Goal: Task Accomplishment & Management: Manage account settings

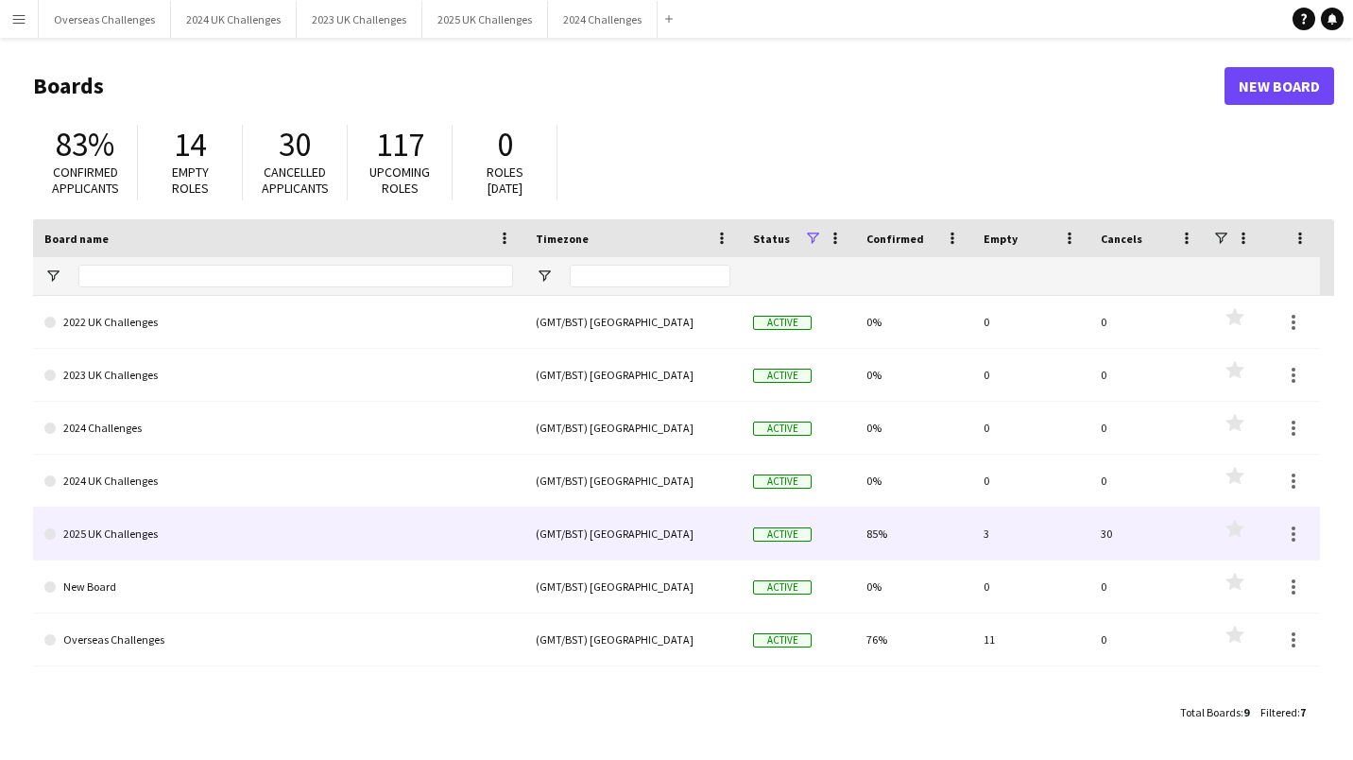
click at [126, 524] on link "2025 UK Challenges" at bounding box center [278, 533] width 469 height 53
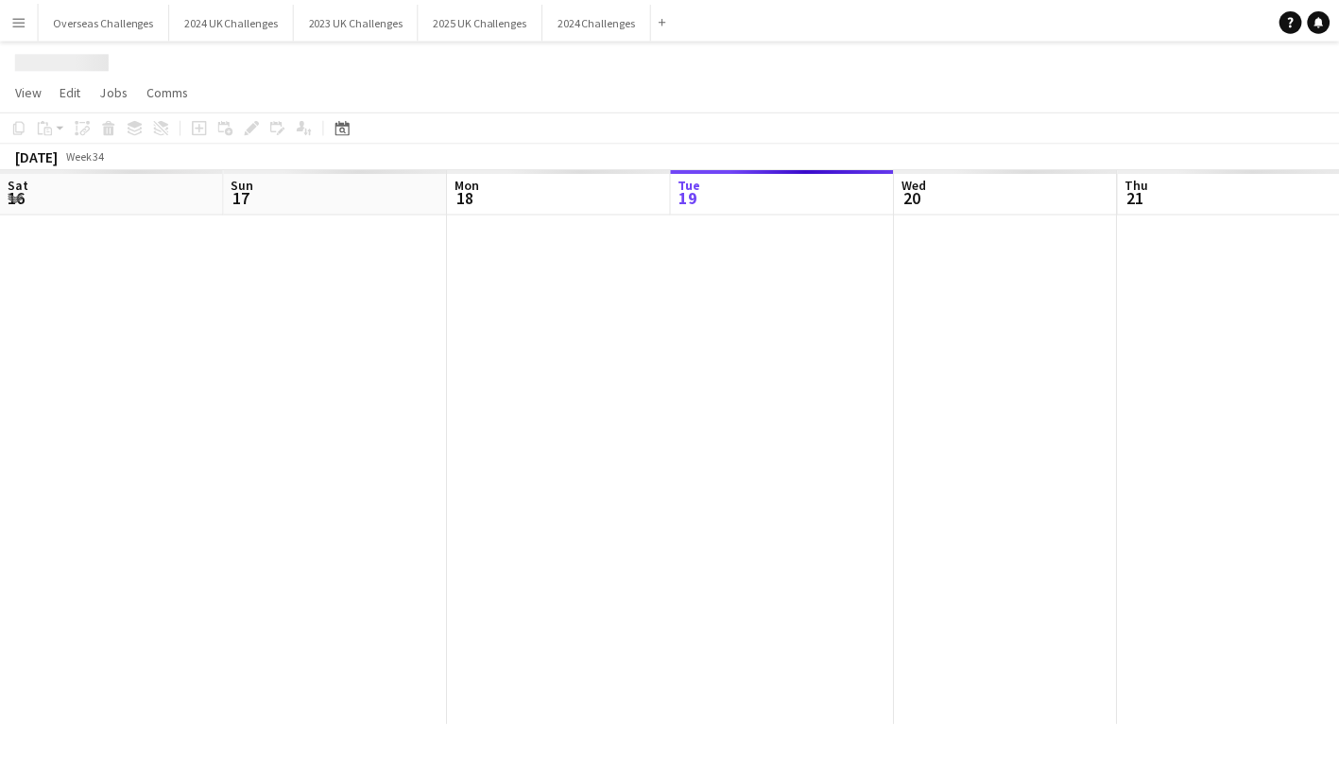
scroll to position [0, 452]
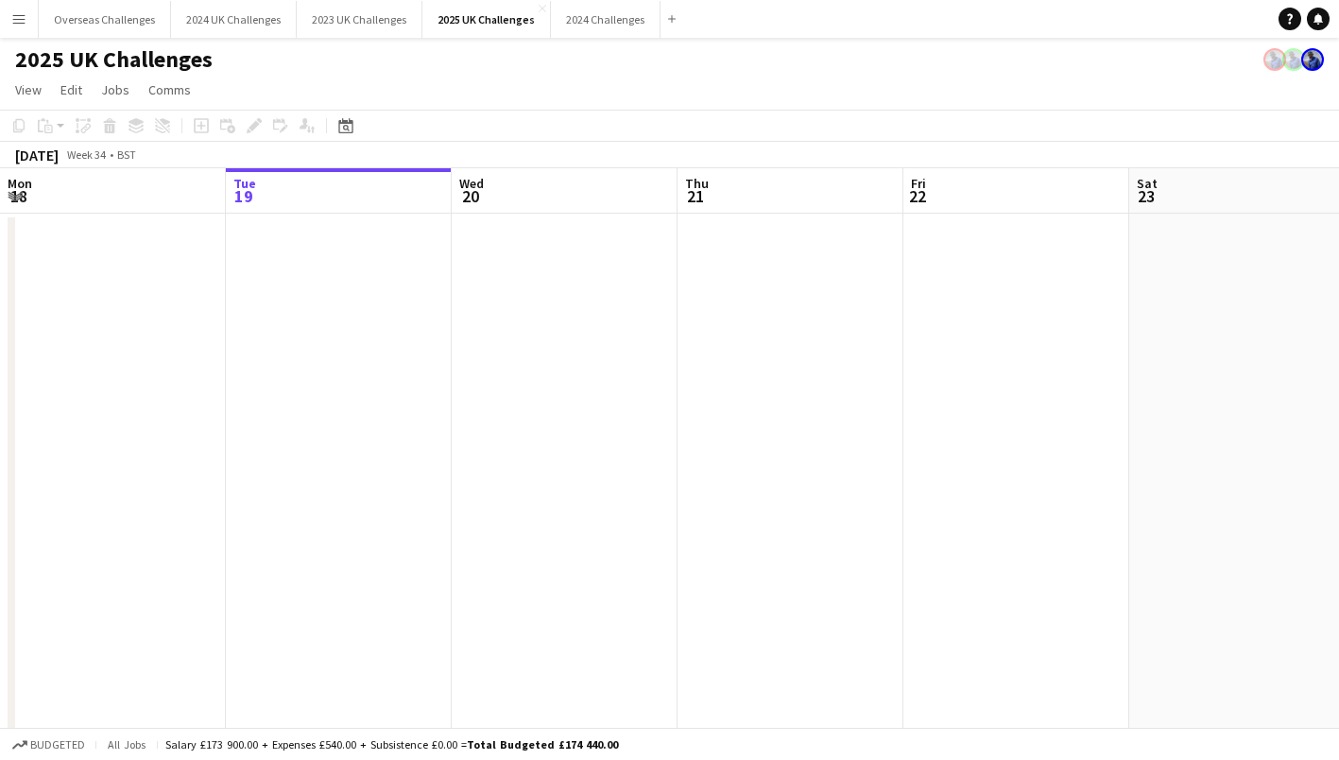
click at [346, 125] on icon at bounding box center [346, 128] width 7 height 7
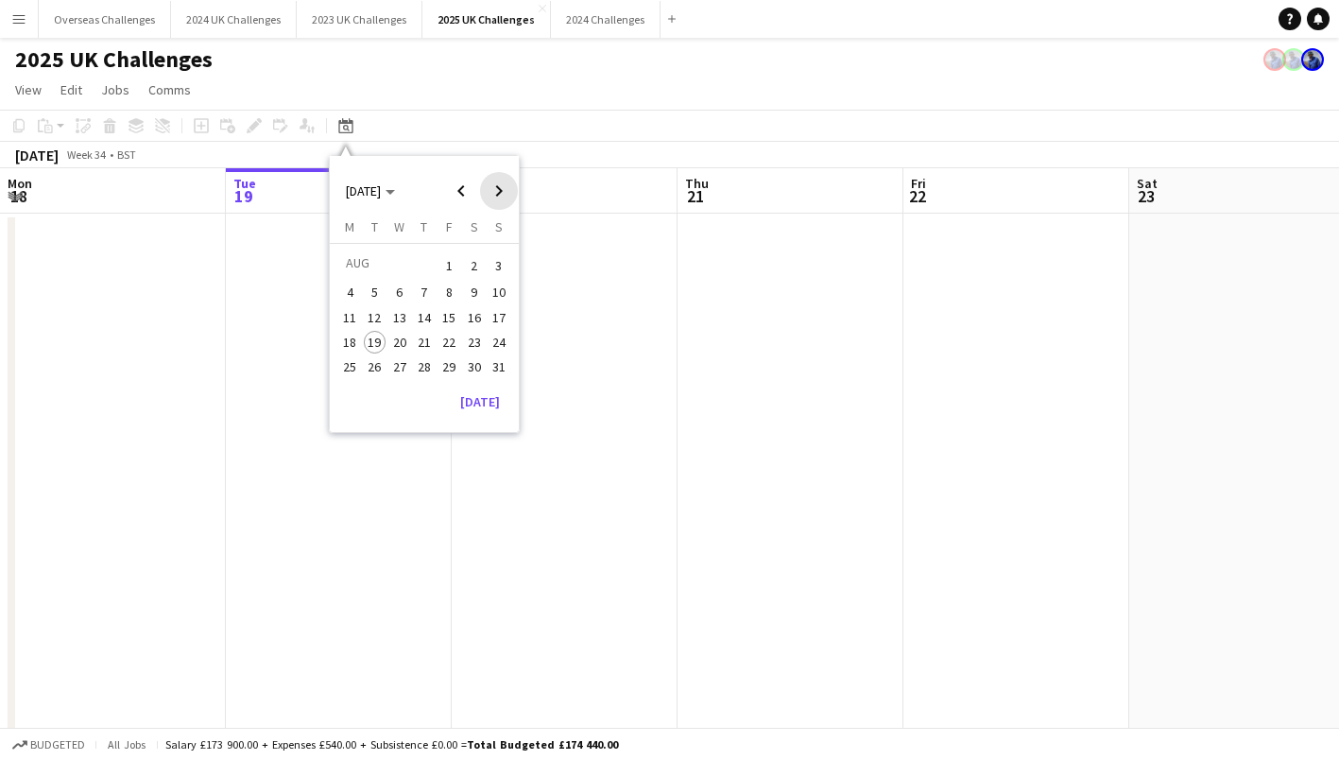
click at [491, 183] on span "Next month" at bounding box center [499, 191] width 38 height 38
click at [471, 311] on span "13" at bounding box center [474, 312] width 23 height 23
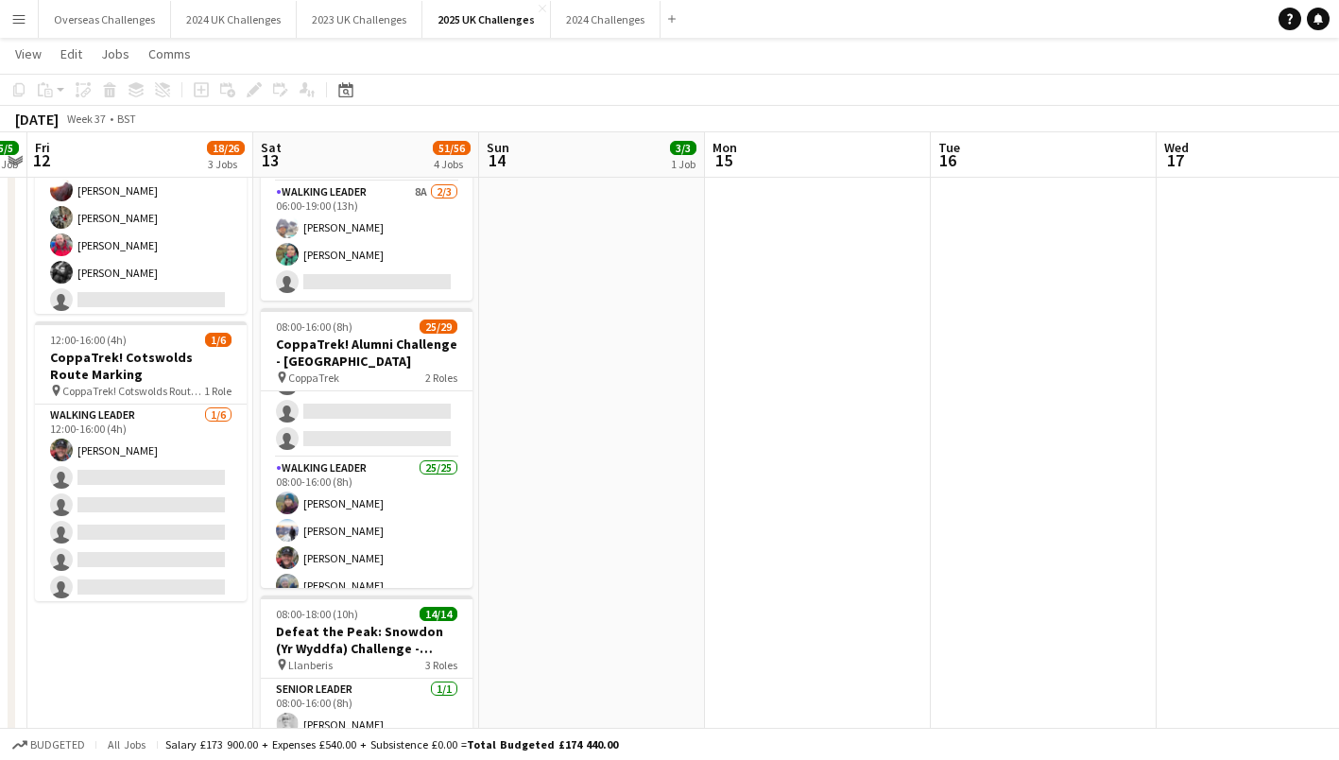
scroll to position [94, 0]
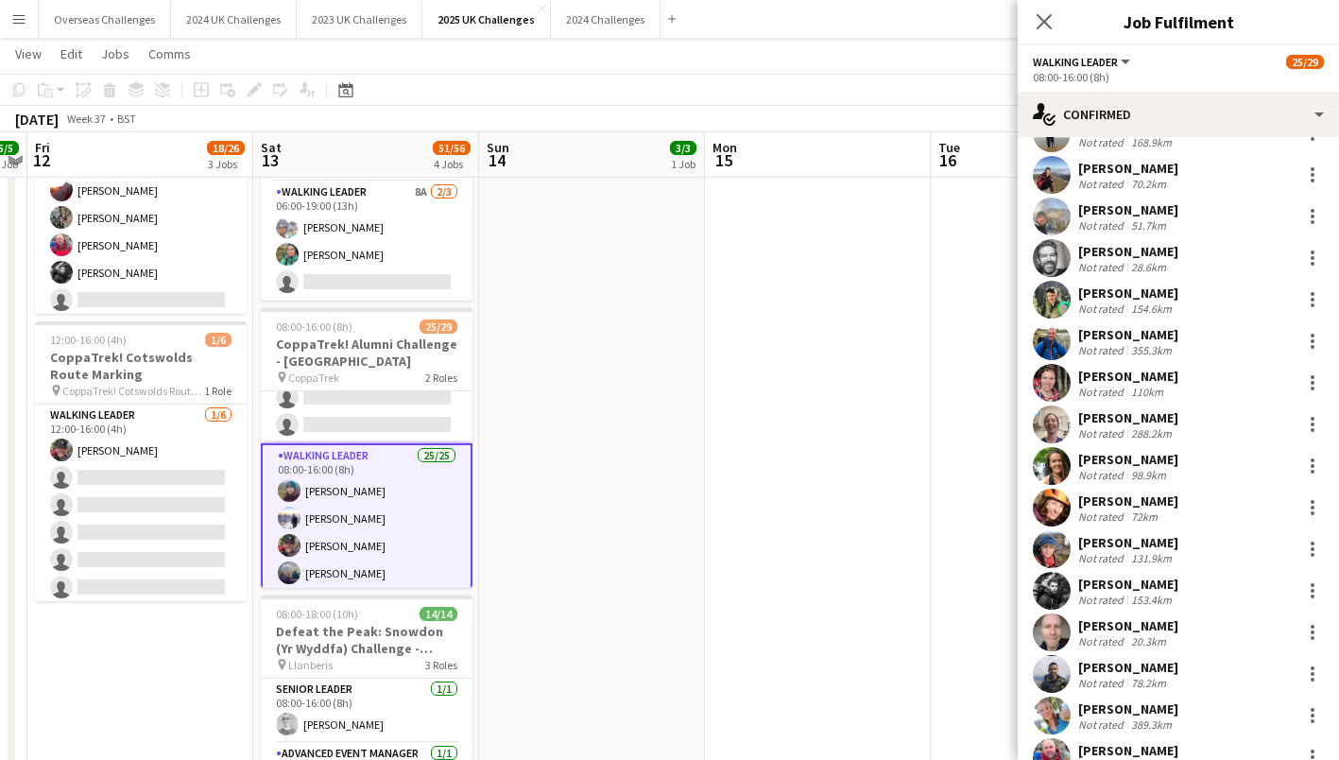
scroll to position [238, 0]
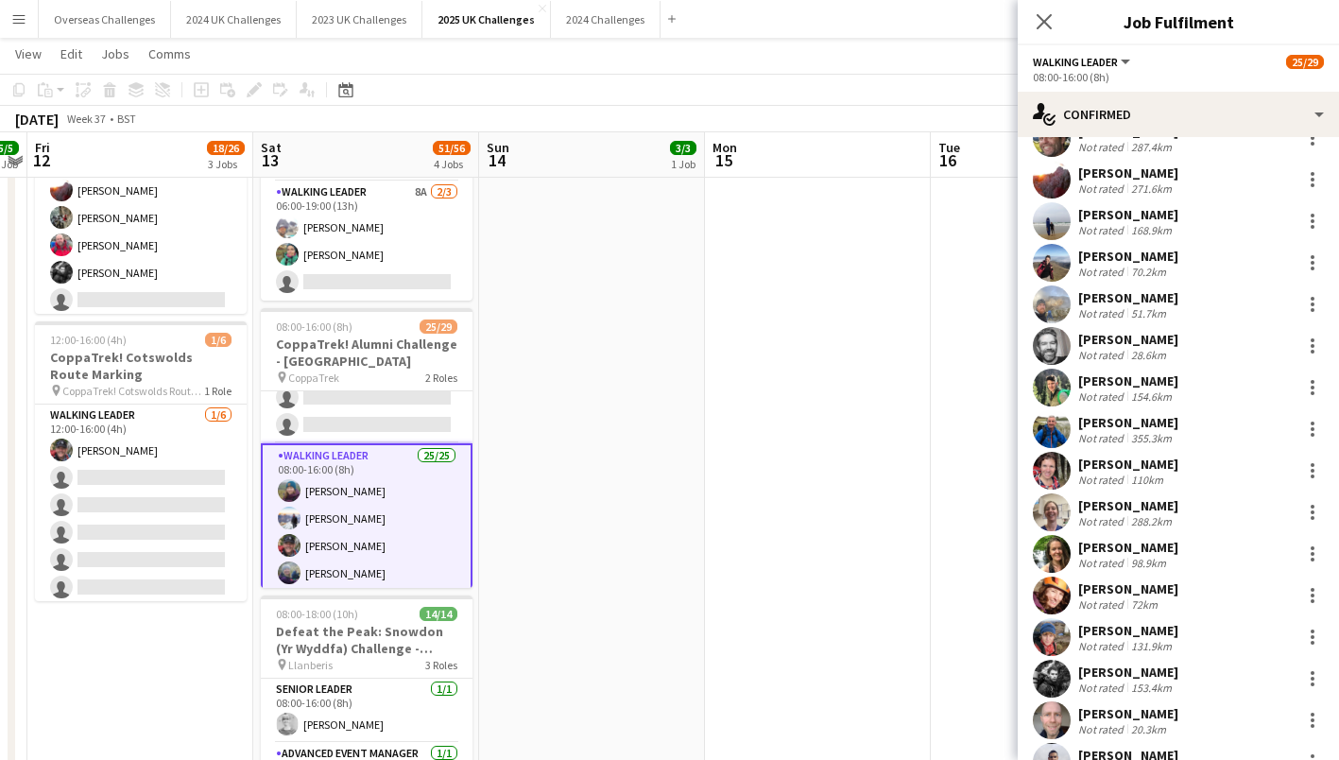
click at [1113, 456] on div "[PERSON_NAME]" at bounding box center [1128, 463] width 100 height 17
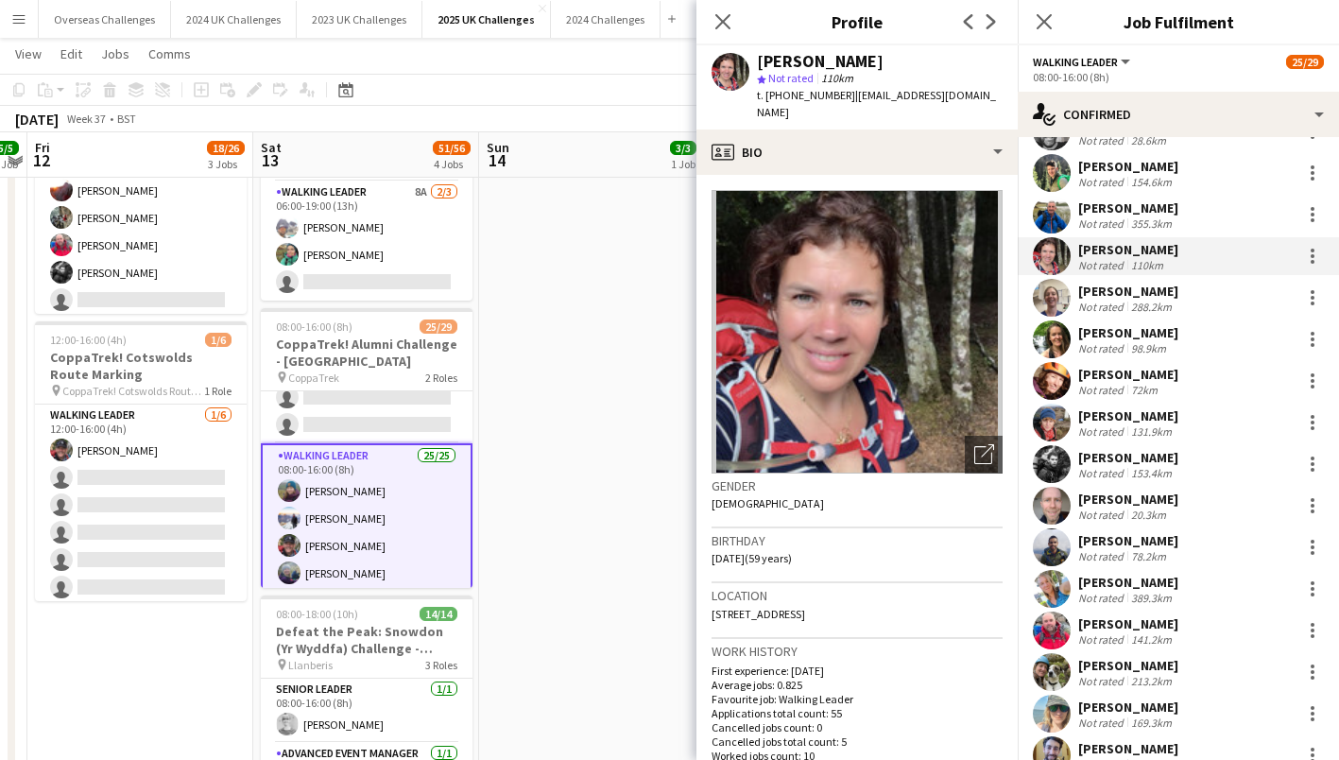
scroll to position [522, 0]
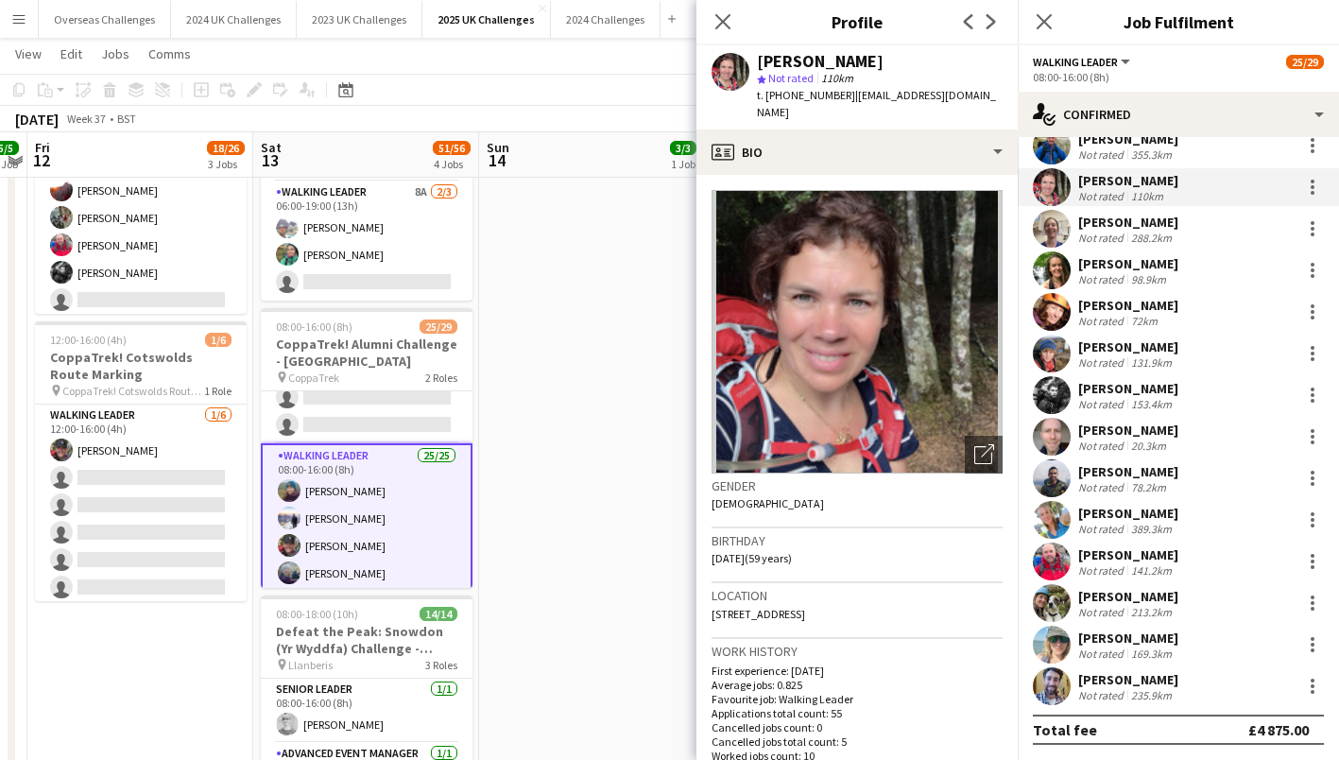
click at [1117, 224] on div "[PERSON_NAME]" at bounding box center [1128, 222] width 100 height 17
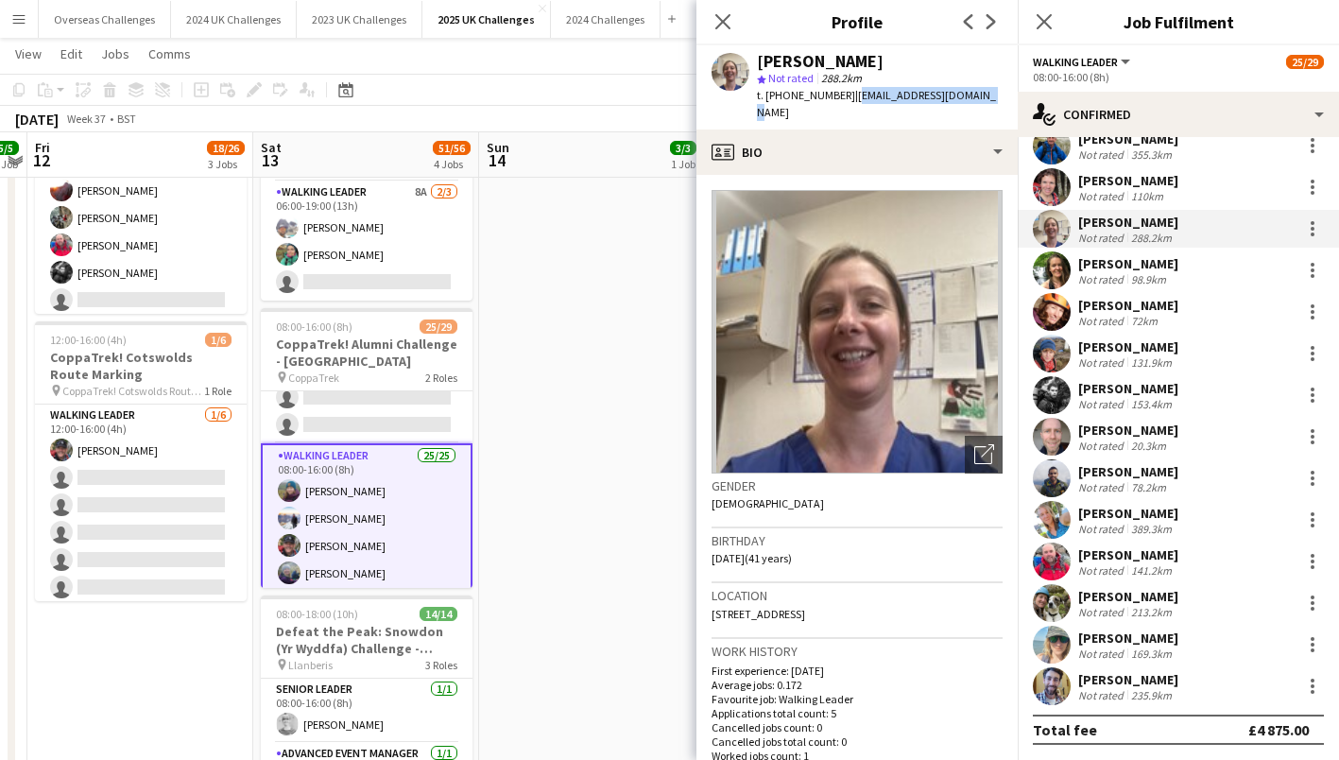
drag, startPoint x: 850, startPoint y: 92, endPoint x: 975, endPoint y: 93, distance: 125.7
click at [975, 93] on div "Emily Bayne star Not rated 288.2km t. +447951554843 | dr.emilybayne@gmail.com" at bounding box center [856, 87] width 321 height 84
drag, startPoint x: 975, startPoint y: 93, endPoint x: 959, endPoint y: 96, distance: 16.5
copy span "dr.emilybayne@gmail.com"
click at [20, 26] on app-icon "Menu" at bounding box center [18, 18] width 15 height 15
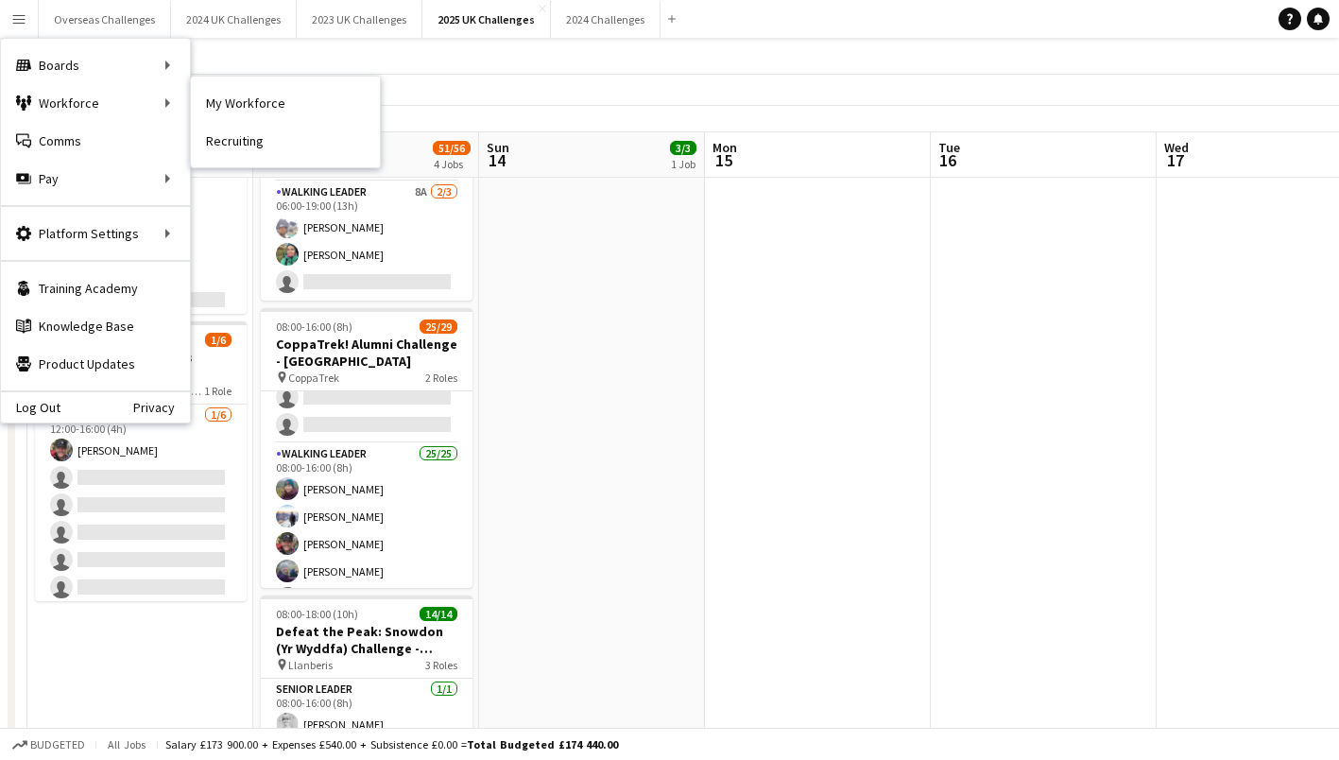
click at [235, 105] on link "My Workforce" at bounding box center [285, 103] width 189 height 38
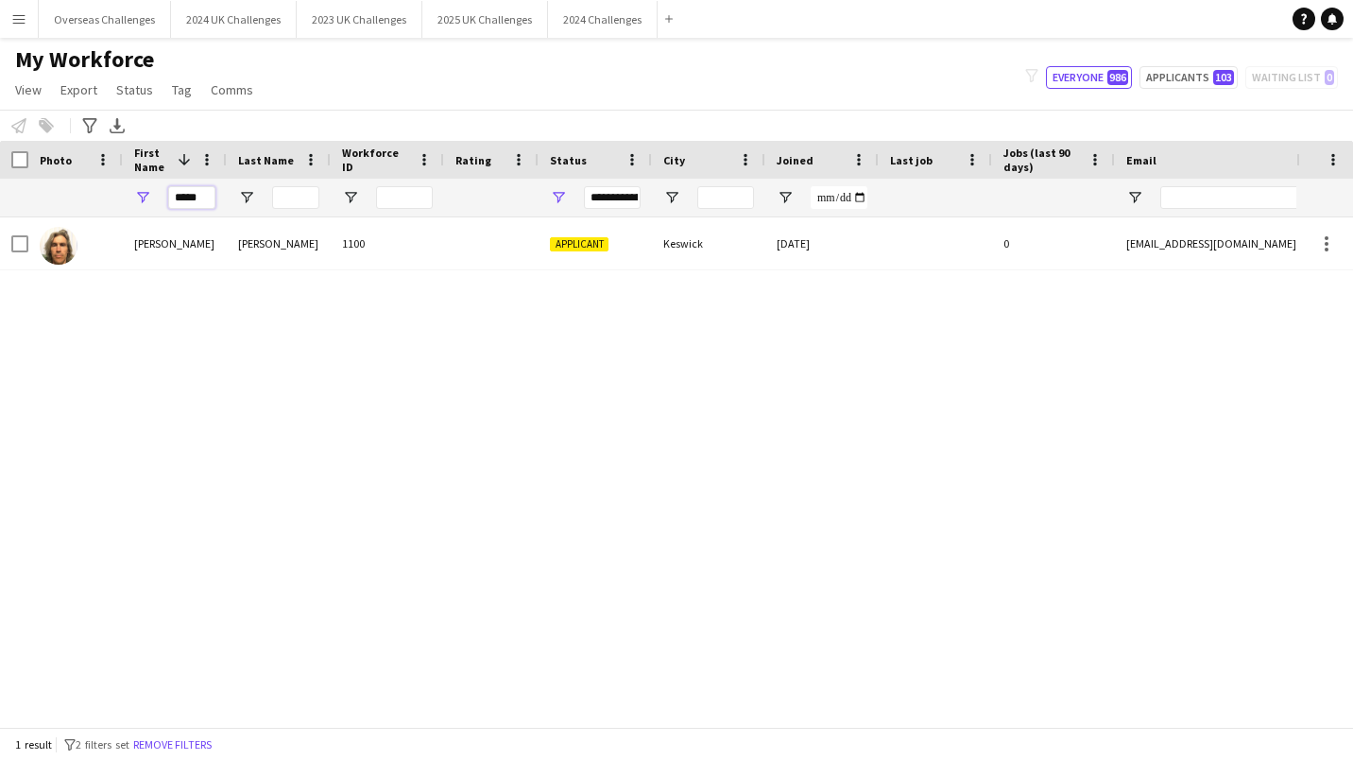
click at [191, 196] on input "*****" at bounding box center [191, 197] width 47 height 23
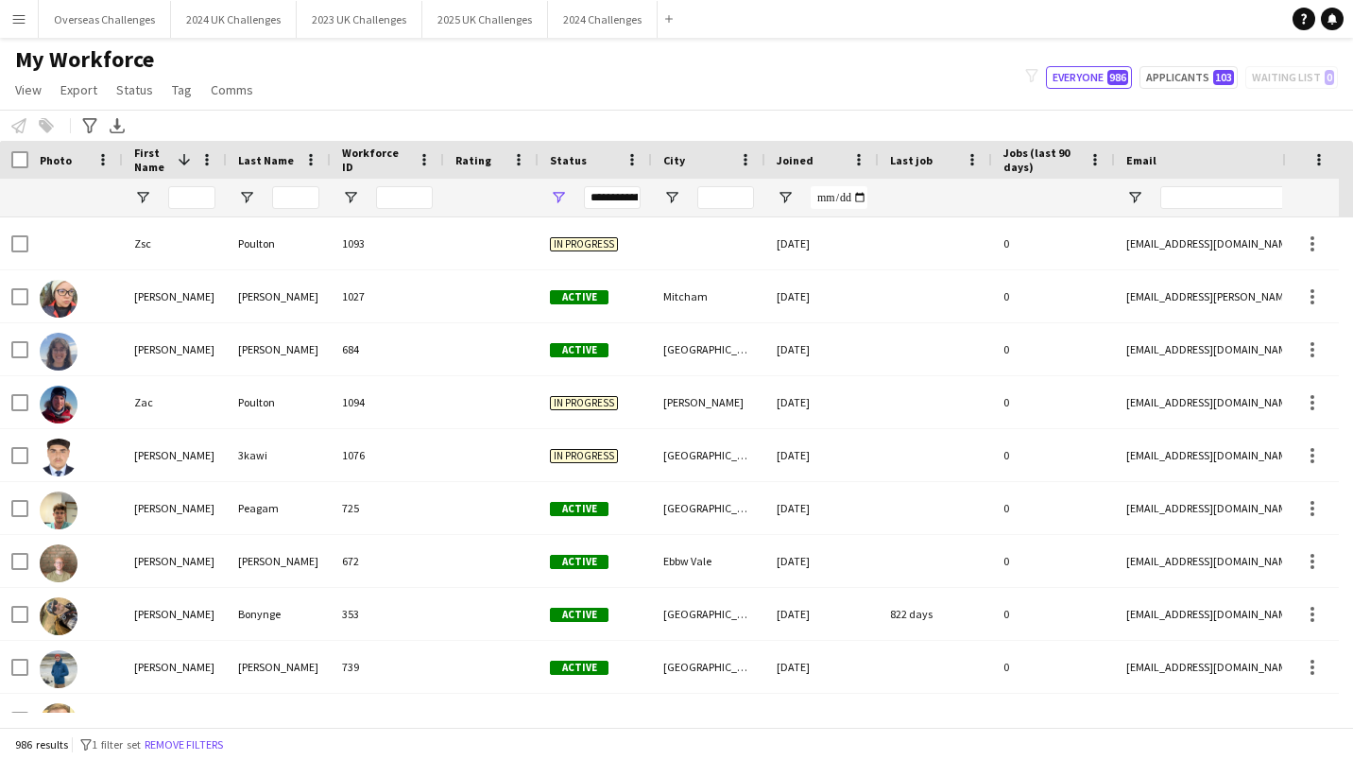
click at [84, 124] on icon "Advanced filters" at bounding box center [89, 125] width 15 height 15
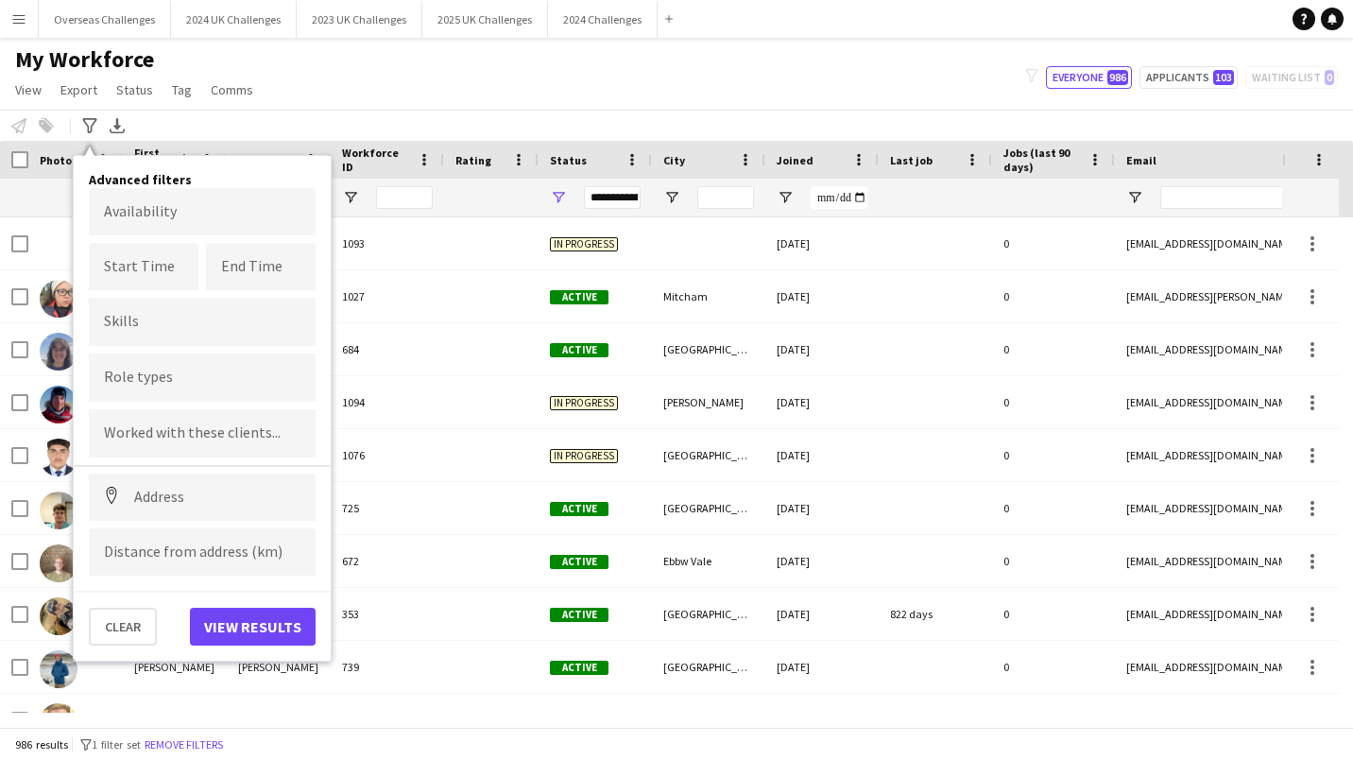
click at [171, 321] on input "Type to search skills..." at bounding box center [202, 321] width 197 height 17
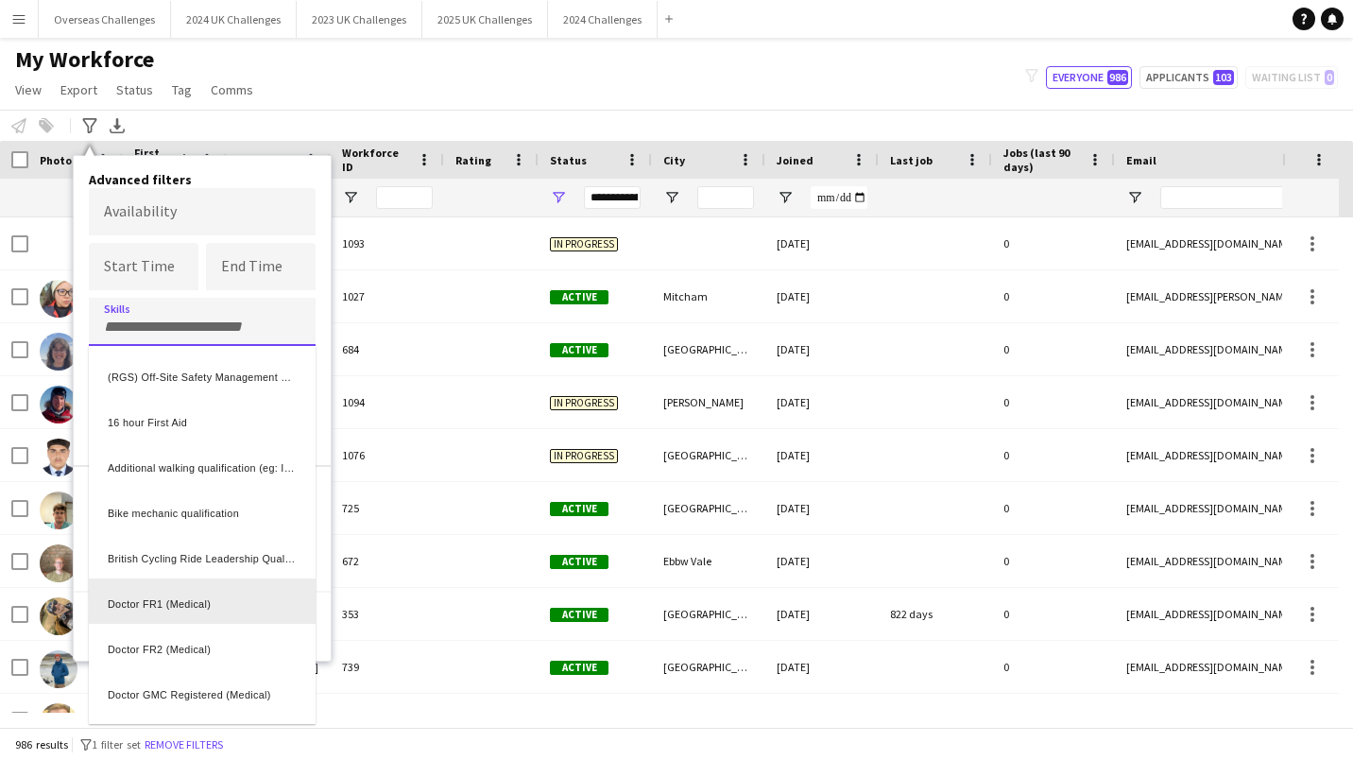
click at [177, 601] on div "Doctor FR1 (Medical)" at bounding box center [202, 600] width 227 height 45
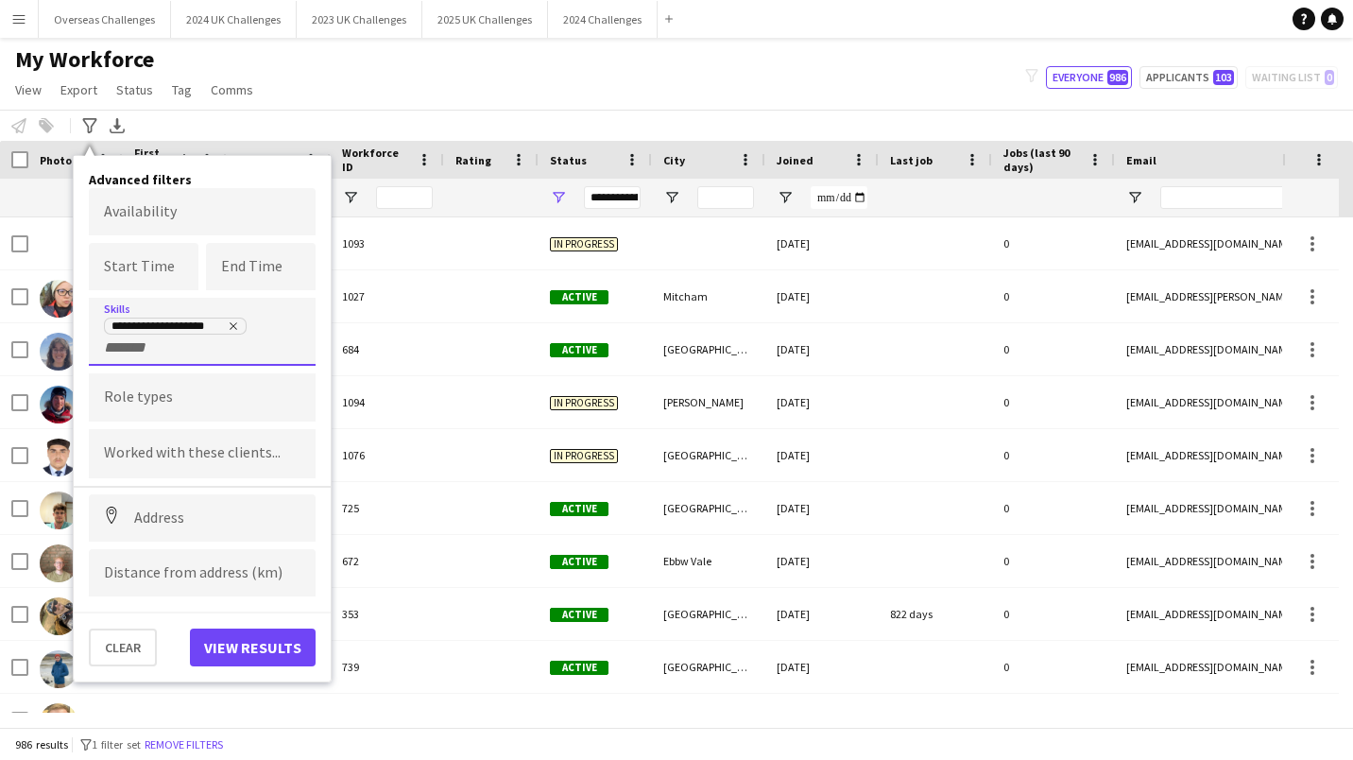
click at [129, 347] on input "+ Skill" at bounding box center [144, 347] width 80 height 17
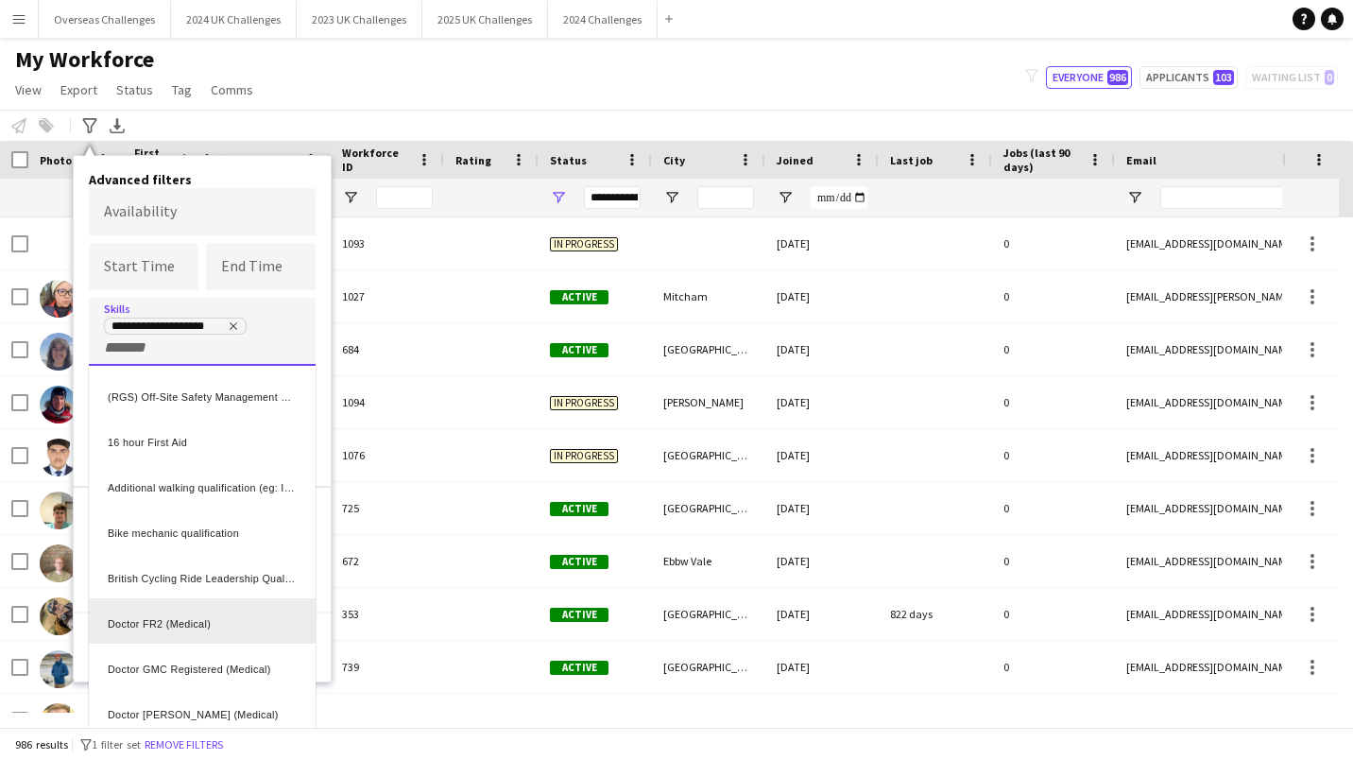
click at [163, 608] on div "Doctor FR2 (Medical)" at bounding box center [202, 620] width 227 height 45
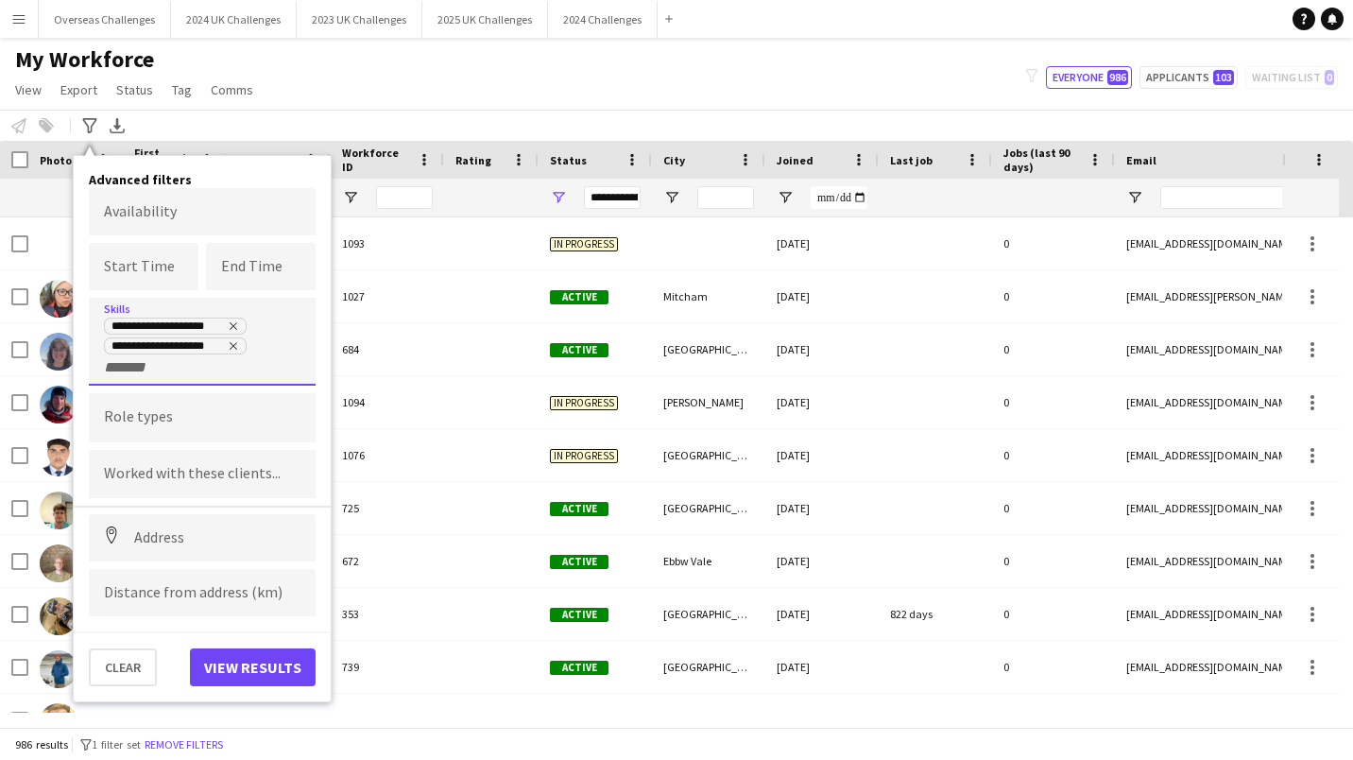
click at [137, 374] on input "+ Skill" at bounding box center [144, 367] width 80 height 17
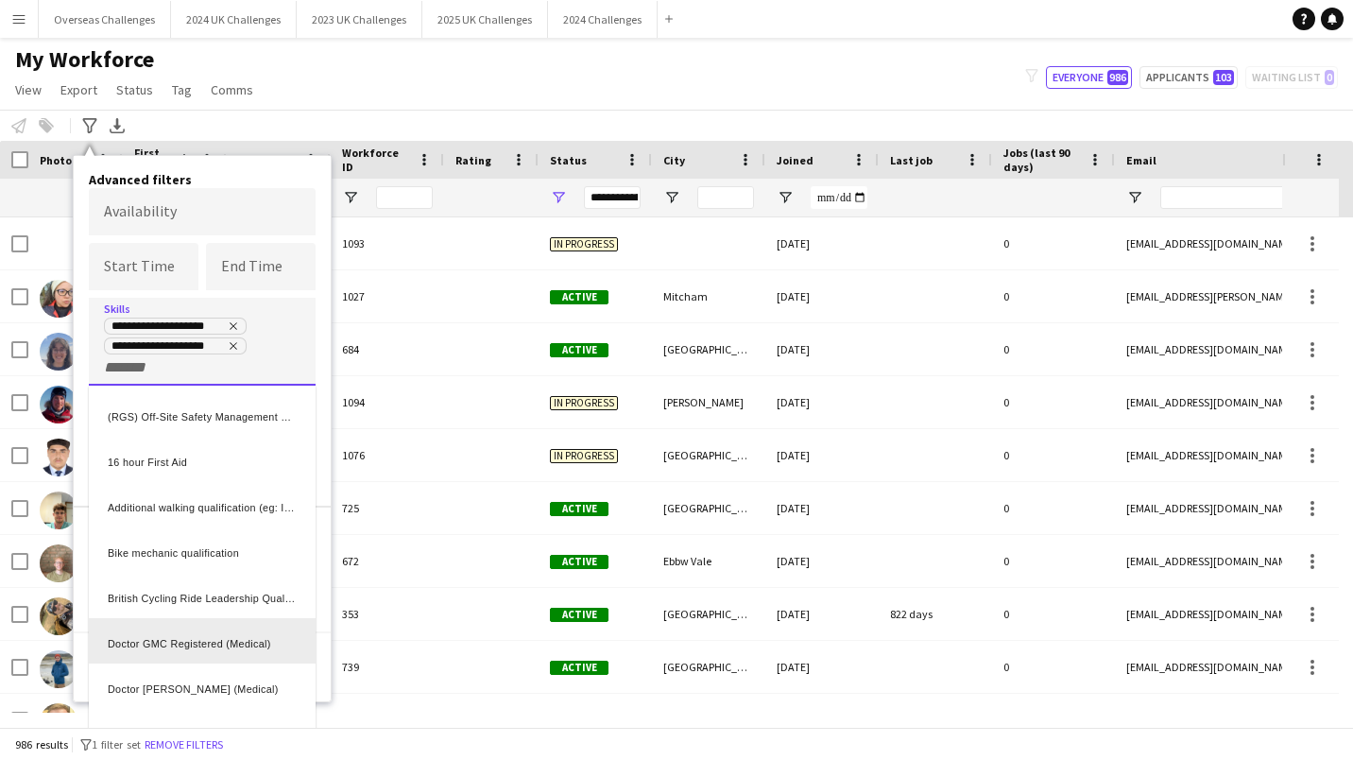
click at [225, 639] on div "Doctor GMC Registered (Medical)" at bounding box center [202, 640] width 227 height 45
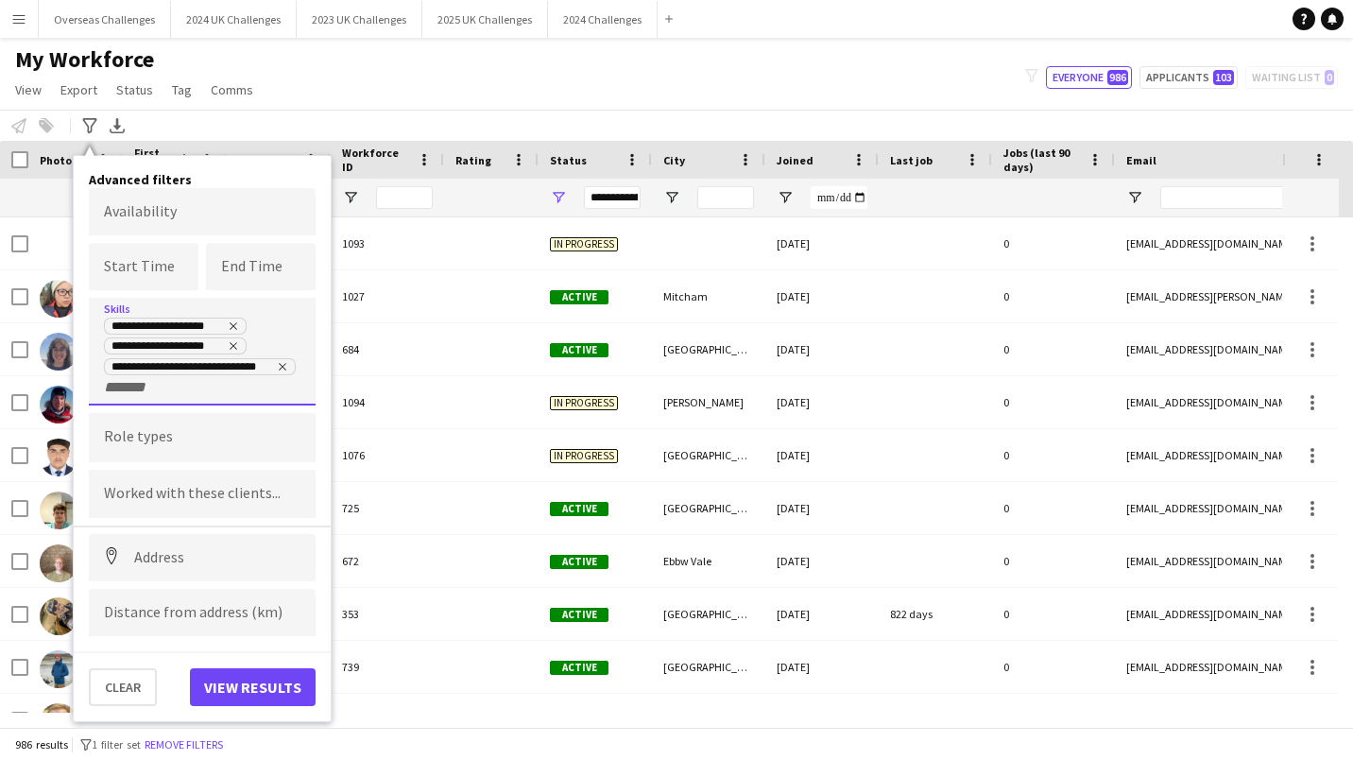
click at [145, 392] on input "+ Skill" at bounding box center [144, 387] width 80 height 17
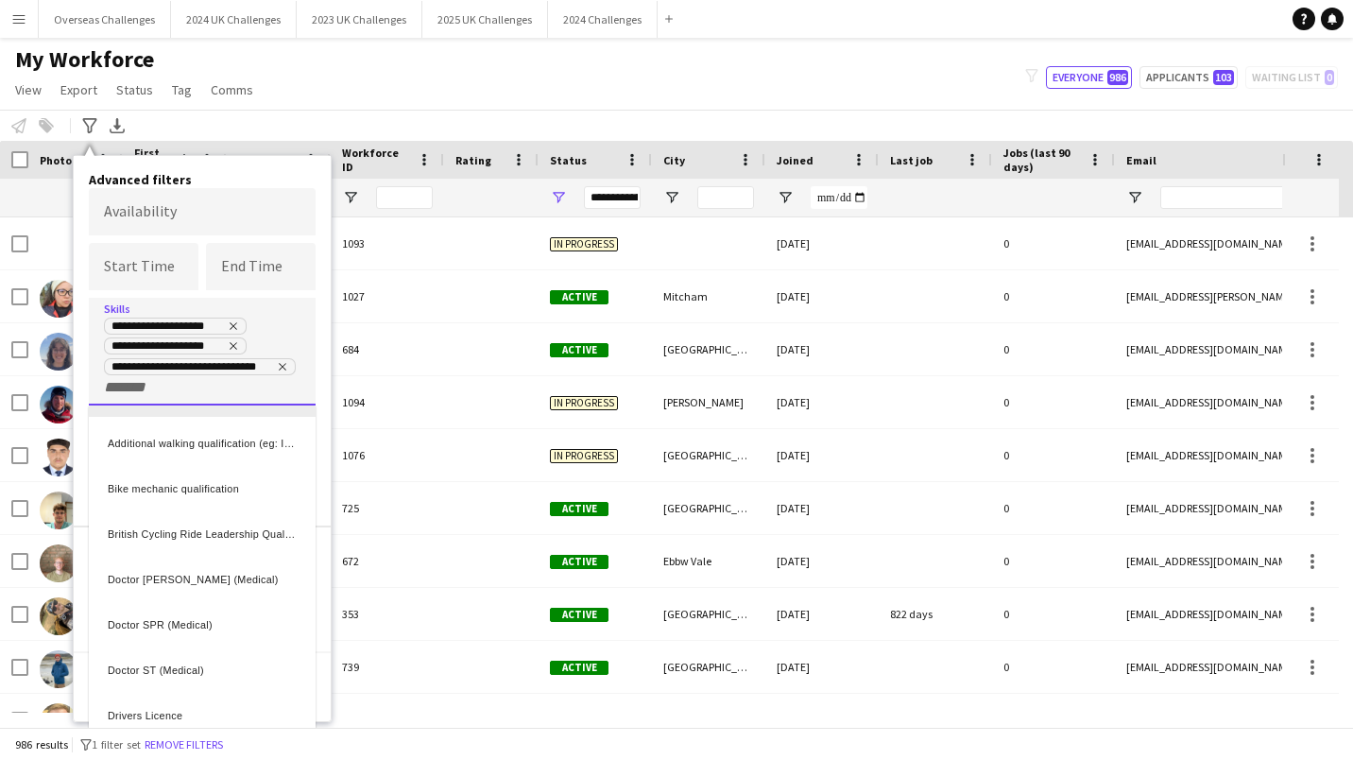
scroll to position [94, 0]
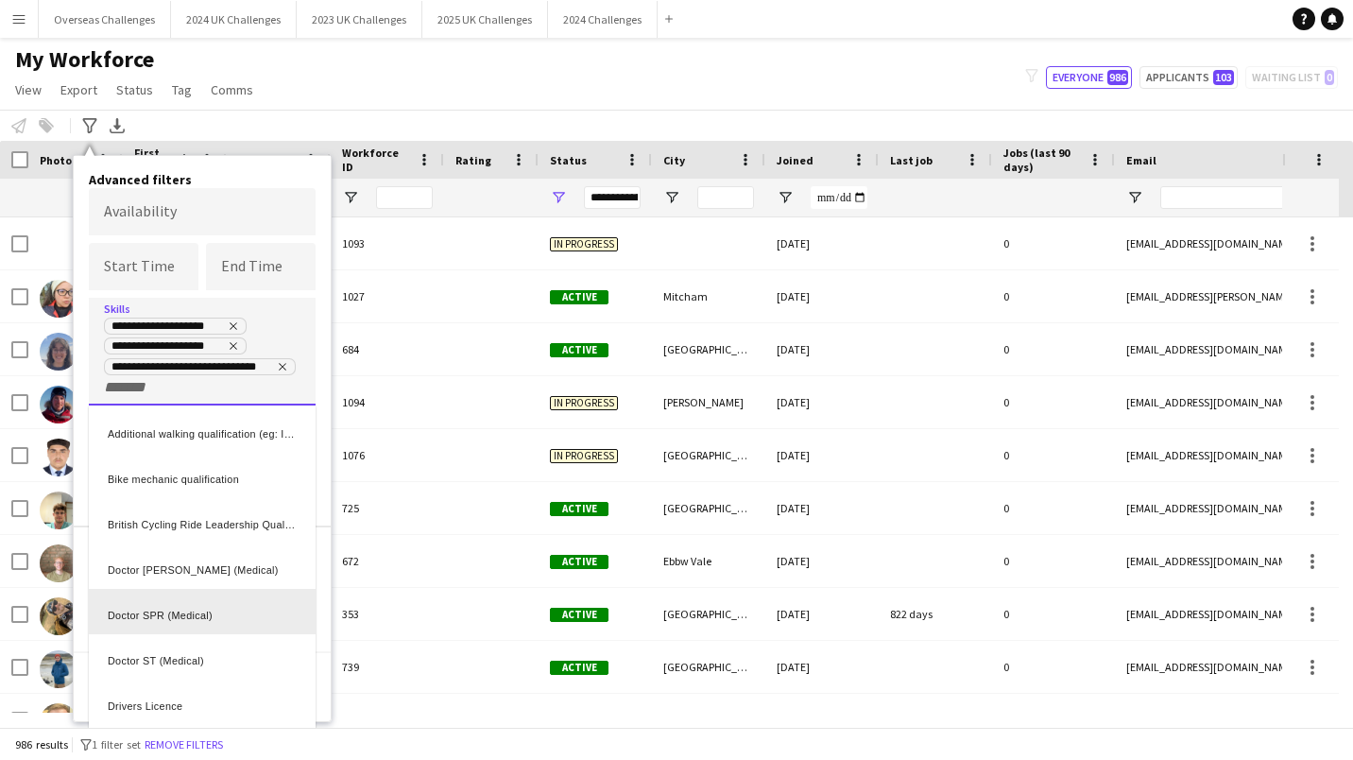
click at [189, 629] on div "Doctor SPR (Medical)" at bounding box center [202, 611] width 227 height 45
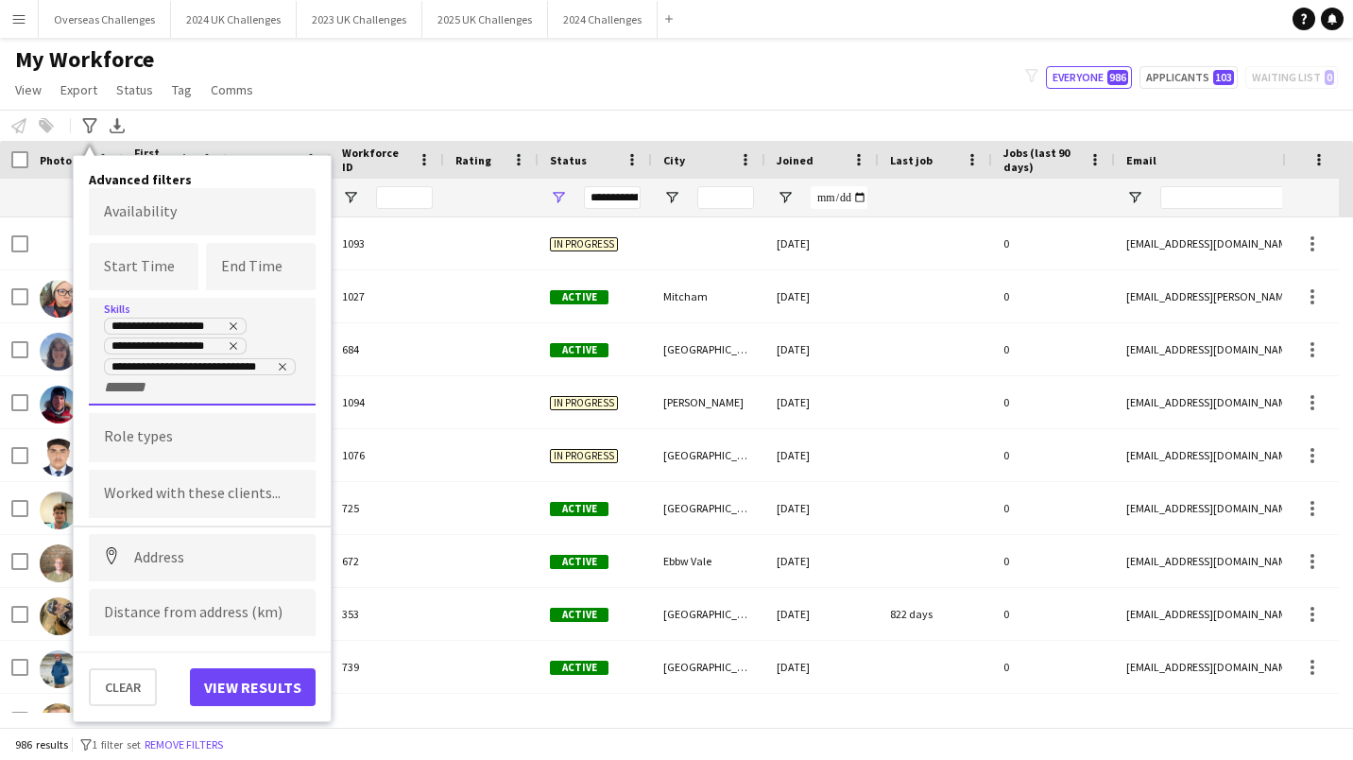
scroll to position [0, 0]
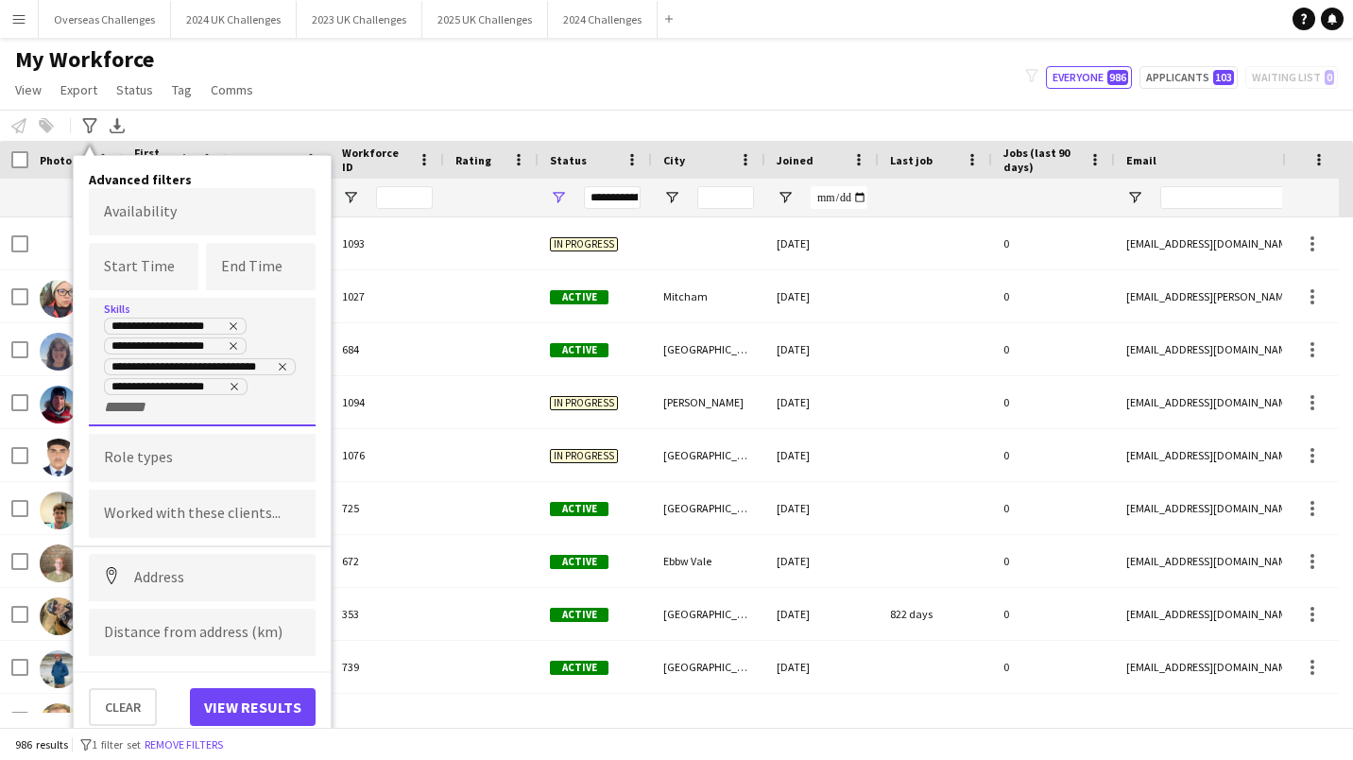
click at [137, 407] on input "+ Skill" at bounding box center [144, 407] width 80 height 17
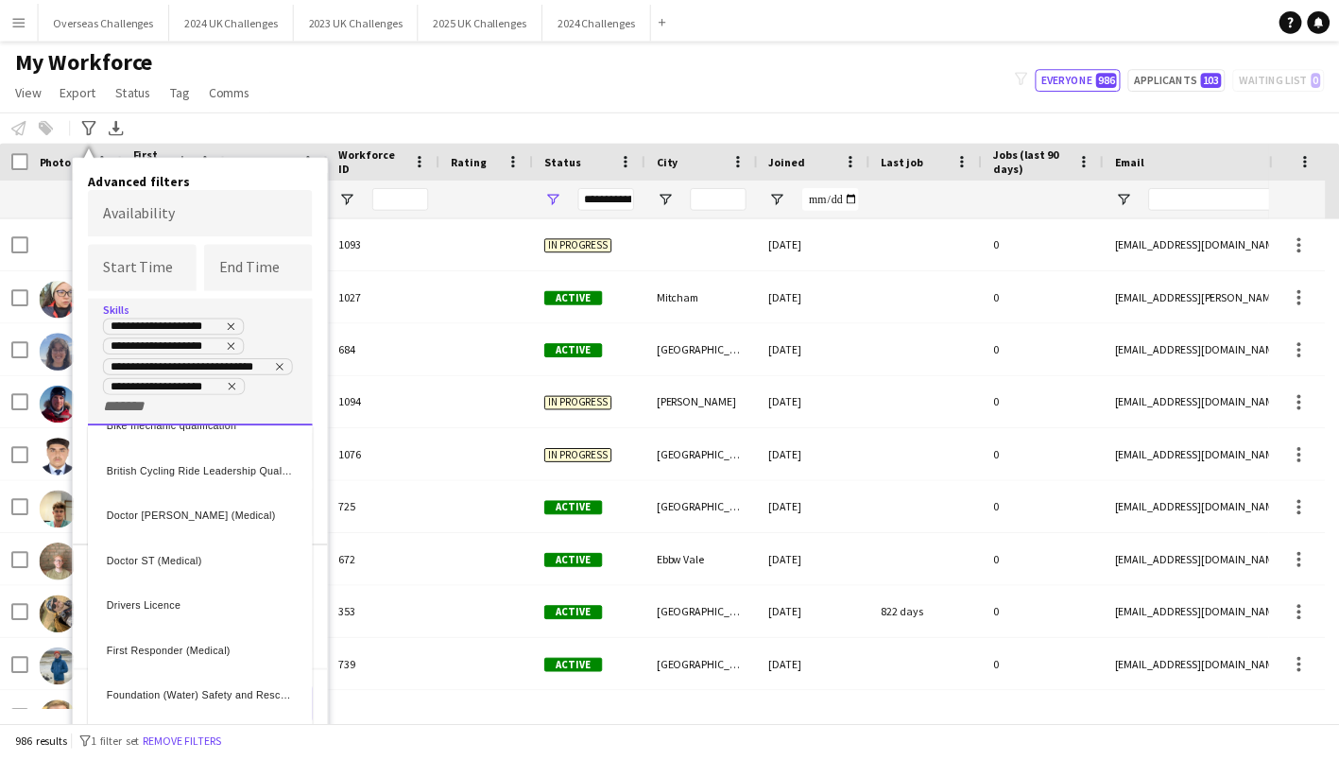
scroll to position [189, 0]
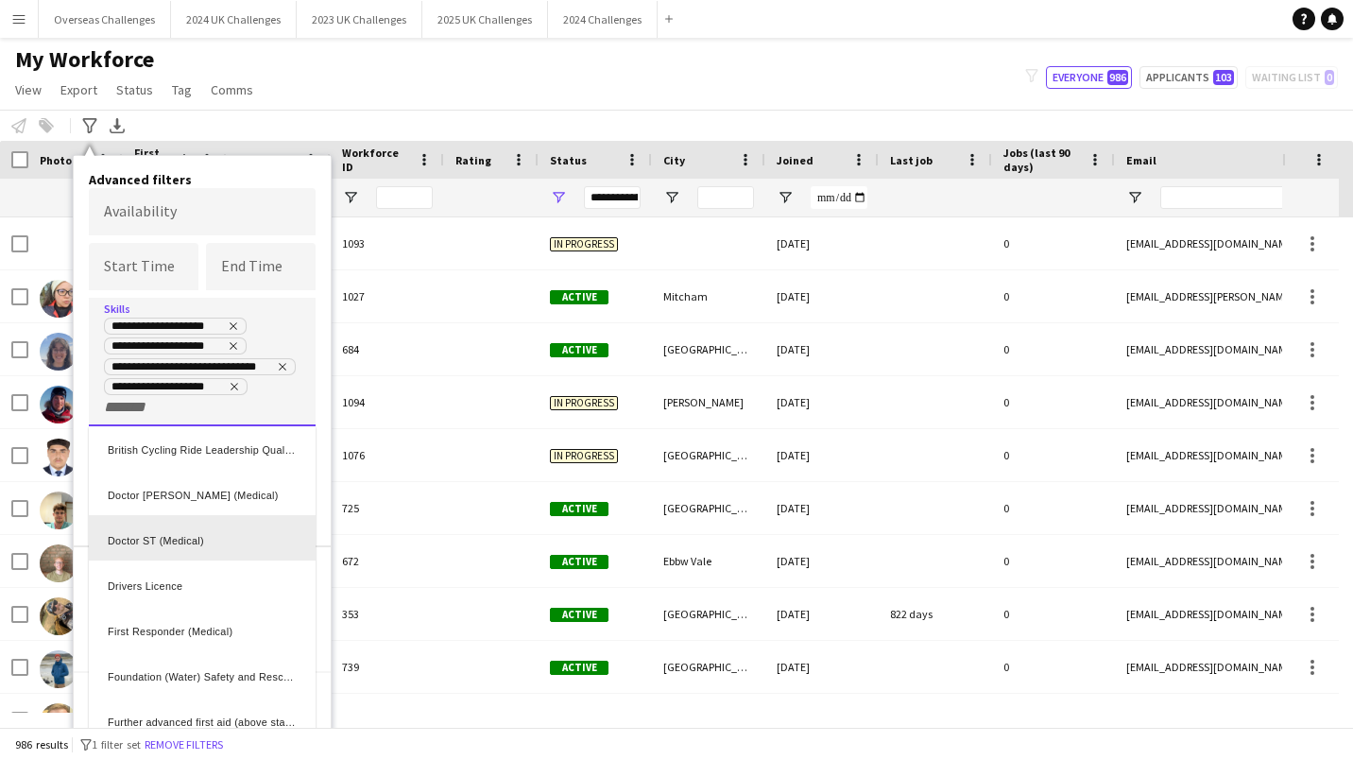
click at [222, 535] on div "Doctor ST (Medical)" at bounding box center [202, 537] width 227 height 45
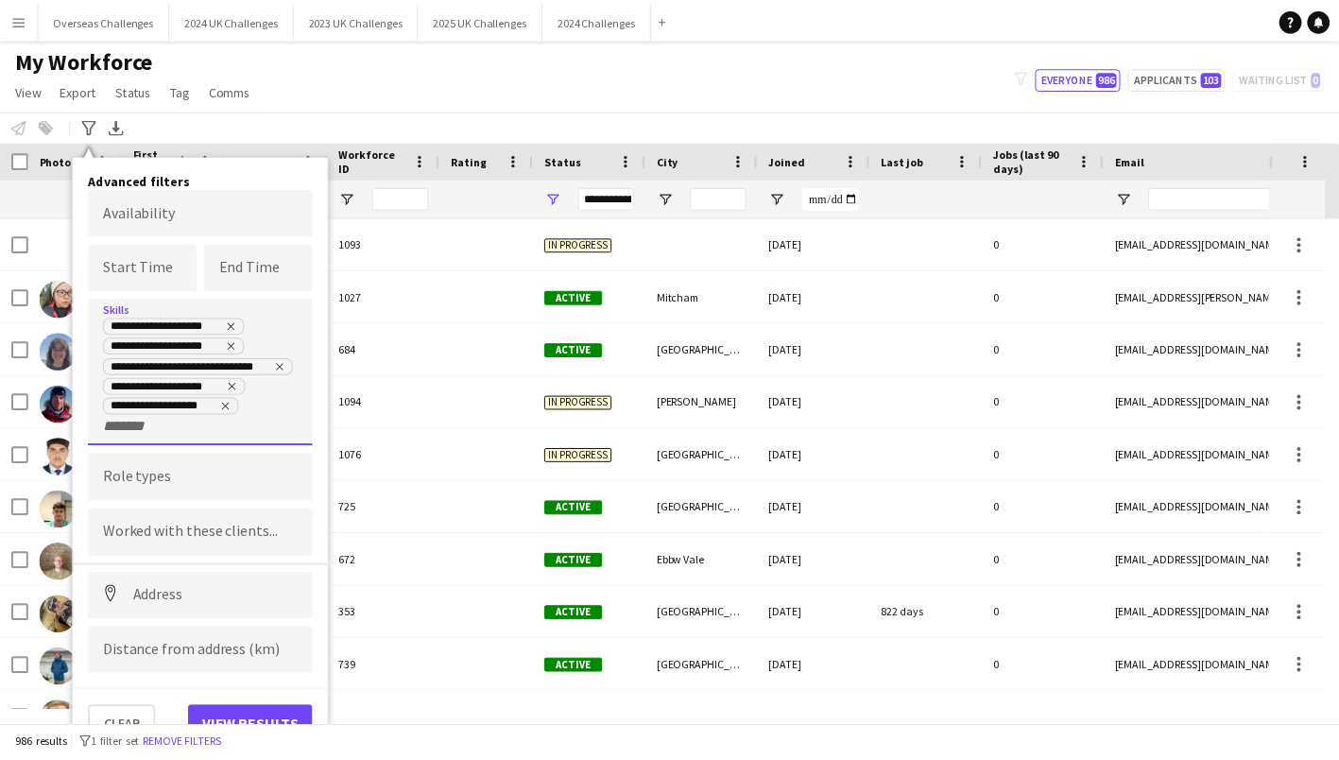
scroll to position [0, 0]
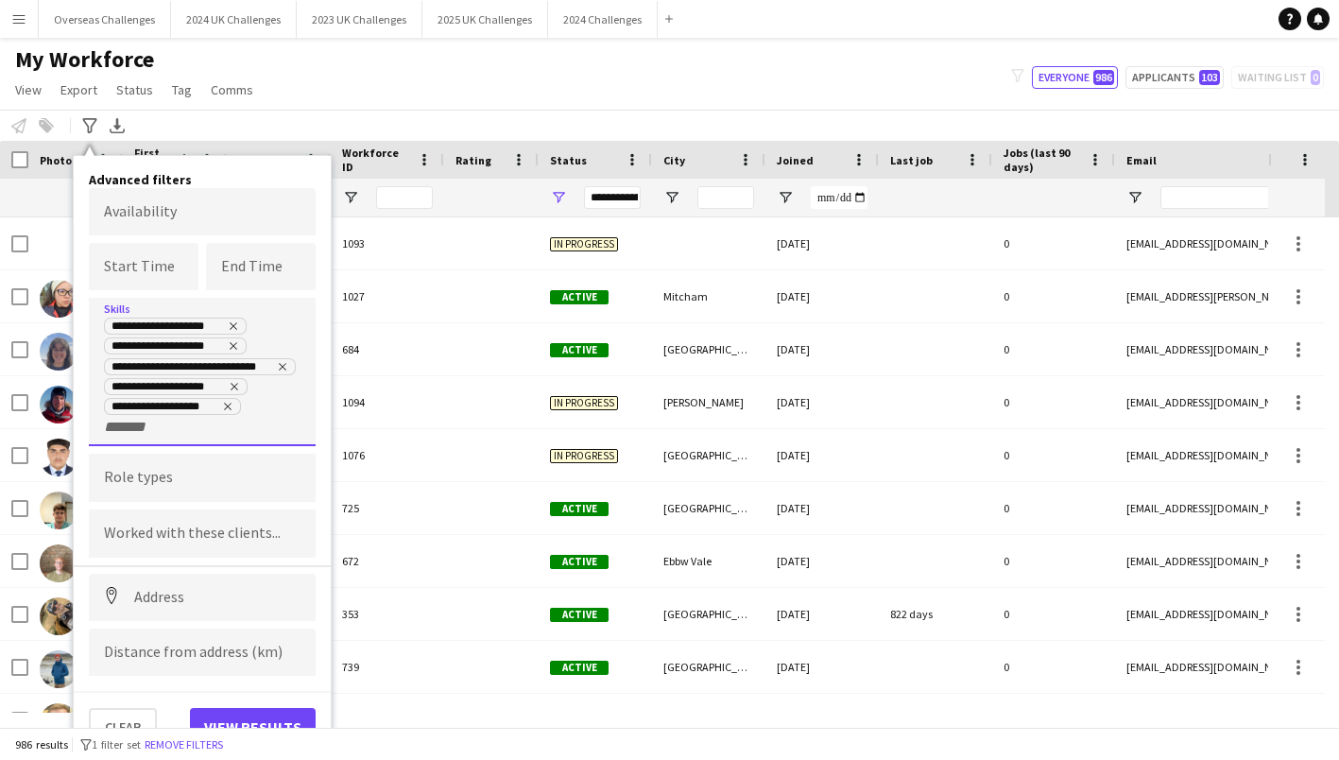
click at [160, 434] on input "+ Skill" at bounding box center [144, 427] width 80 height 17
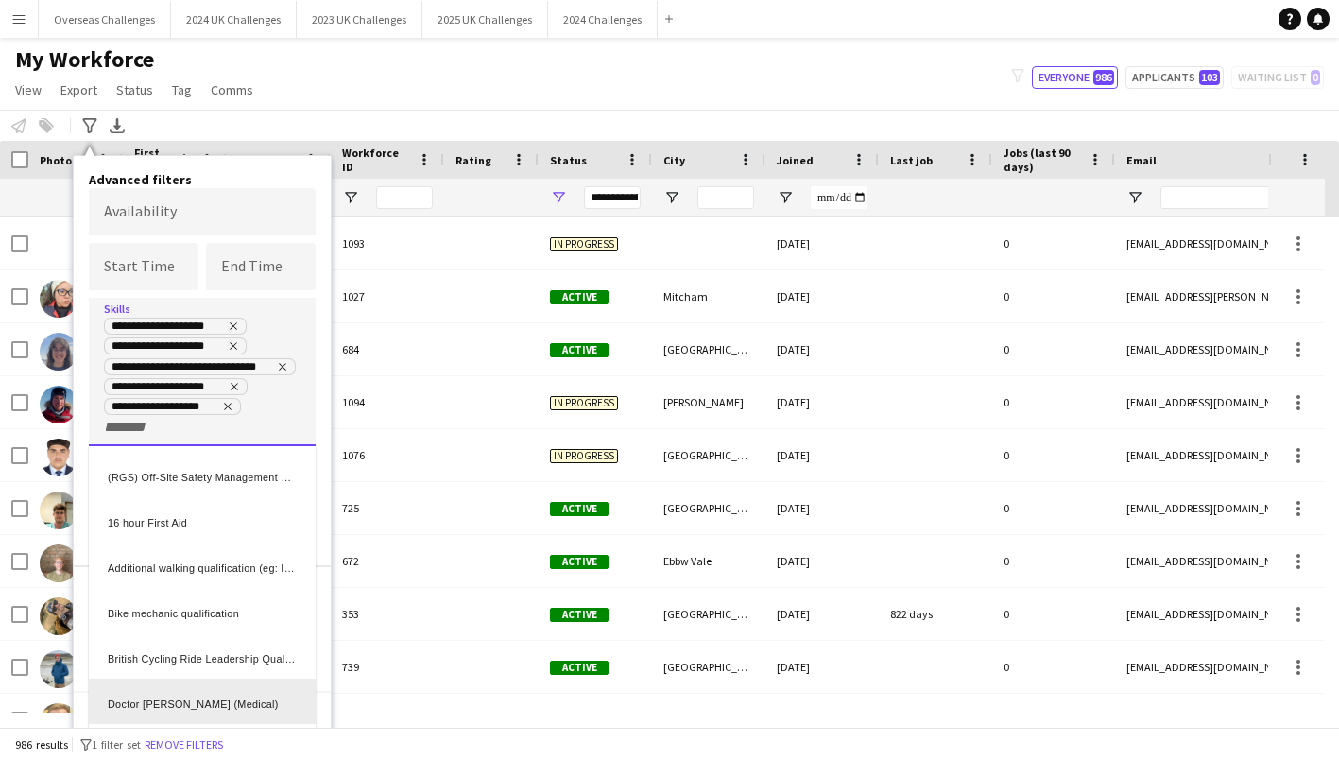
click at [191, 693] on div "Doctor Locum (Medical)" at bounding box center [202, 700] width 227 height 45
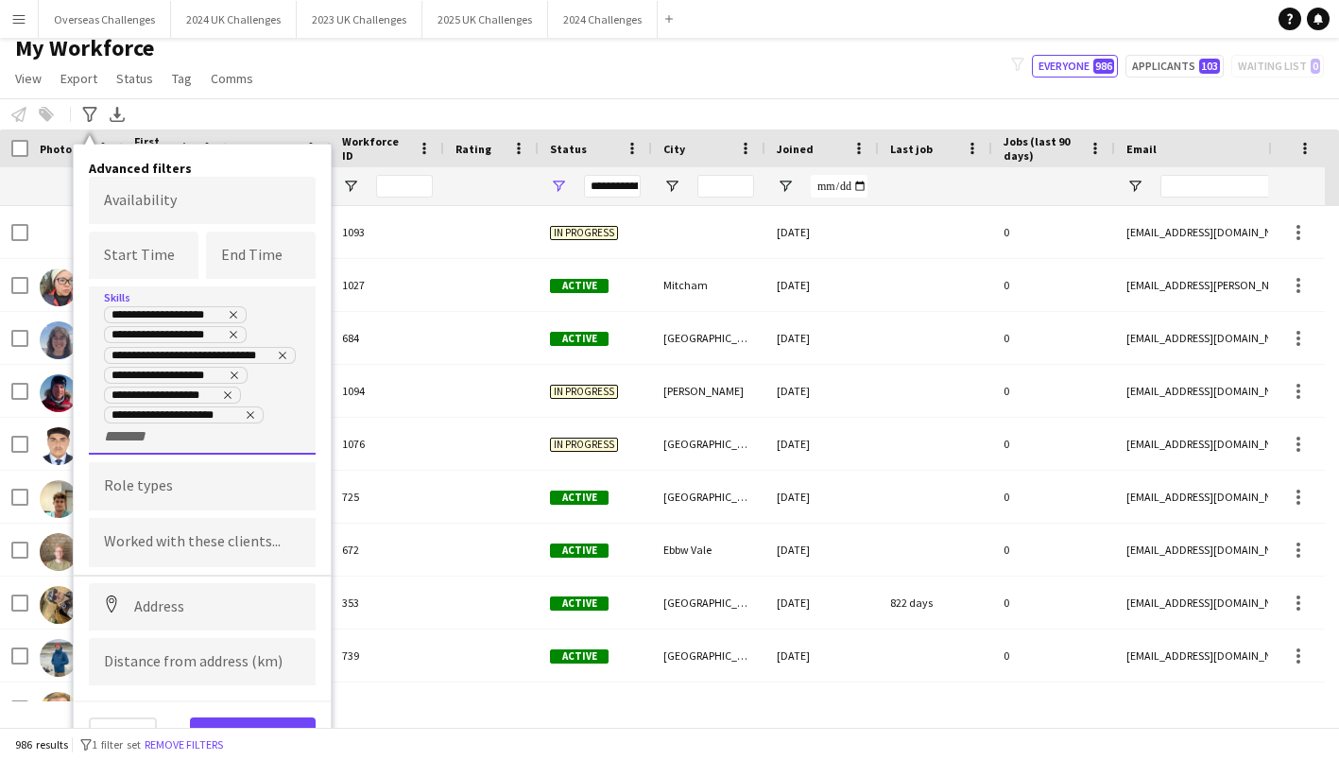
scroll to position [21, 0]
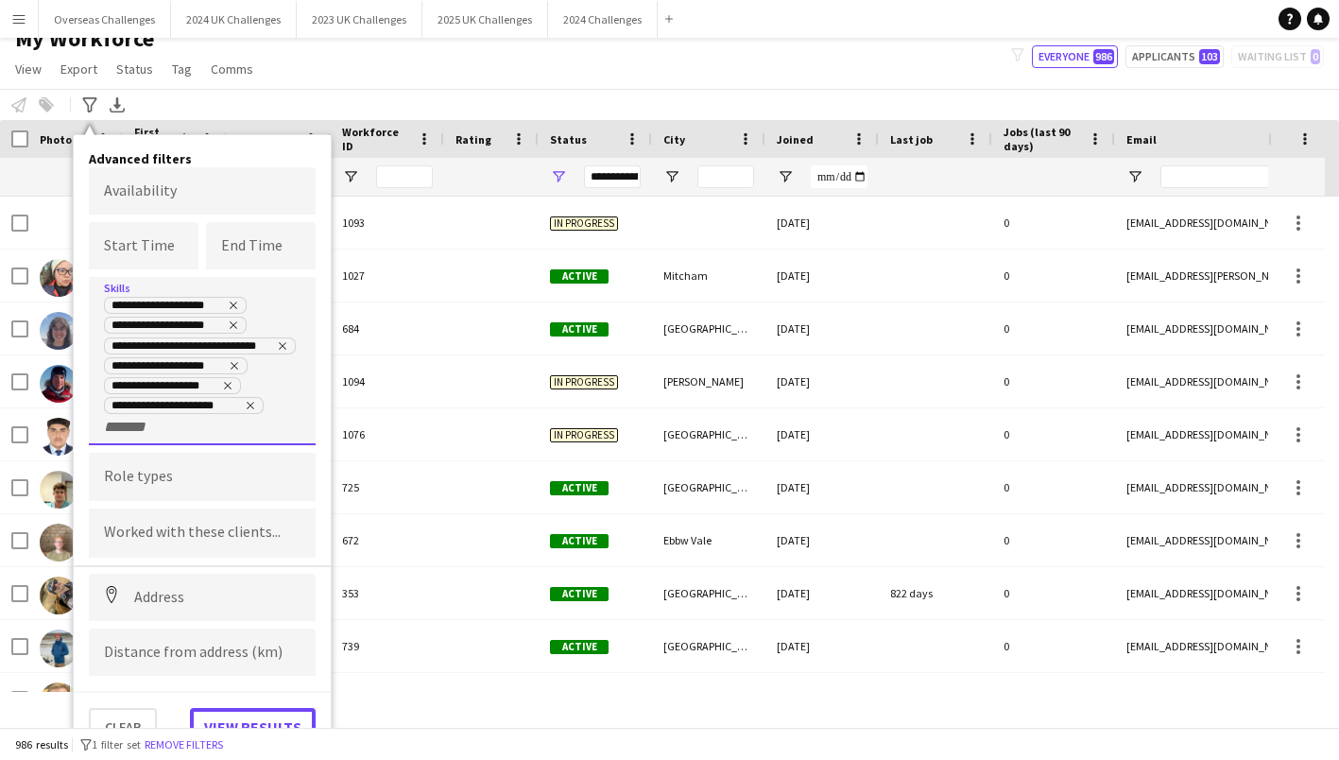
click at [239, 717] on button "View results" at bounding box center [253, 727] width 126 height 38
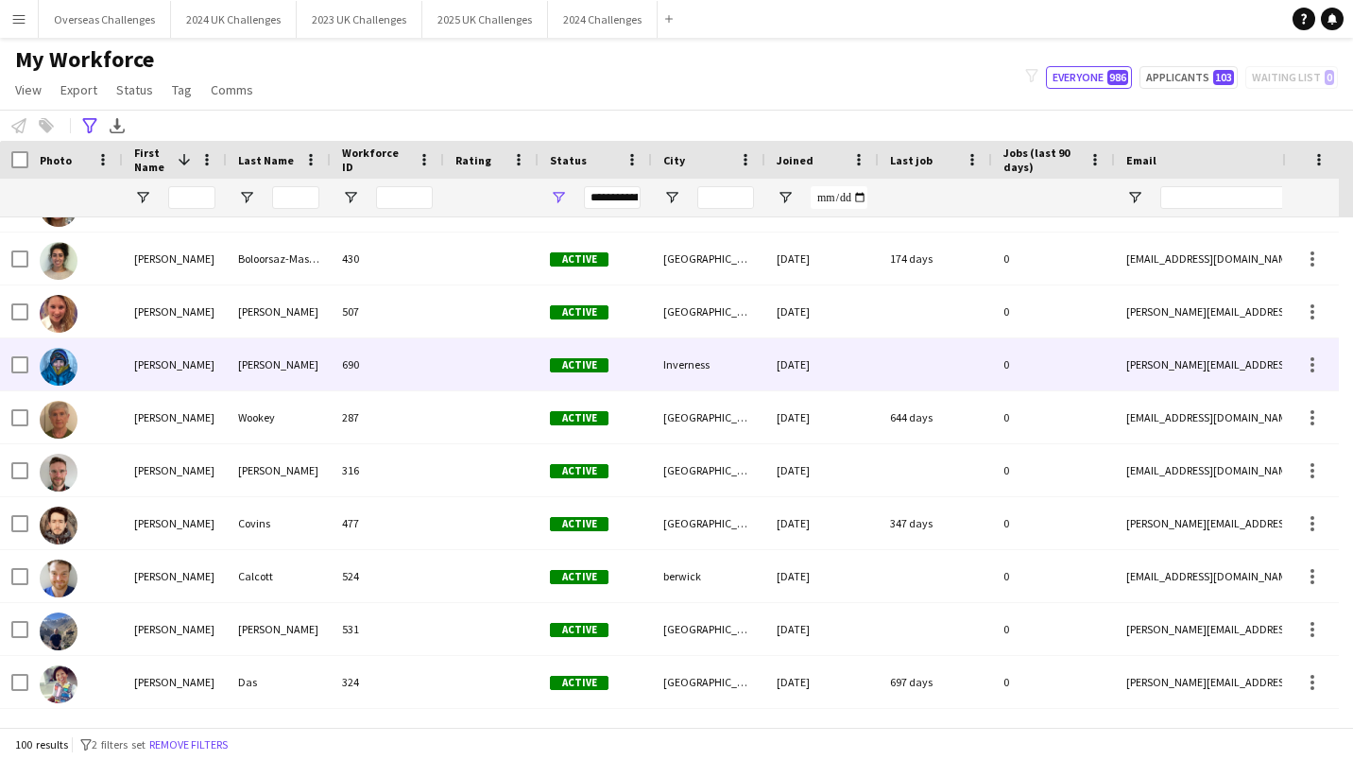
scroll to position [0, 0]
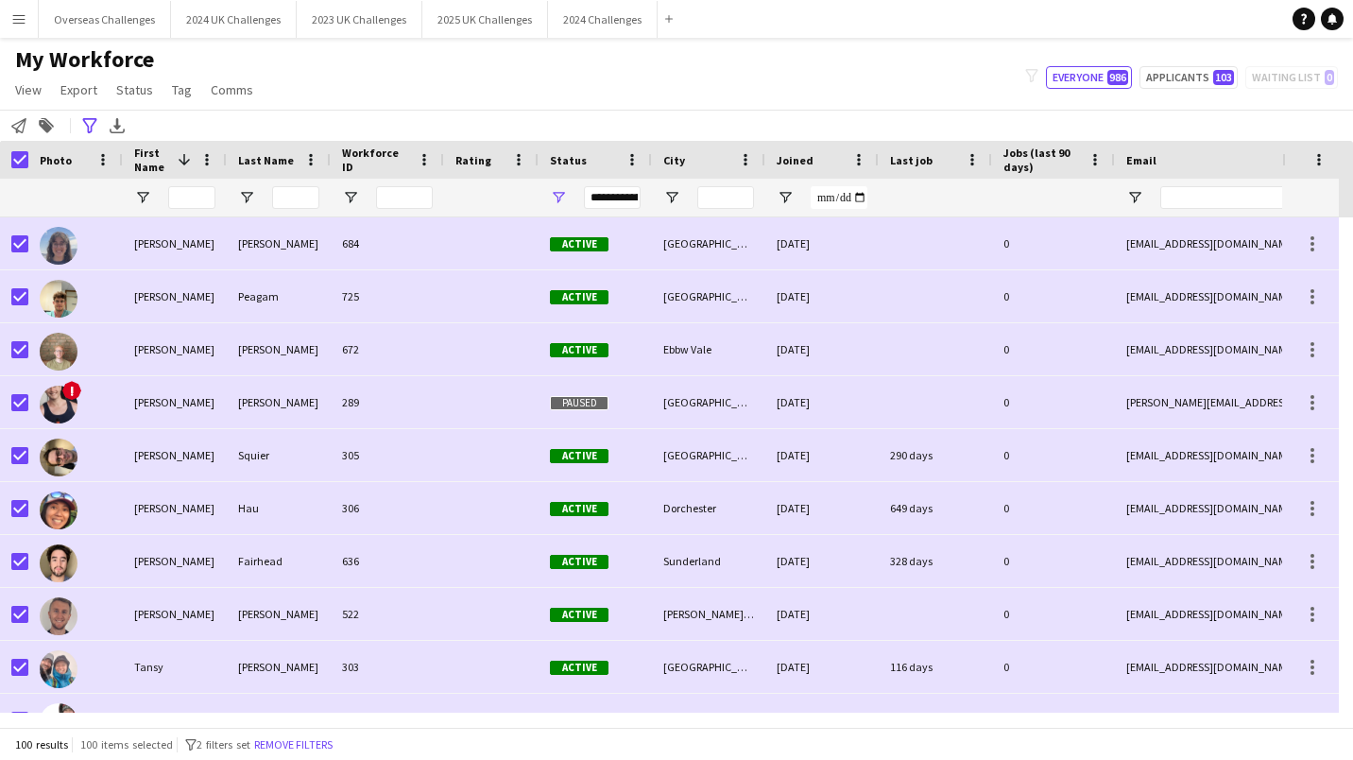
click at [23, 127] on icon "Notify workforce" at bounding box center [18, 125] width 15 height 15
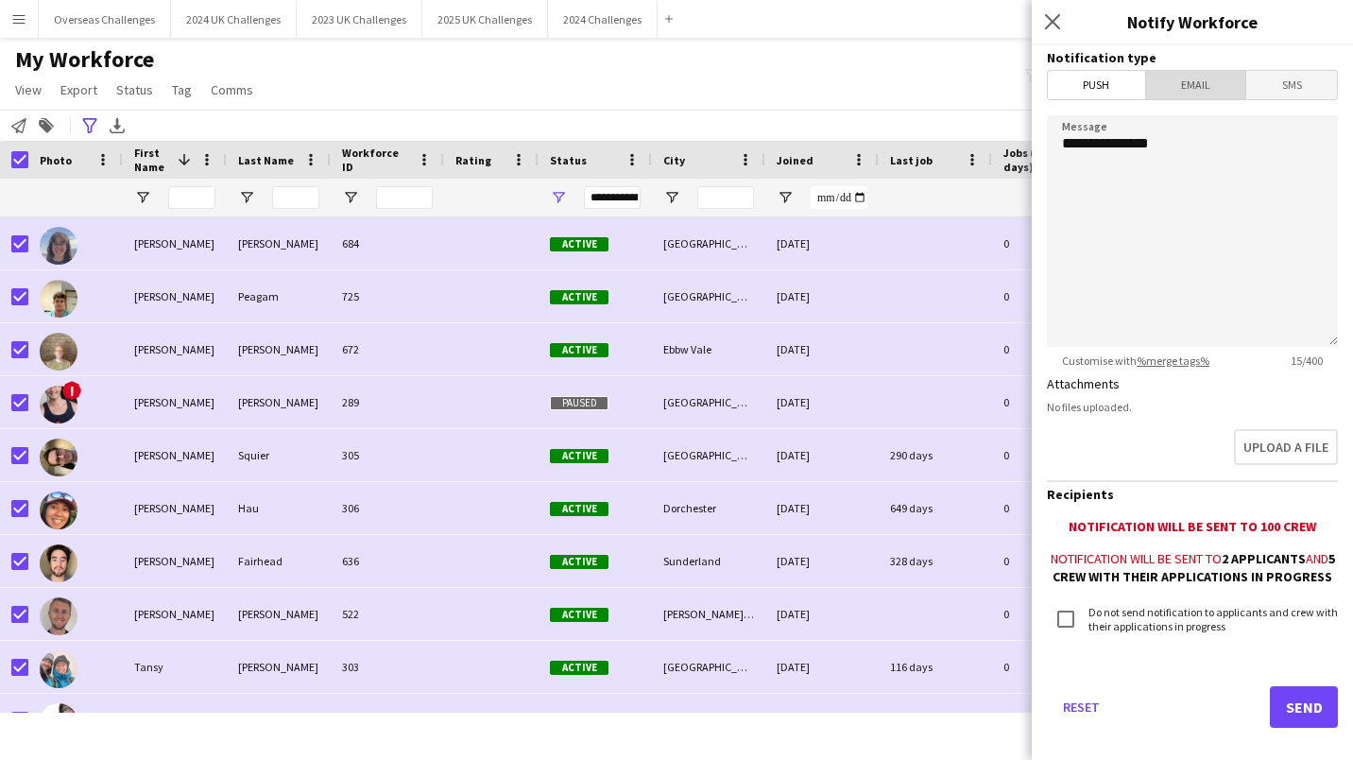
click at [1198, 90] on span "Email" at bounding box center [1196, 85] width 100 height 28
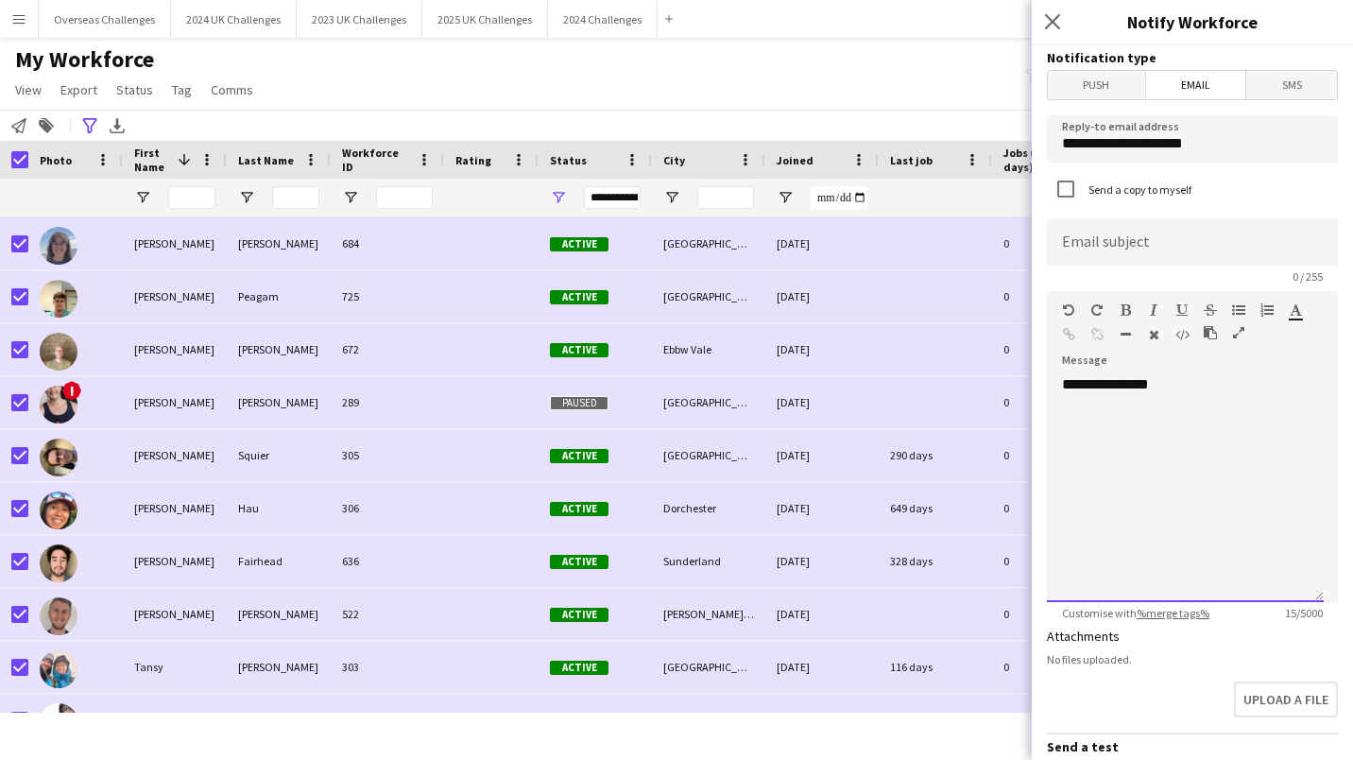
click at [1189, 387] on div "**********" at bounding box center [1185, 488] width 277 height 227
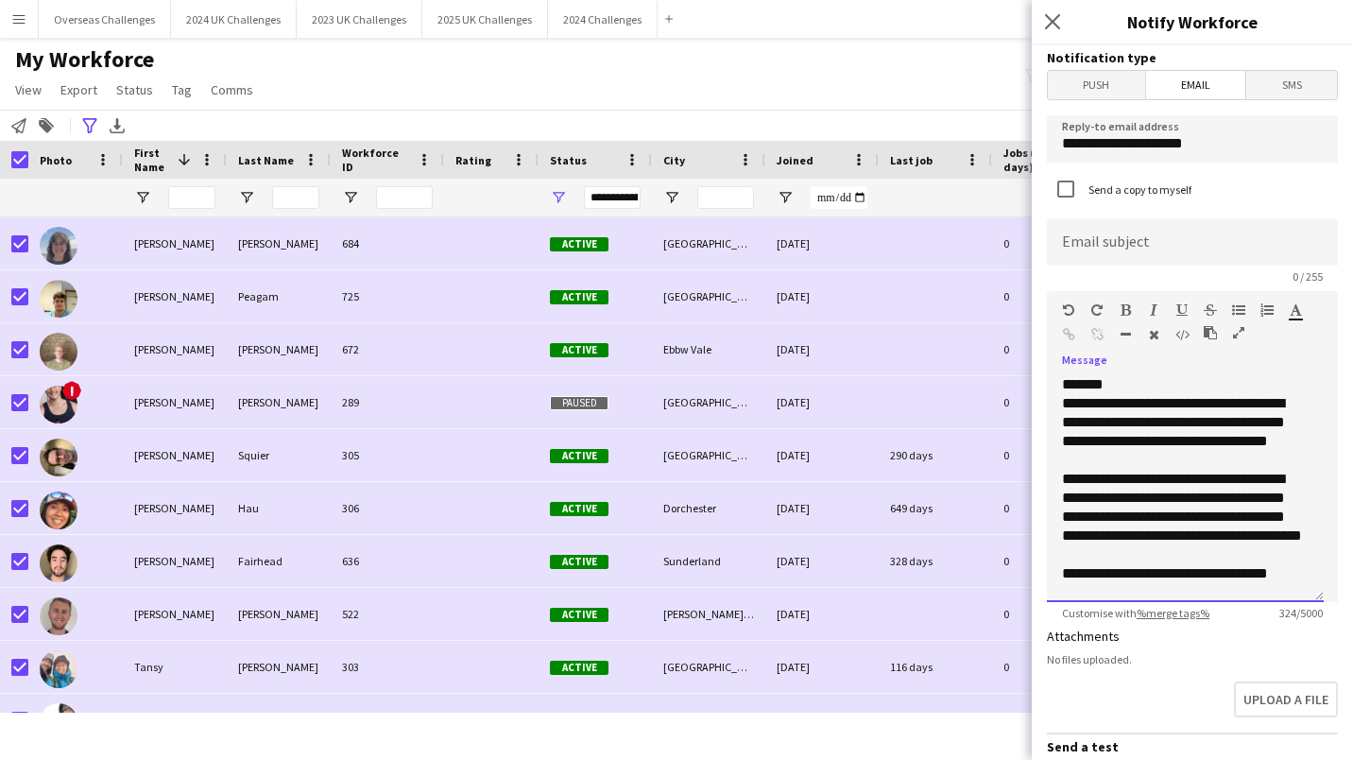
scroll to position [2, 0]
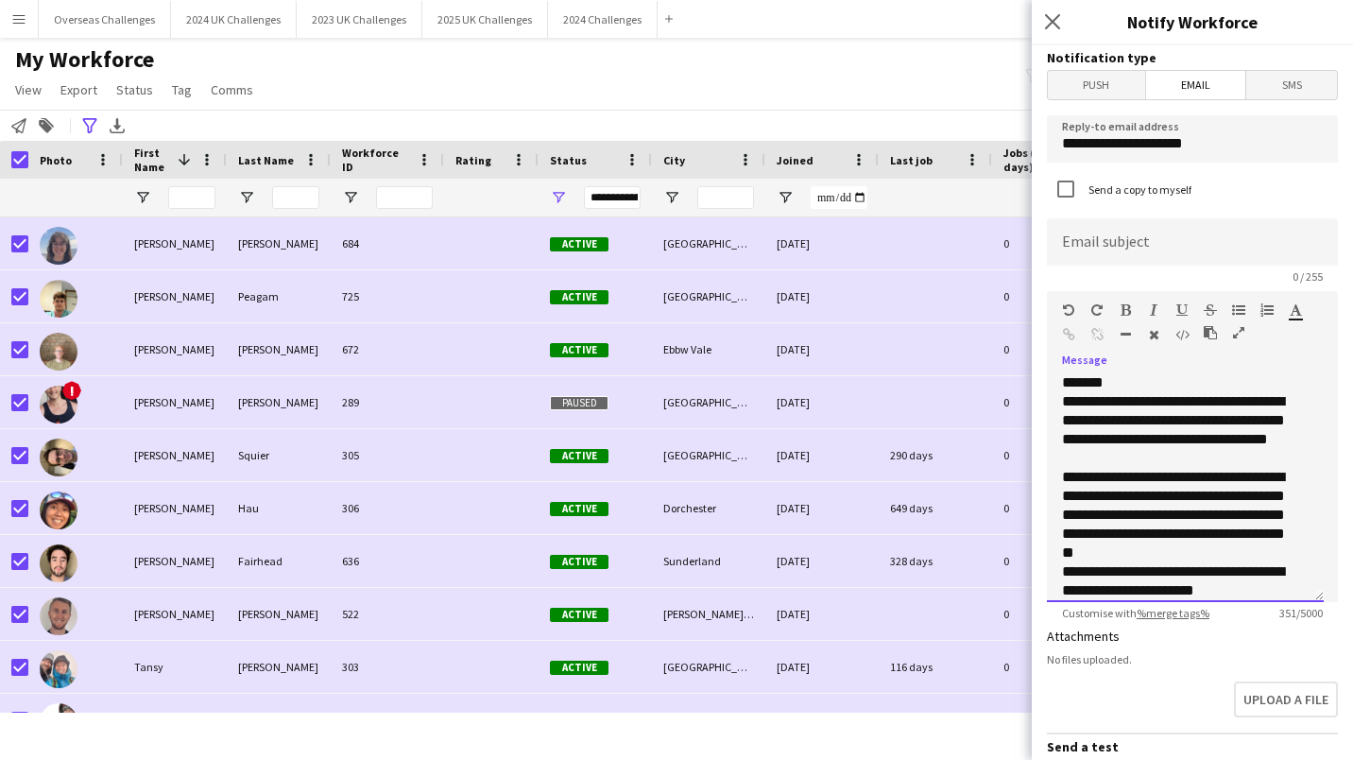
click at [1179, 550] on div "**********" at bounding box center [1178, 515] width 232 height 94
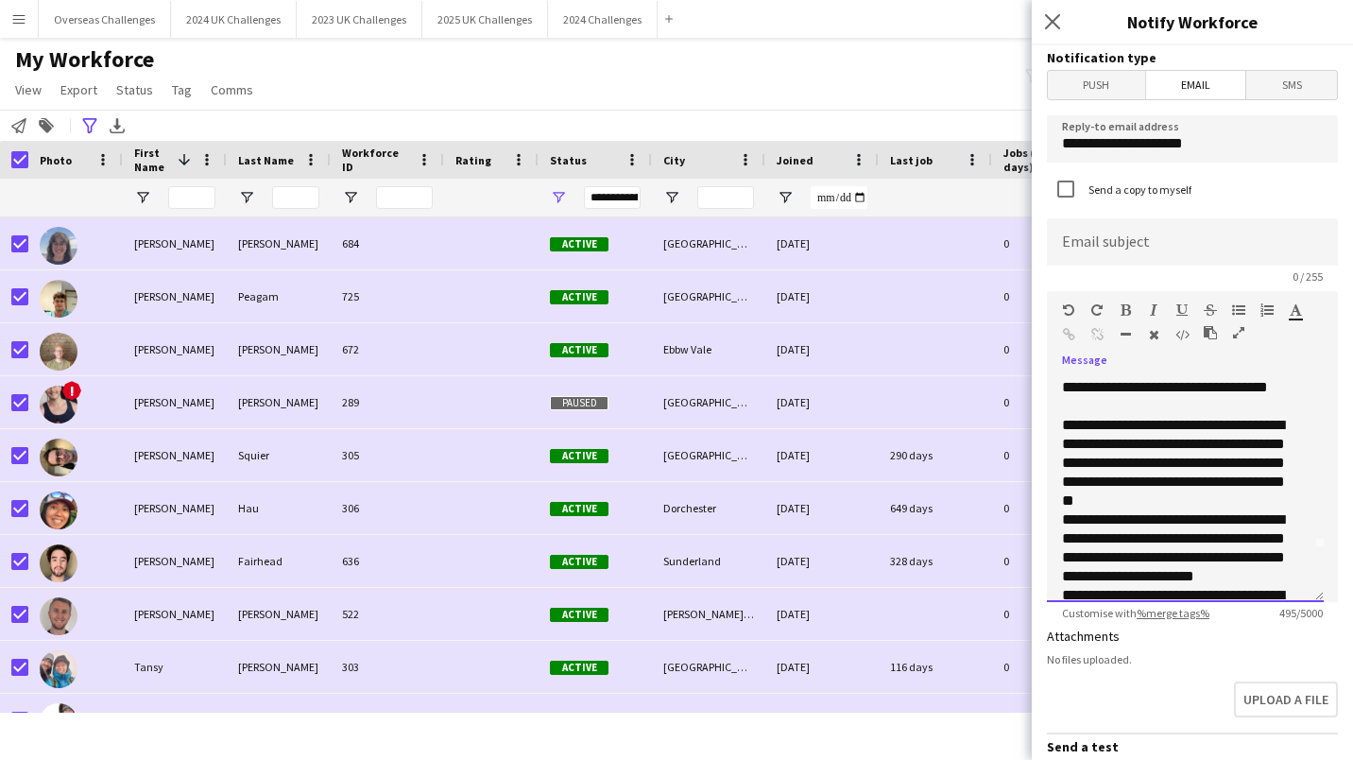
scroll to position [91, 0]
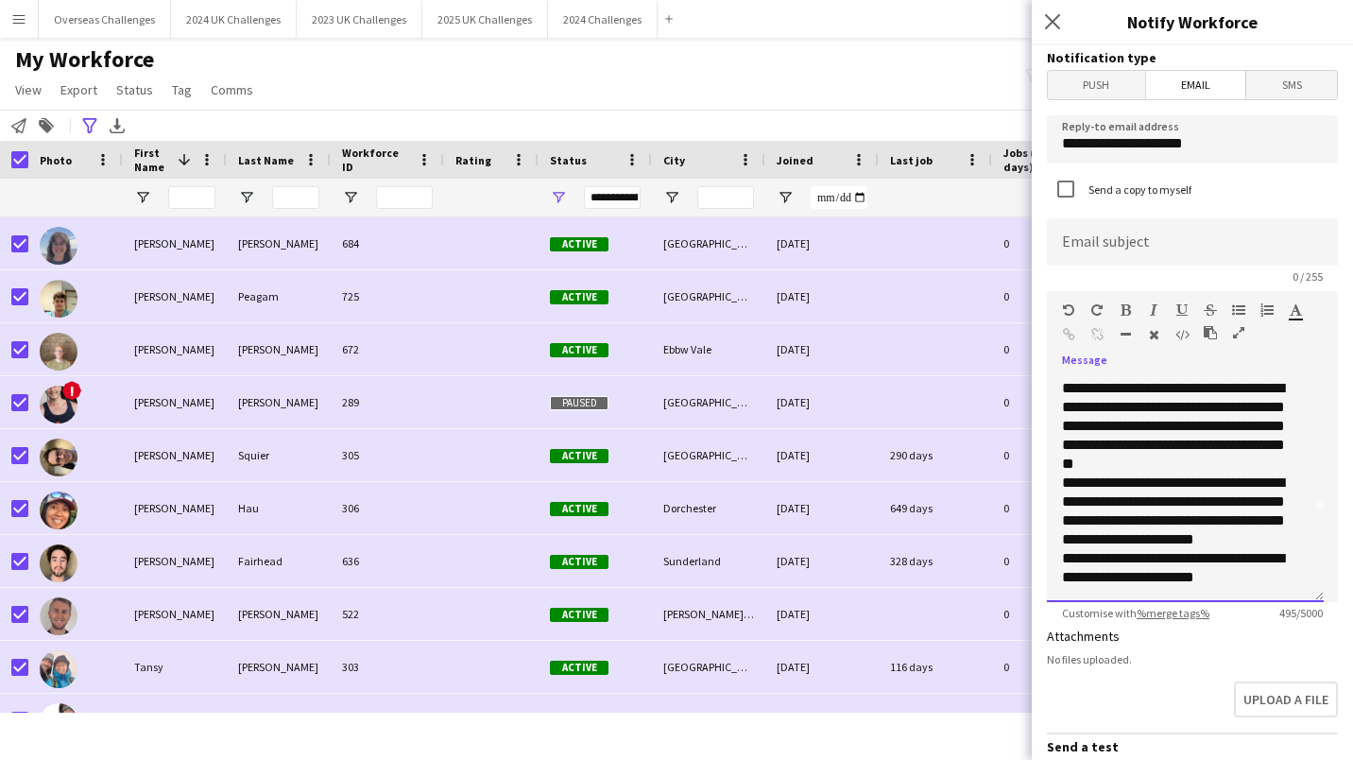
click at [1258, 580] on div "**********" at bounding box center [1178, 568] width 232 height 38
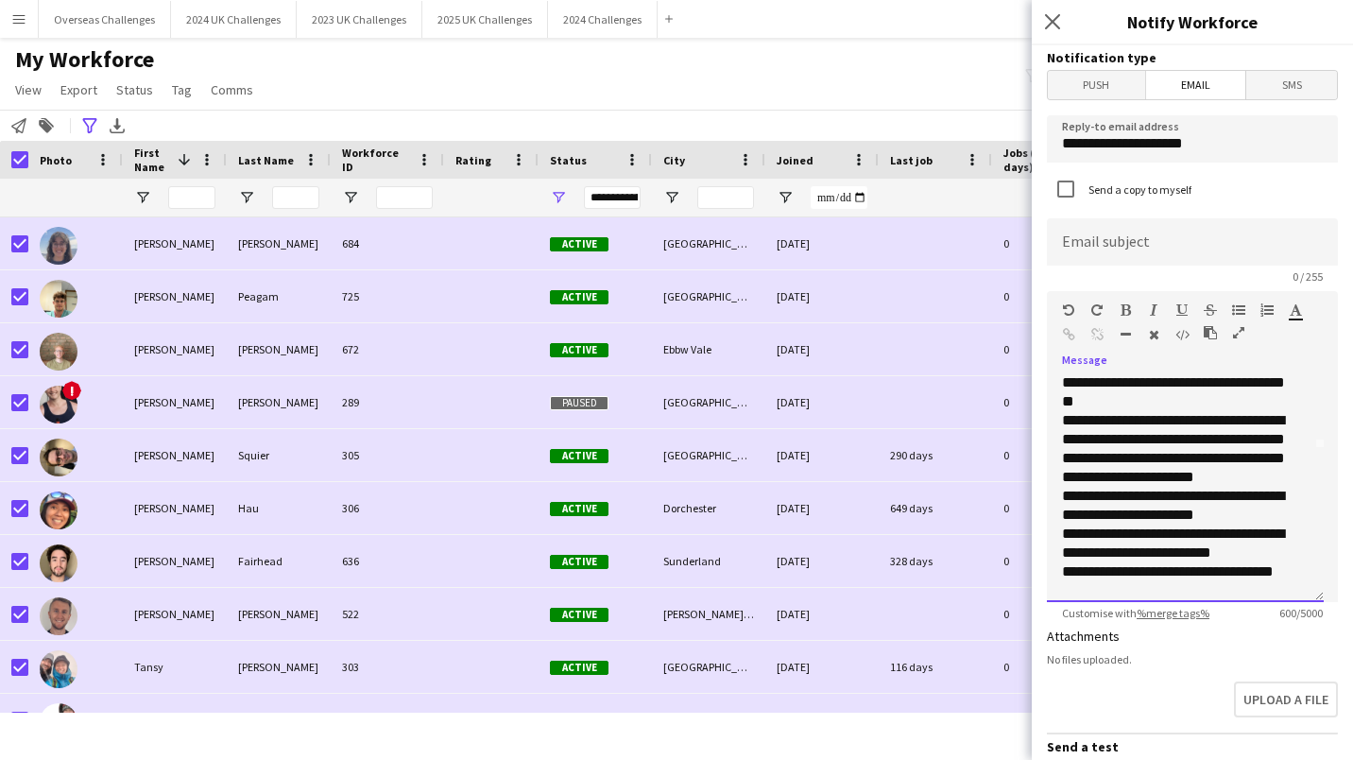
scroll to position [172, 0]
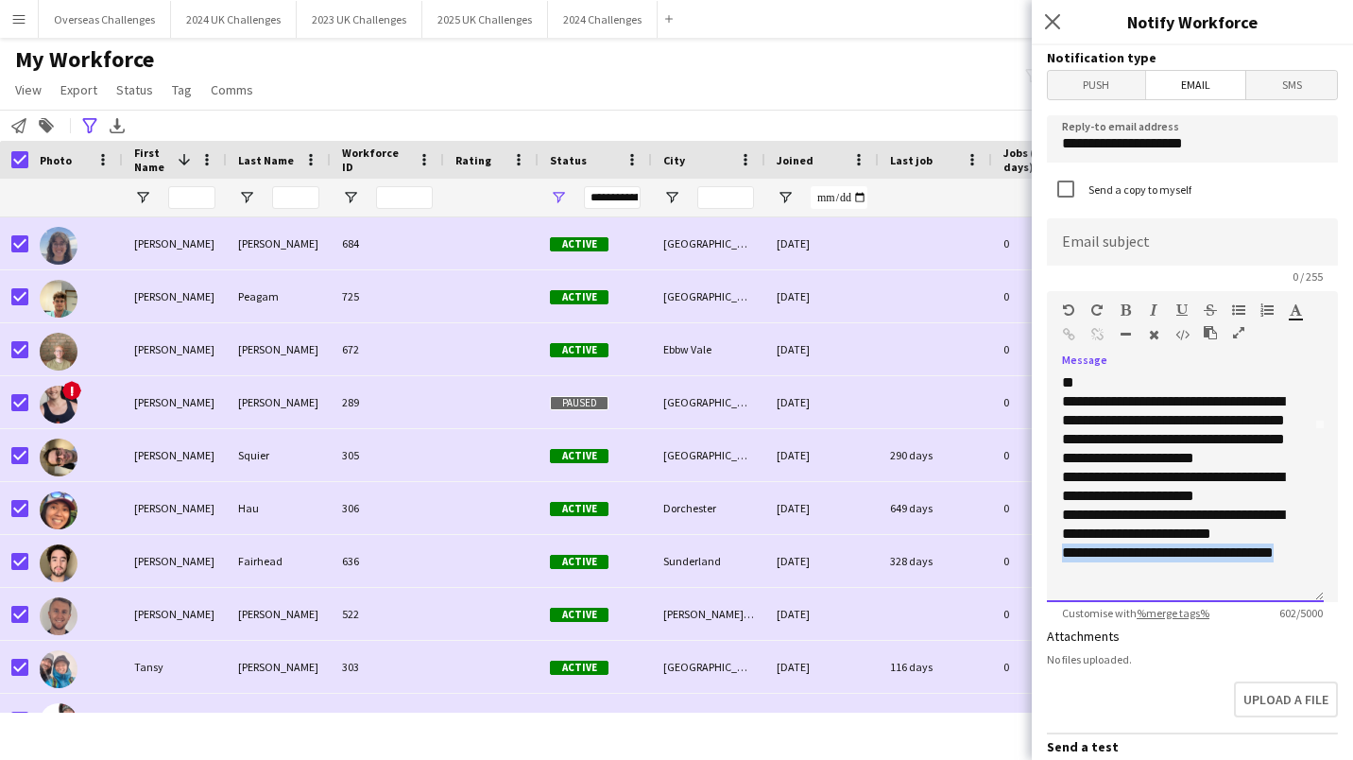
drag, startPoint x: 1095, startPoint y: 569, endPoint x: 1063, endPoint y: 560, distance: 33.2
click at [1063, 560] on div "**********" at bounding box center [1178, 562] width 232 height 38
drag, startPoint x: 1066, startPoint y: 330, endPoint x: 782, endPoint y: 110, distance: 359.0
click at [1067, 330] on icon "button" at bounding box center [1069, 334] width 12 height 13
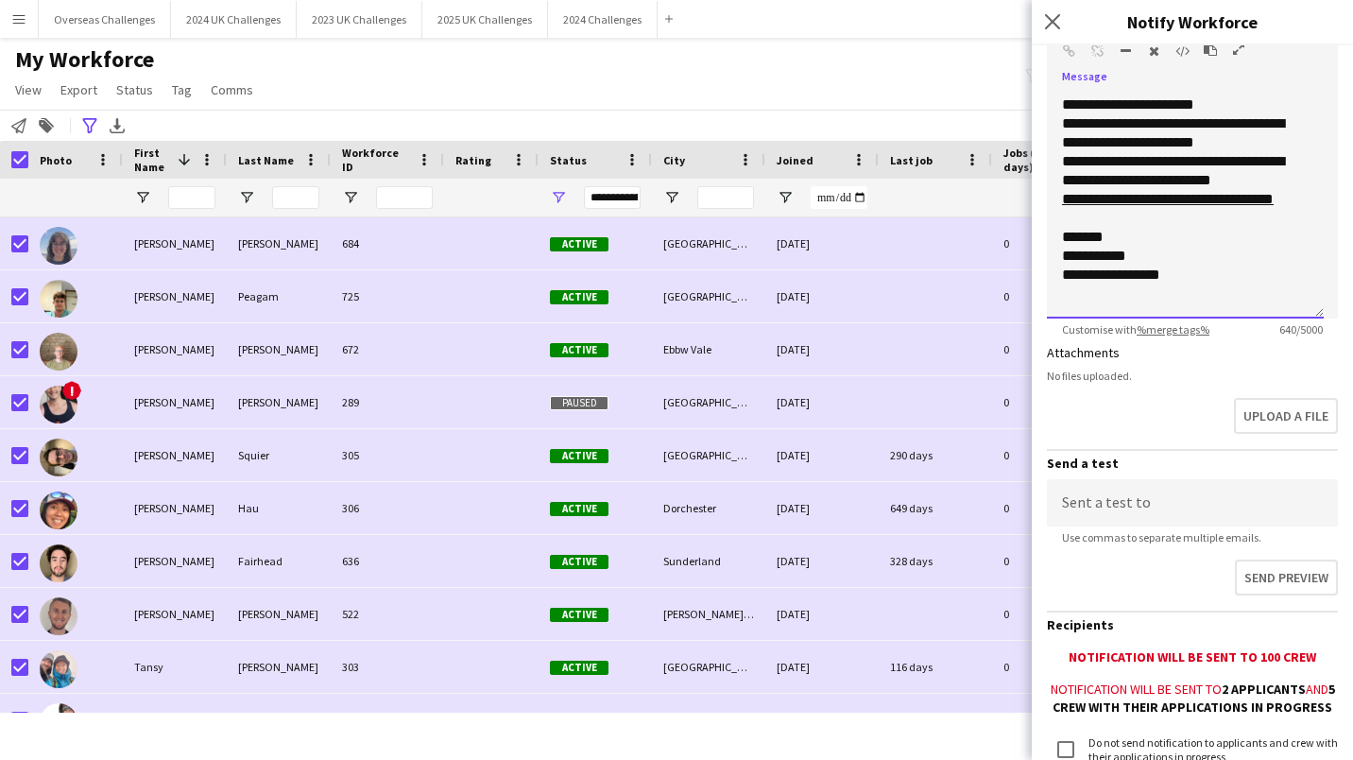
scroll to position [452, 0]
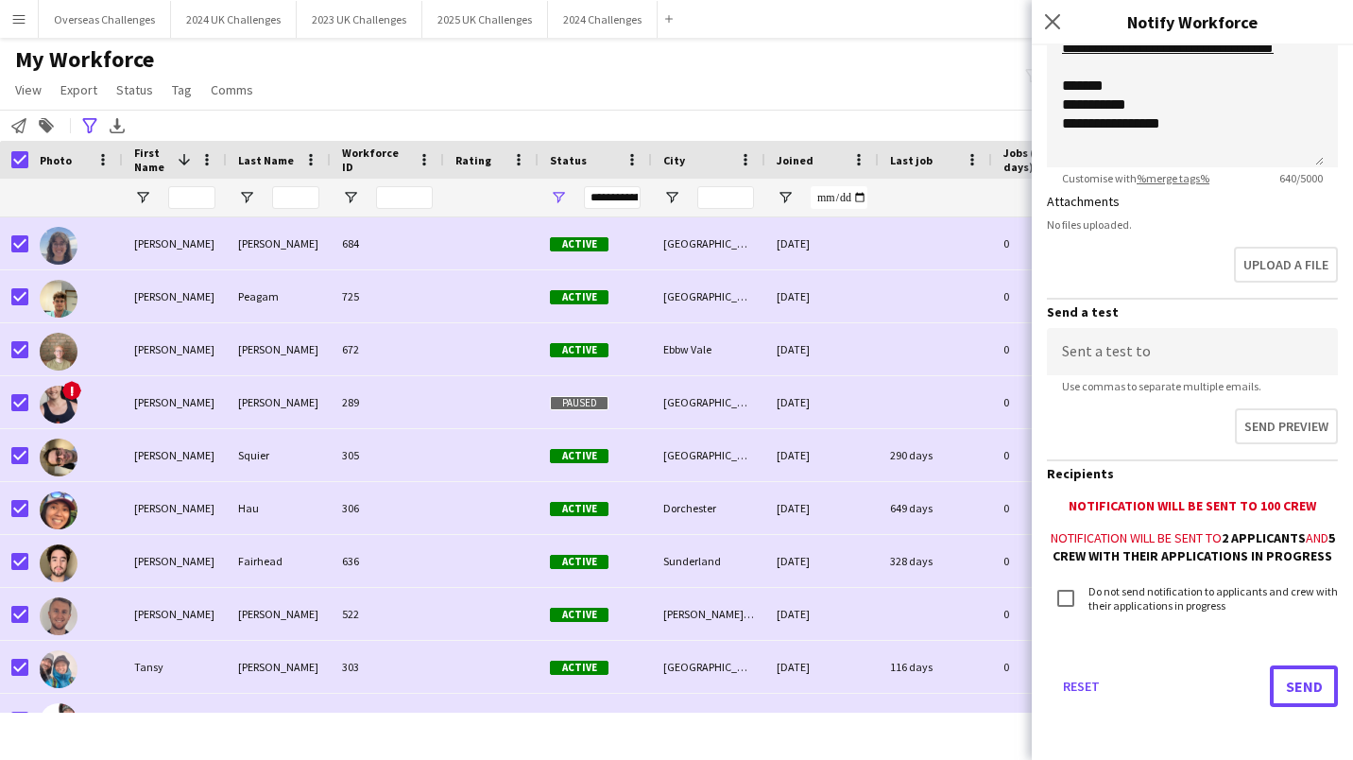
click at [1299, 678] on button "Send" at bounding box center [1304, 686] width 68 height 42
click at [1292, 689] on button "Send" at bounding box center [1304, 686] width 68 height 42
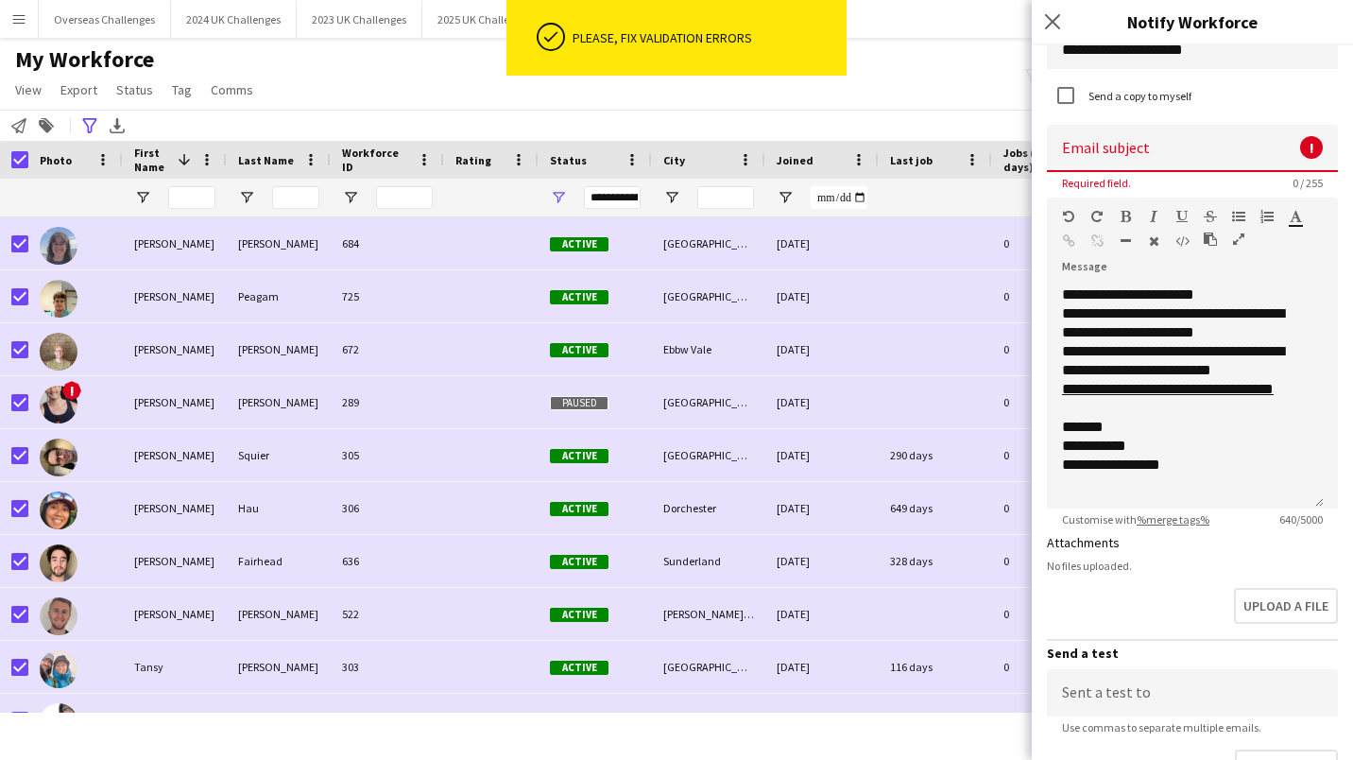
scroll to position [0, 0]
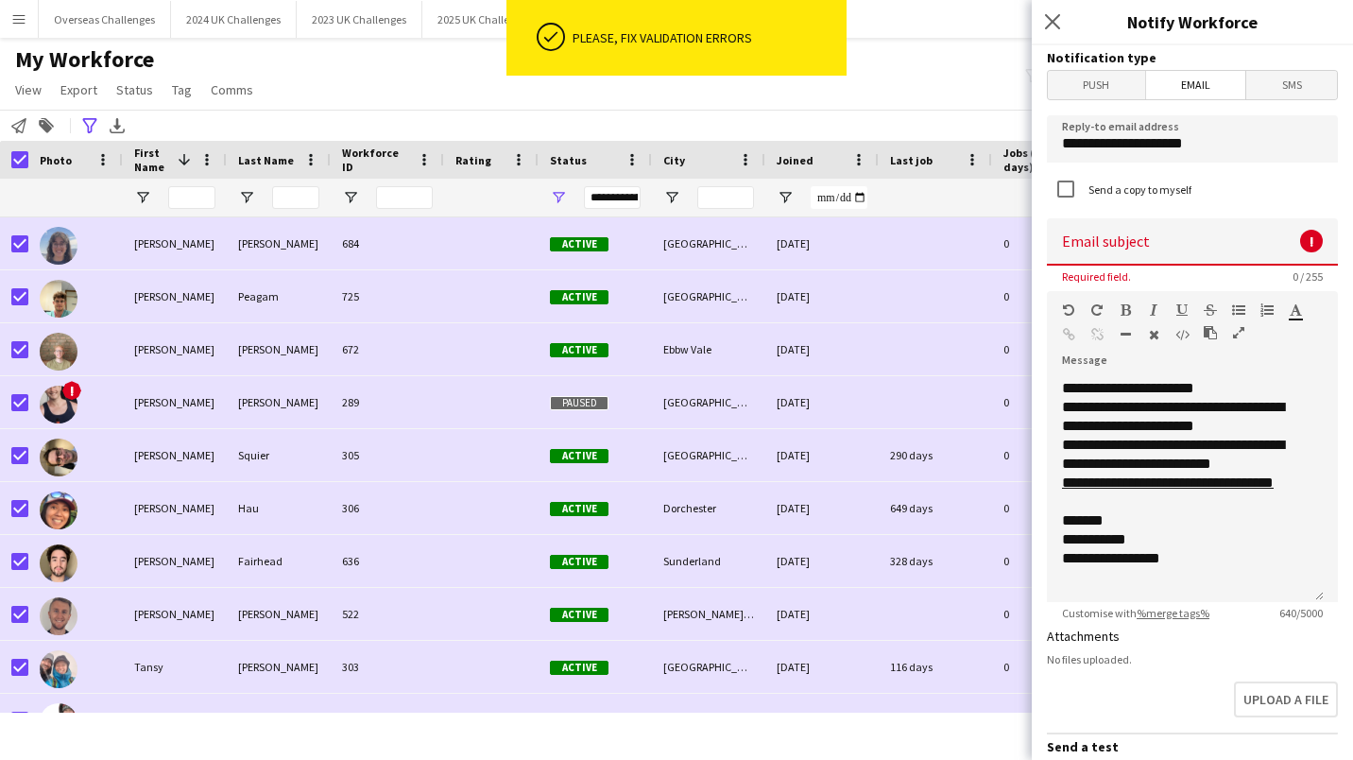
click at [1135, 241] on input at bounding box center [1192, 241] width 291 height 47
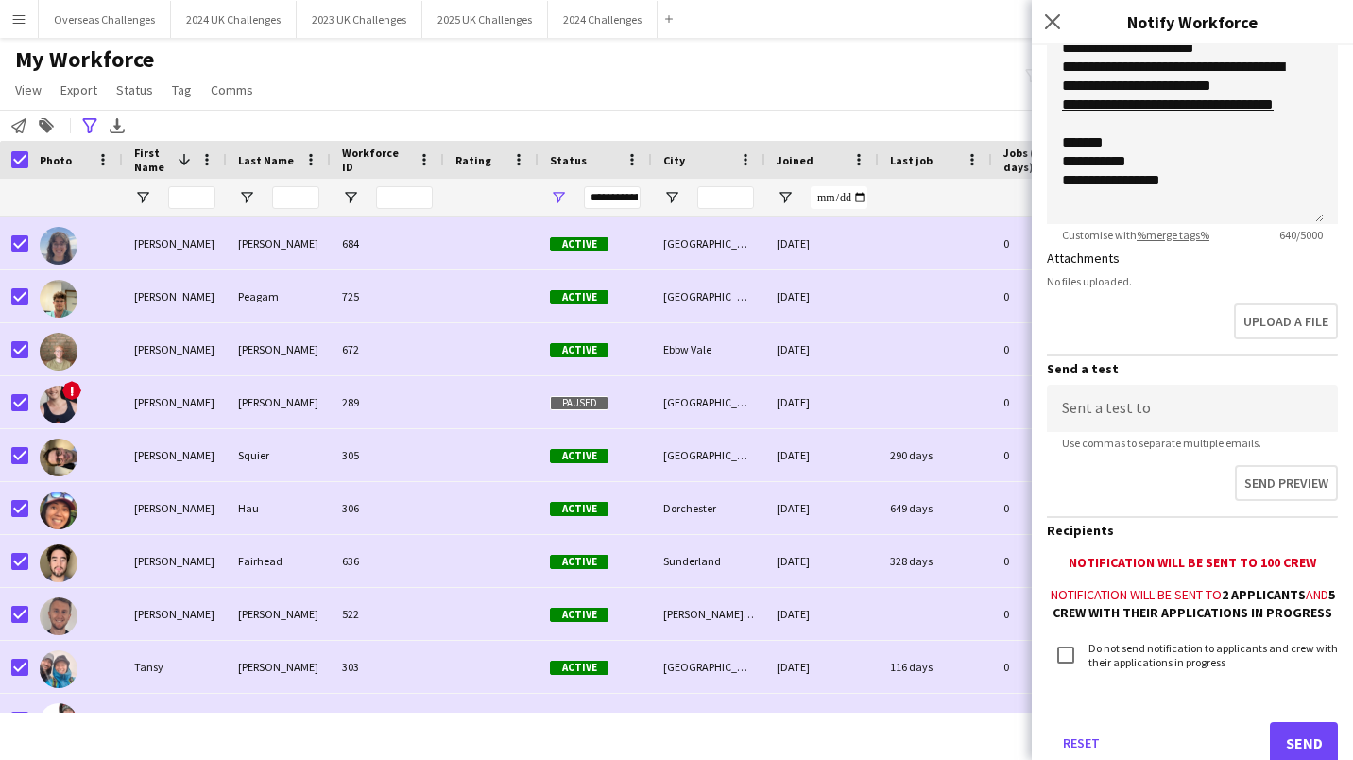
scroll to position [452, 0]
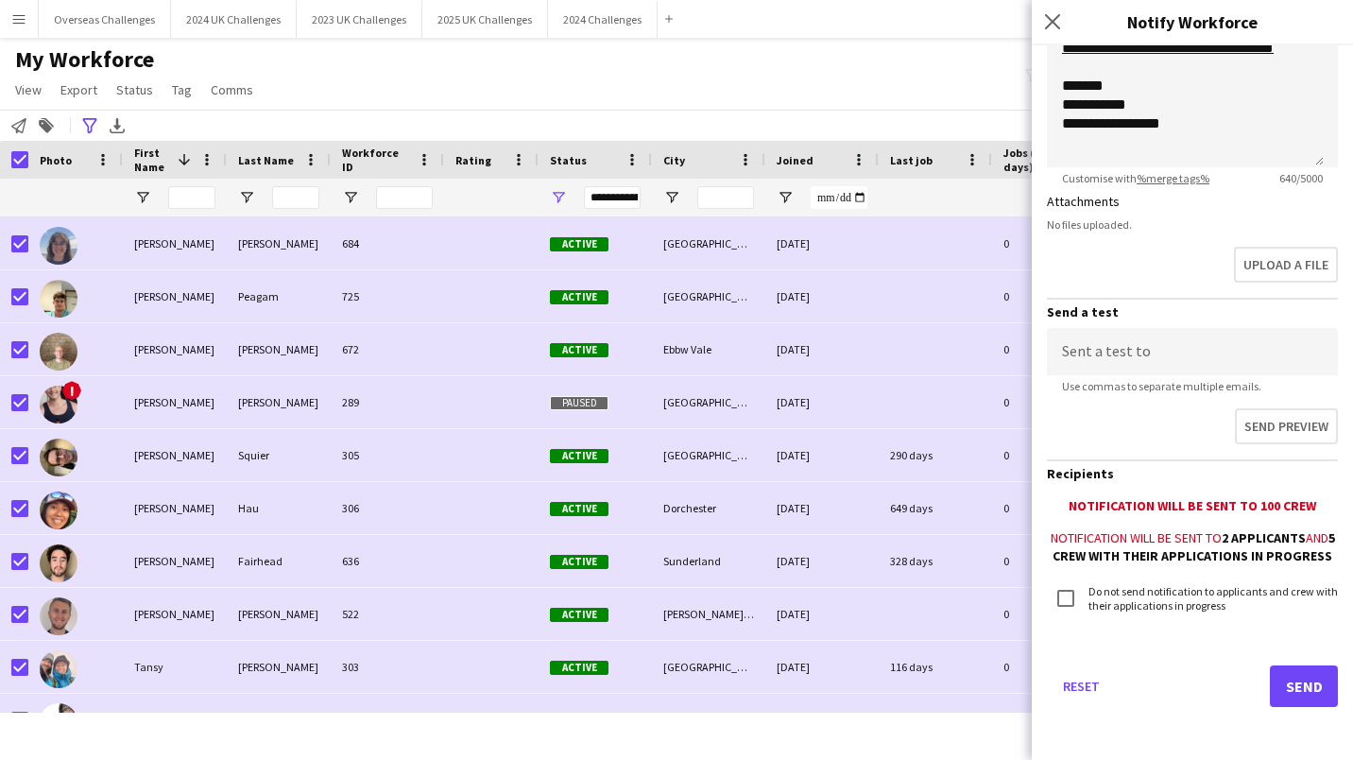
type input "**********"
click at [1301, 665] on button "Send" at bounding box center [1304, 686] width 68 height 42
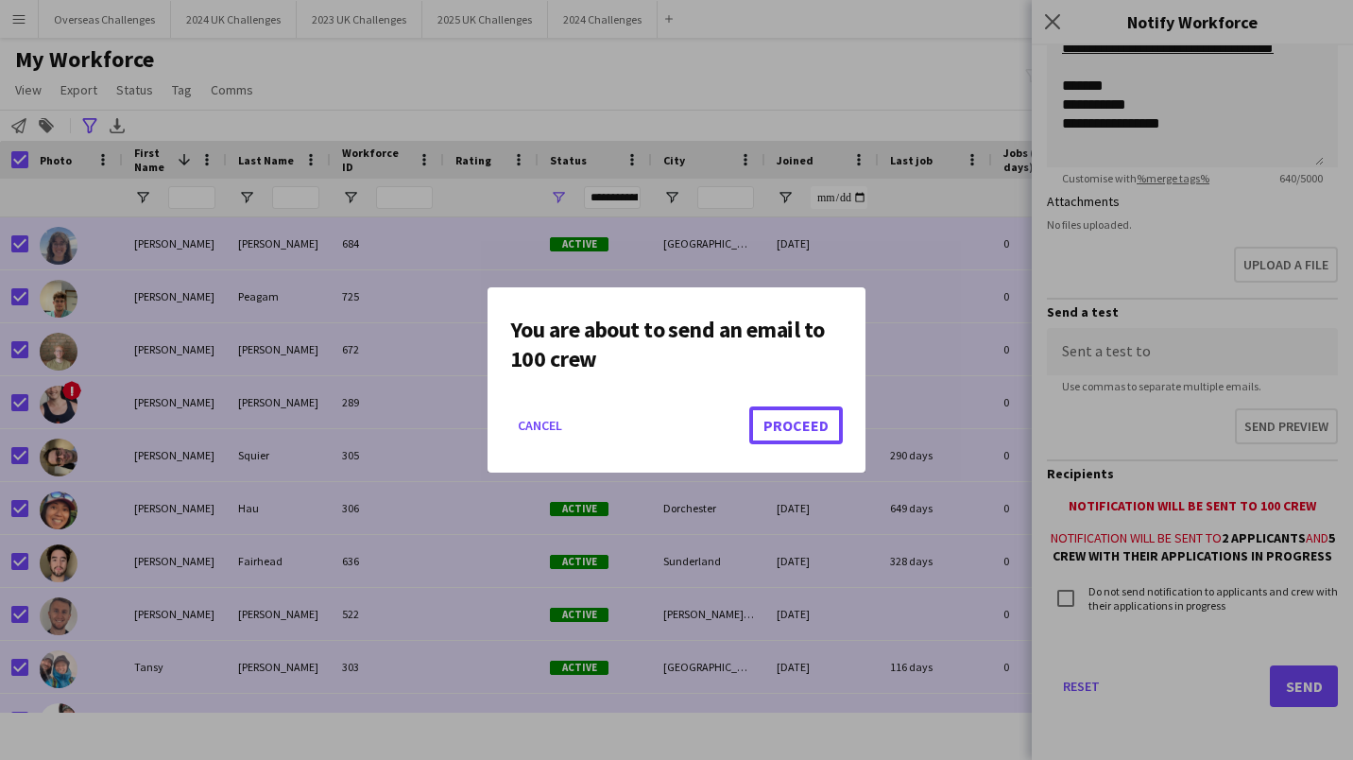
click at [805, 414] on button "Proceed" at bounding box center [796, 425] width 94 height 38
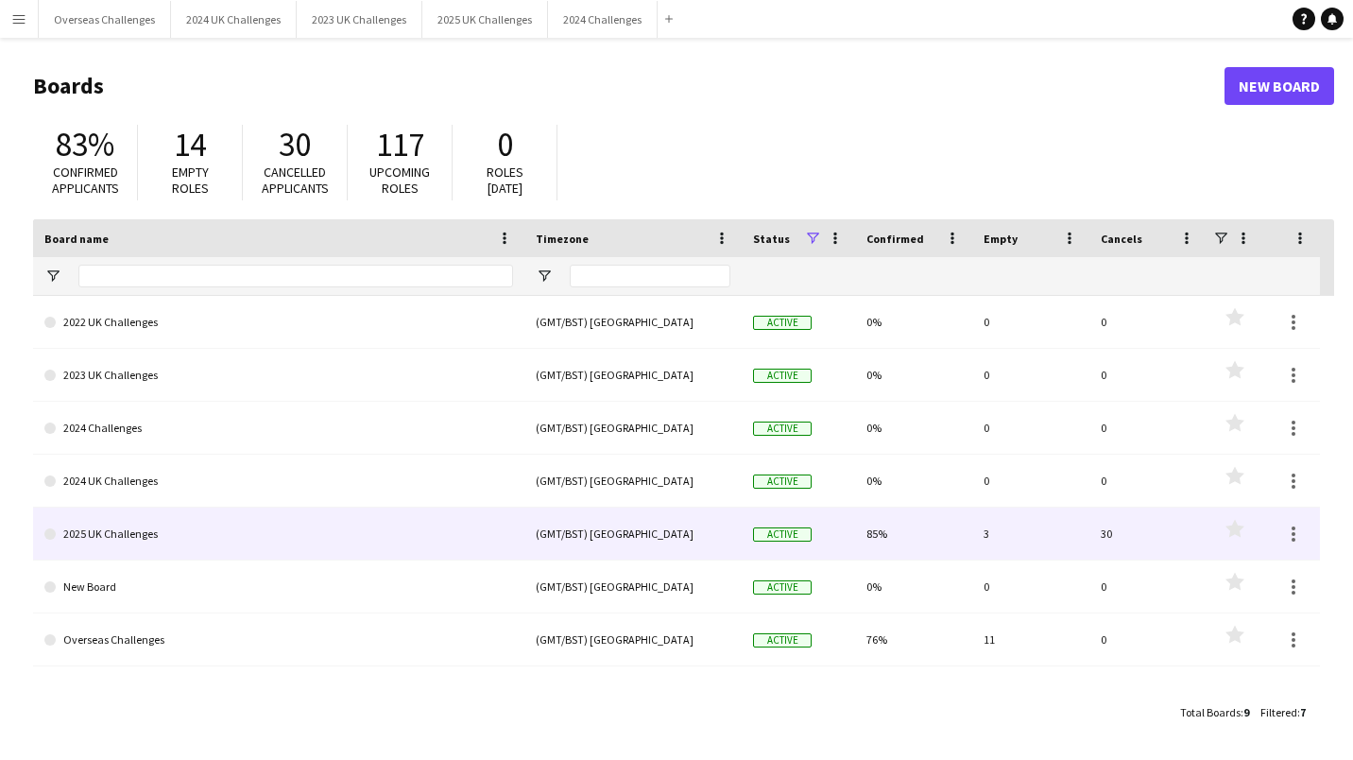
click at [154, 529] on link "2025 UK Challenges" at bounding box center [278, 533] width 469 height 53
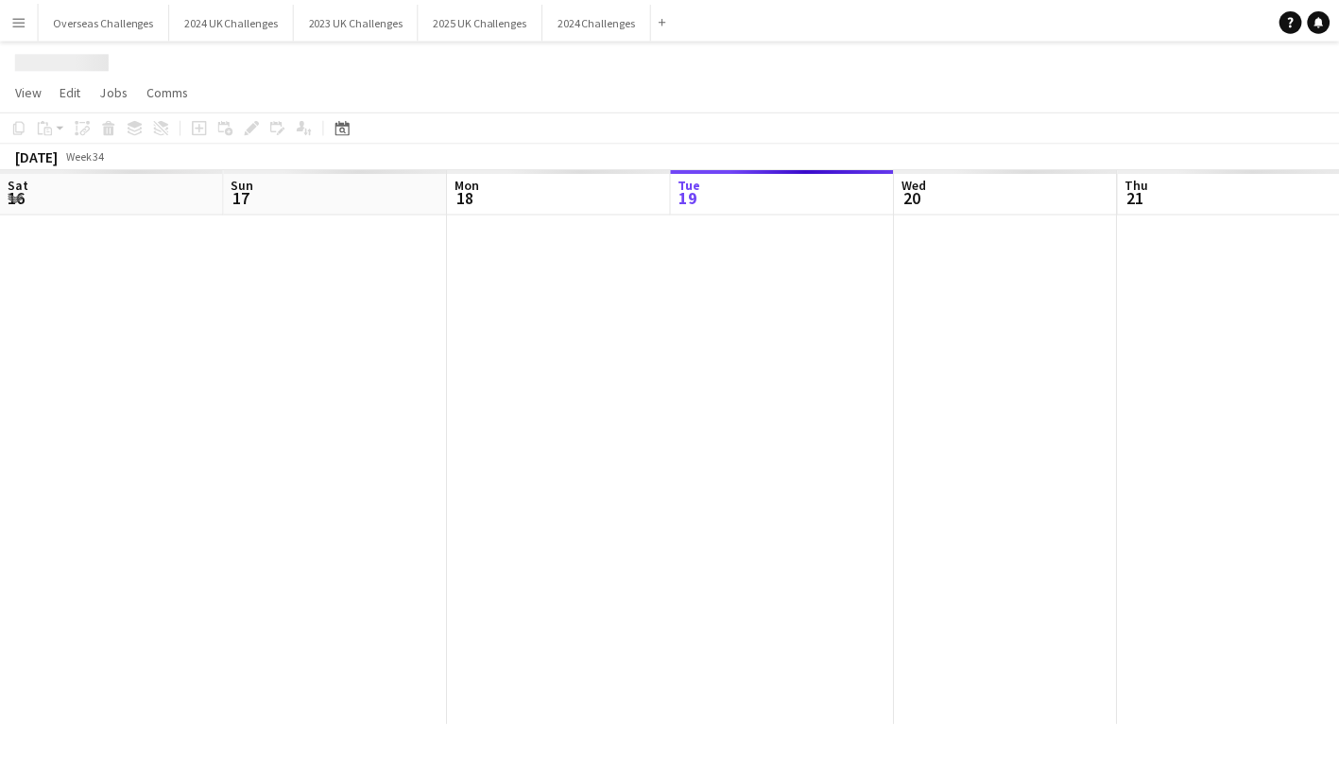
scroll to position [0, 452]
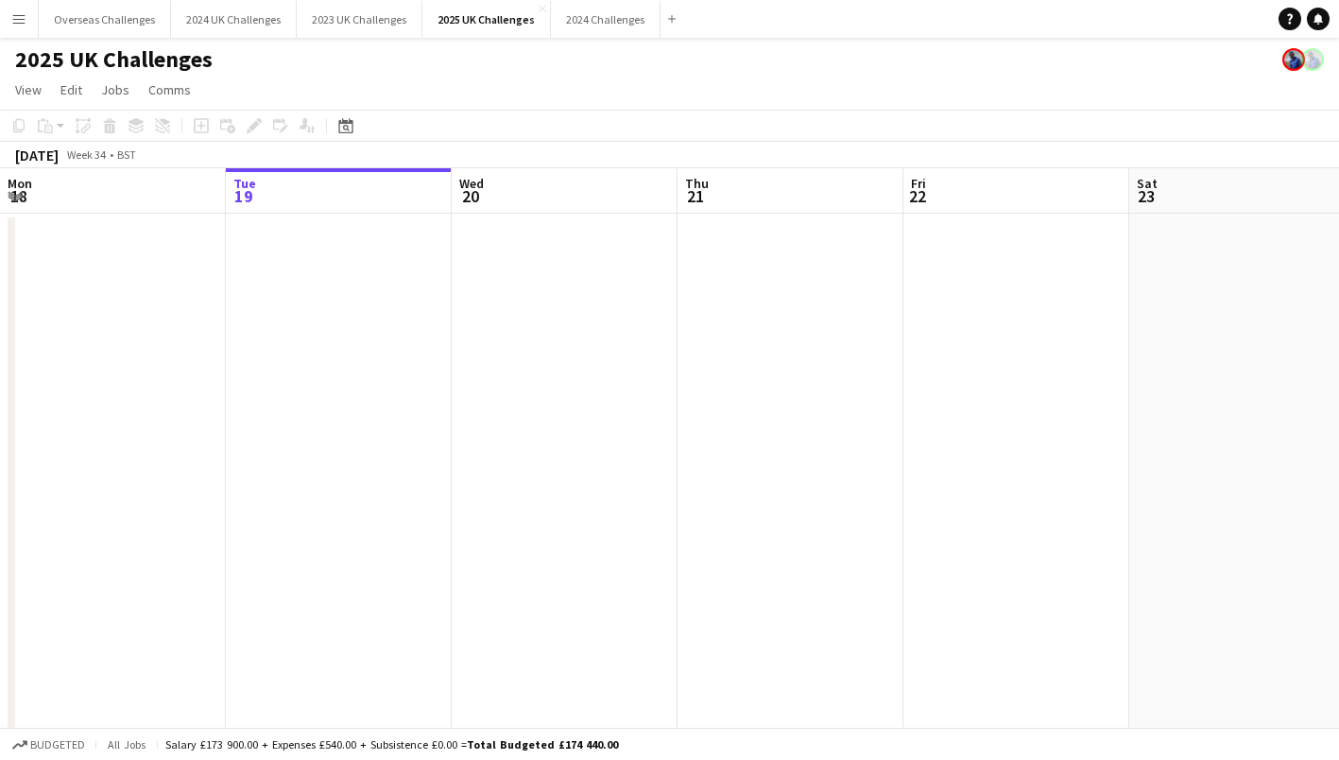
click at [66, 306] on app-date-cell at bounding box center [113, 492] width 226 height 557
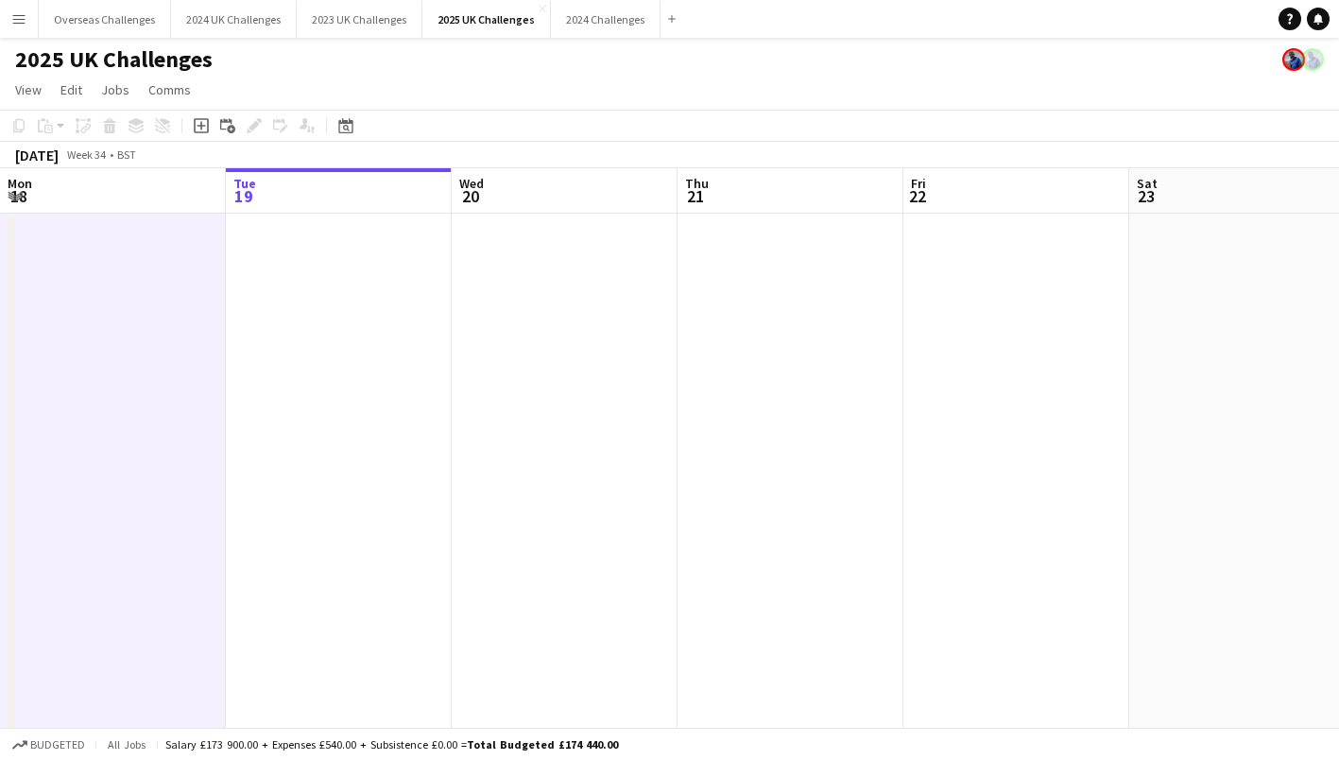
click at [30, 320] on app-date-cell at bounding box center [113, 492] width 226 height 557
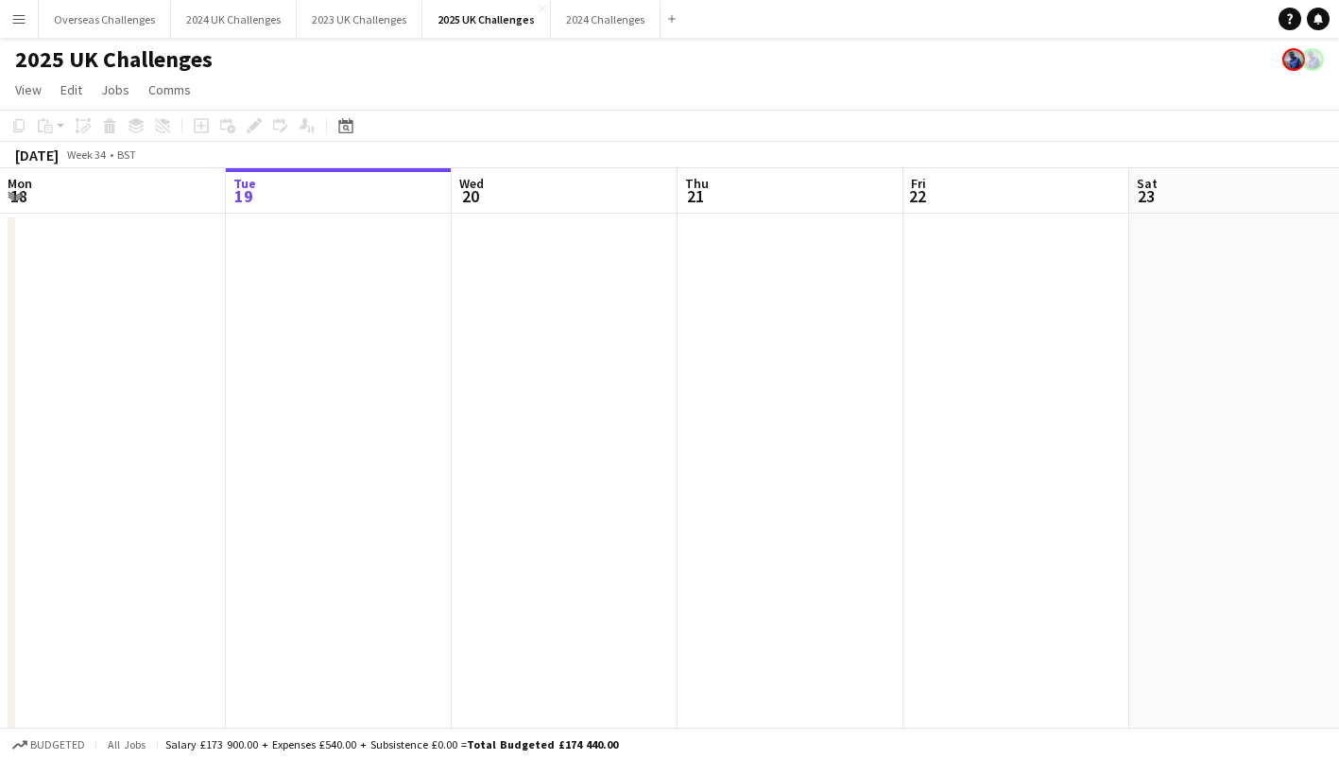
click at [345, 113] on app-toolbar "Copy Paste Paste Ctrl+V Paste with crew Ctrl+Shift+V Paste linked Job [GEOGRAPH…" at bounding box center [669, 126] width 1339 height 32
click at [345, 116] on div "Date picker" at bounding box center [346, 125] width 23 height 23
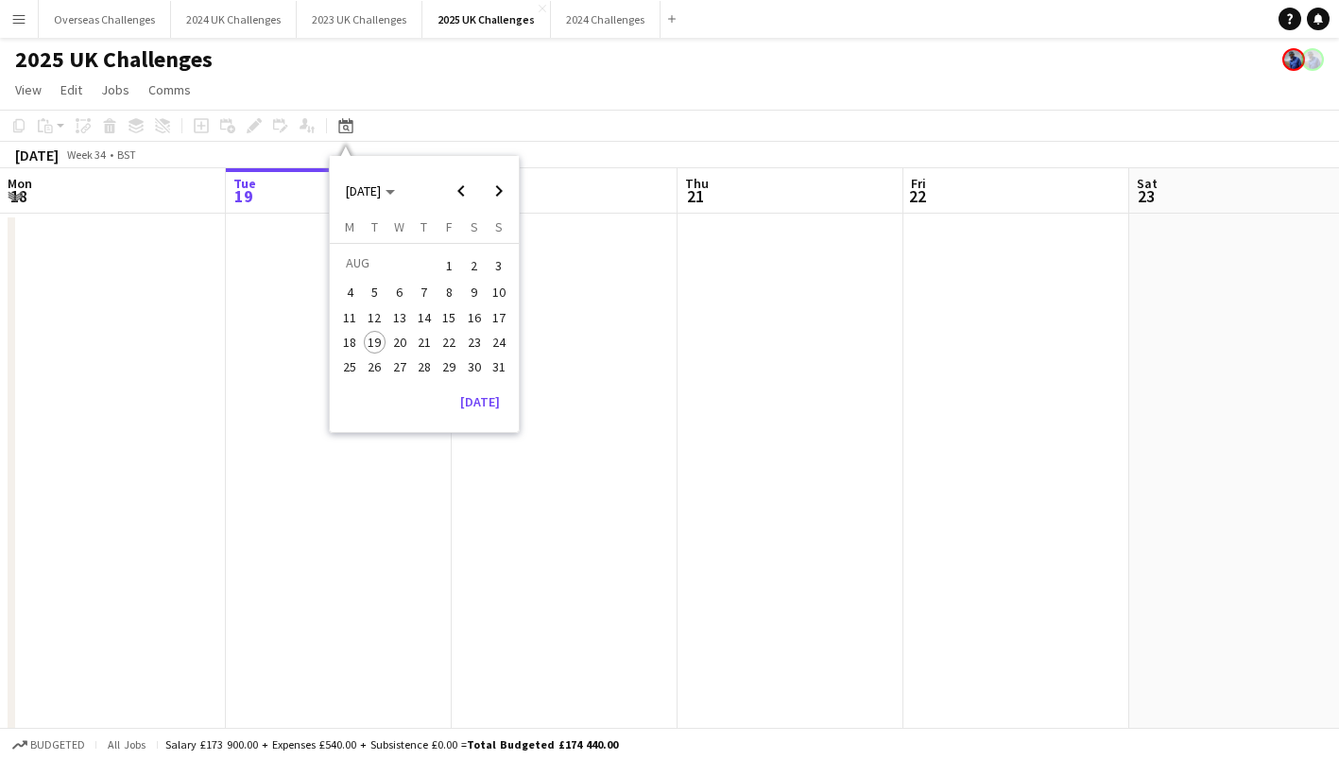
click at [490, 185] on span "Next month" at bounding box center [499, 191] width 38 height 38
click at [469, 309] on span "13" at bounding box center [474, 312] width 23 height 23
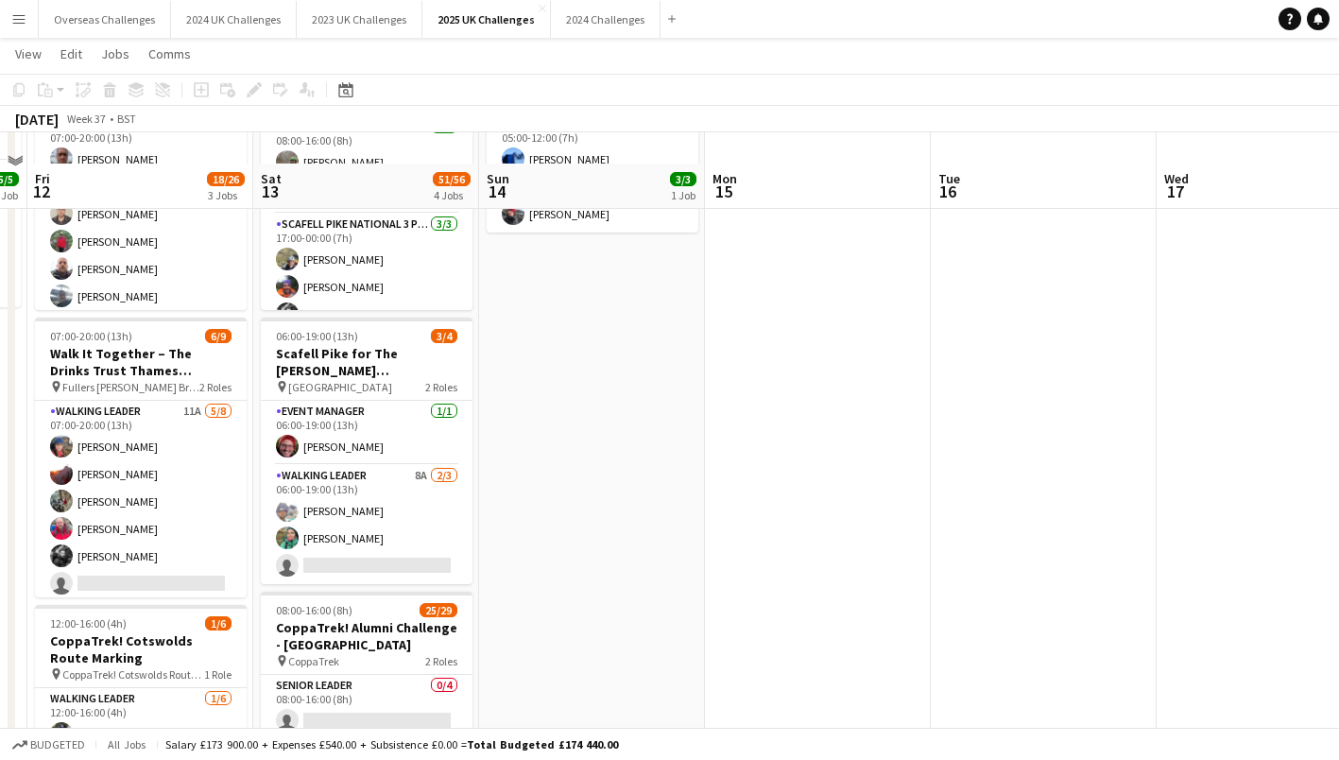
scroll to position [378, 0]
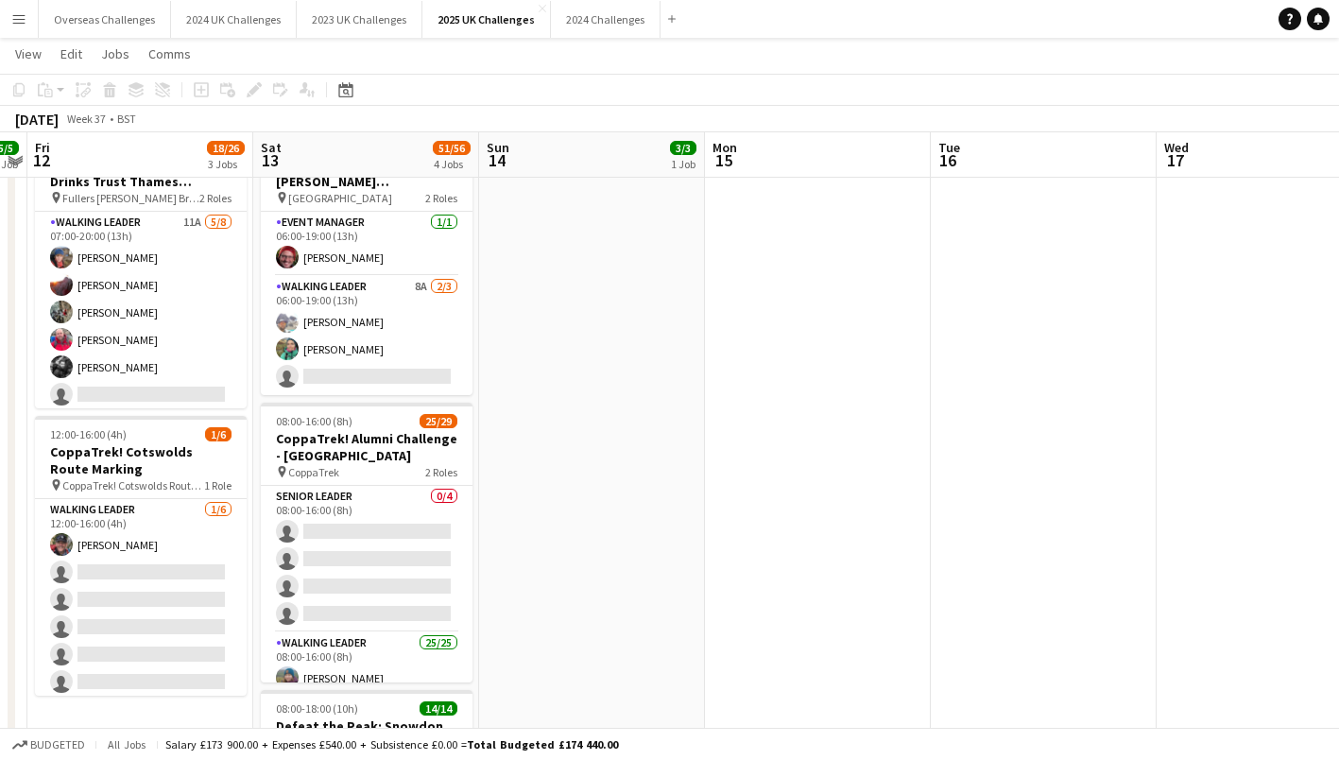
click at [350, 438] on h3 "CoppaTrek! Alumni Challenge - [GEOGRAPHIC_DATA]" at bounding box center [367, 447] width 212 height 34
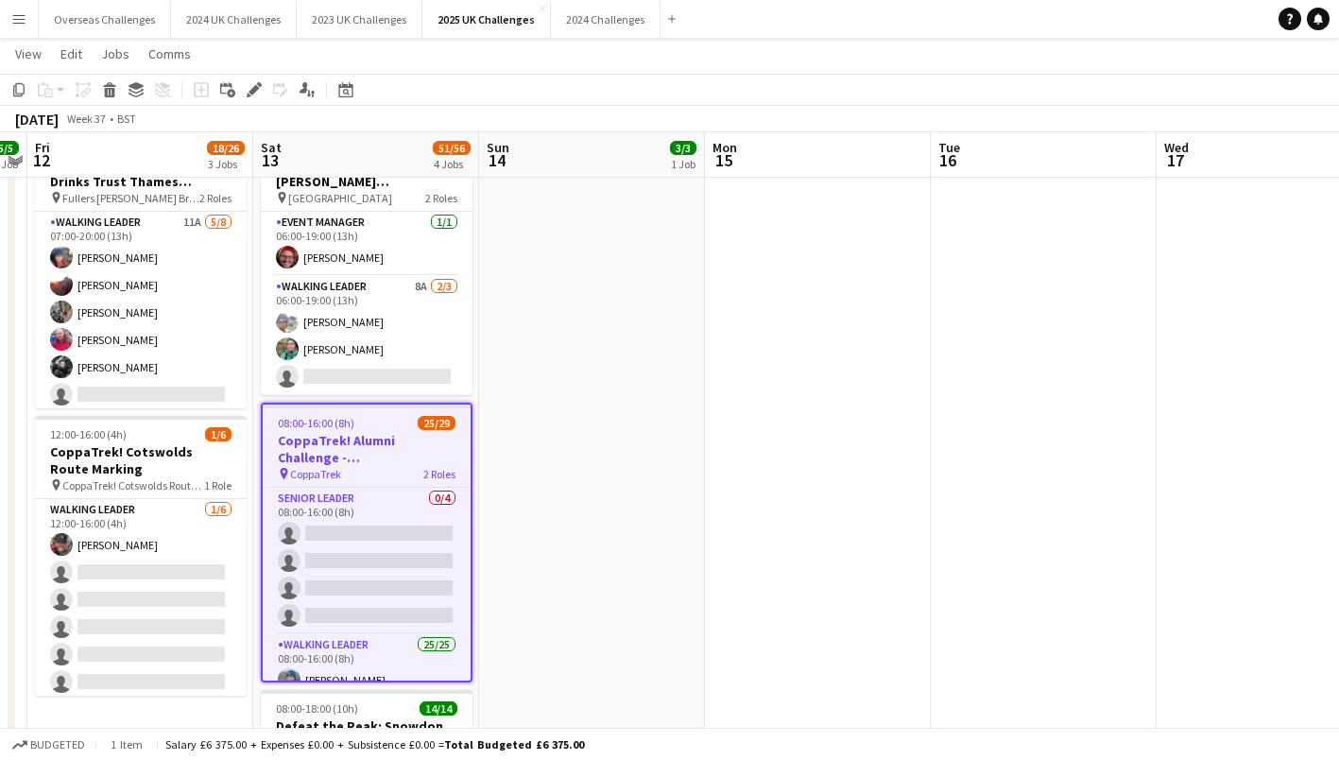
click at [250, 92] on icon at bounding box center [254, 90] width 10 height 10
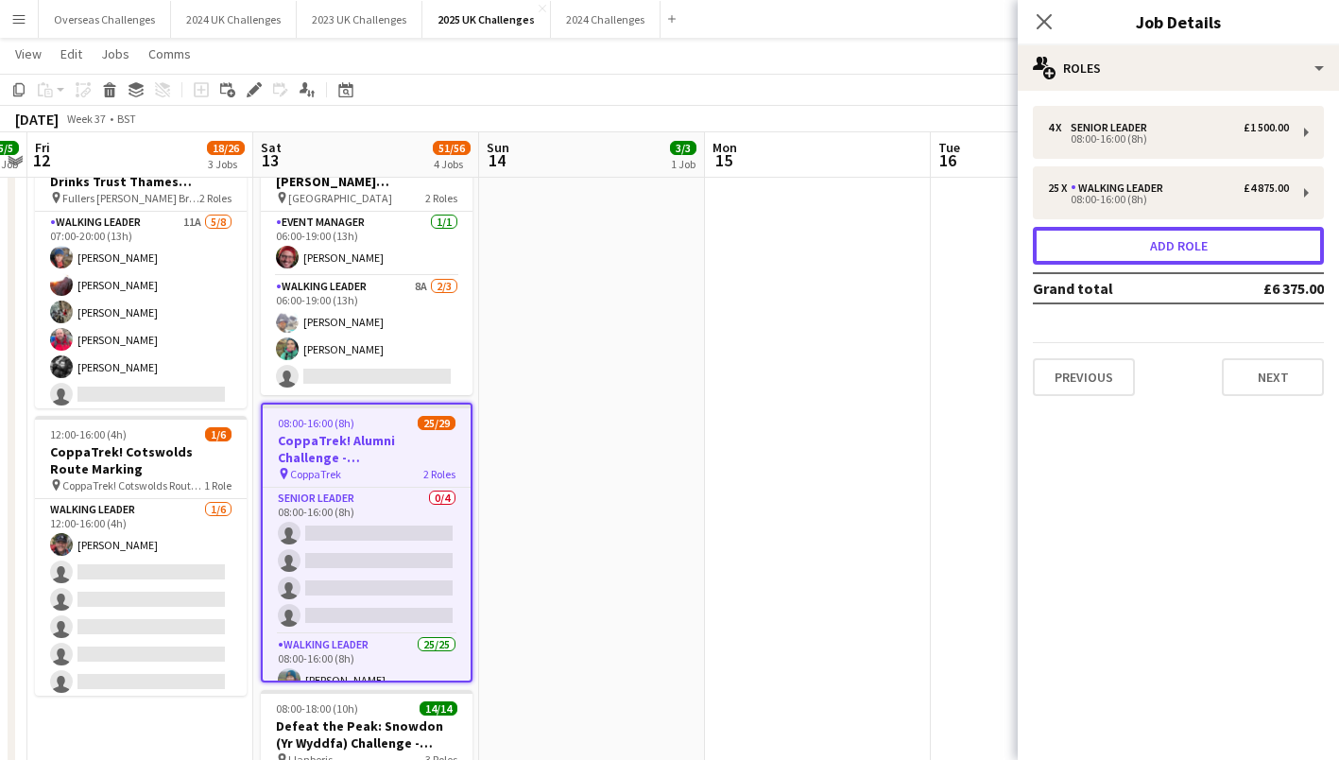
click at [1132, 244] on button "Add role" at bounding box center [1178, 246] width 291 height 38
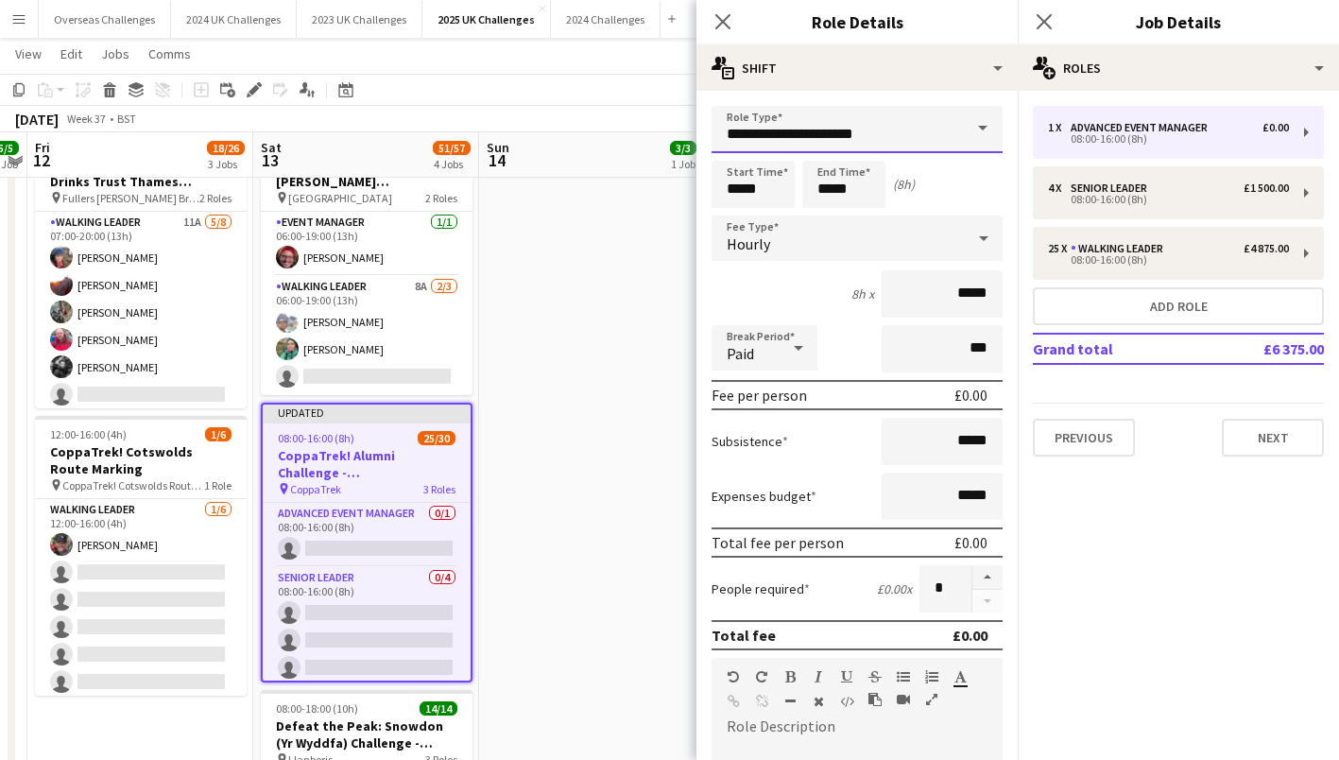
click at [808, 128] on input "**********" at bounding box center [857, 129] width 291 height 47
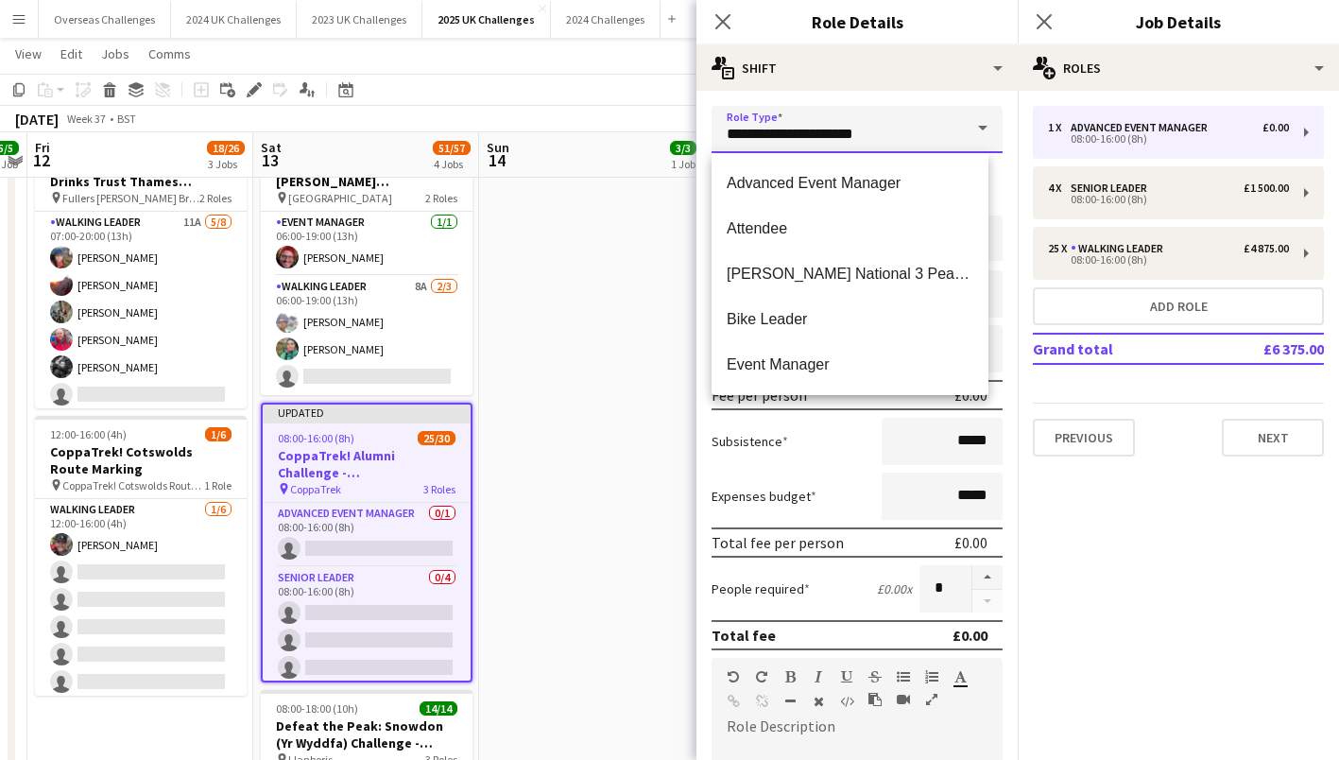
scroll to position [94, 0]
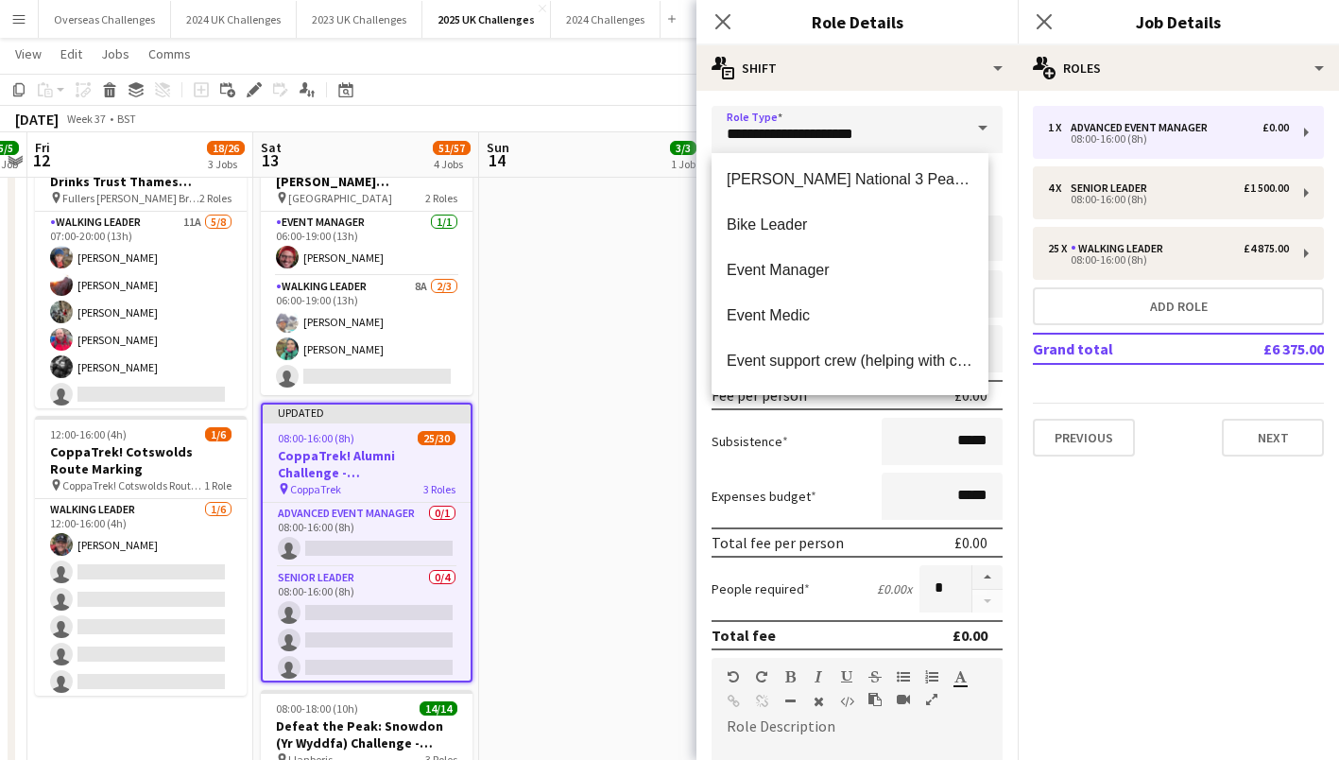
click at [792, 327] on mat-option "Event Medic" at bounding box center [850, 315] width 277 height 45
type input "**********"
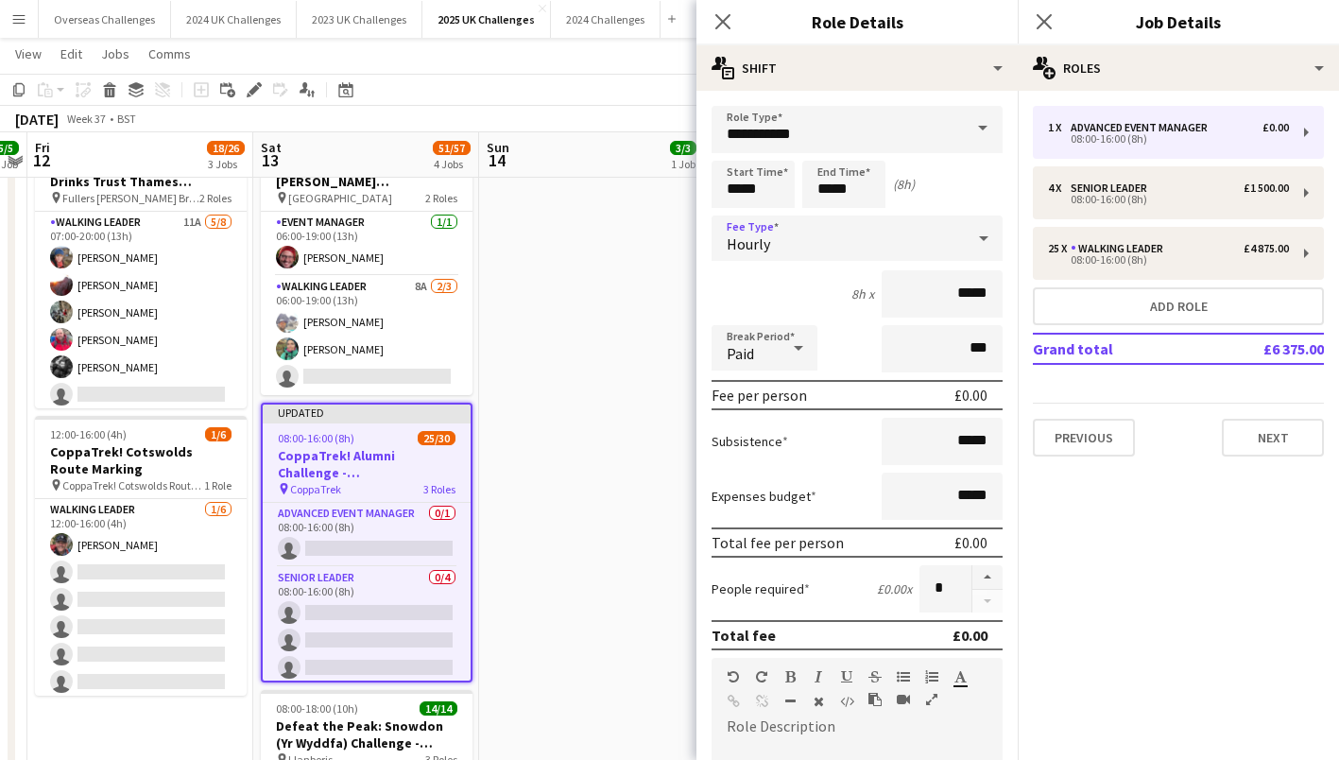
click at [831, 253] on div "Hourly" at bounding box center [838, 237] width 253 height 45
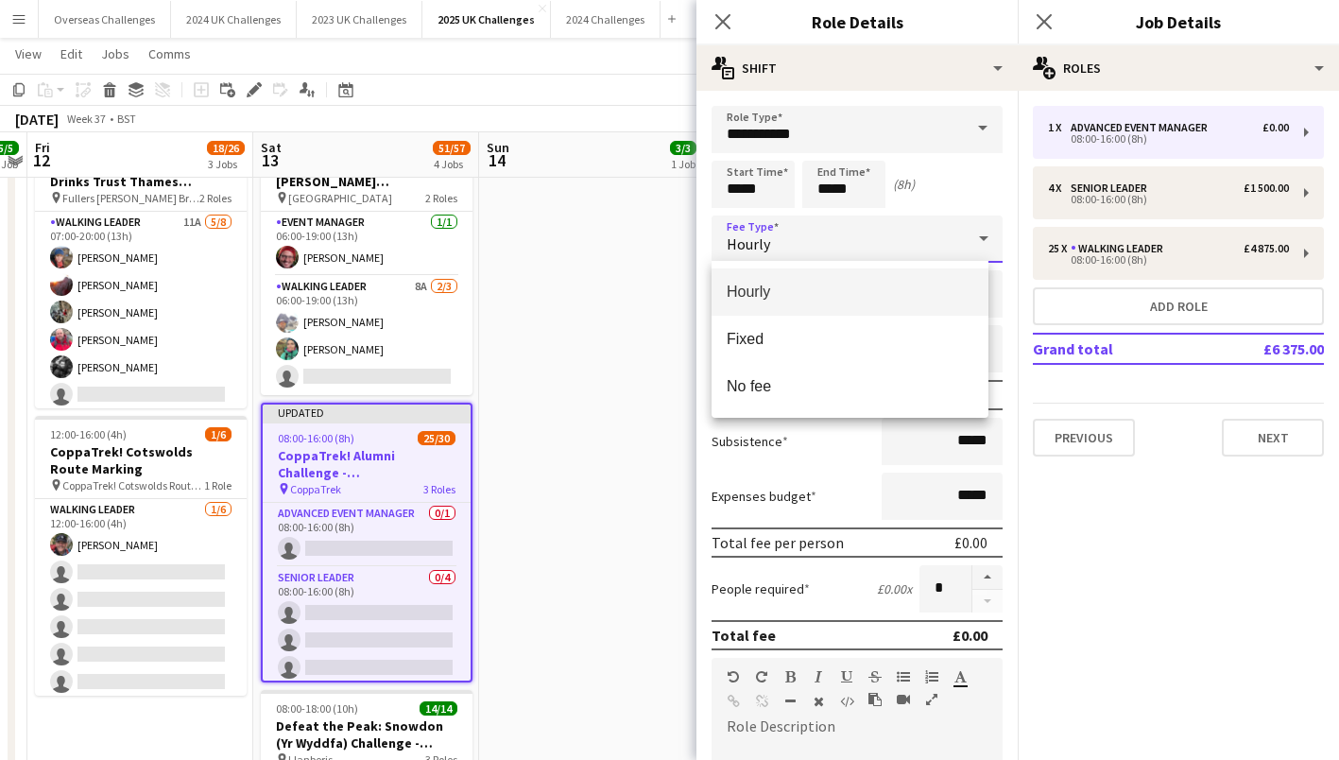
click at [799, 323] on mat-option "Fixed" at bounding box center [850, 339] width 277 height 47
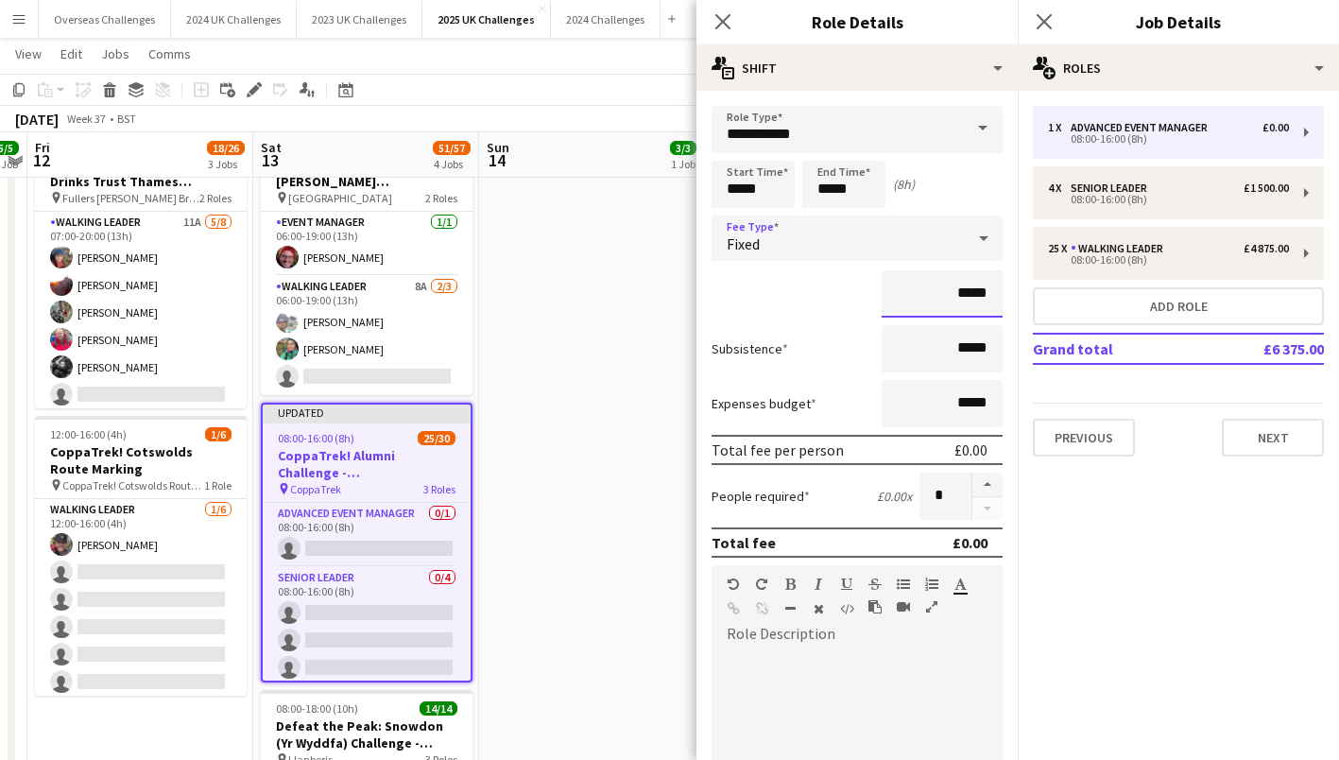
click at [949, 294] on input "*****" at bounding box center [942, 293] width 121 height 47
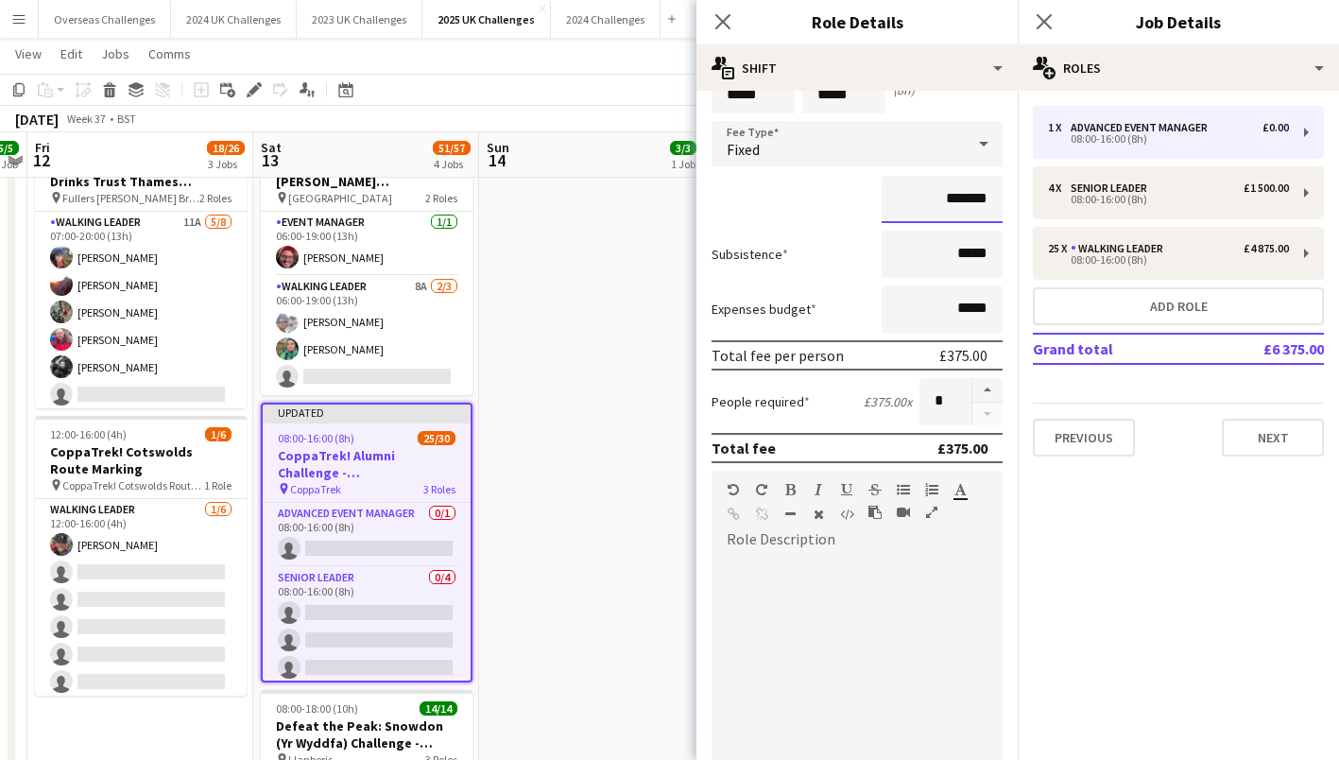
type input "*******"
click at [778, 548] on div at bounding box center [857, 661] width 291 height 240
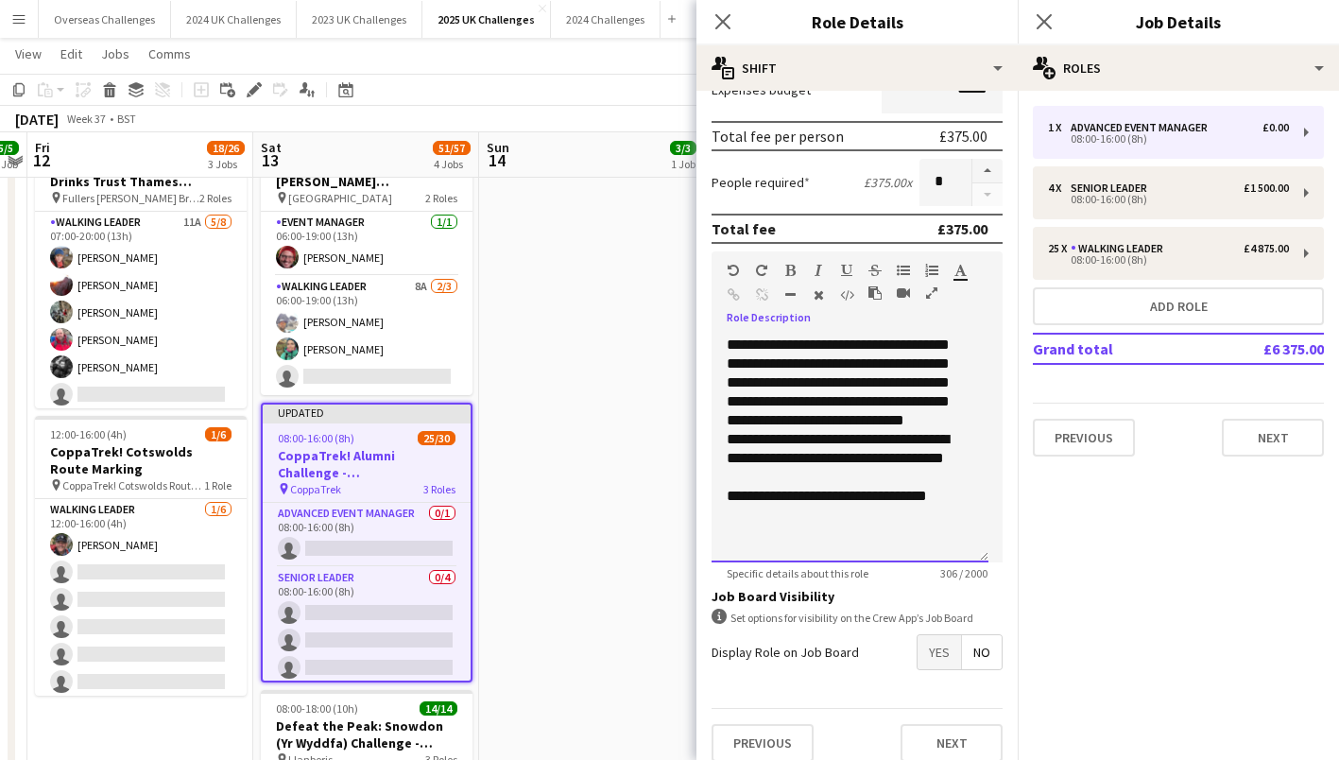
scroll to position [331, 0]
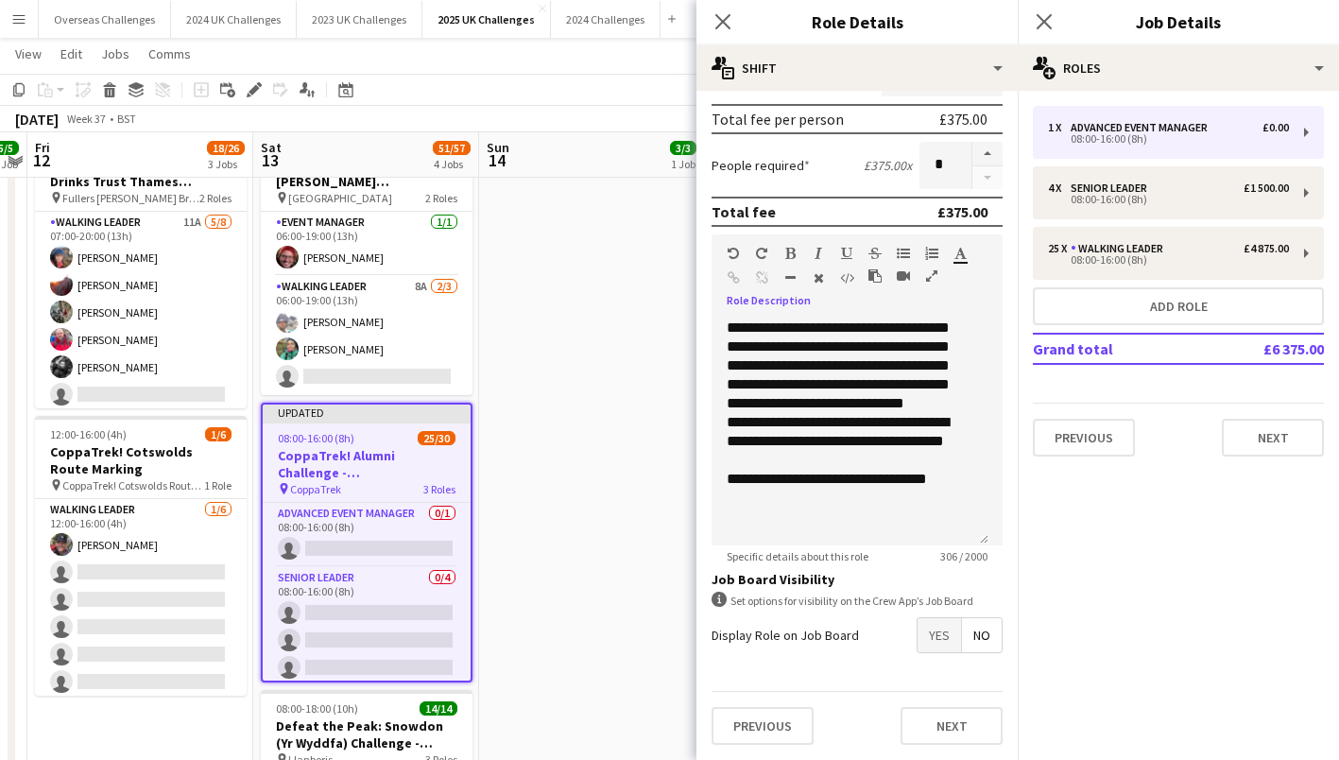
click at [931, 627] on span "Yes" at bounding box center [939, 635] width 43 height 34
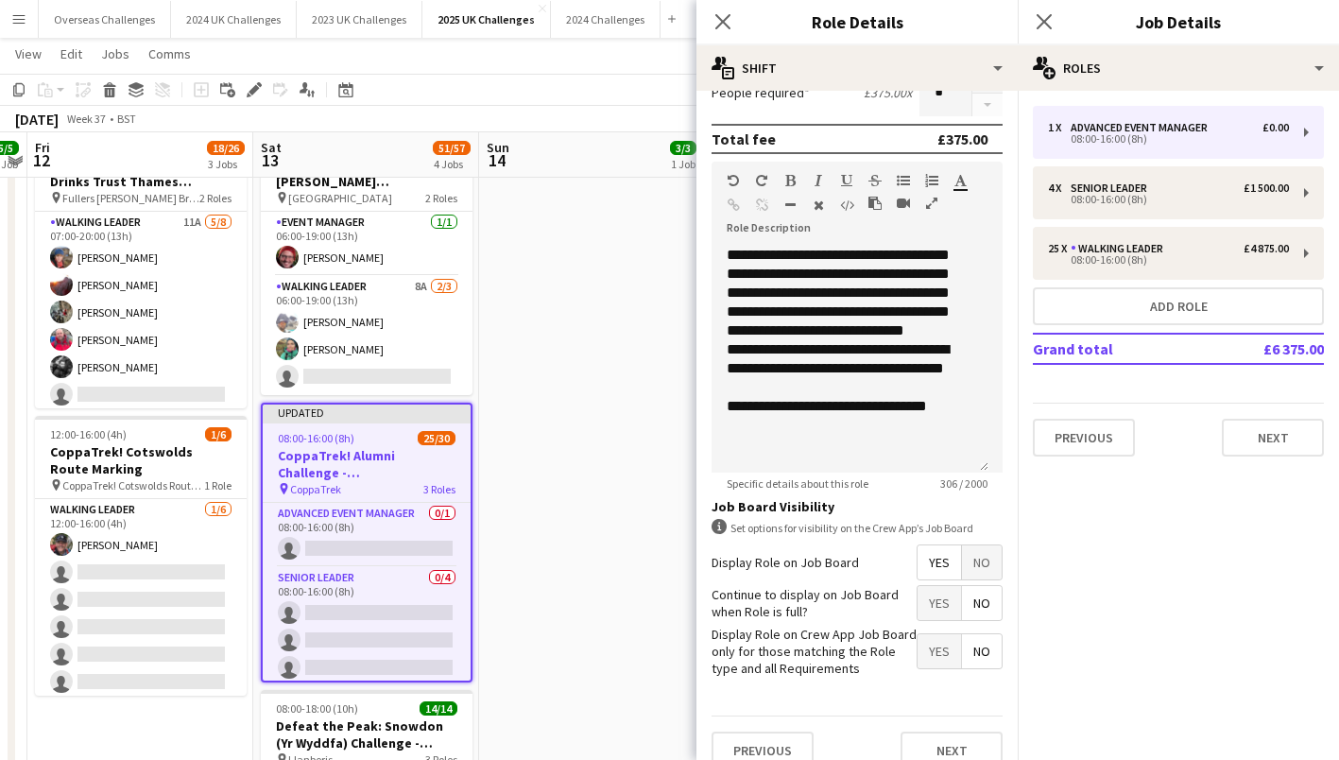
scroll to position [427, 0]
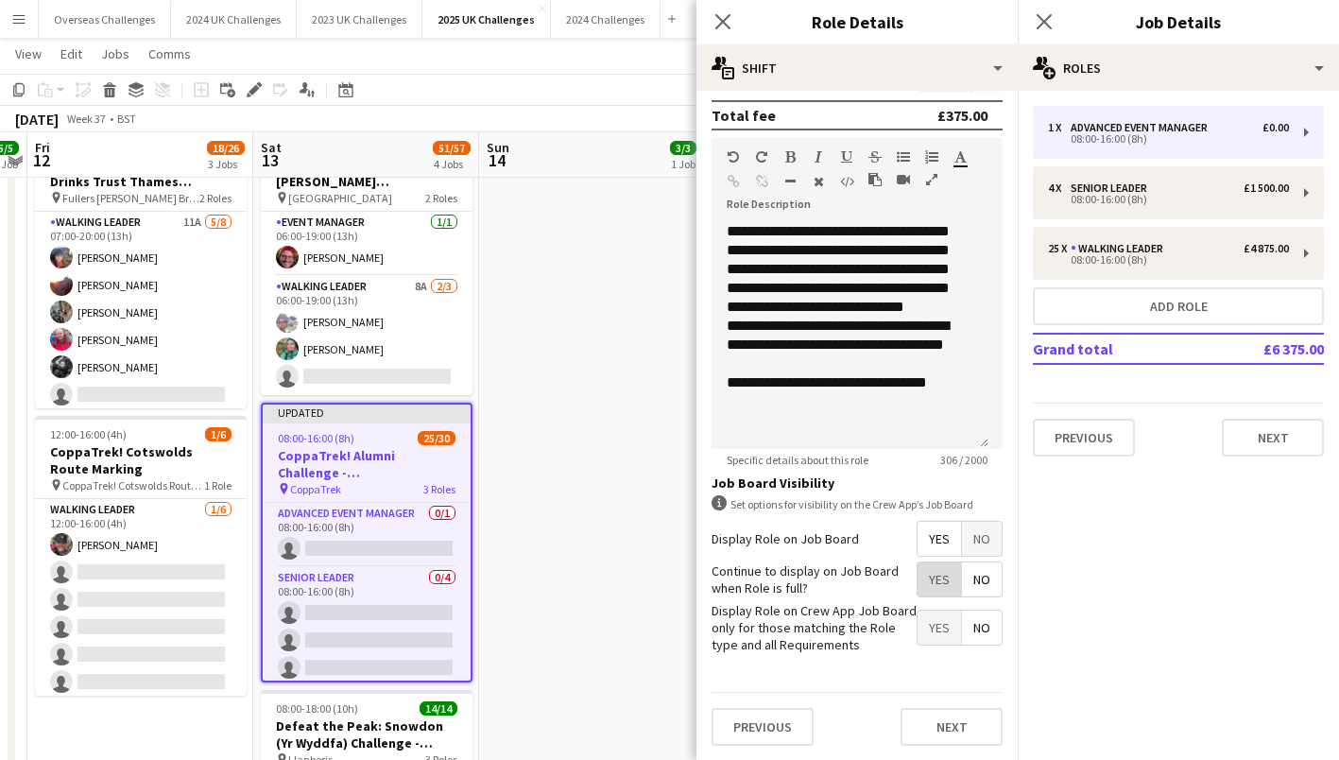
drag, startPoint x: 909, startPoint y: 567, endPoint x: 911, endPoint y: 577, distance: 10.6
click at [918, 570] on span "Yes" at bounding box center [939, 579] width 43 height 34
click at [941, 731] on button "Next" at bounding box center [952, 727] width 102 height 38
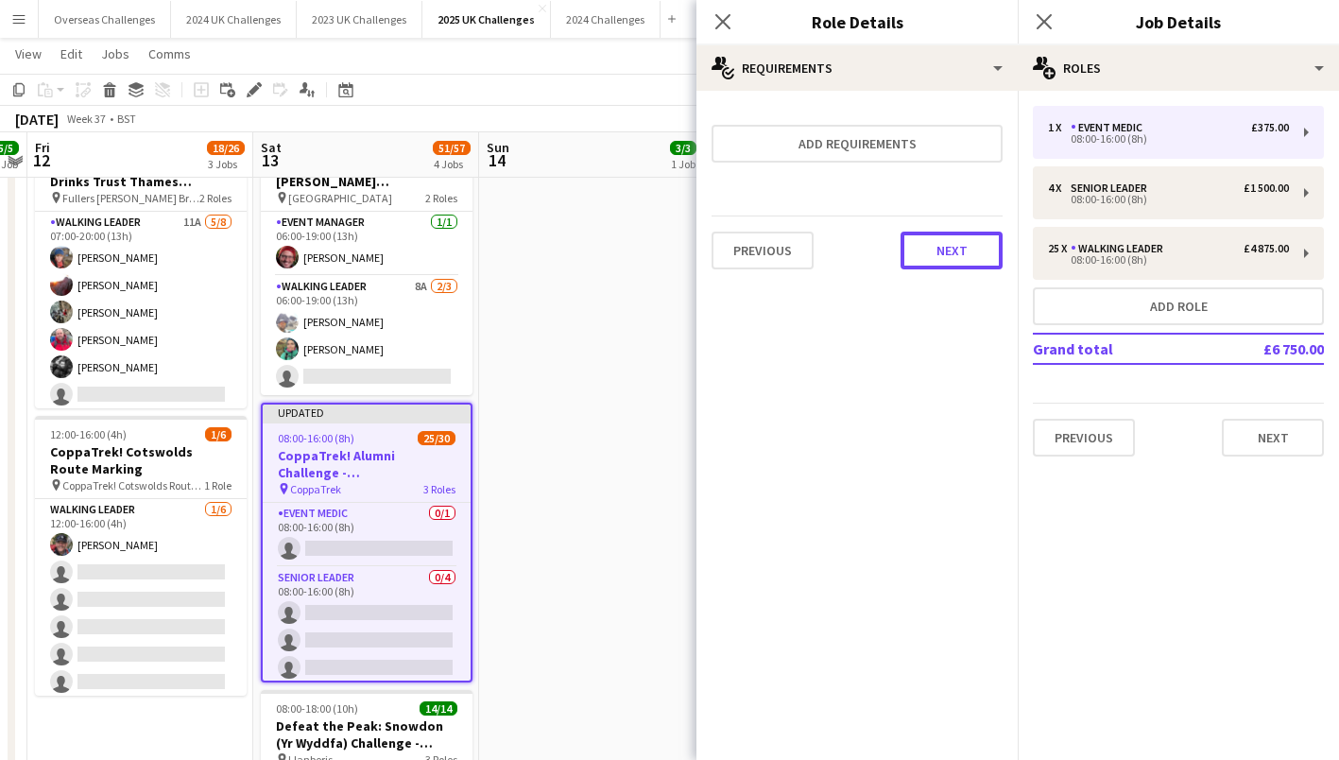
click at [945, 255] on button "Next" at bounding box center [952, 251] width 102 height 38
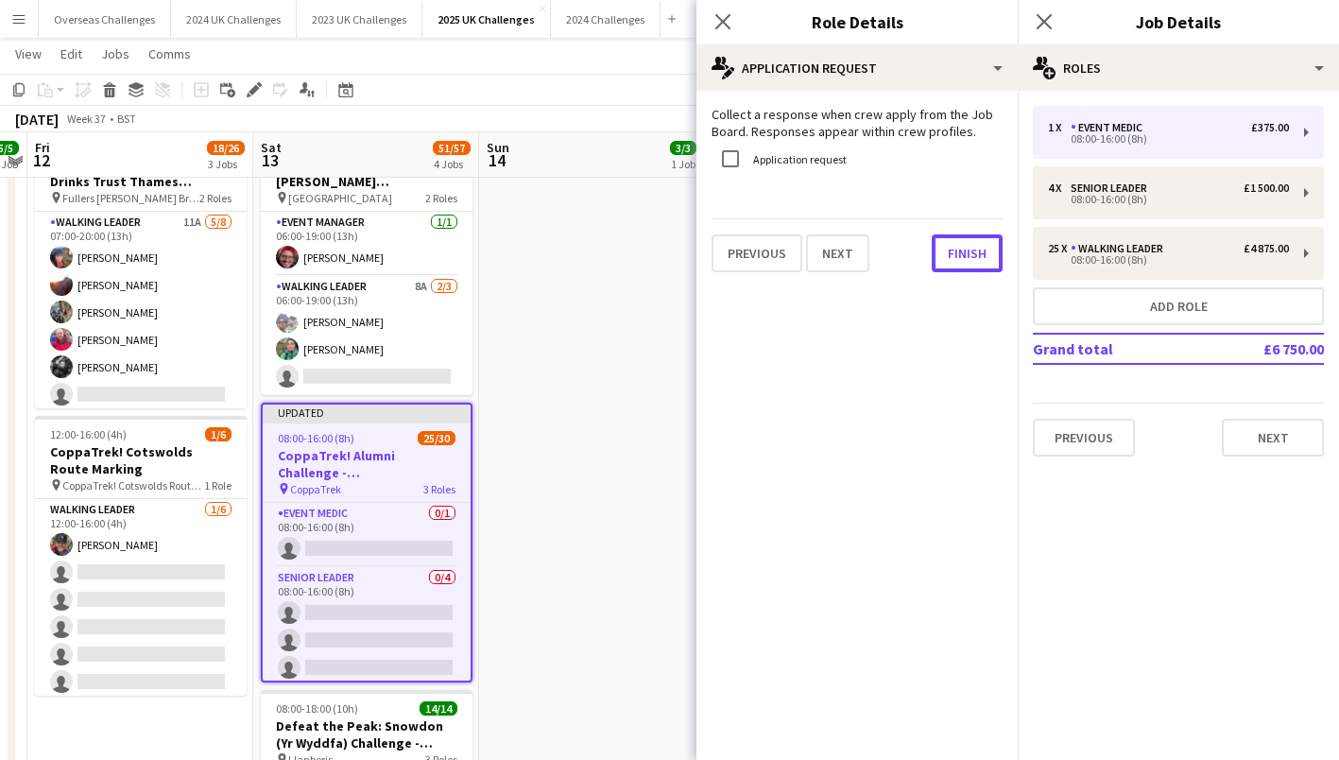
click at [960, 254] on button "Finish" at bounding box center [967, 253] width 71 height 38
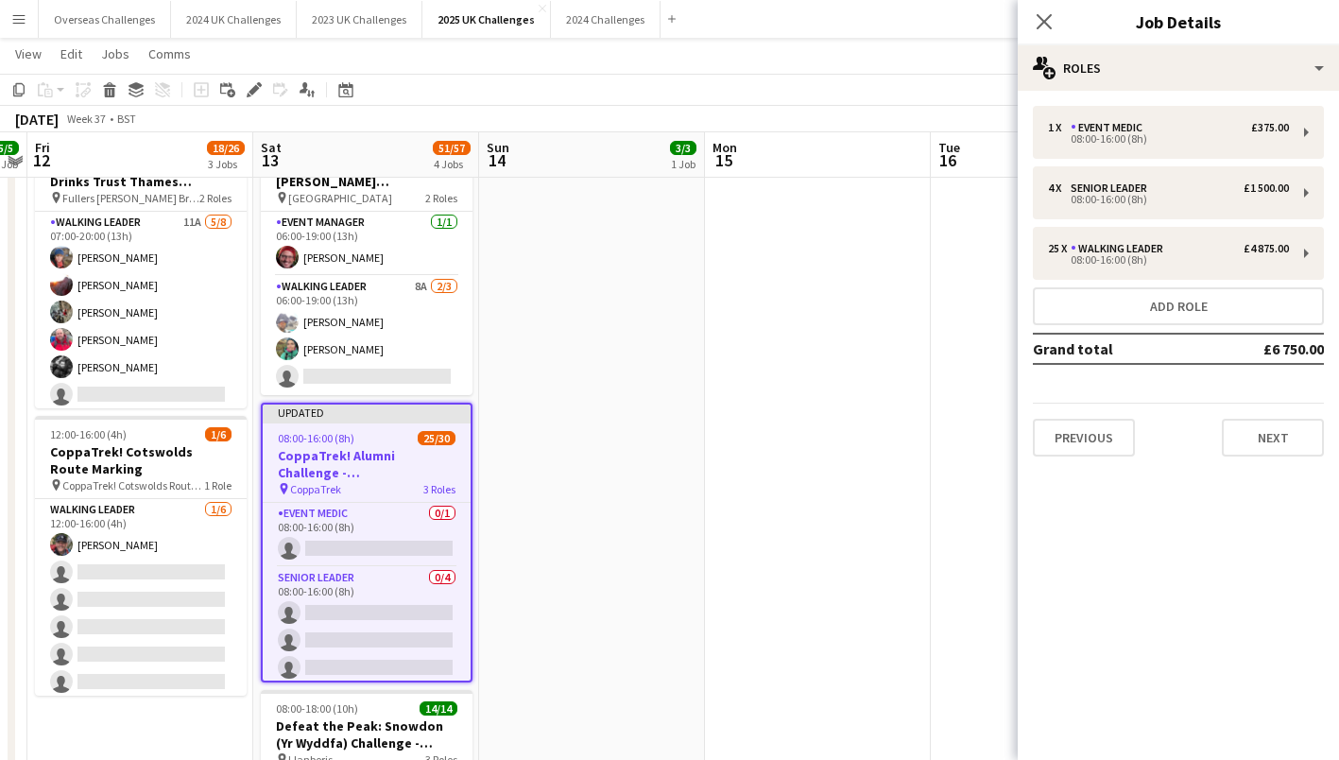
click at [902, 94] on app-toolbar "Copy Paste Paste Ctrl+V Paste with crew Ctrl+Shift+V Paste linked Job [GEOGRAPH…" at bounding box center [669, 90] width 1339 height 32
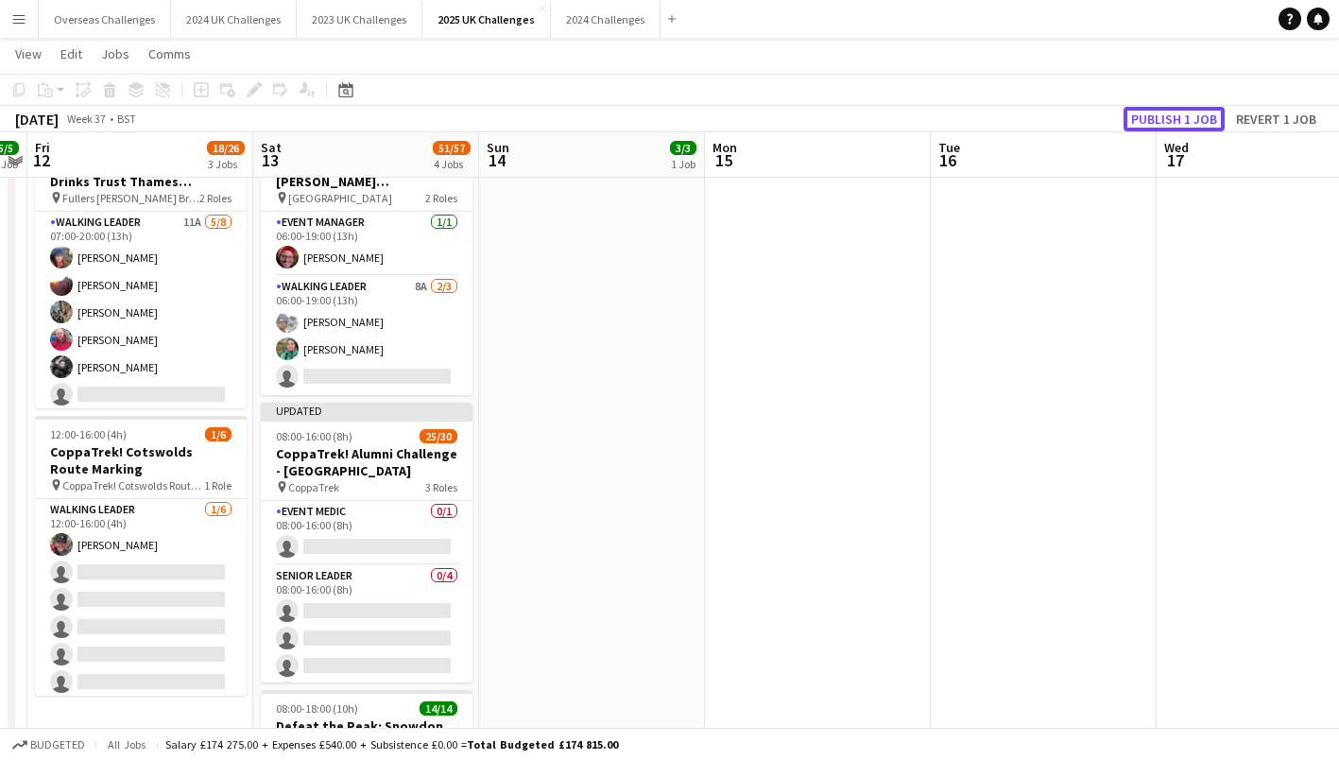
click at [1177, 112] on button "Publish 1 job" at bounding box center [1174, 119] width 101 height 25
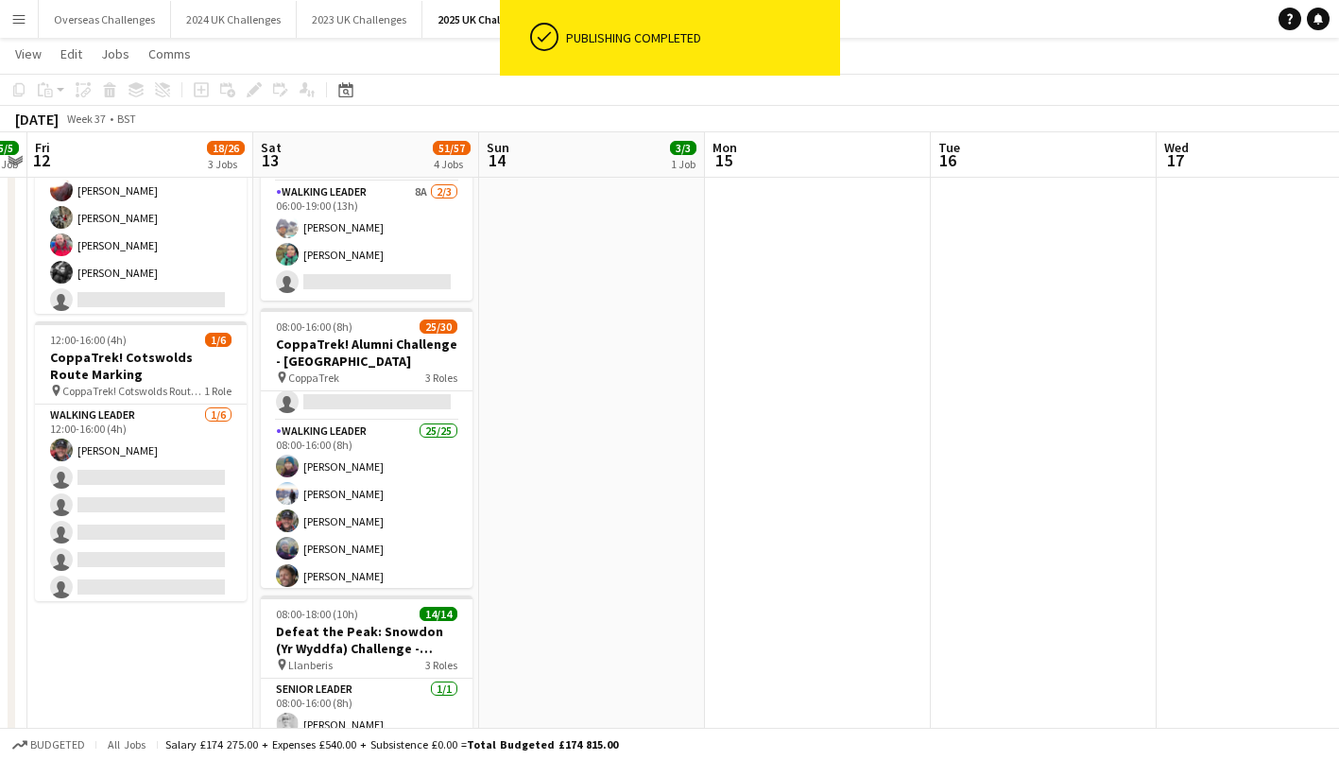
scroll to position [189, 0]
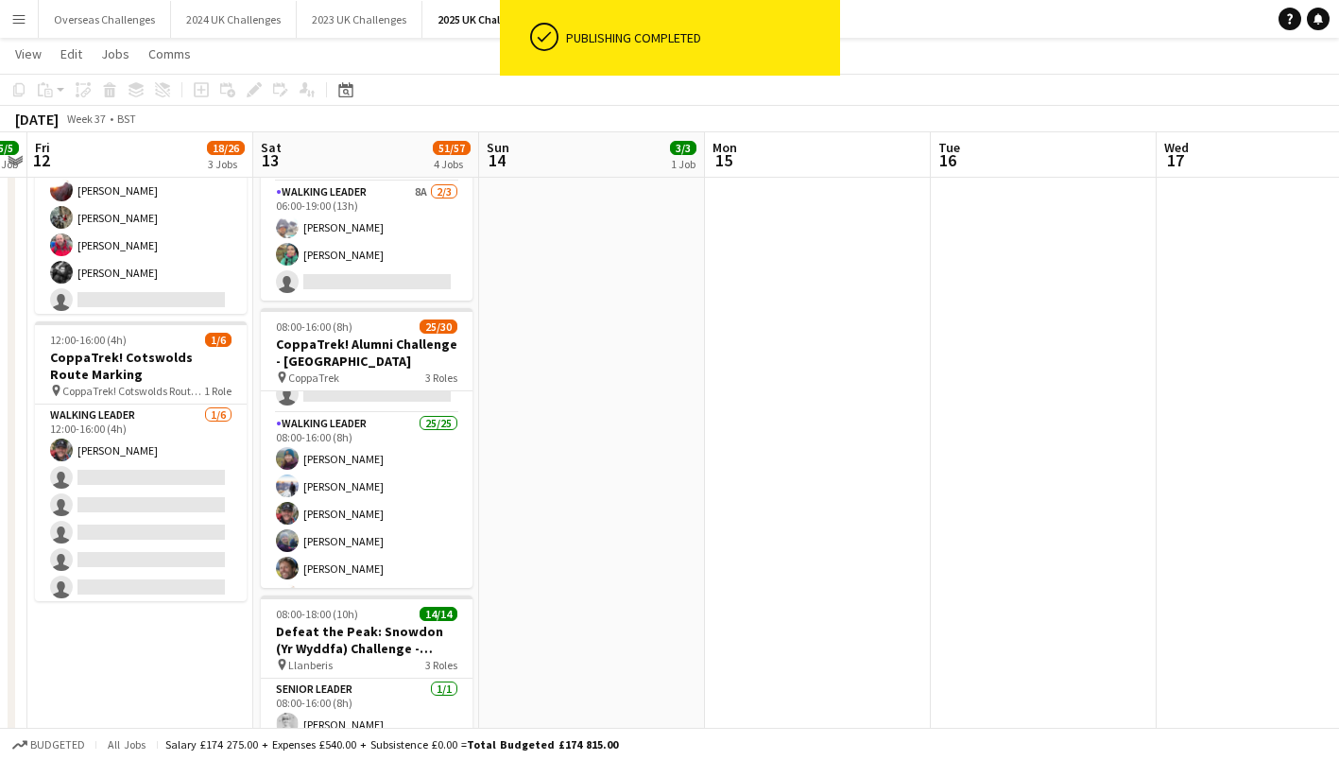
click at [334, 510] on app-card-role "Walking Leader 25/25 08:00-16:00 (8h) [PERSON_NAME] [PERSON_NAME] [PERSON_NAME]…" at bounding box center [367, 774] width 212 height 722
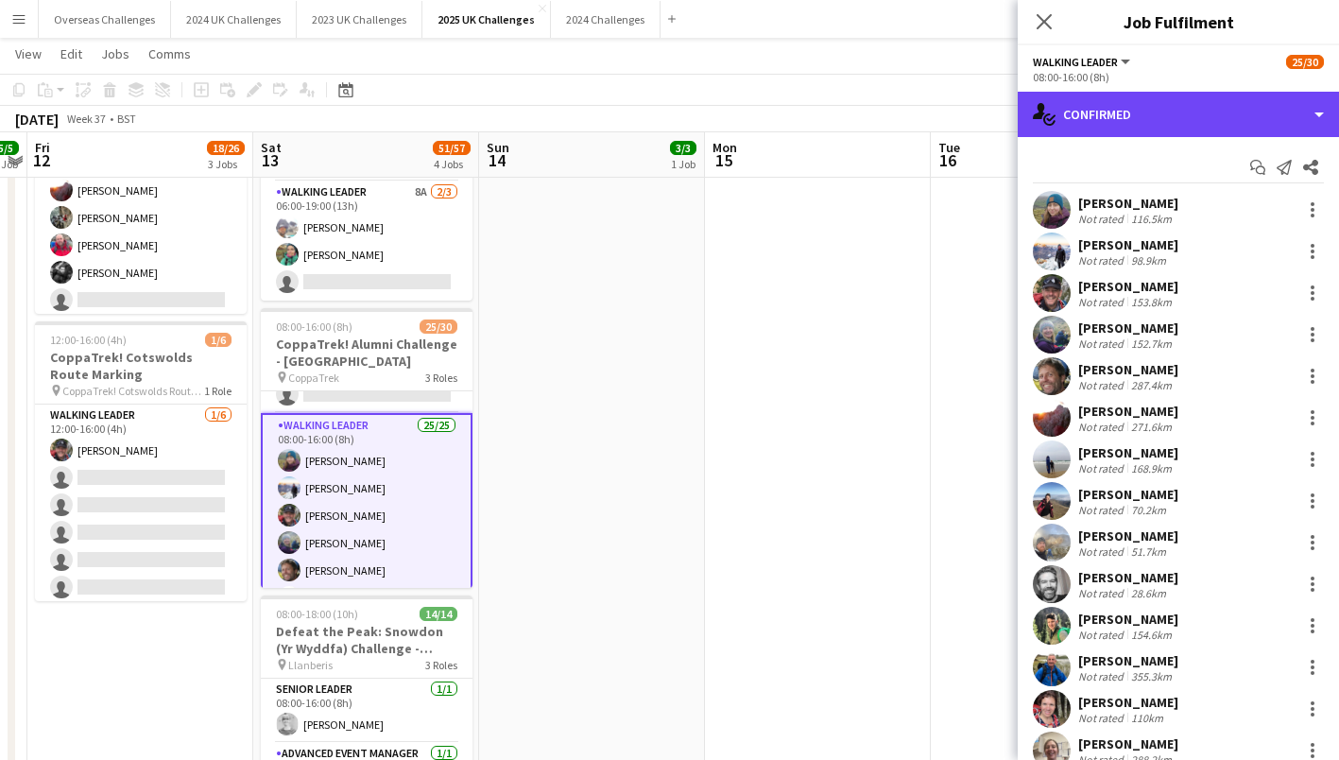
click at [1193, 109] on div "single-neutral-actions-check-2 Confirmed" at bounding box center [1178, 114] width 321 height 45
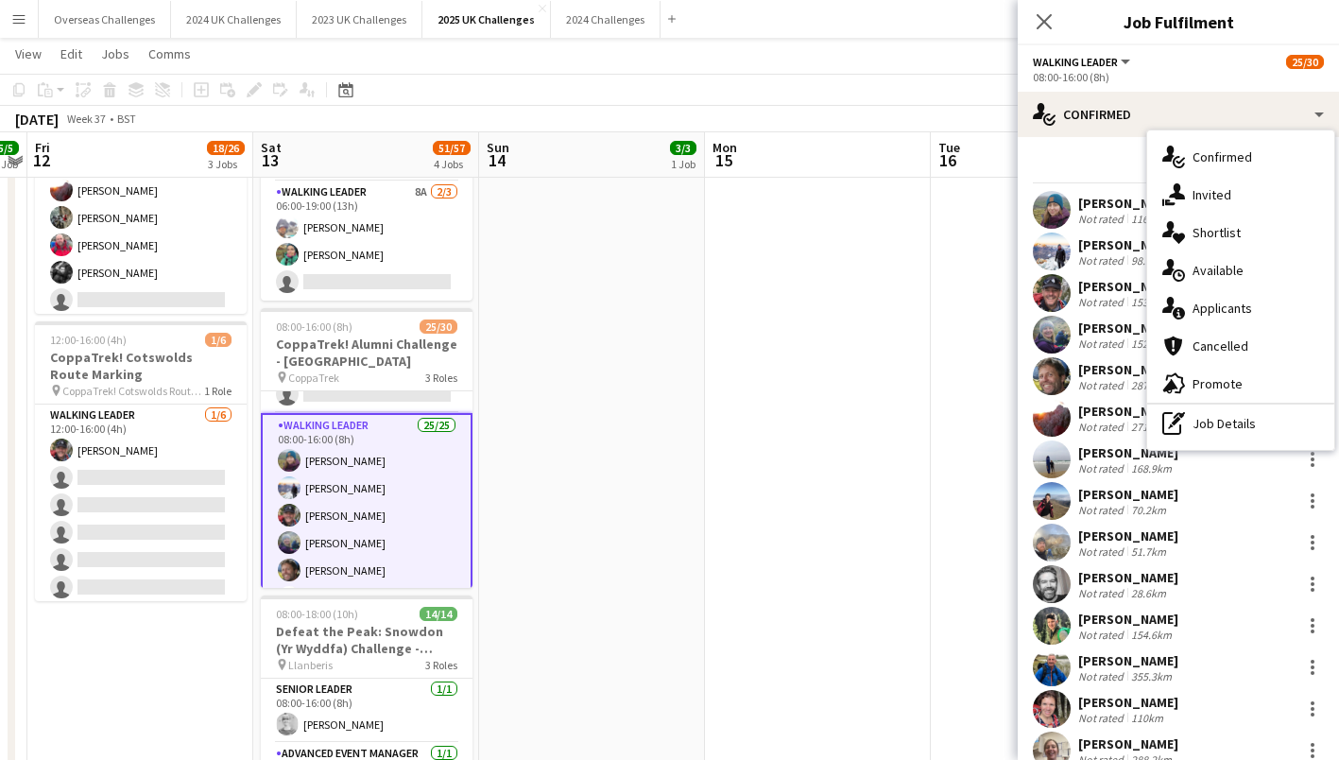
click at [1205, 415] on div "pen-write Job Details" at bounding box center [1240, 423] width 187 height 38
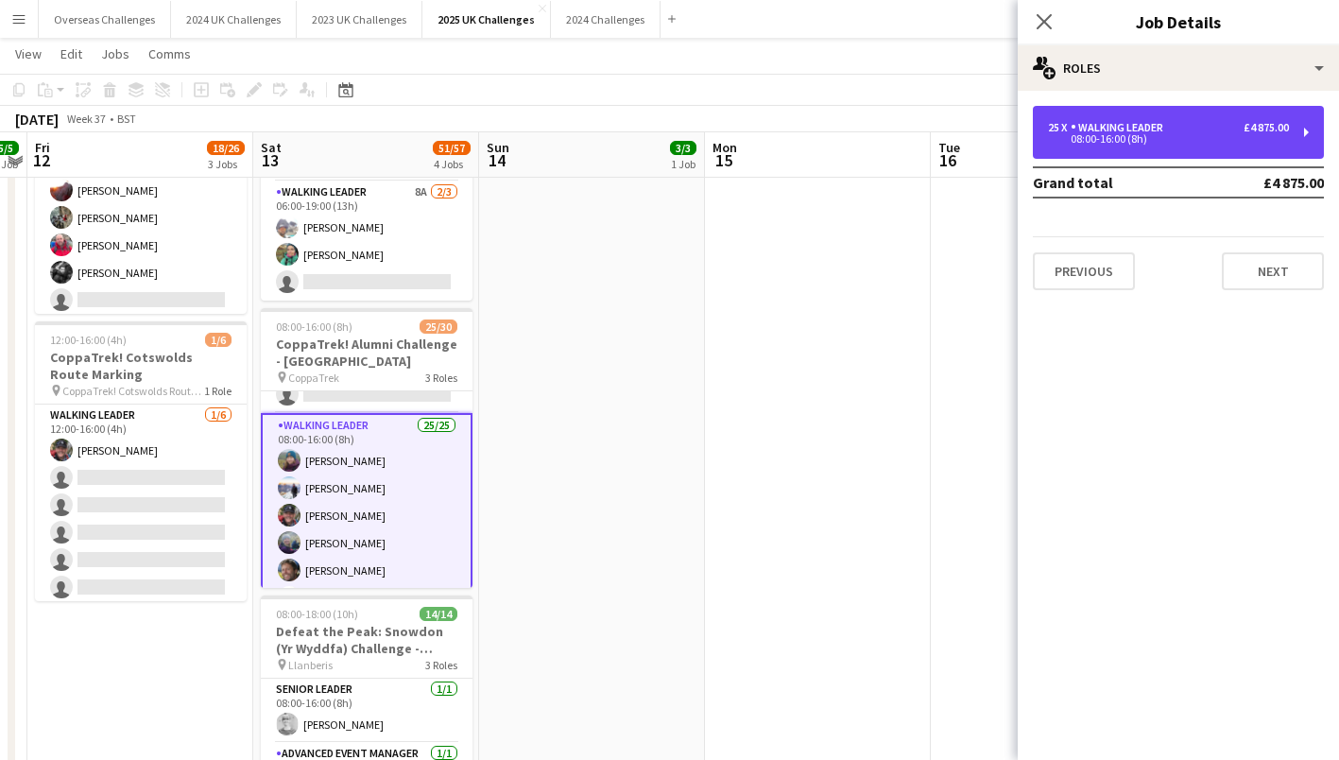
click at [1117, 135] on div "08:00-16:00 (8h)" at bounding box center [1168, 138] width 241 height 9
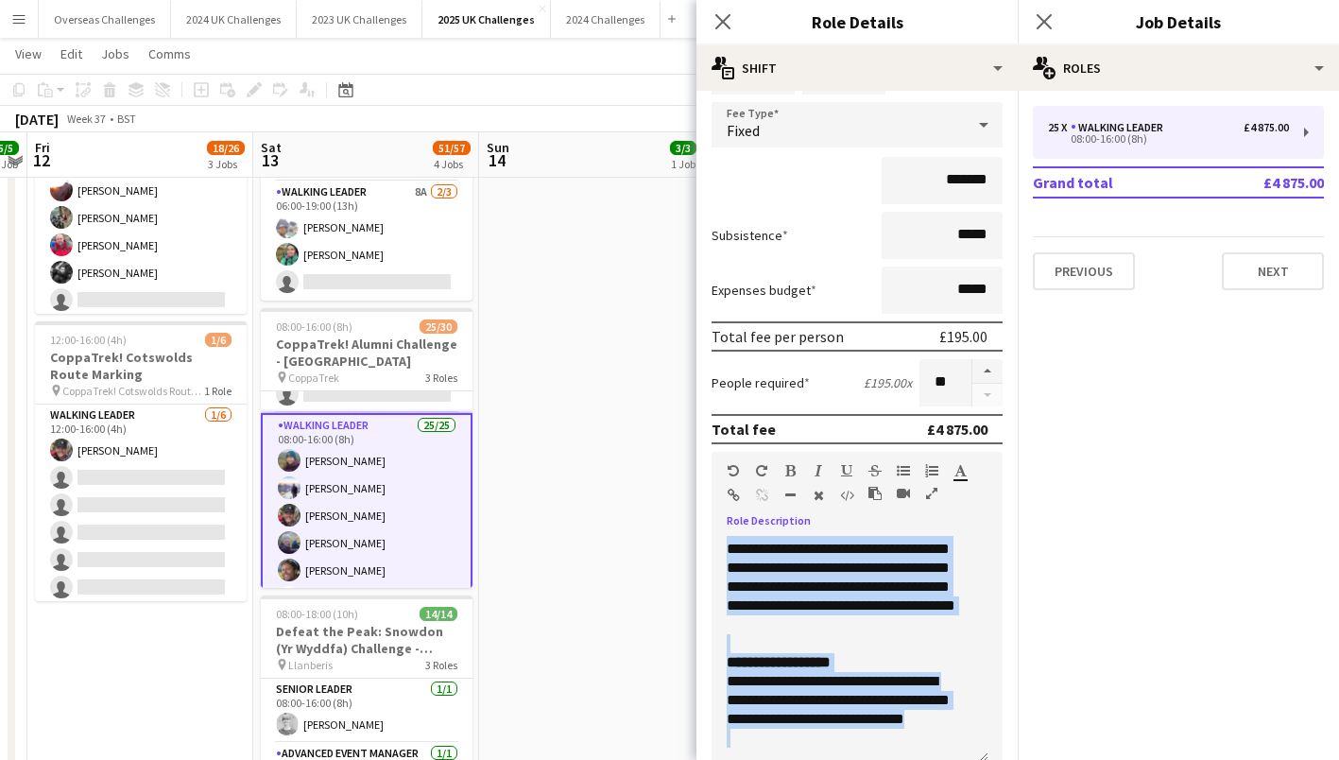
scroll to position [427, 0]
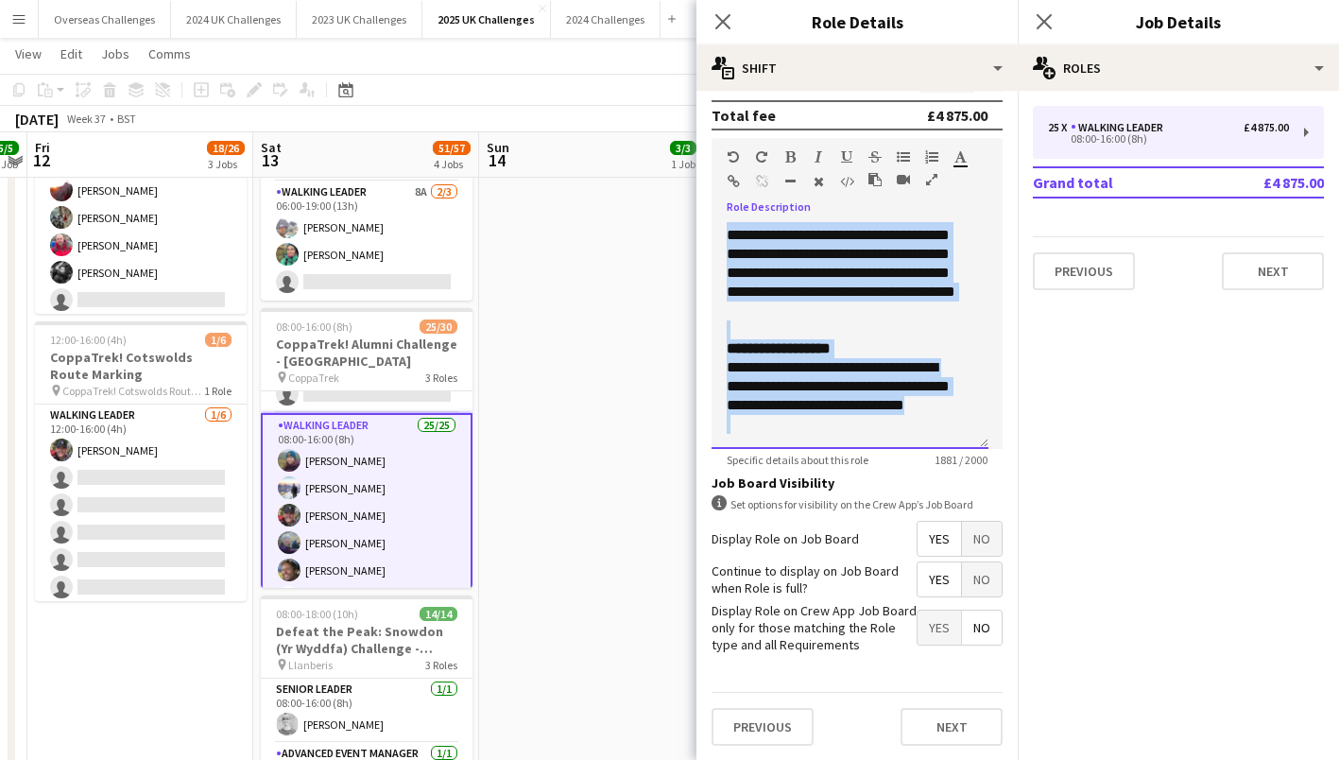
drag, startPoint x: 725, startPoint y: 653, endPoint x: 940, endPoint y: 804, distance: 263.2
click at [940, 759] on html "Menu Boards Boards Boards All jobs Status Workforce Workforce My Workforce Recr…" at bounding box center [669, 281] width 1339 height 1506
copy div "**********"
click at [361, 376] on div "pin CoppaTrek 3 Roles" at bounding box center [367, 376] width 212 height 15
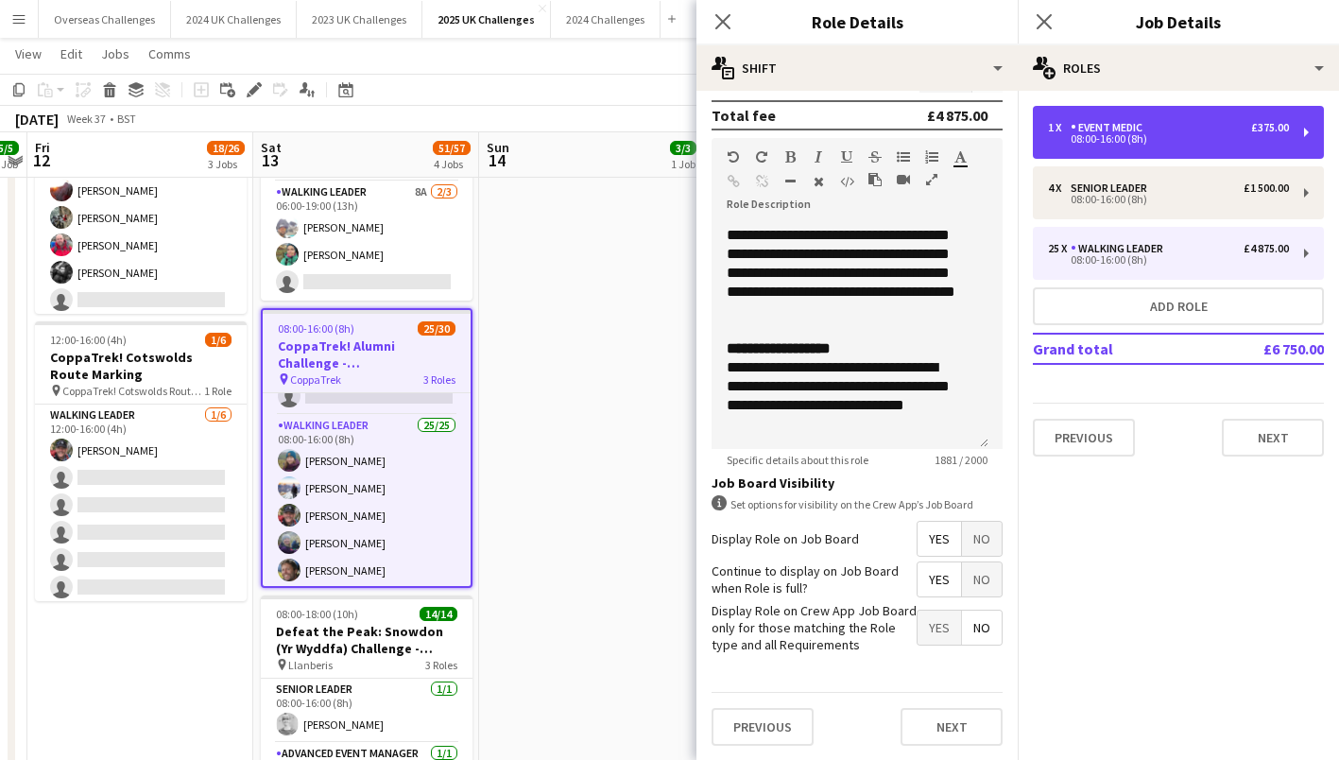
click at [1179, 139] on div "08:00-16:00 (8h)" at bounding box center [1168, 138] width 241 height 9
type input "**********"
type input "*******"
type input "*"
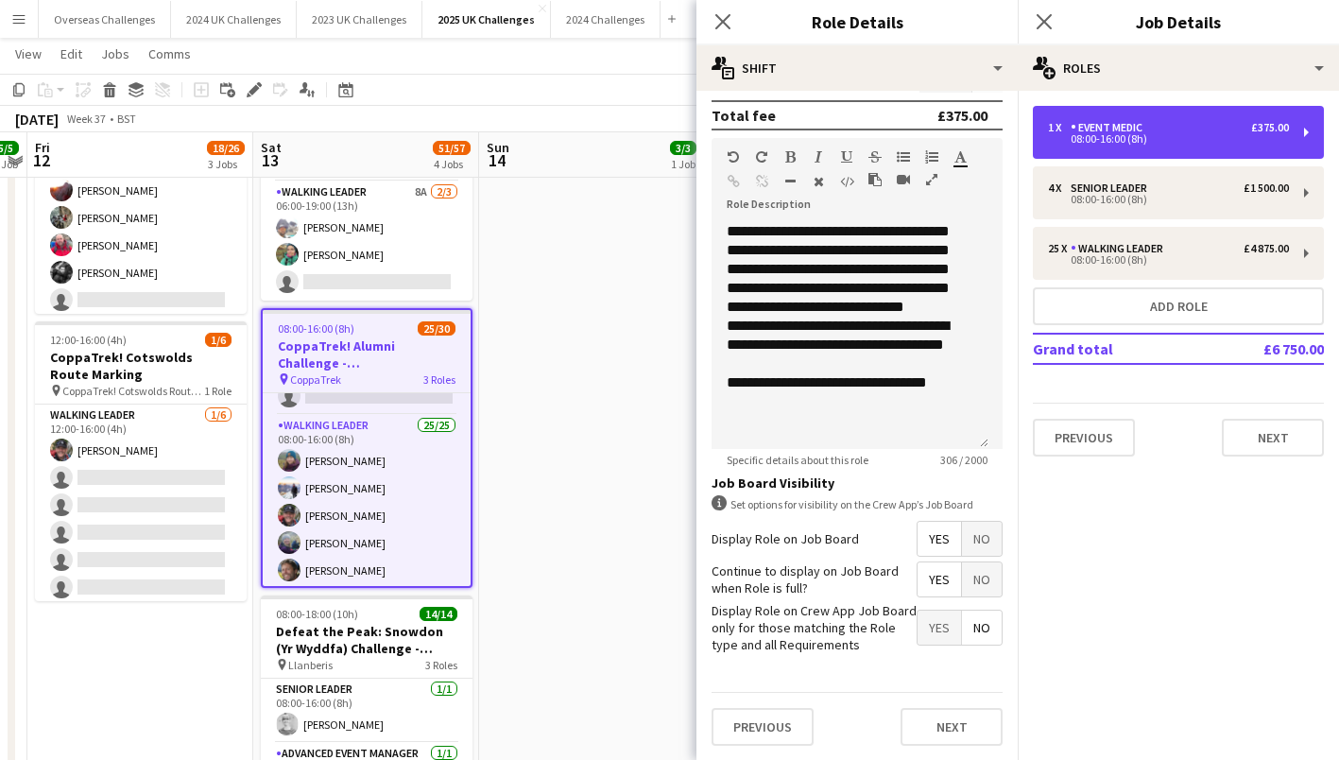
scroll to position [0, 0]
click at [1197, 135] on div "08:00-16:00 (8h)" at bounding box center [1168, 138] width 241 height 9
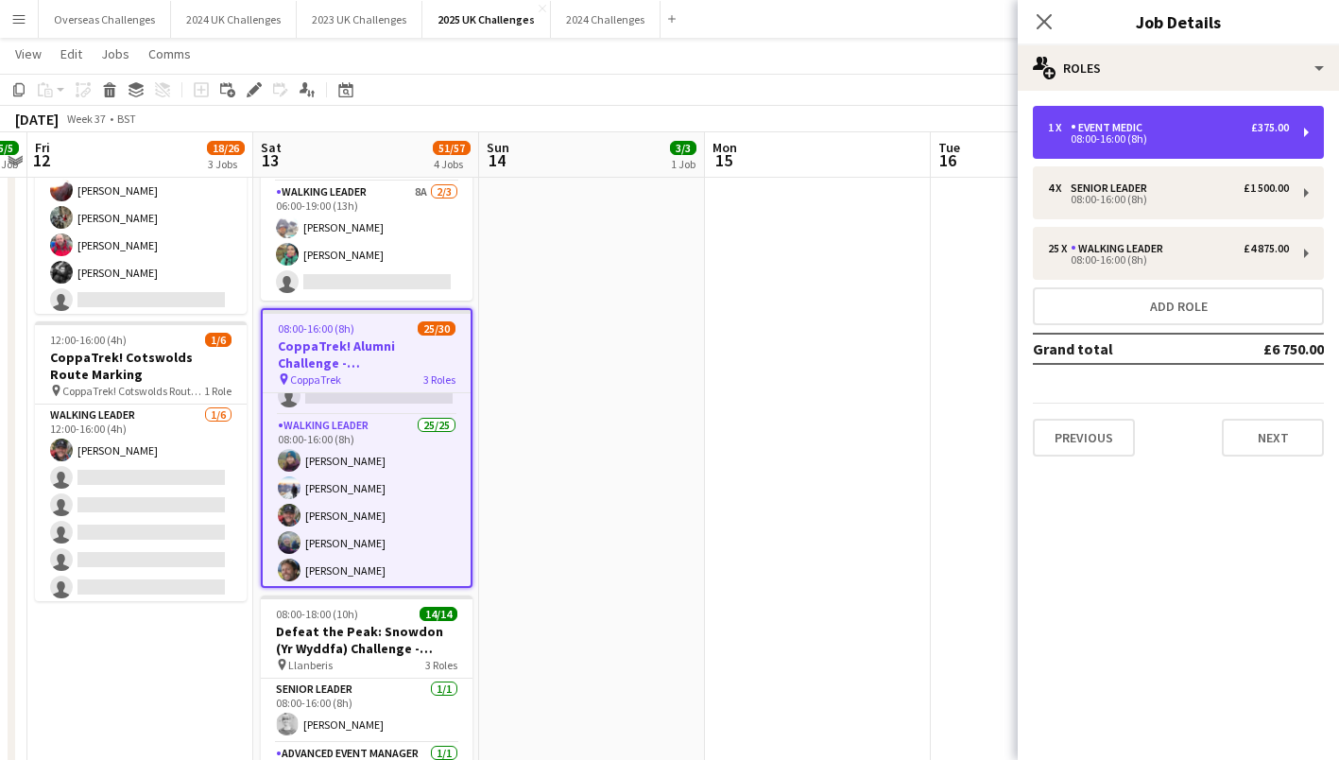
click at [1197, 135] on div "08:00-16:00 (8h)" at bounding box center [1168, 138] width 241 height 9
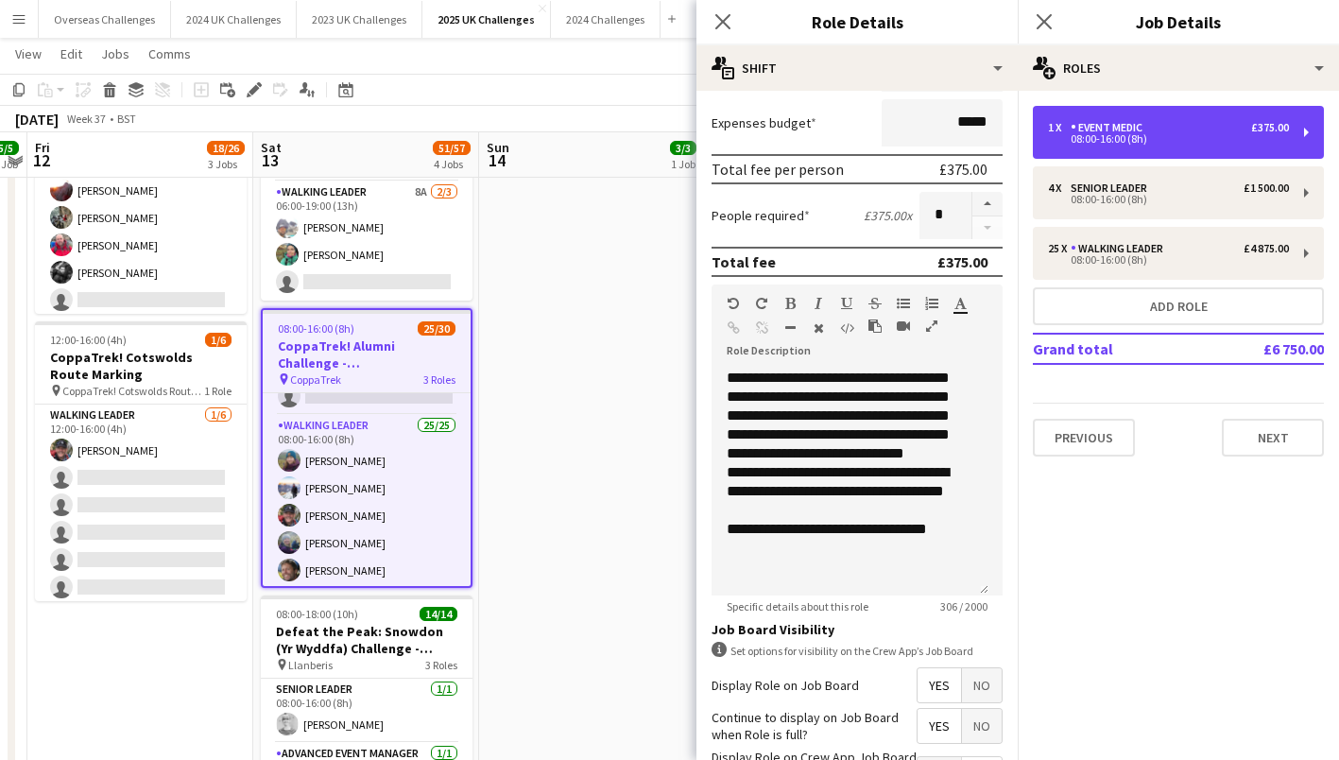
scroll to position [283, 0]
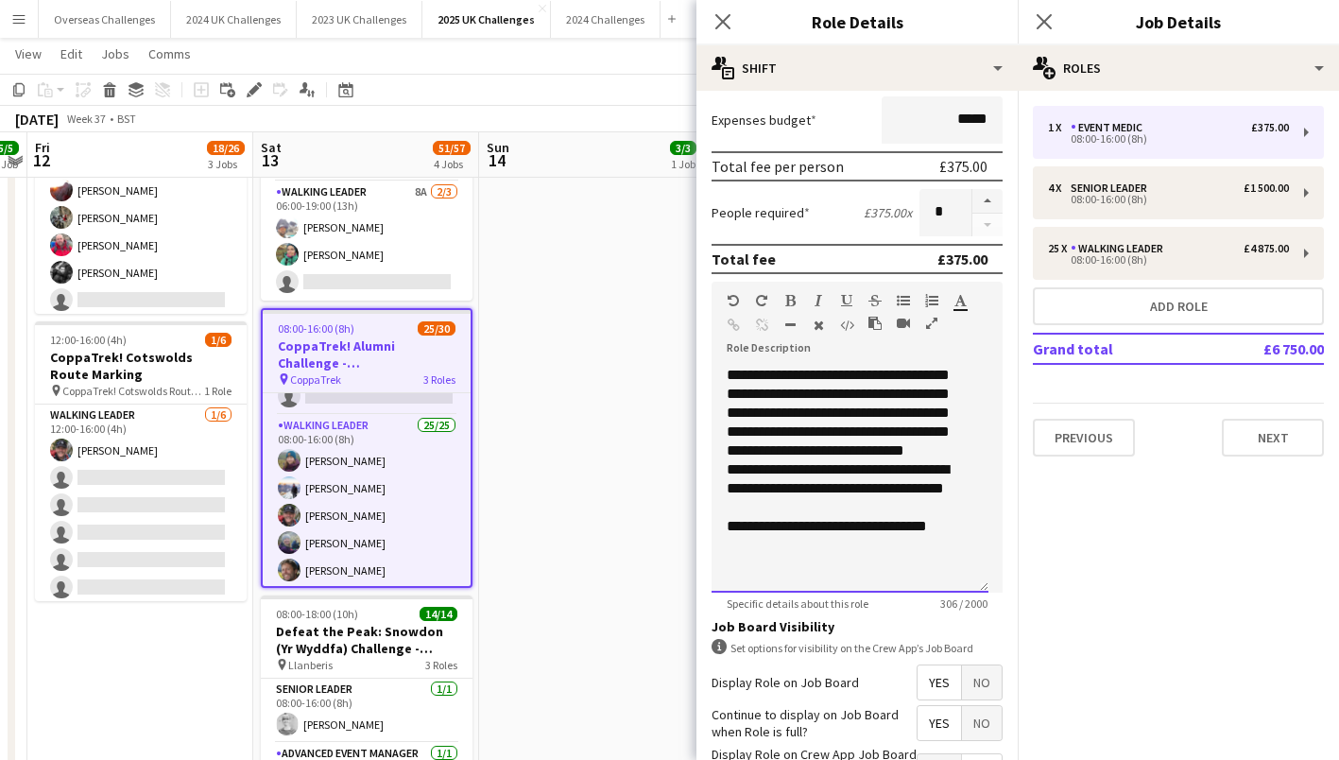
click at [968, 536] on div "**********" at bounding box center [850, 526] width 247 height 19
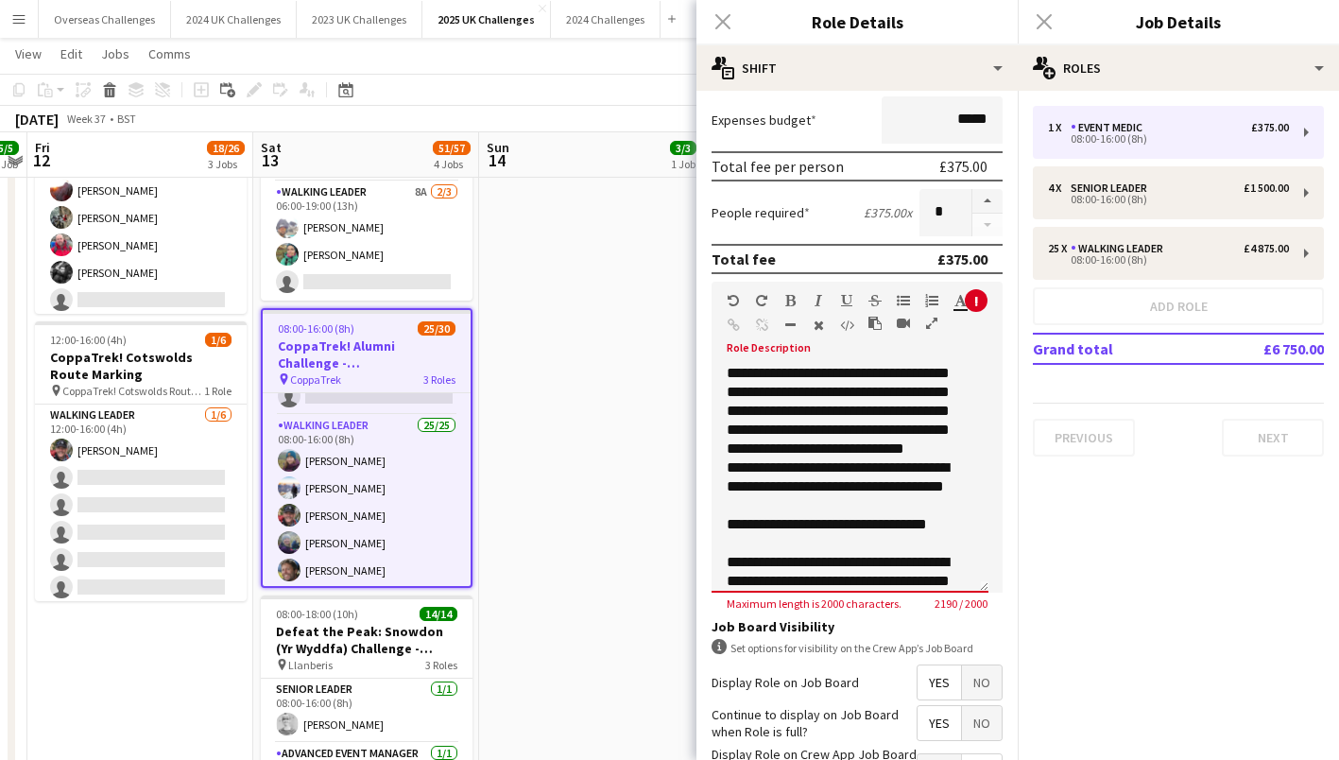
scroll to position [1268, 0]
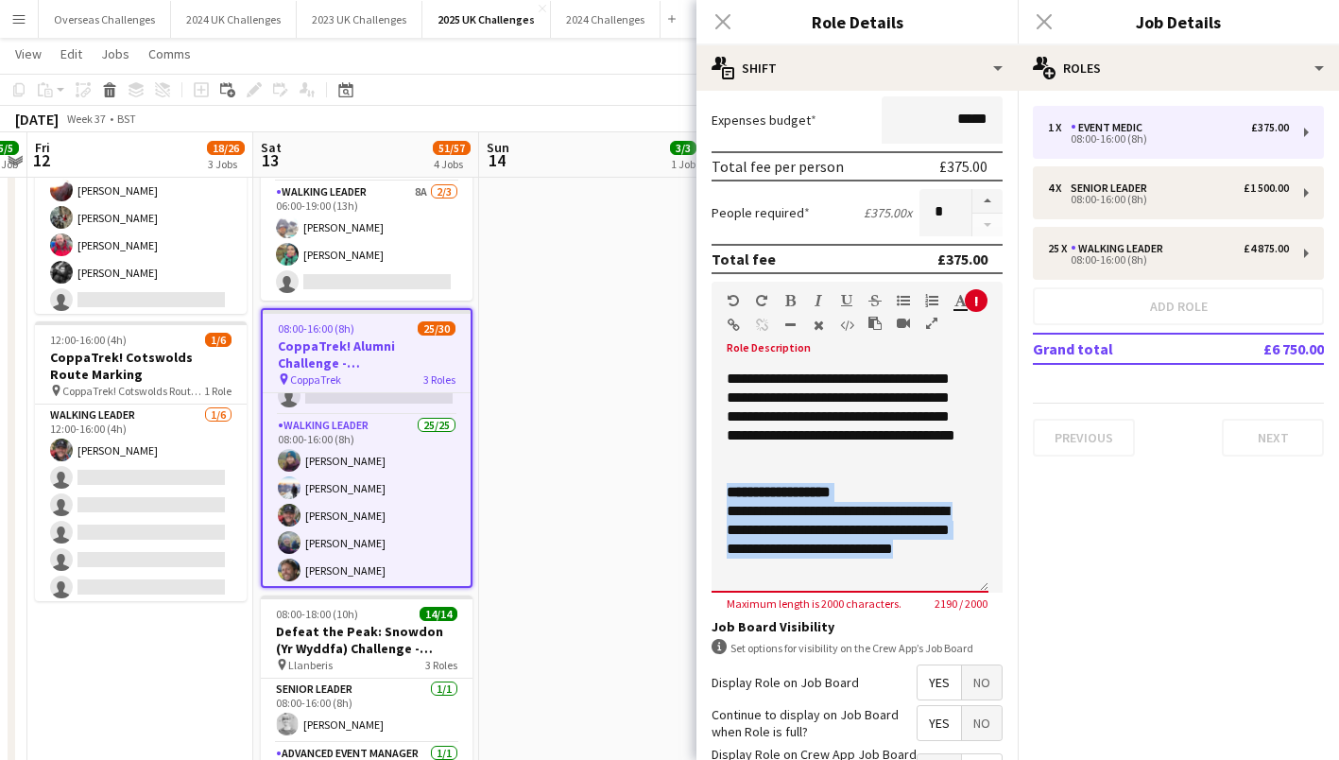
drag, startPoint x: 958, startPoint y: 562, endPoint x: 730, endPoint y: 513, distance: 233.9
click at [730, 513] on div "**********" at bounding box center [850, 521] width 247 height 76
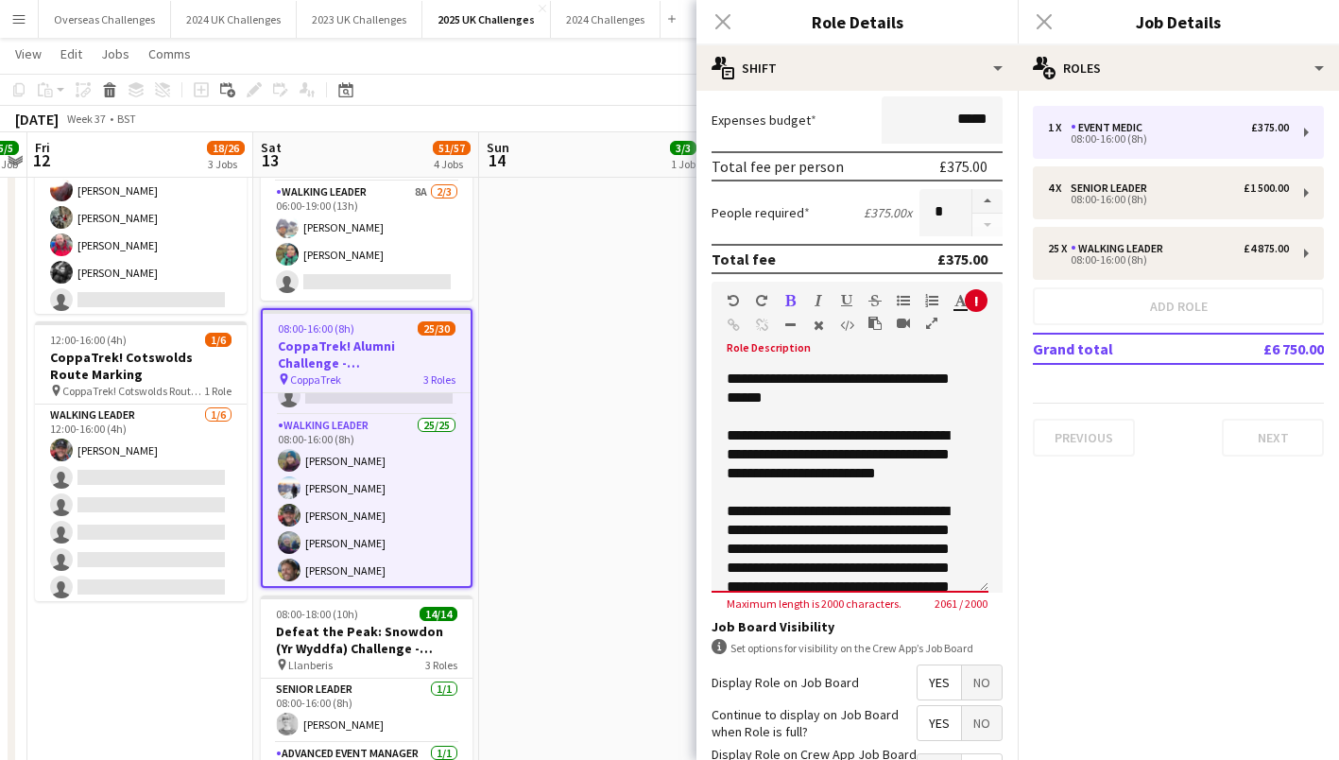
scroll to position [185, 0]
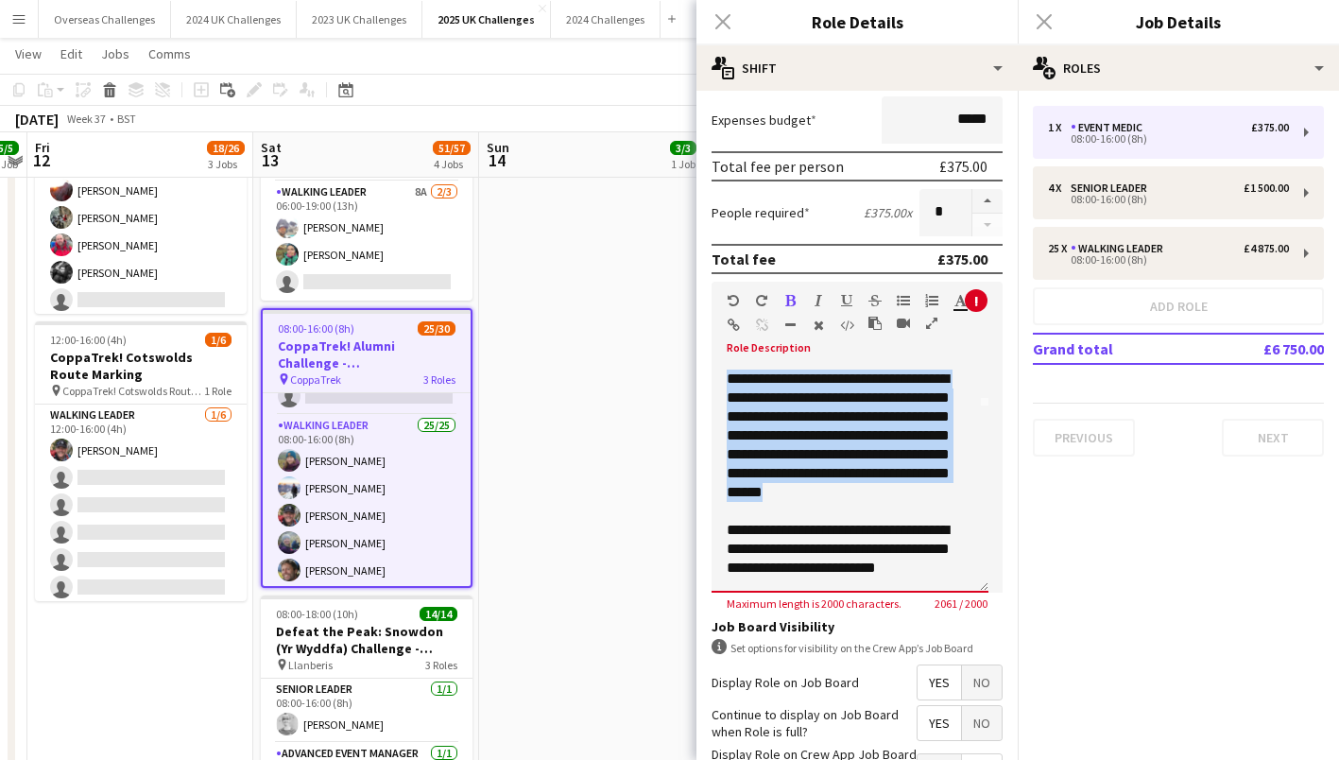
drag, startPoint x: 942, startPoint y: 512, endPoint x: 725, endPoint y: 404, distance: 242.6
click at [725, 404] on div "**********" at bounding box center [850, 479] width 277 height 227
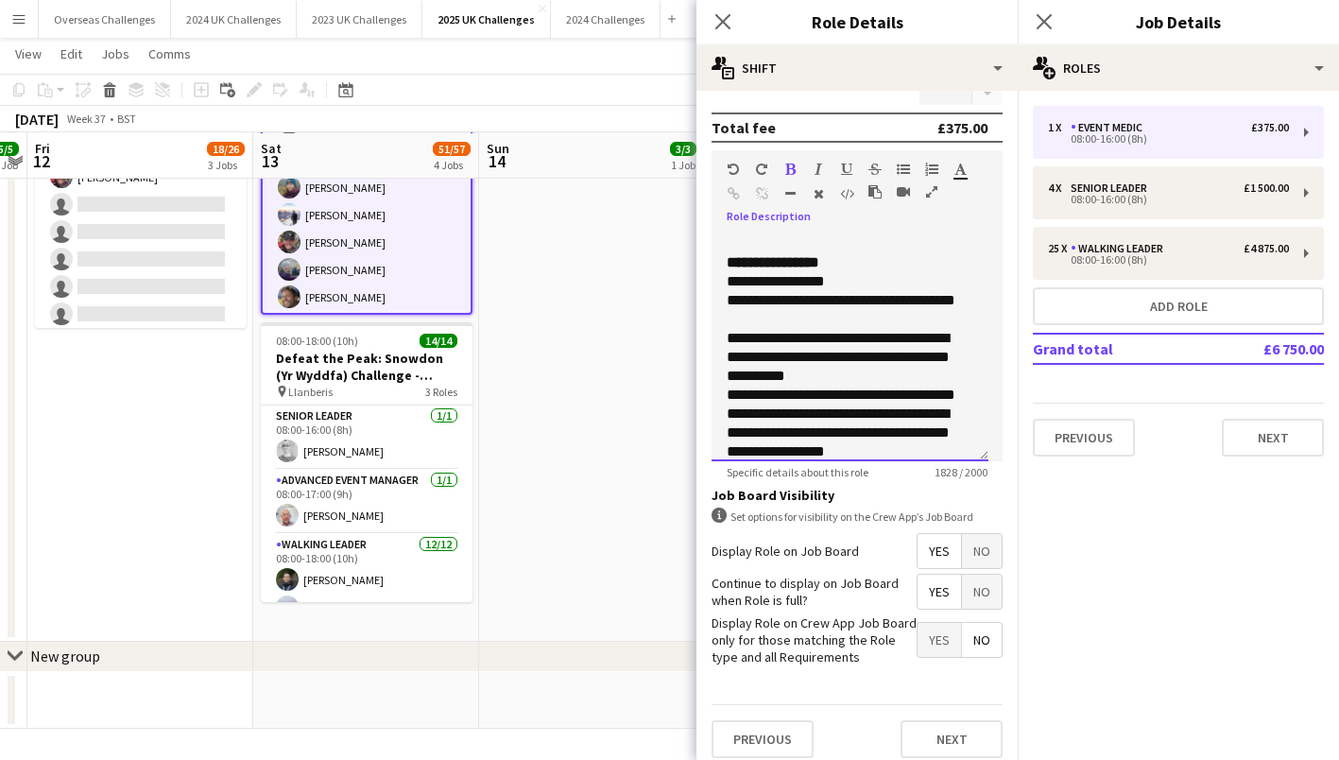
scroll to position [427, 0]
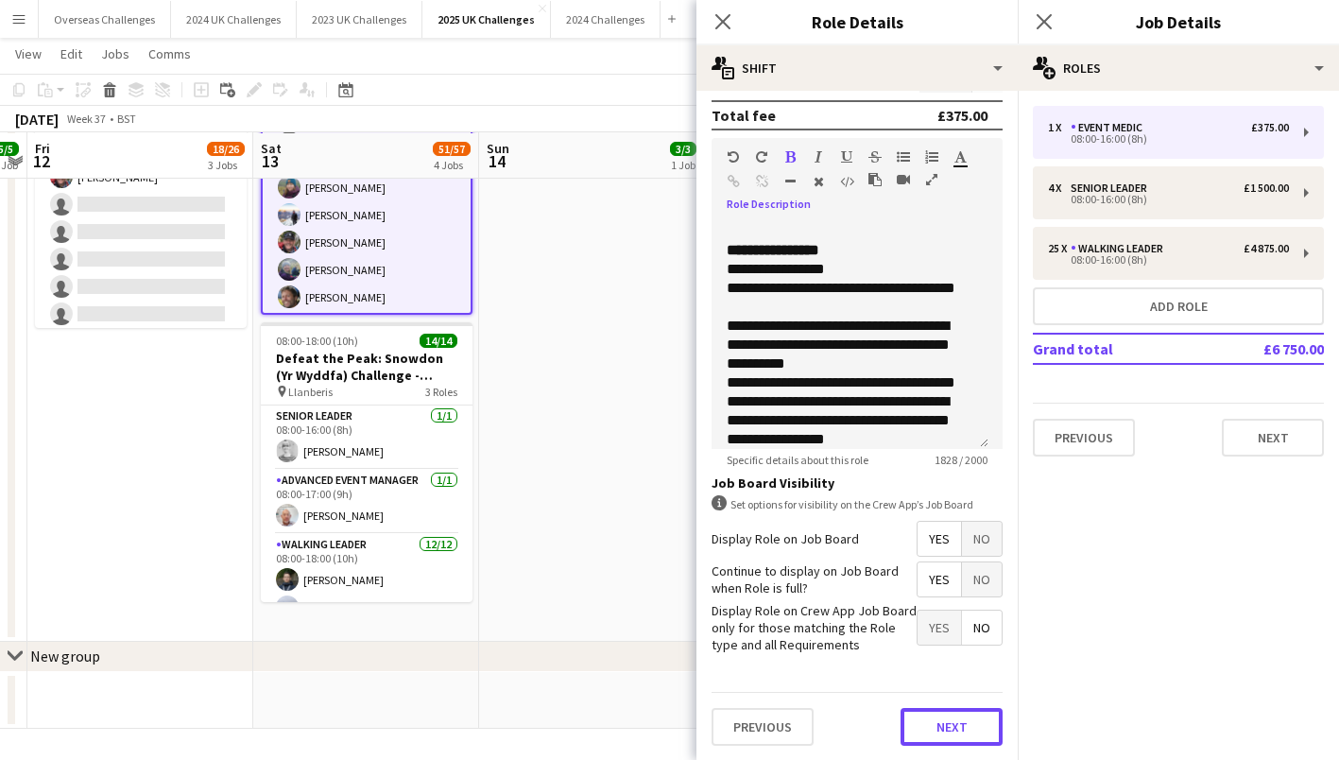
click at [930, 720] on button "Next" at bounding box center [952, 727] width 102 height 38
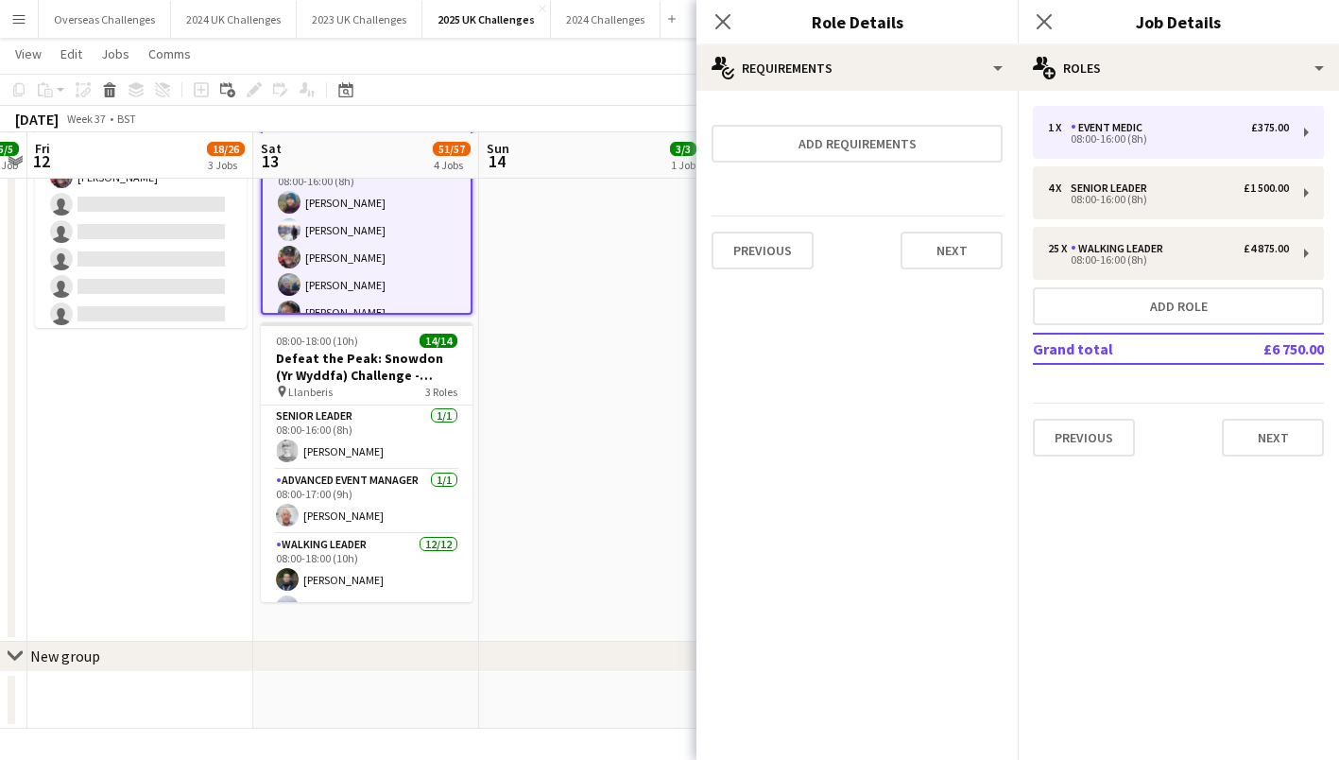
scroll to position [0, 0]
click at [933, 257] on button "Next" at bounding box center [952, 251] width 102 height 38
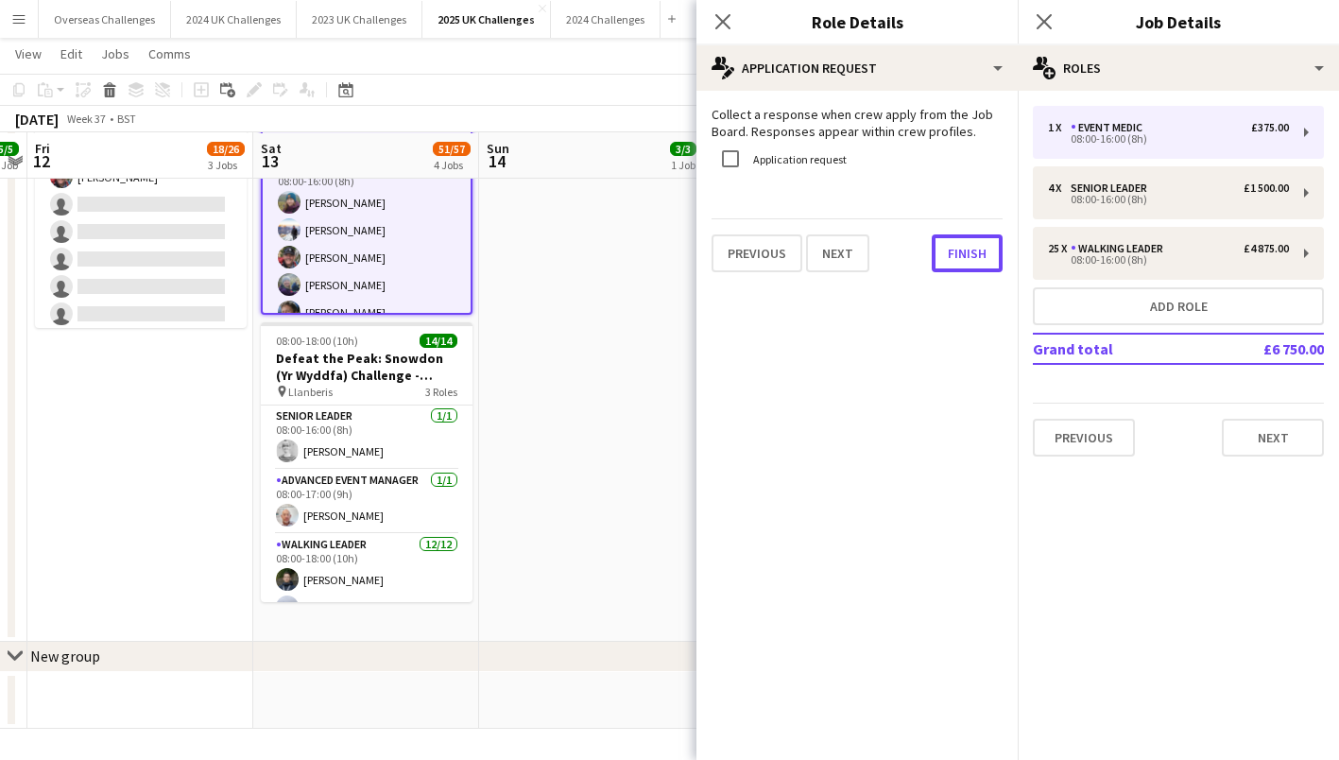
click at [954, 254] on button "Finish" at bounding box center [967, 253] width 71 height 38
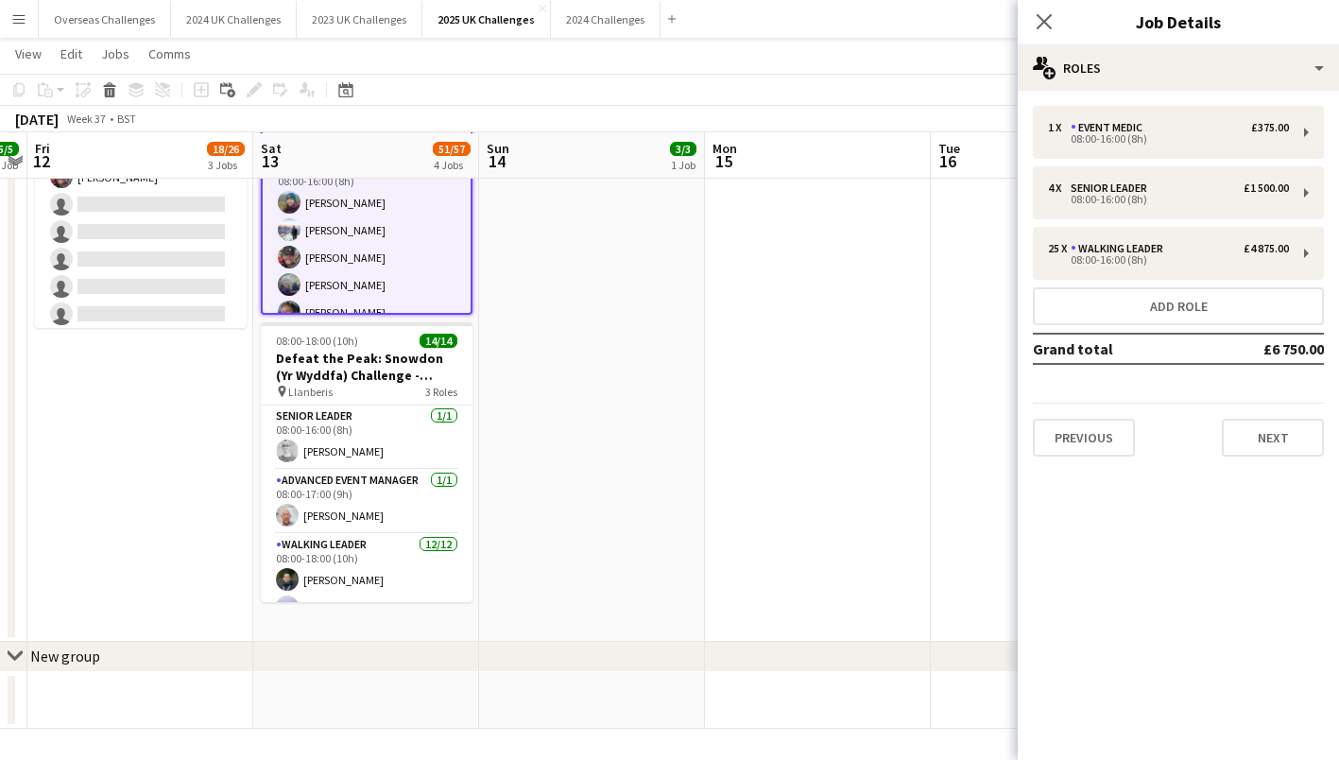
click at [902, 44] on app-page-menu "View Day view expanded Day view collapsed Month view Date picker Jump to [DATE]…" at bounding box center [669, 56] width 1339 height 36
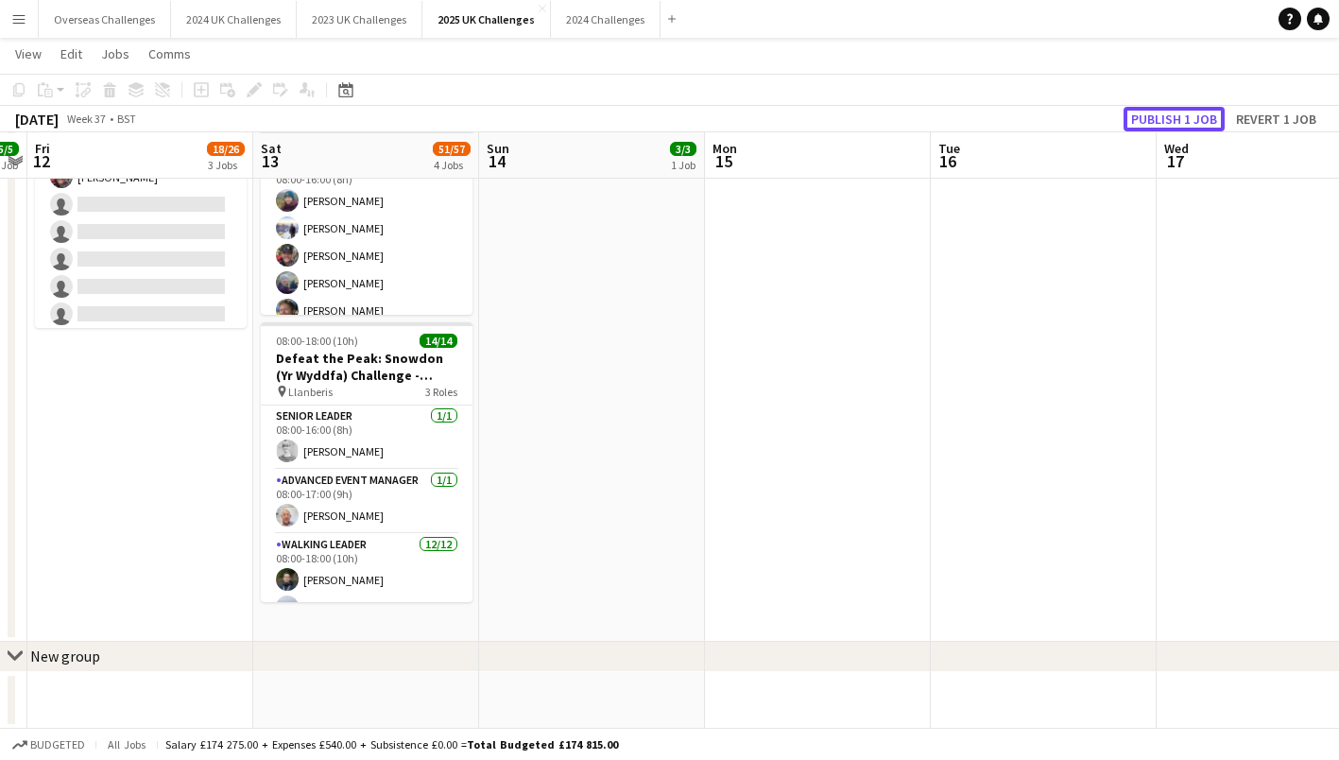
click at [1151, 114] on button "Publish 1 job" at bounding box center [1174, 119] width 101 height 25
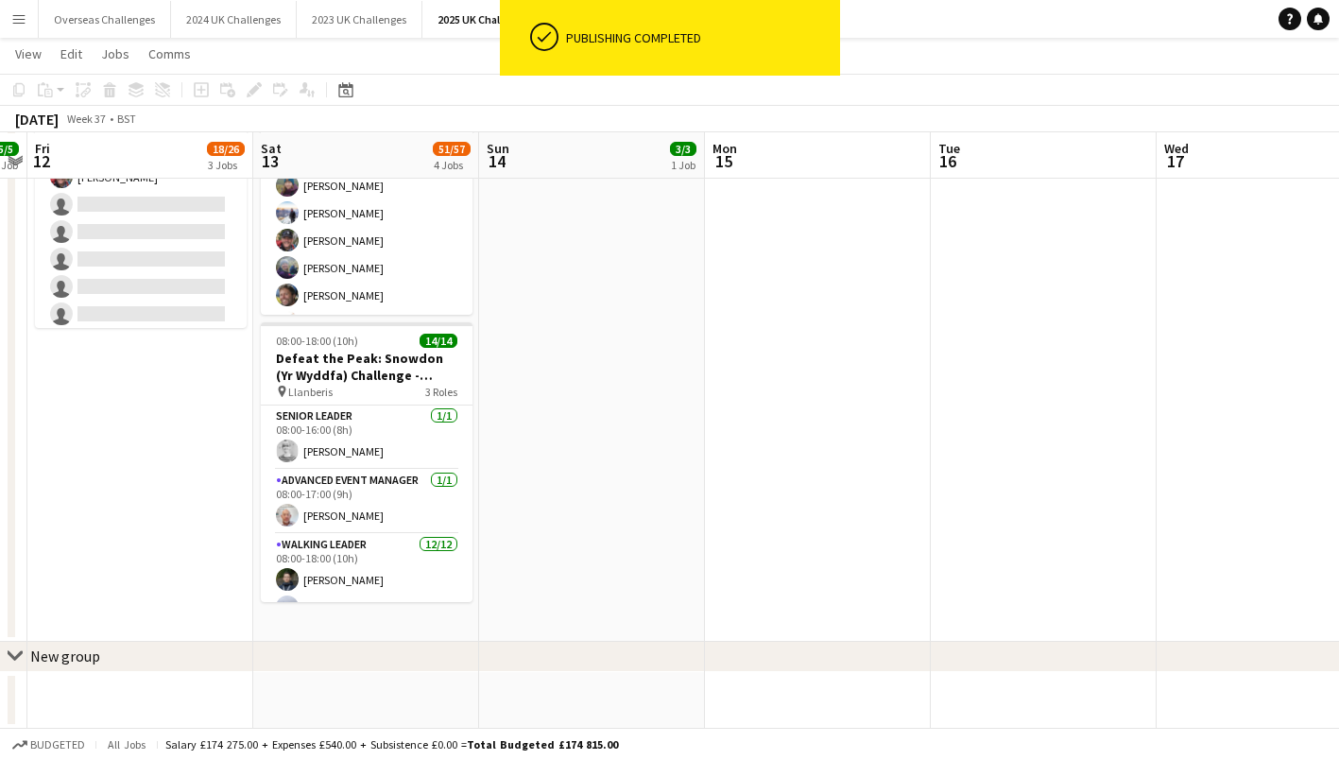
click at [375, 258] on app-card-role "Walking Leader 25/25 08:00-16:00 (8h) [PERSON_NAME] [PERSON_NAME] [PERSON_NAME]…" at bounding box center [367, 501] width 212 height 722
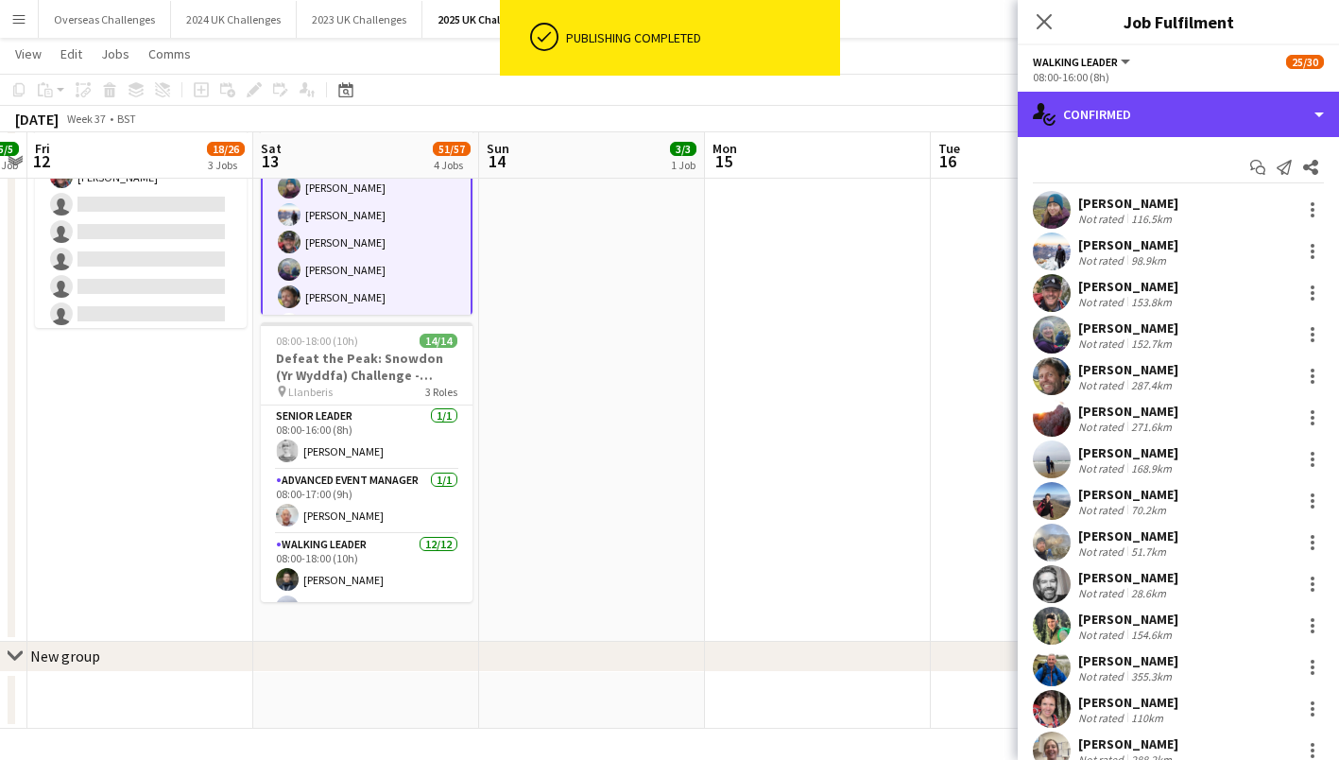
click at [1164, 117] on div "single-neutral-actions-check-2 Confirmed" at bounding box center [1178, 114] width 321 height 45
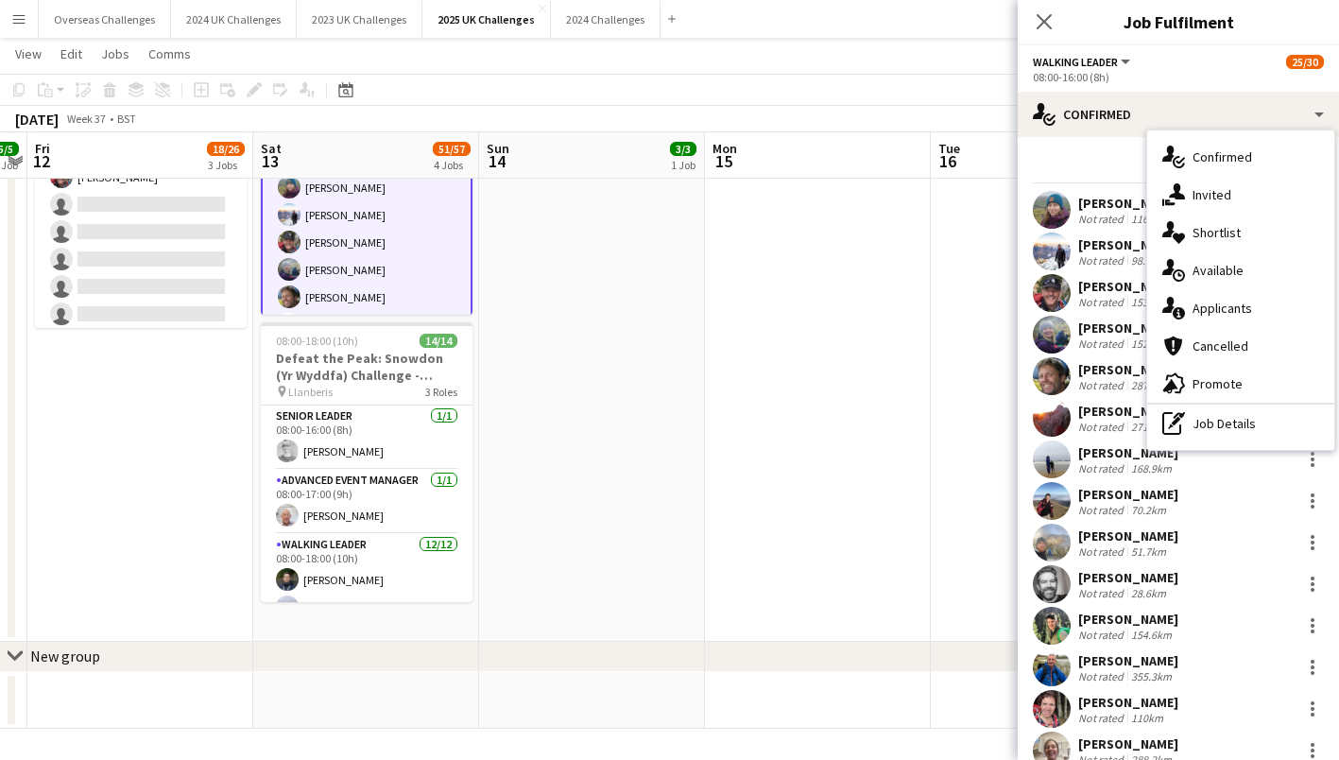
click at [1219, 418] on div "pen-write Job Details" at bounding box center [1240, 423] width 187 height 38
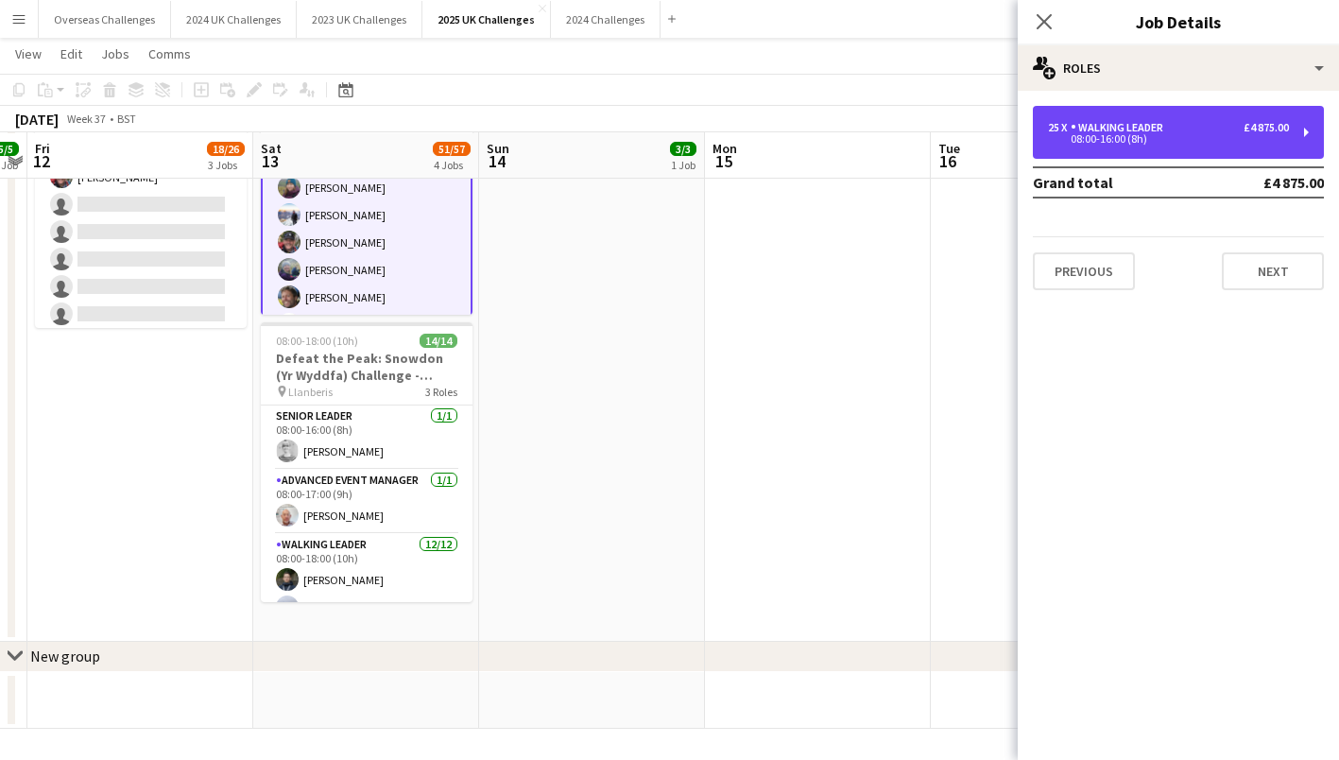
click at [1158, 142] on div "08:00-16:00 (8h)" at bounding box center [1168, 138] width 241 height 9
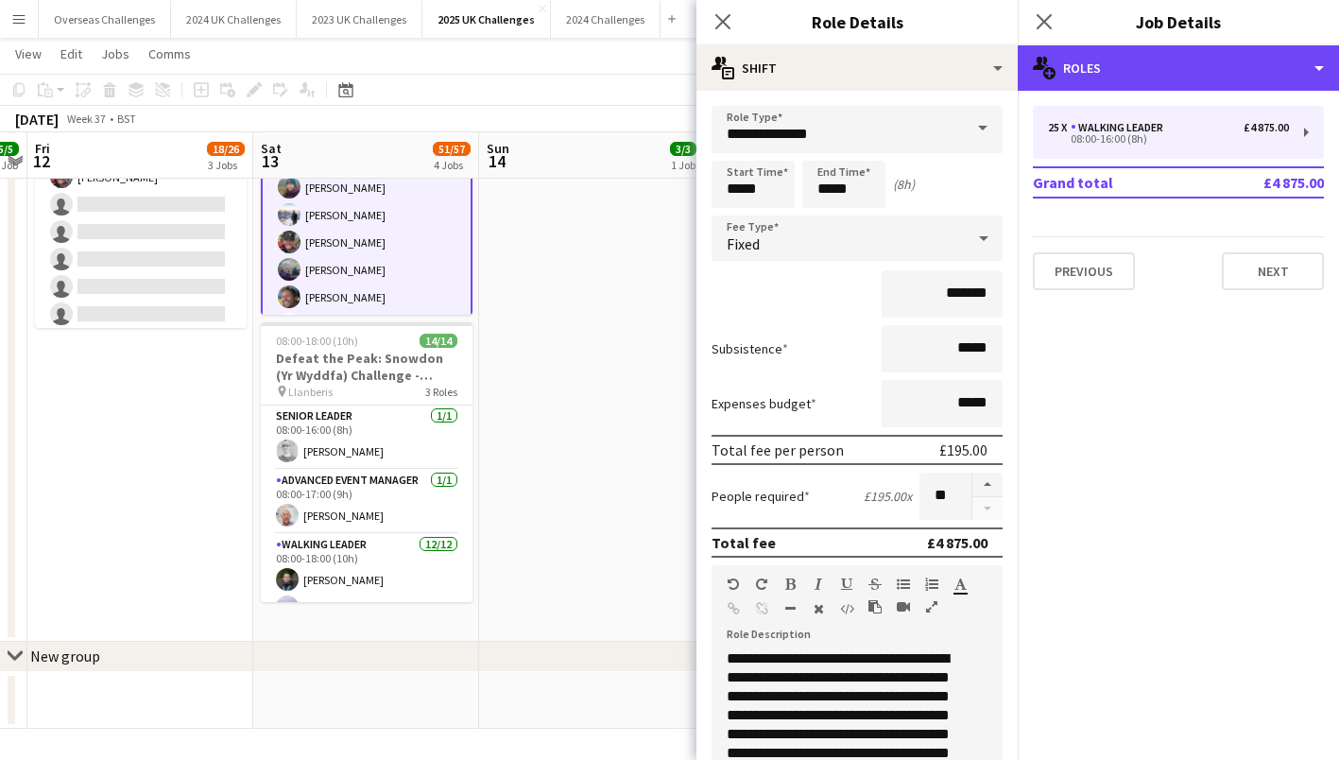
click at [1118, 66] on div "multiple-users-add Roles" at bounding box center [1178, 67] width 321 height 45
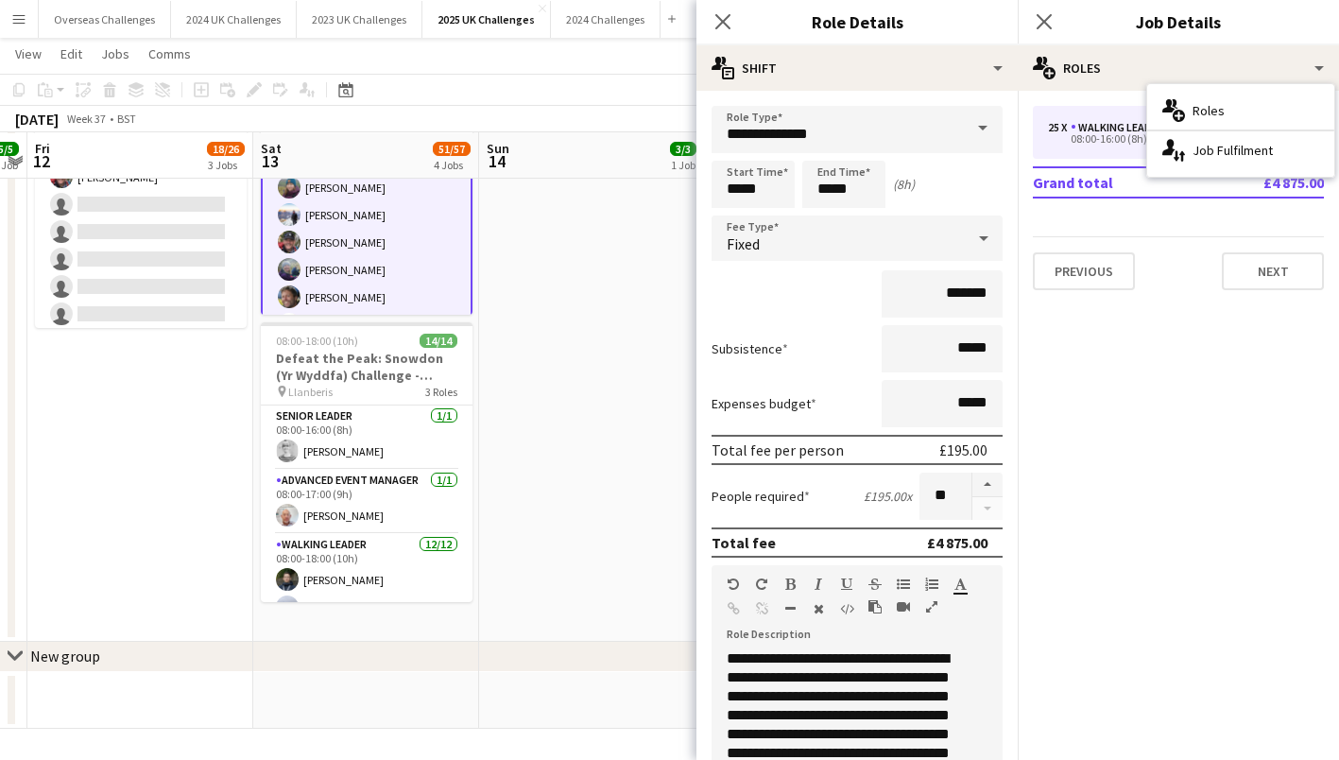
click at [404, 242] on app-card-role "Walking Leader 25/25 08:00-16:00 (8h) [PERSON_NAME] [PERSON_NAME] [PERSON_NAME]…" at bounding box center [367, 503] width 212 height 726
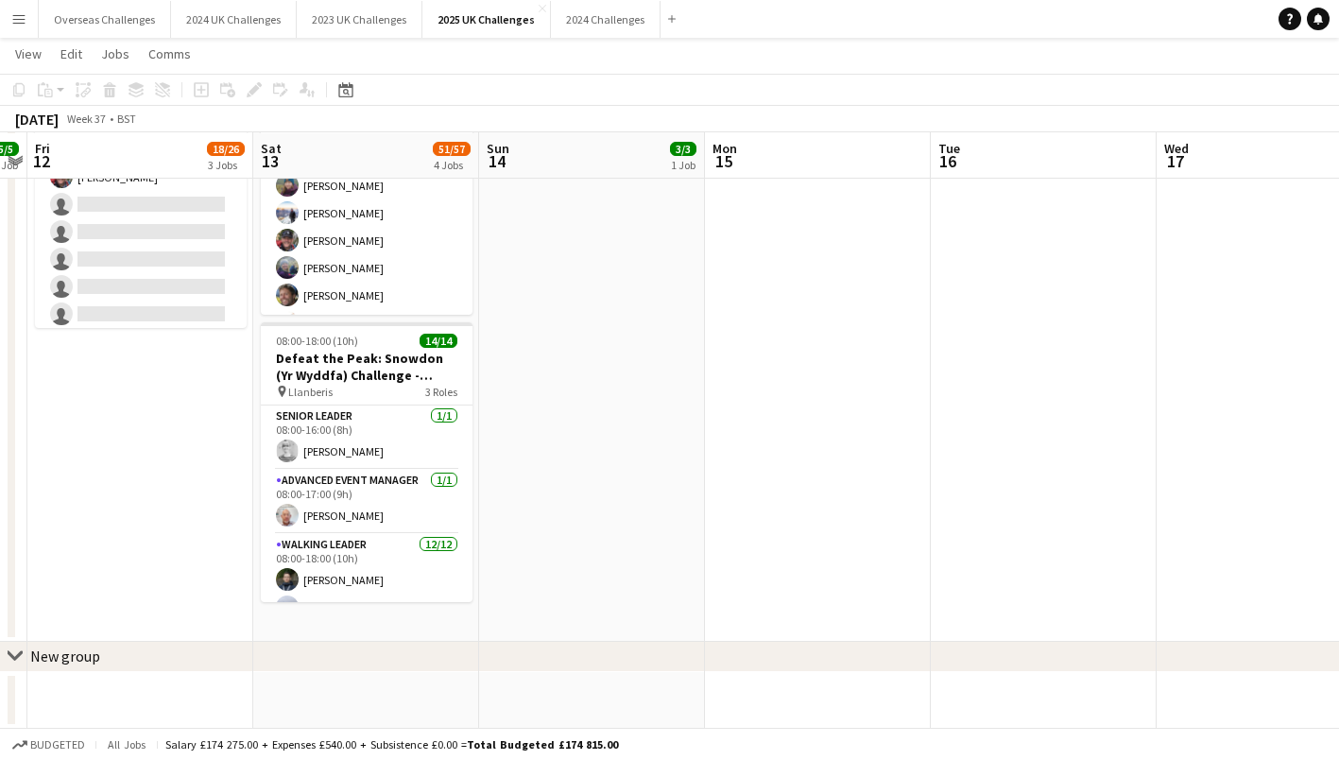
click at [404, 242] on app-card-role "Walking Leader 25/25 08:00-16:00 (8h) [PERSON_NAME] [PERSON_NAME] [PERSON_NAME]…" at bounding box center [367, 501] width 212 height 722
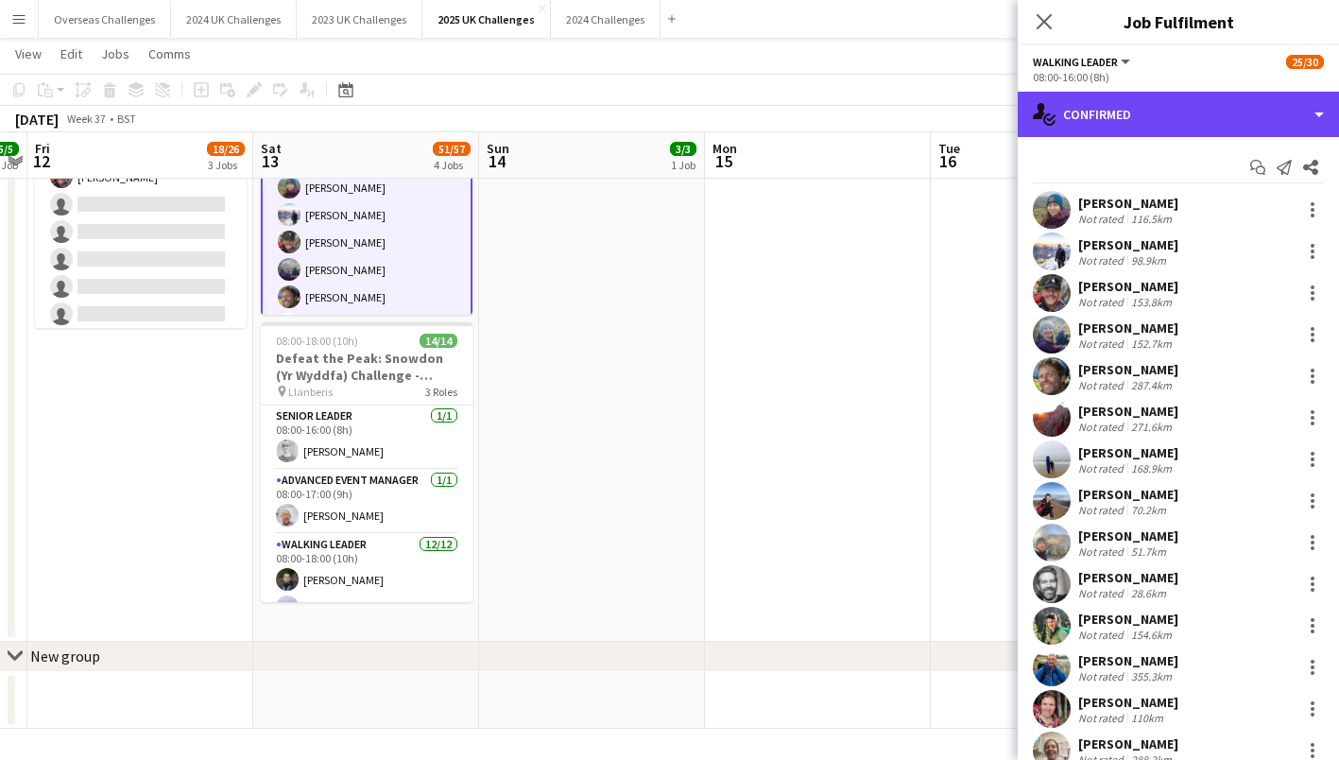
click at [1127, 115] on div "single-neutral-actions-check-2 Confirmed" at bounding box center [1178, 114] width 321 height 45
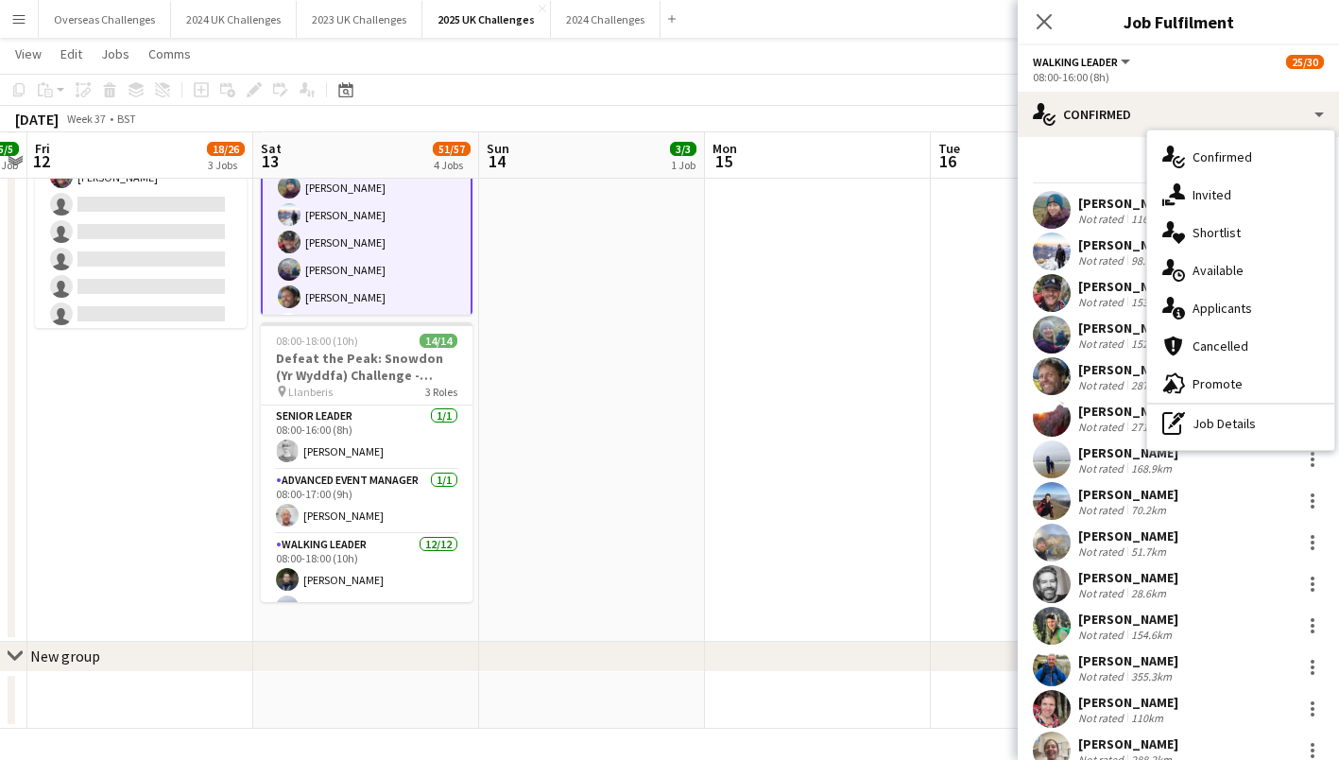
click at [1208, 422] on div "pen-write Job Details" at bounding box center [1240, 423] width 187 height 38
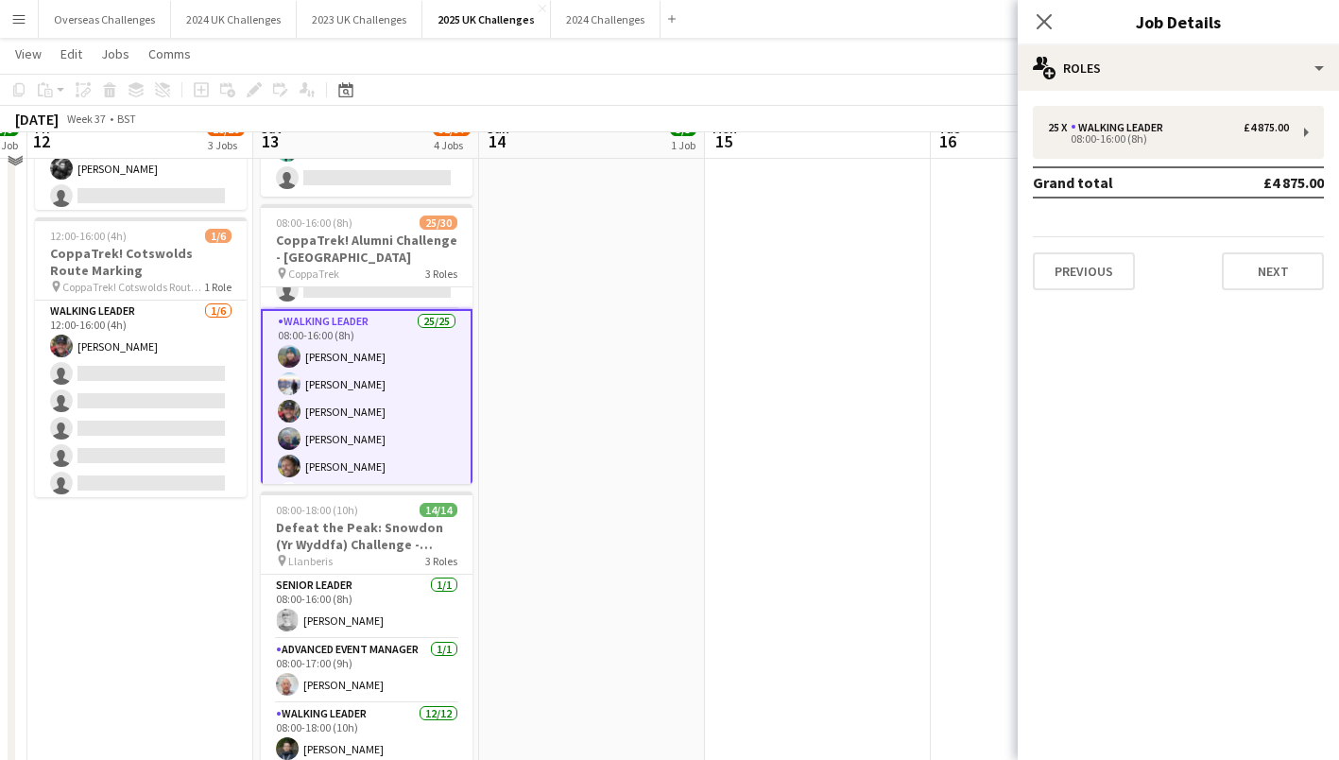
scroll to position [557, 0]
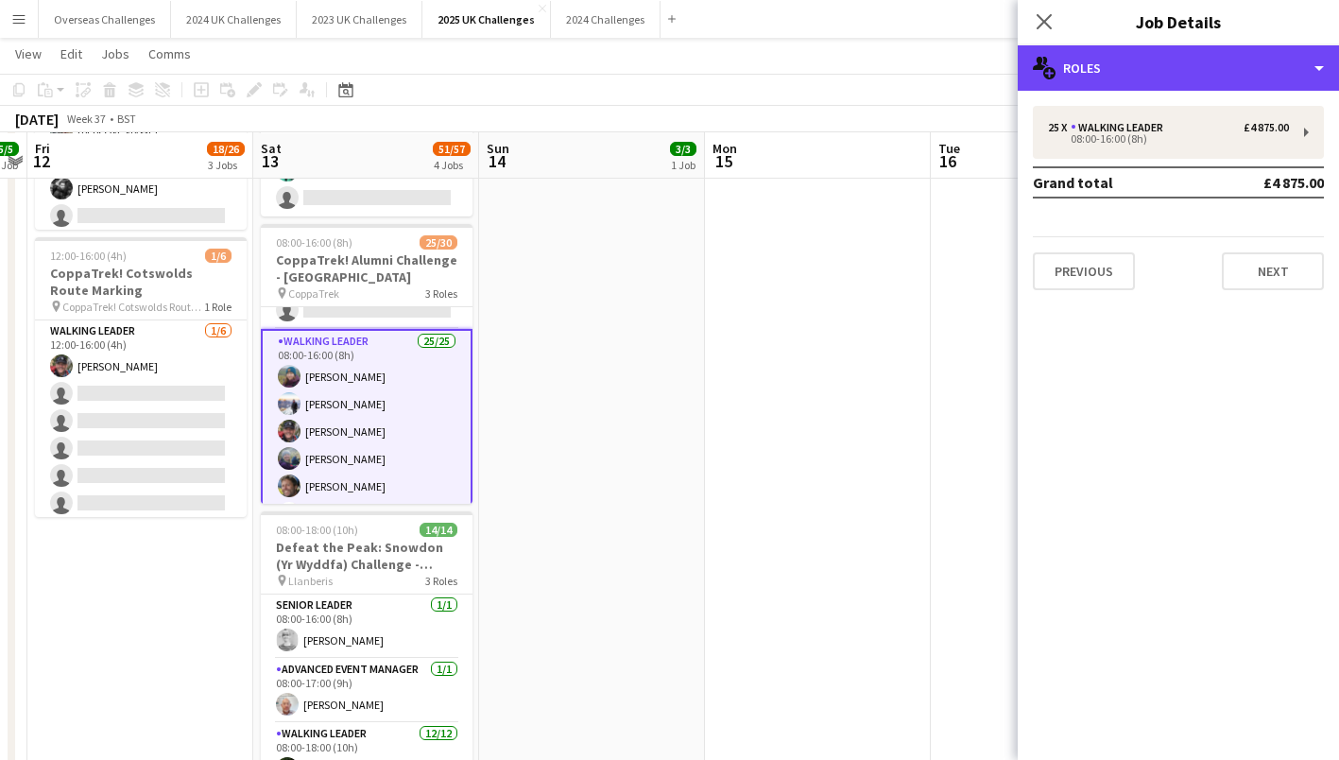
click at [1265, 61] on div "multiple-users-add Roles" at bounding box center [1178, 67] width 321 height 45
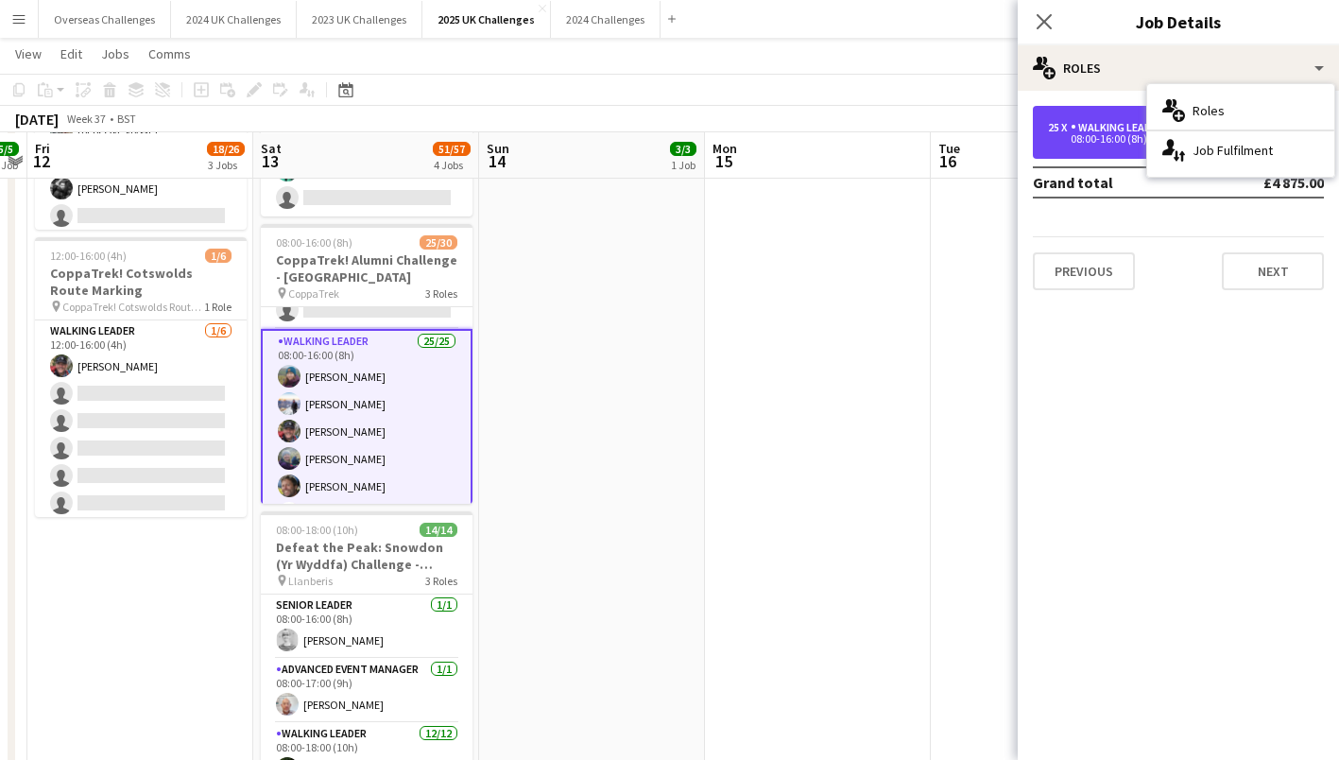
click at [1057, 138] on div "08:00-16:00 (8h)" at bounding box center [1168, 138] width 241 height 9
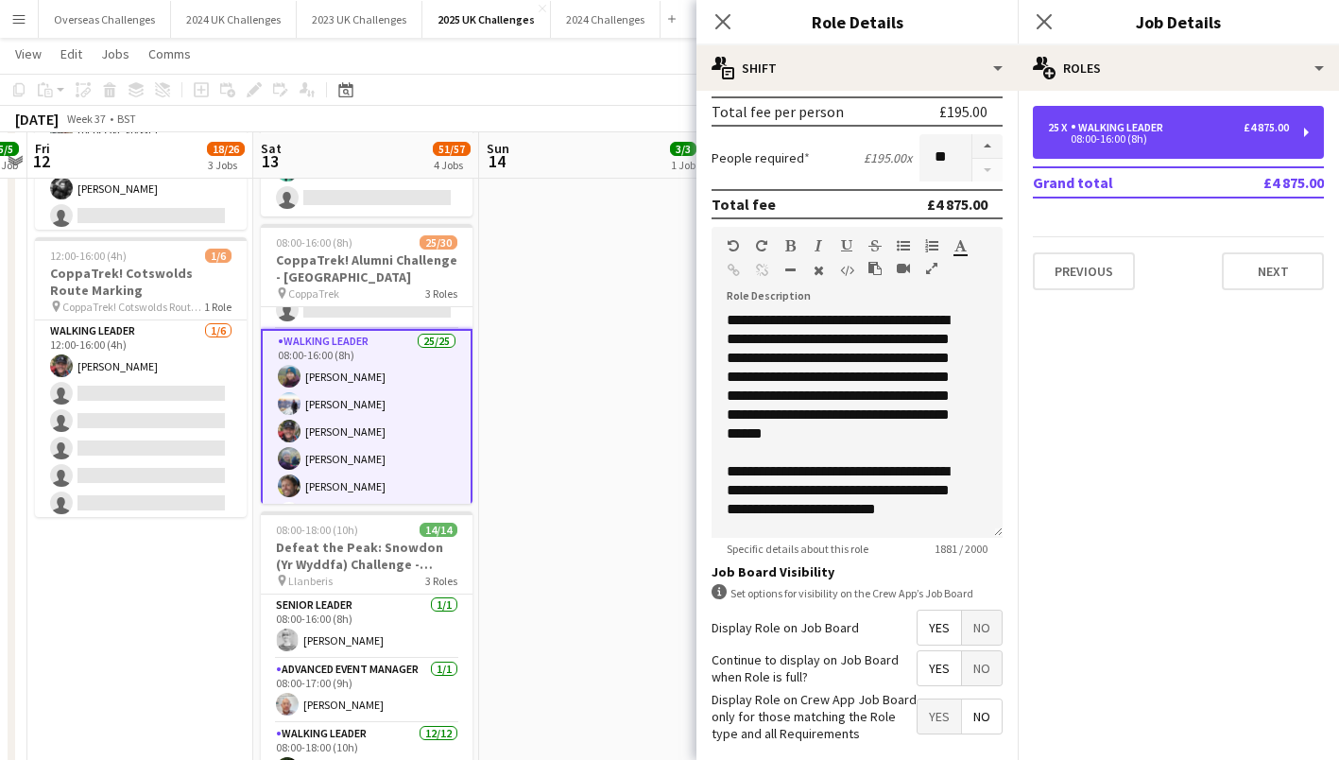
scroll to position [427, 0]
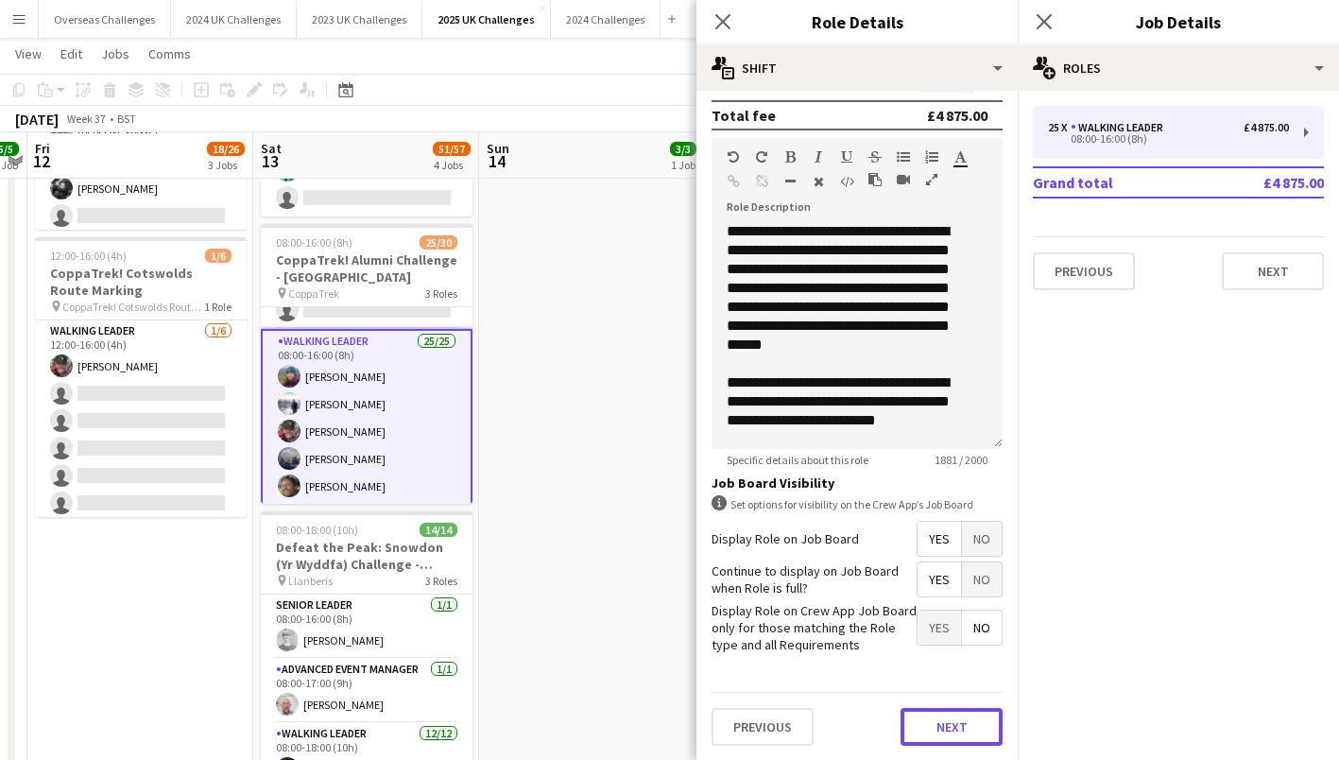
click at [961, 727] on button "Next" at bounding box center [952, 727] width 102 height 38
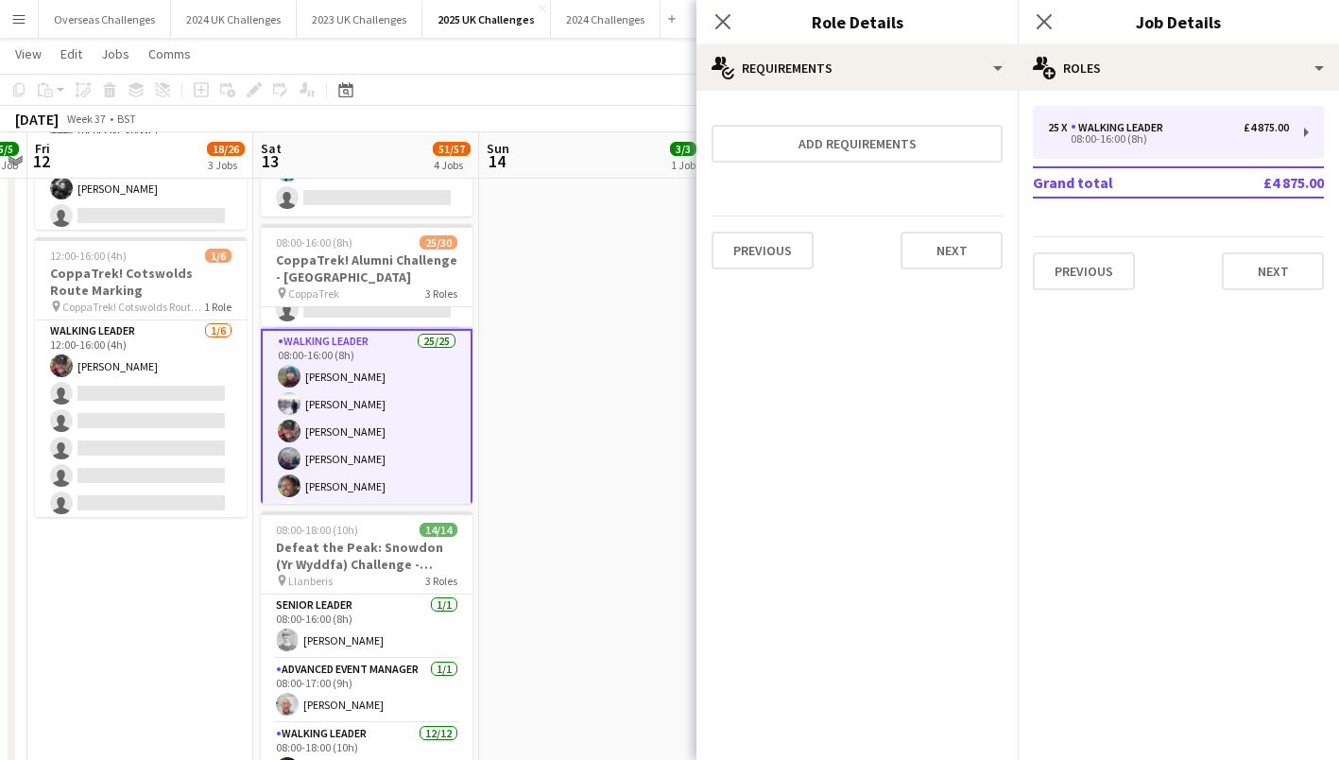
scroll to position [0, 0]
click at [955, 244] on button "Next" at bounding box center [952, 251] width 102 height 38
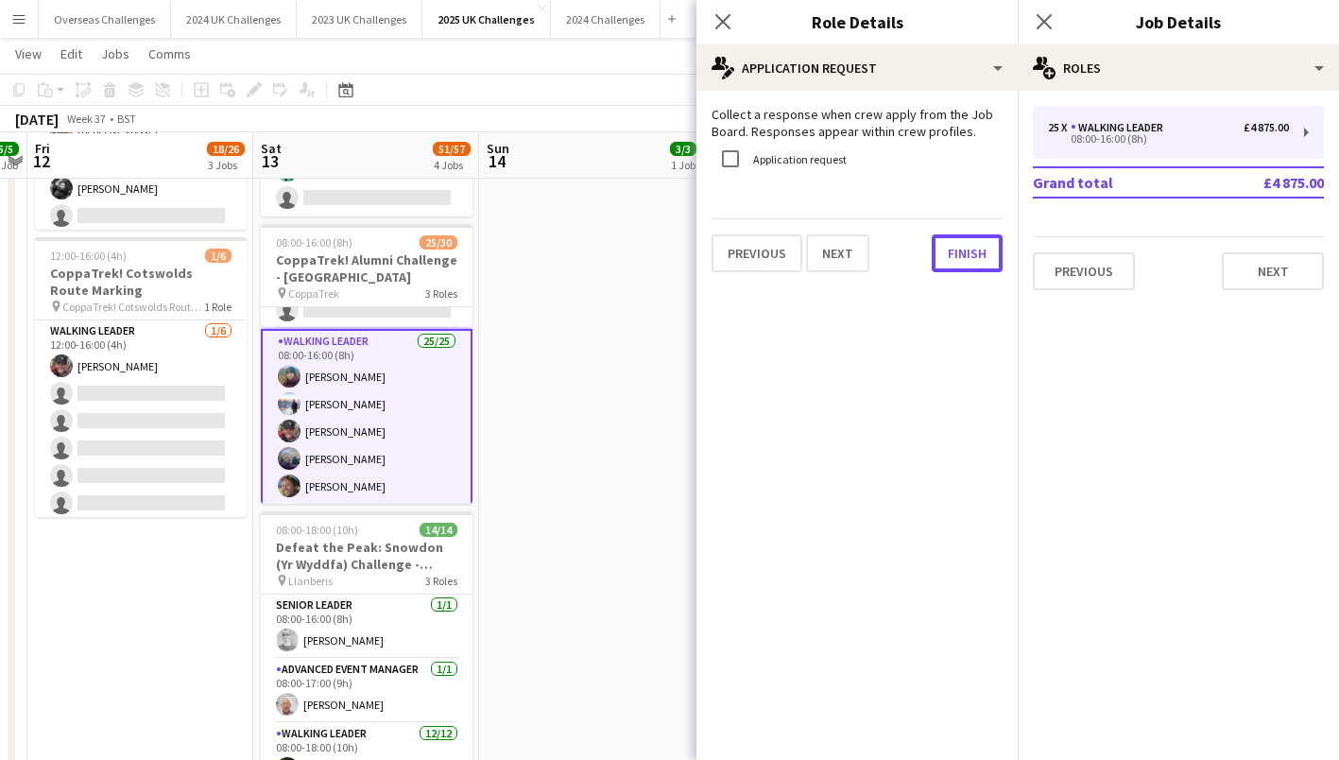
click at [965, 249] on button "Finish" at bounding box center [967, 253] width 71 height 38
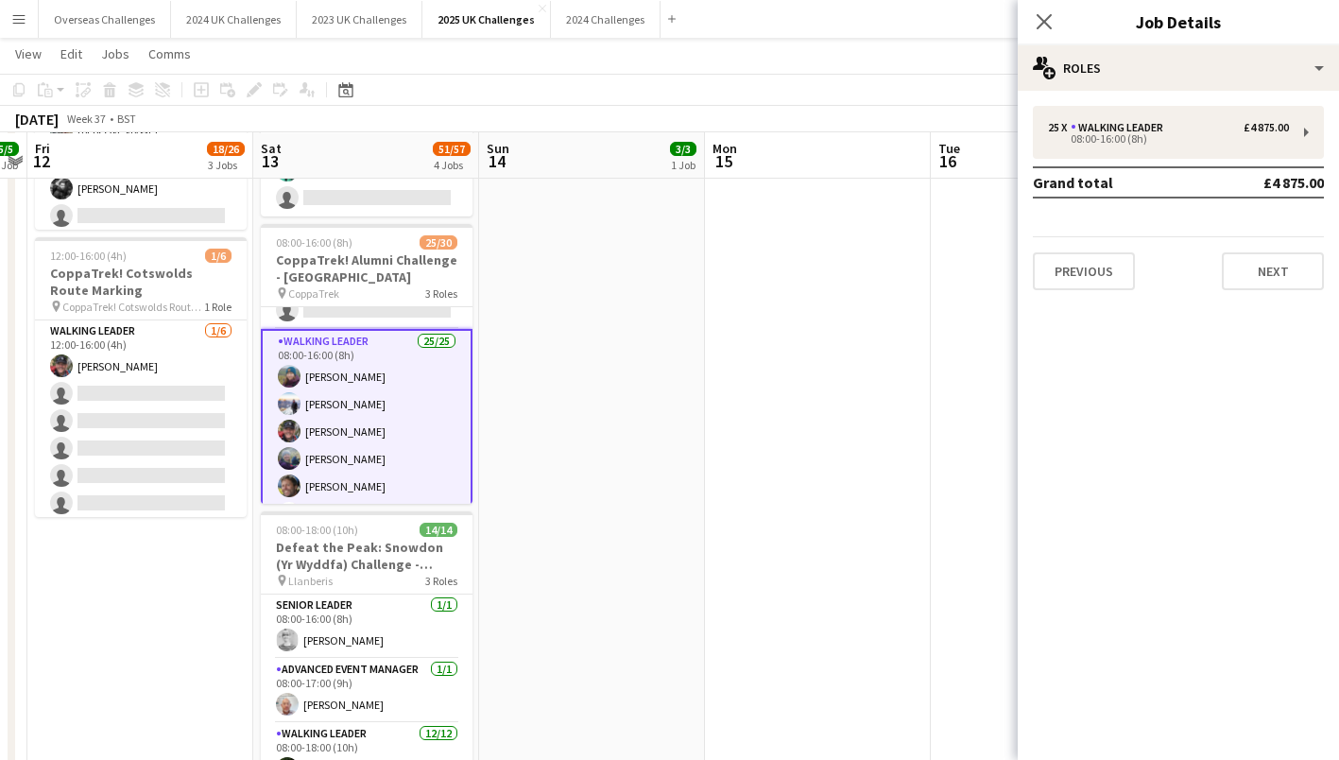
click at [374, 266] on h3 "CoppaTrek! Alumni Challenge - [GEOGRAPHIC_DATA]" at bounding box center [367, 268] width 212 height 34
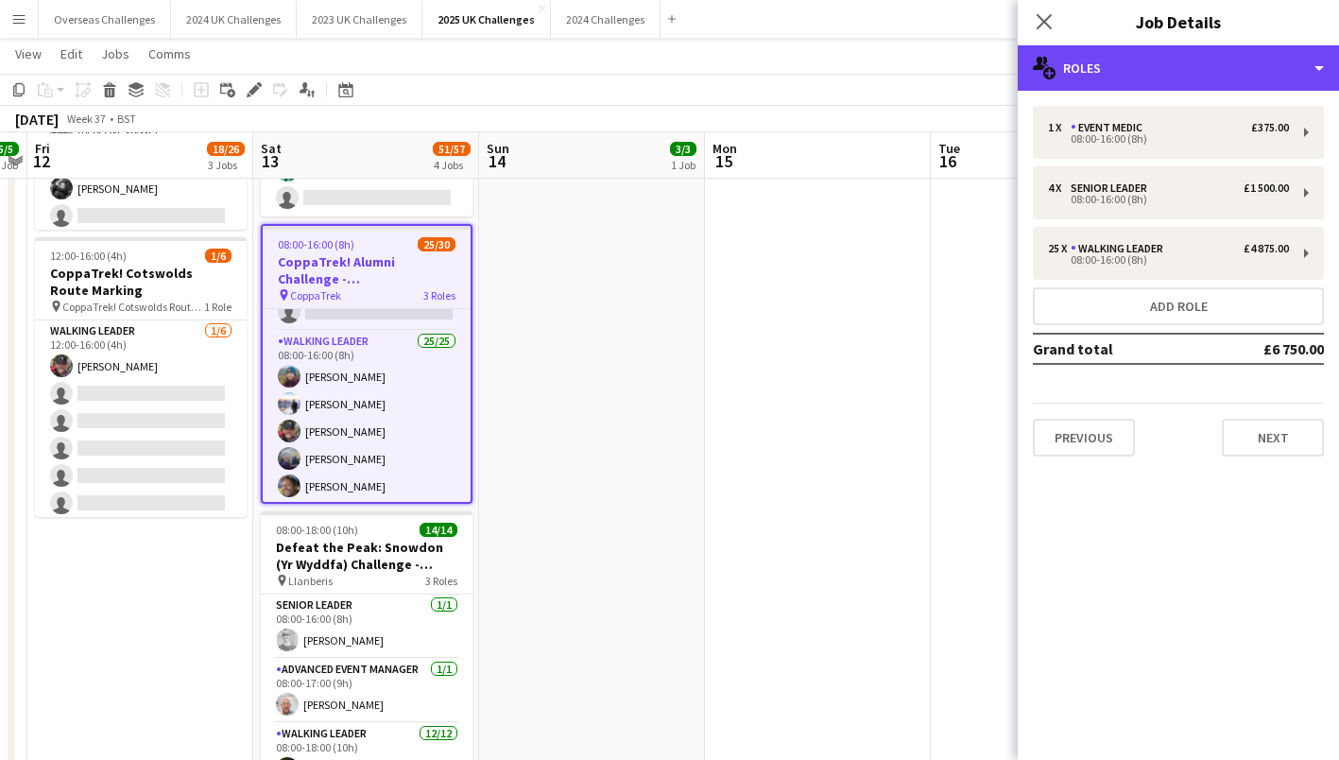
click at [1119, 55] on div "multiple-users-add Roles" at bounding box center [1178, 67] width 321 height 45
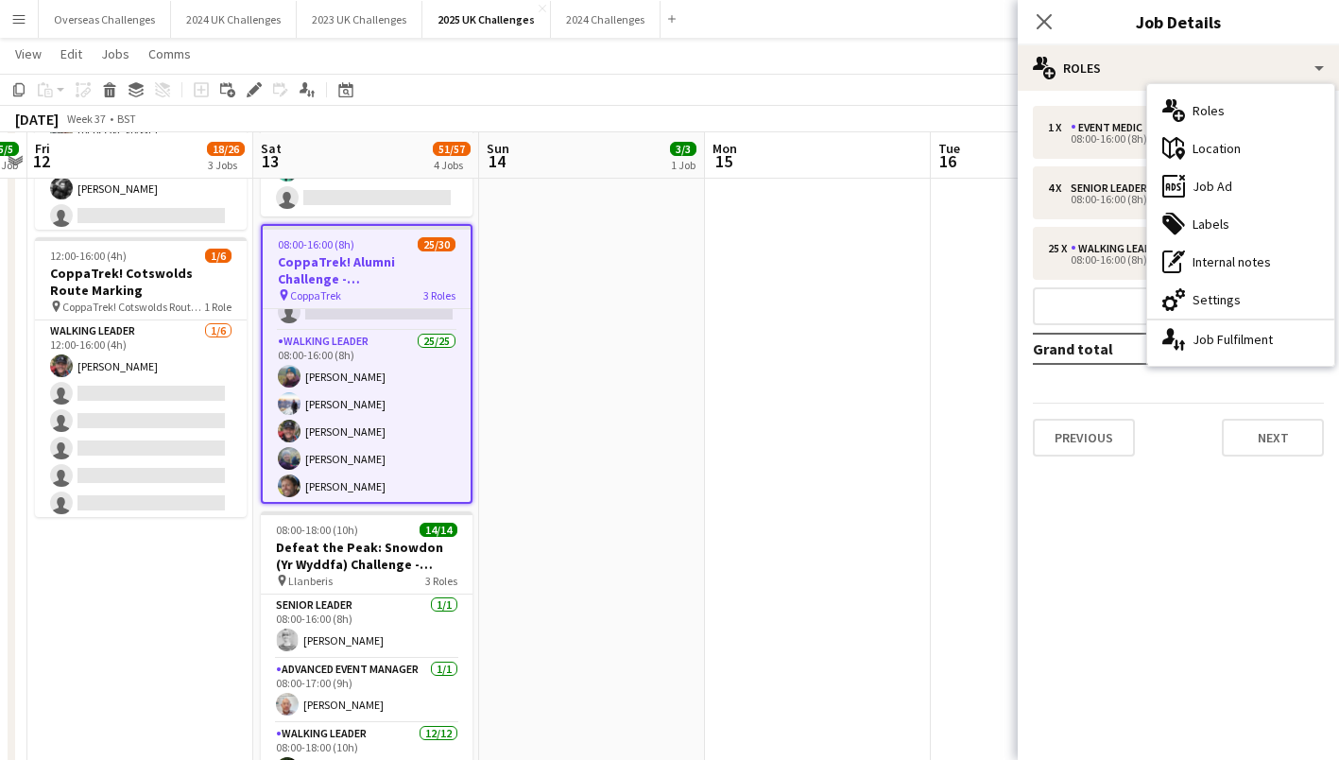
click at [1224, 181] on div "ads-window Job Ad" at bounding box center [1240, 186] width 187 height 38
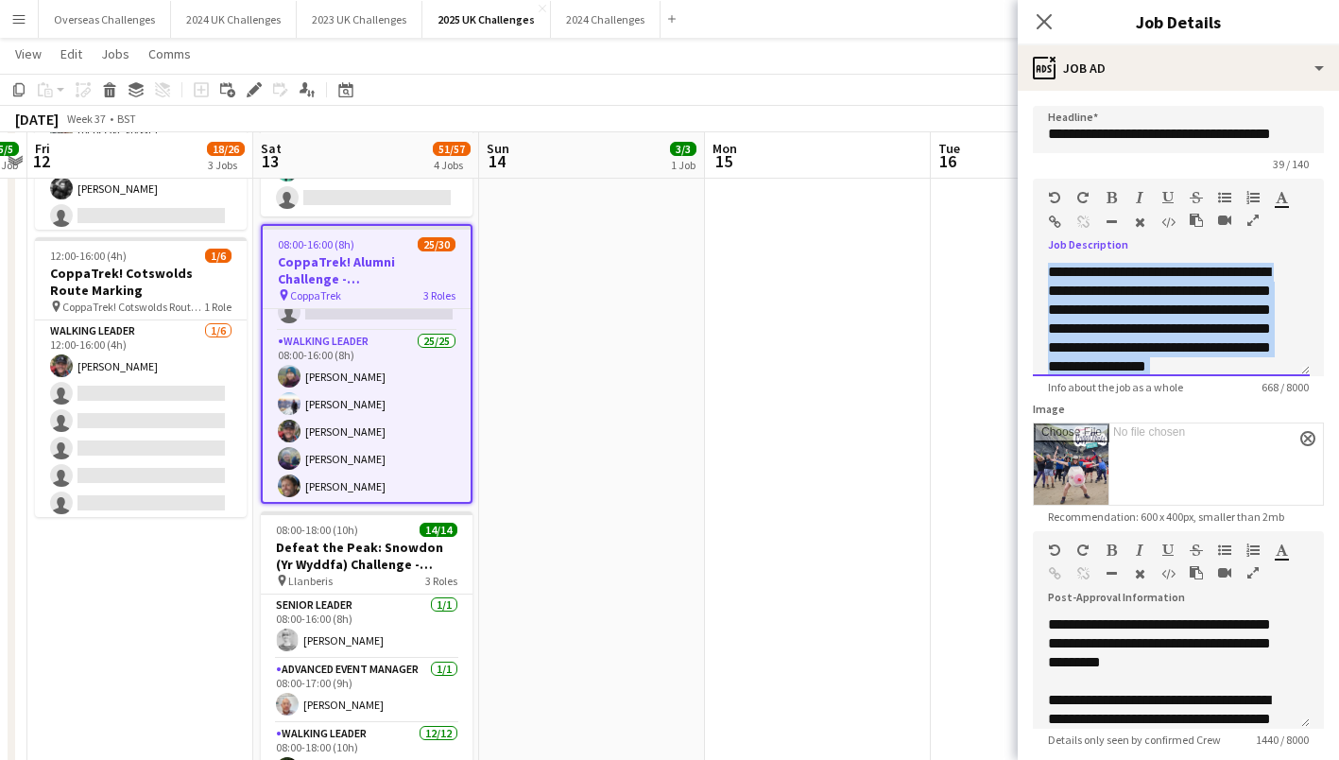
drag, startPoint x: 1259, startPoint y: 318, endPoint x: 1028, endPoint y: 215, distance: 252.5
click at [1028, 215] on form "**********" at bounding box center [1178, 518] width 321 height 824
copy div "**********"
click at [1245, 415] on div "Image close" at bounding box center [1178, 454] width 291 height 104
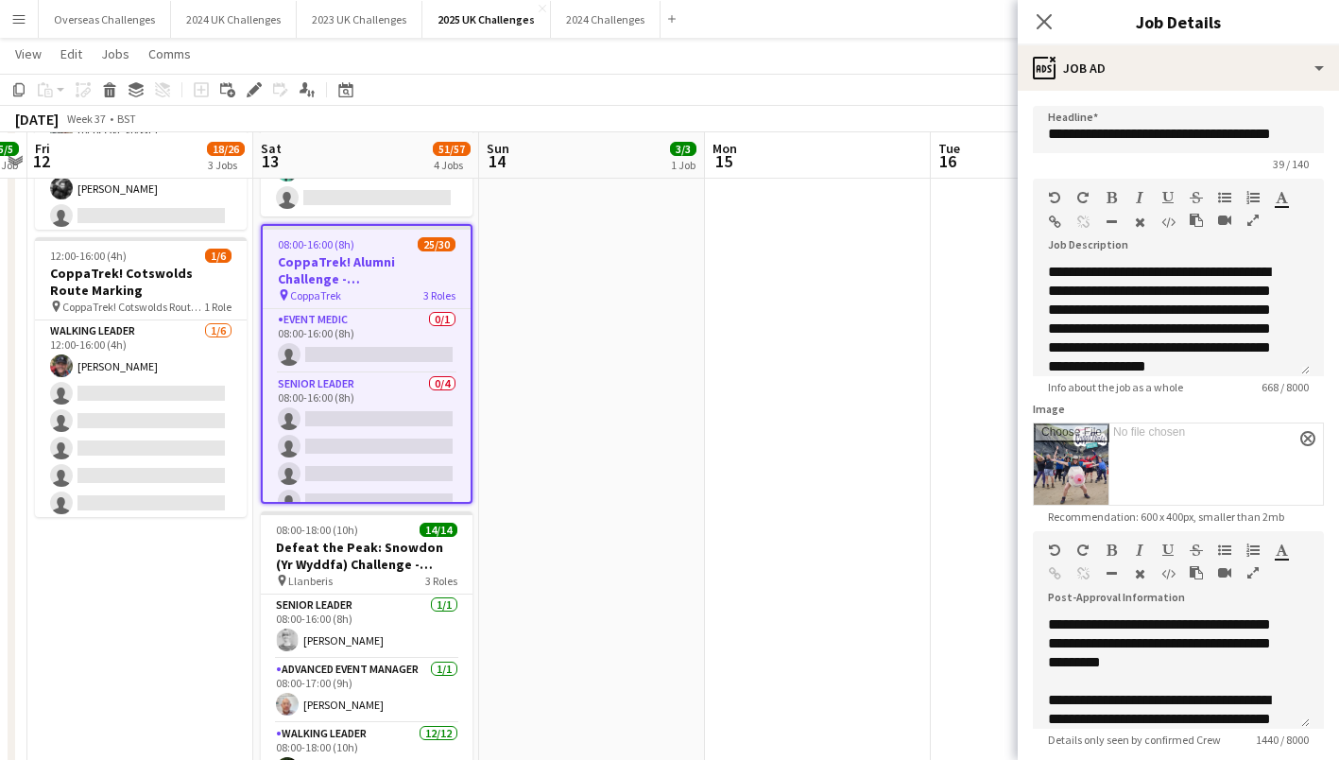
click at [348, 349] on app-card-role "Event Medic 0/1 08:00-16:00 (8h) single-neutral-actions" at bounding box center [367, 341] width 208 height 64
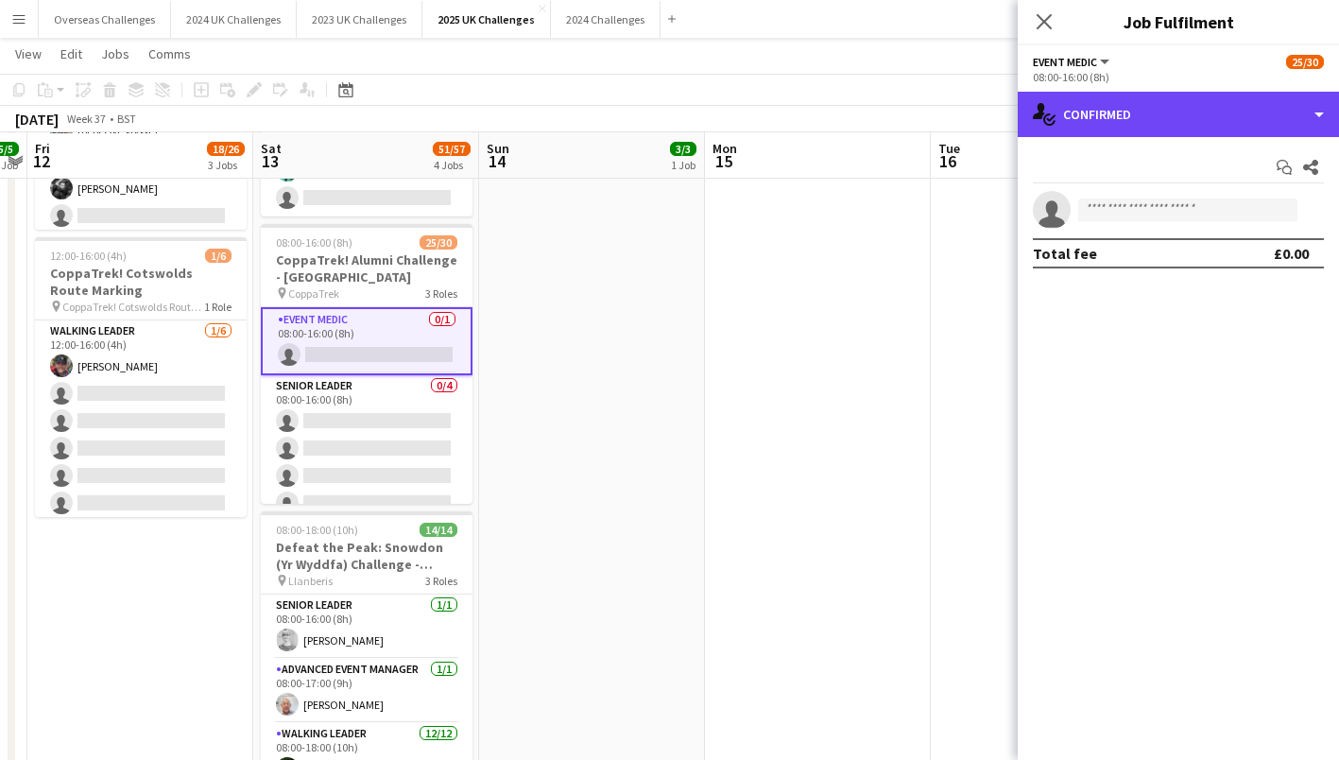
click at [1169, 116] on div "single-neutral-actions-check-2 Confirmed" at bounding box center [1178, 114] width 321 height 45
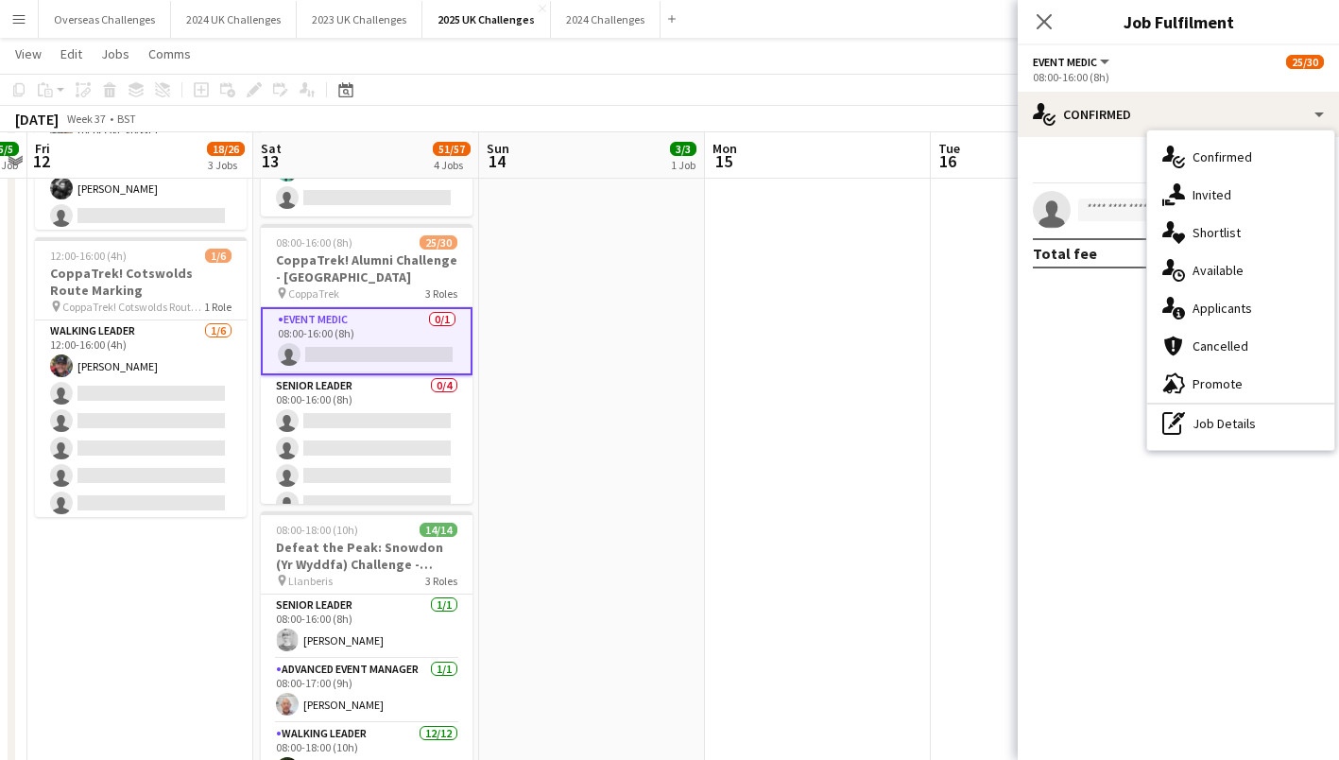
click at [1217, 417] on div "pen-write Job Details" at bounding box center [1240, 423] width 187 height 38
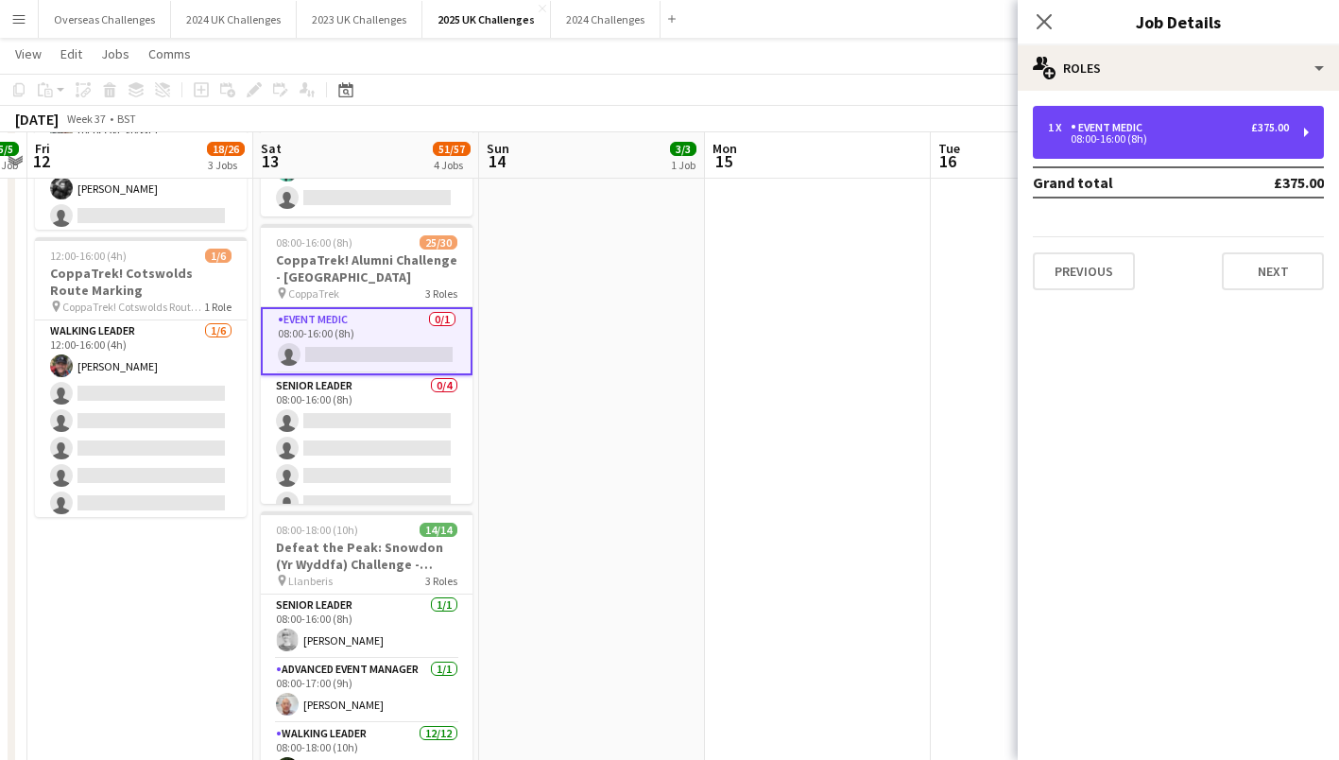
click at [1124, 128] on div "Event Medic" at bounding box center [1110, 127] width 79 height 13
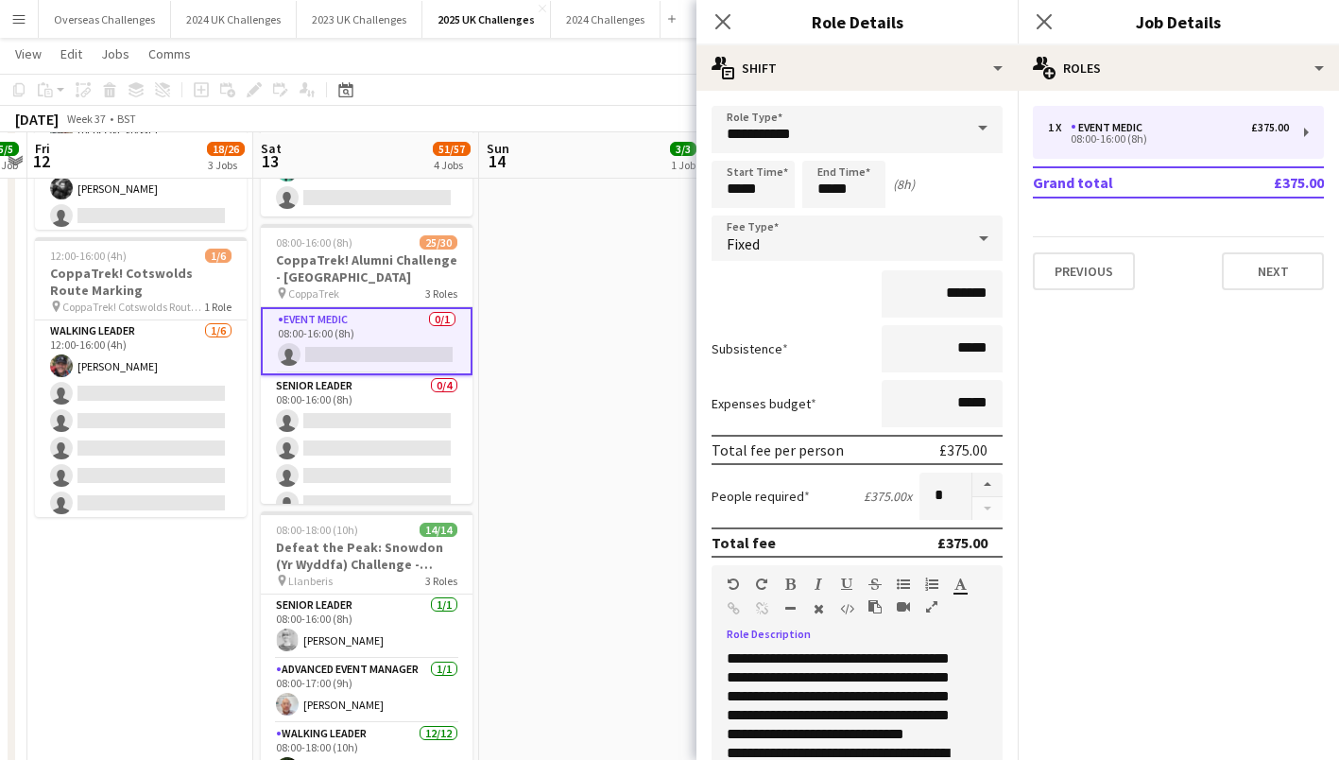
click at [807, 691] on div "**********" at bounding box center [850, 762] width 277 height 227
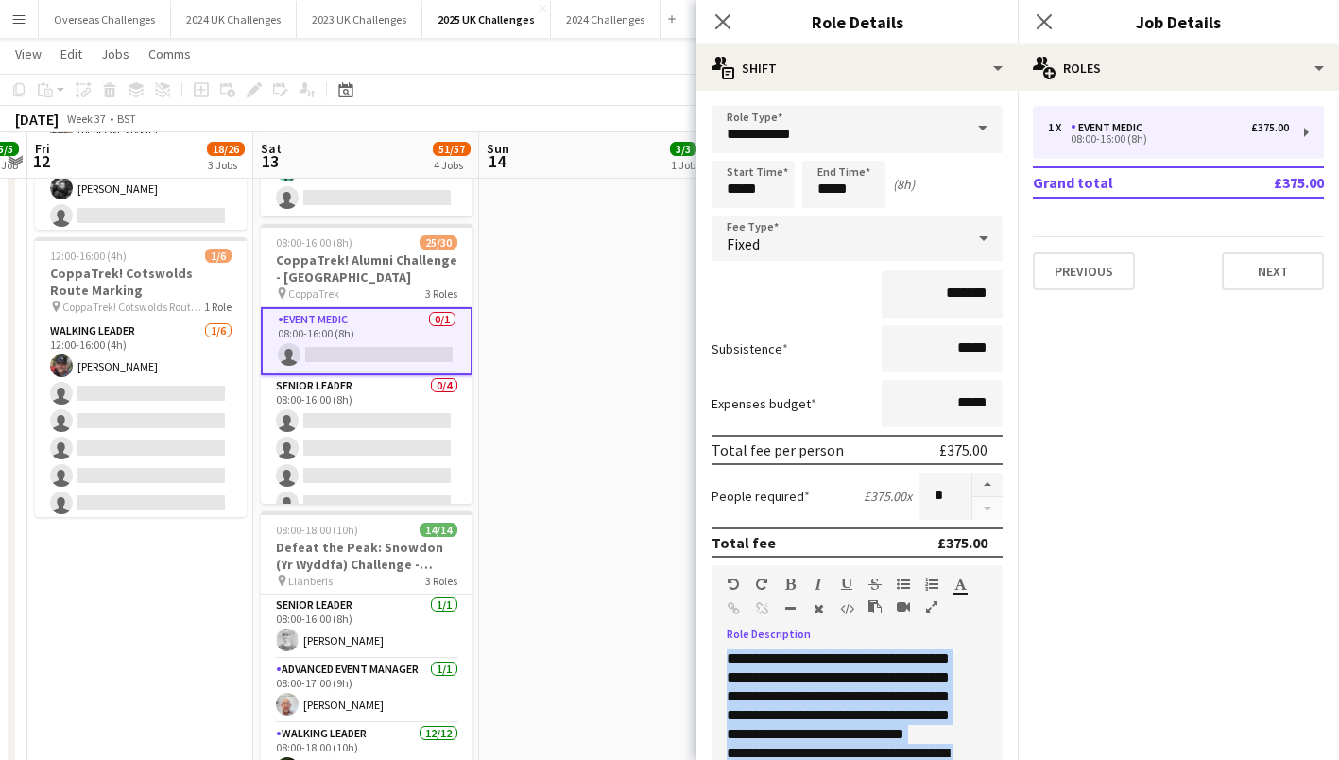
copy div "**********"
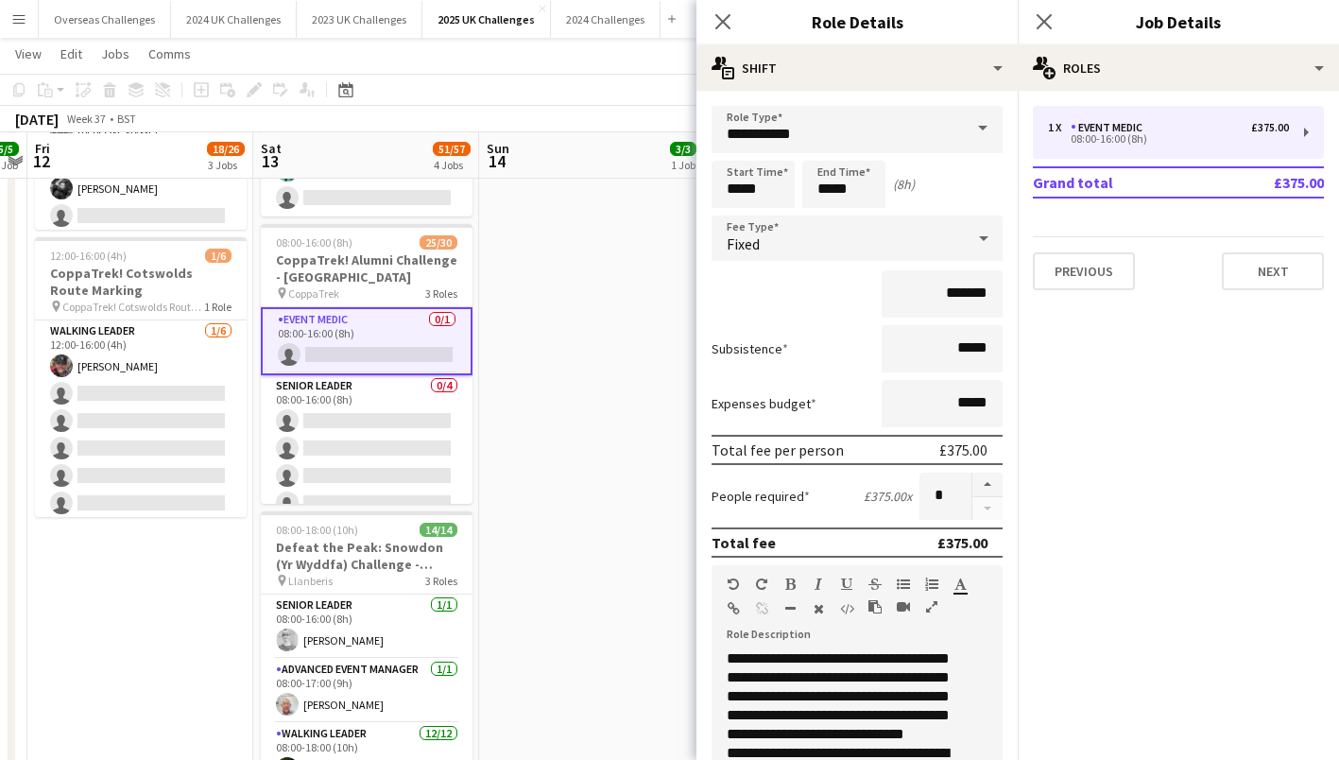
click at [1151, 40] on div "Close pop-in Job Details" at bounding box center [1178, 22] width 321 height 45
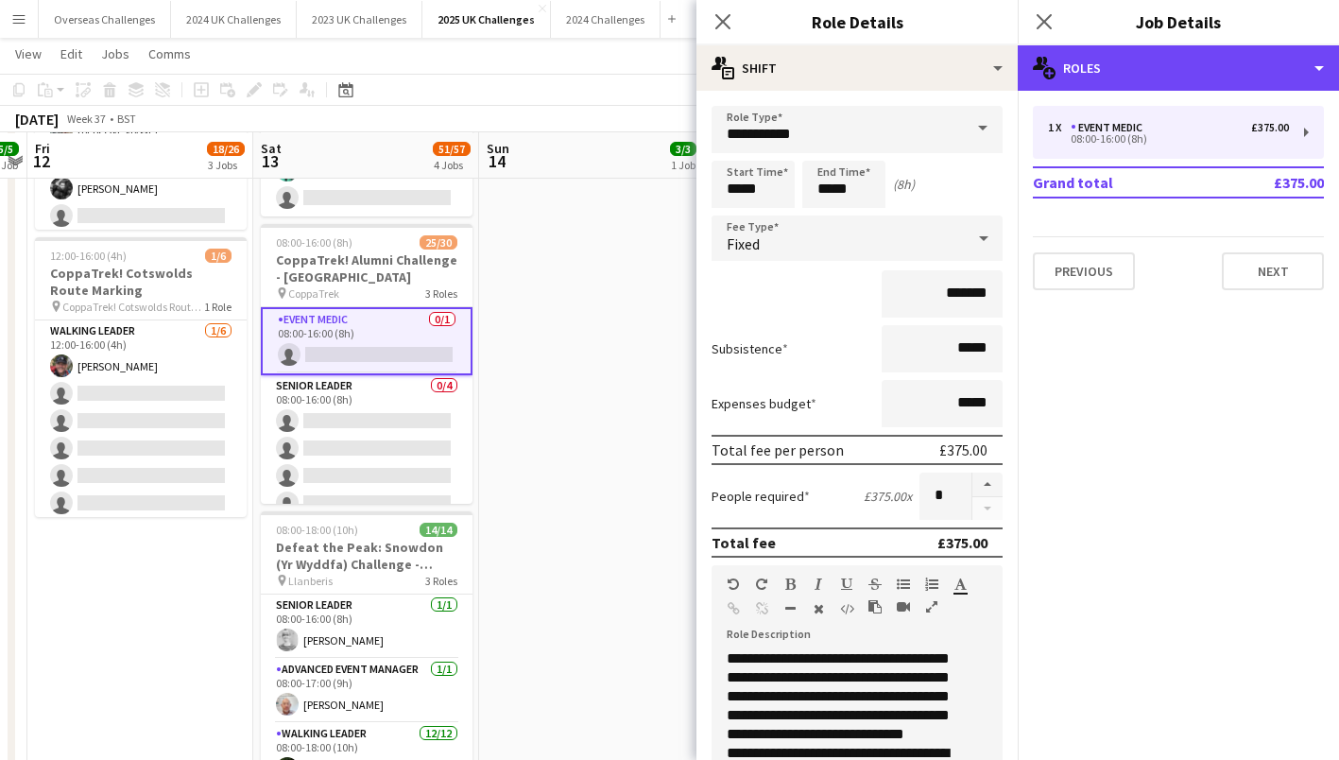
click at [1150, 60] on div "multiple-users-add Roles" at bounding box center [1178, 67] width 321 height 45
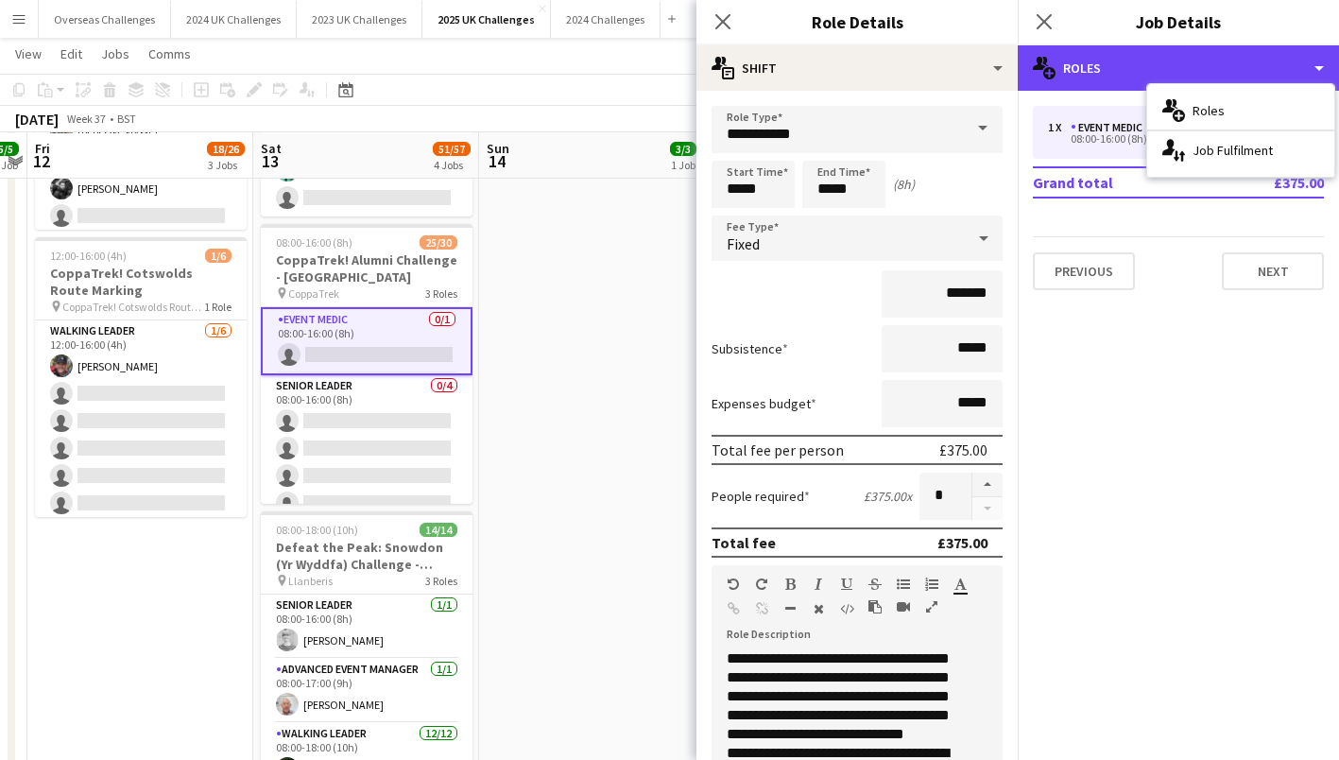
click at [1150, 61] on div "multiple-users-add Roles" at bounding box center [1178, 67] width 321 height 45
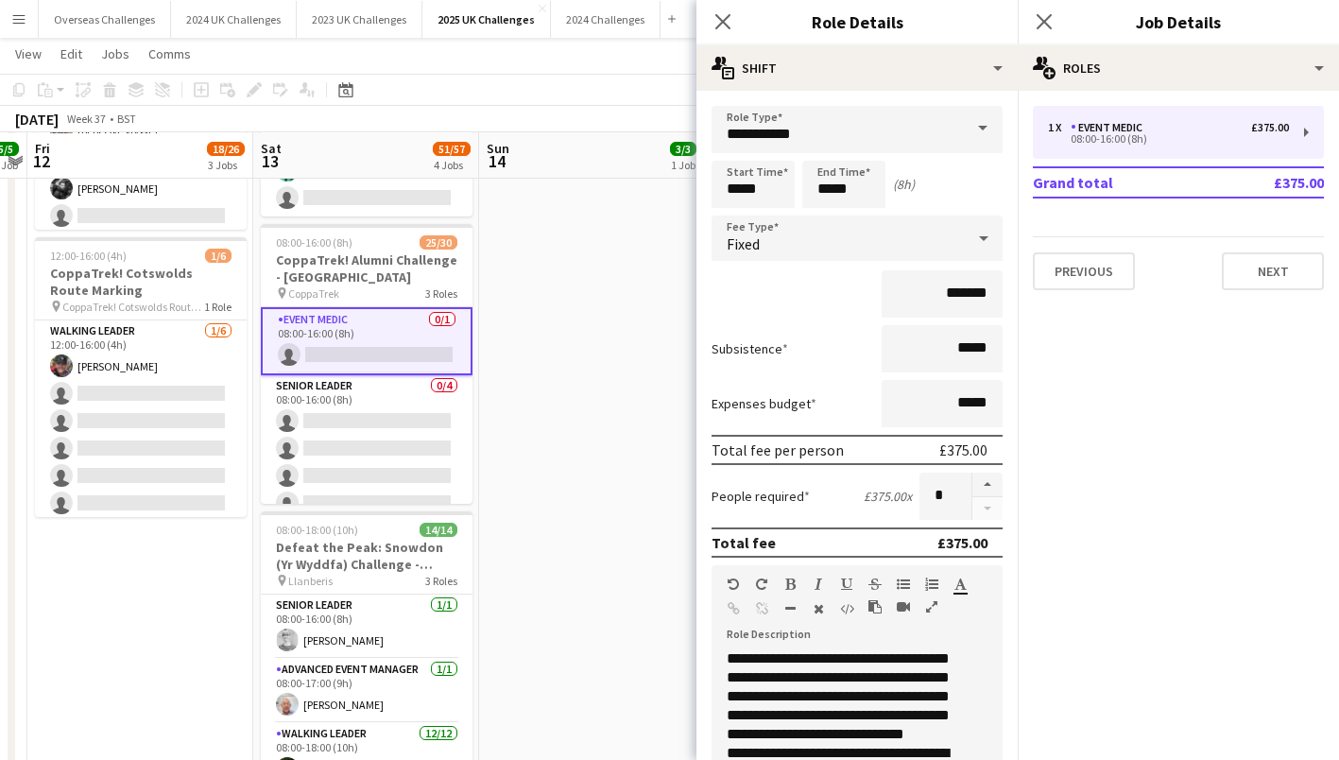
click at [318, 269] on h3 "CoppaTrek! Alumni Challenge - [GEOGRAPHIC_DATA]" at bounding box center [367, 268] width 212 height 34
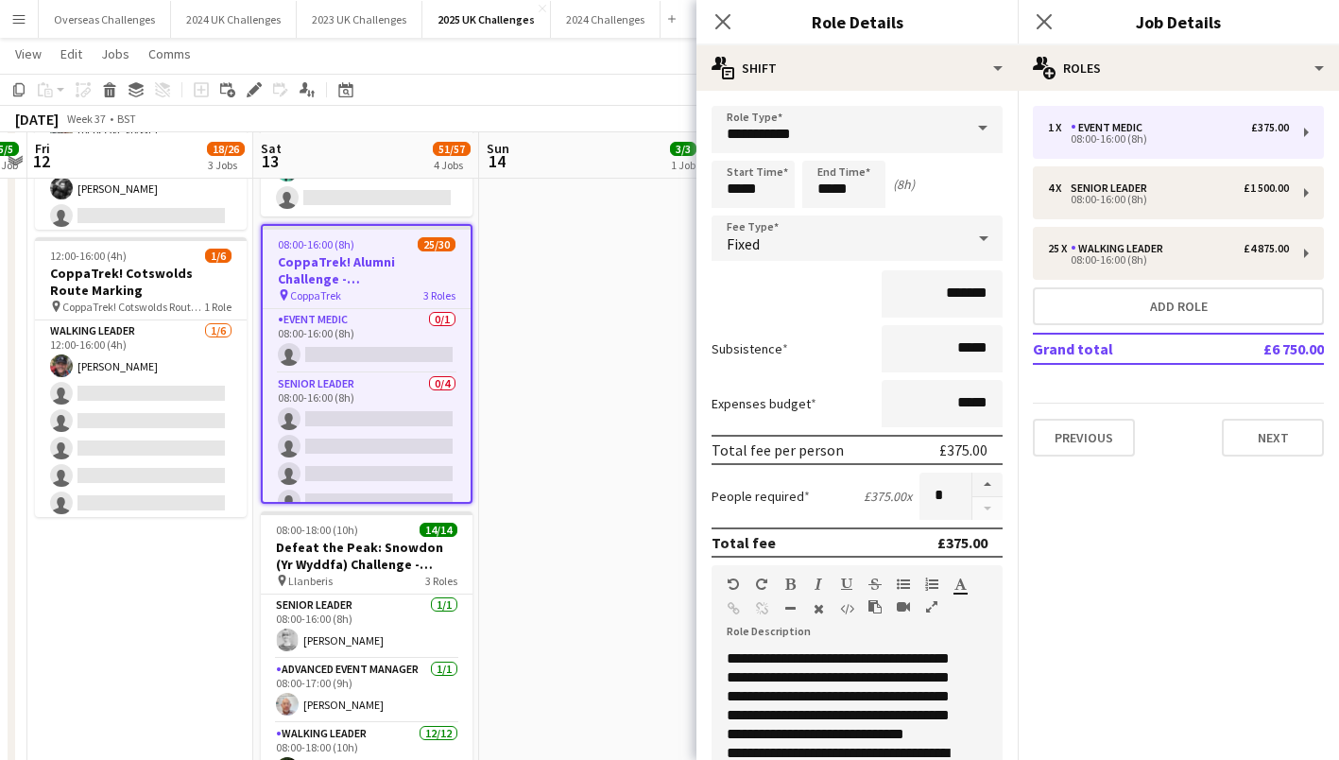
click at [266, 94] on div "Add job Add linked Job Edit Edit linked Job Applicants" at bounding box center [246, 89] width 145 height 23
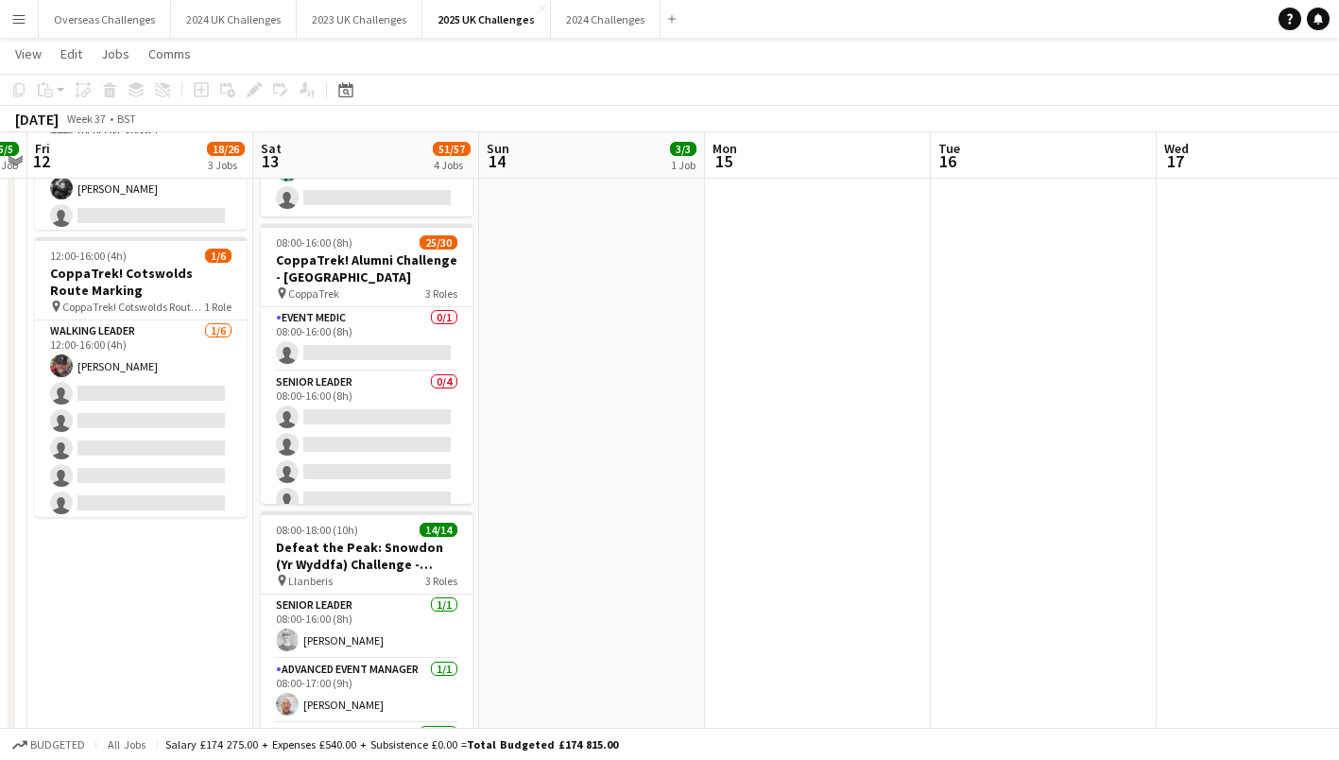
click at [328, 258] on h3 "CoppaTrek! Alumni Challenge - [GEOGRAPHIC_DATA]" at bounding box center [367, 268] width 212 height 34
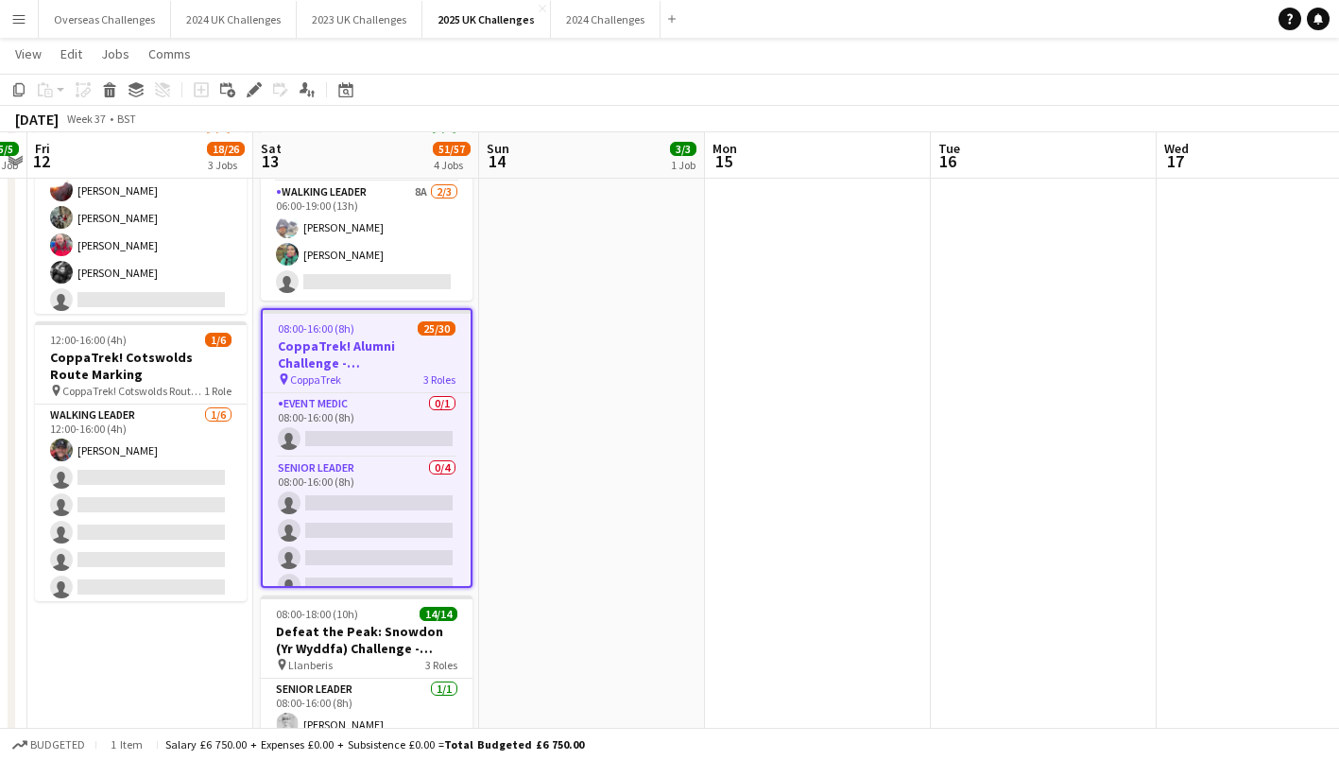
scroll to position [462, 0]
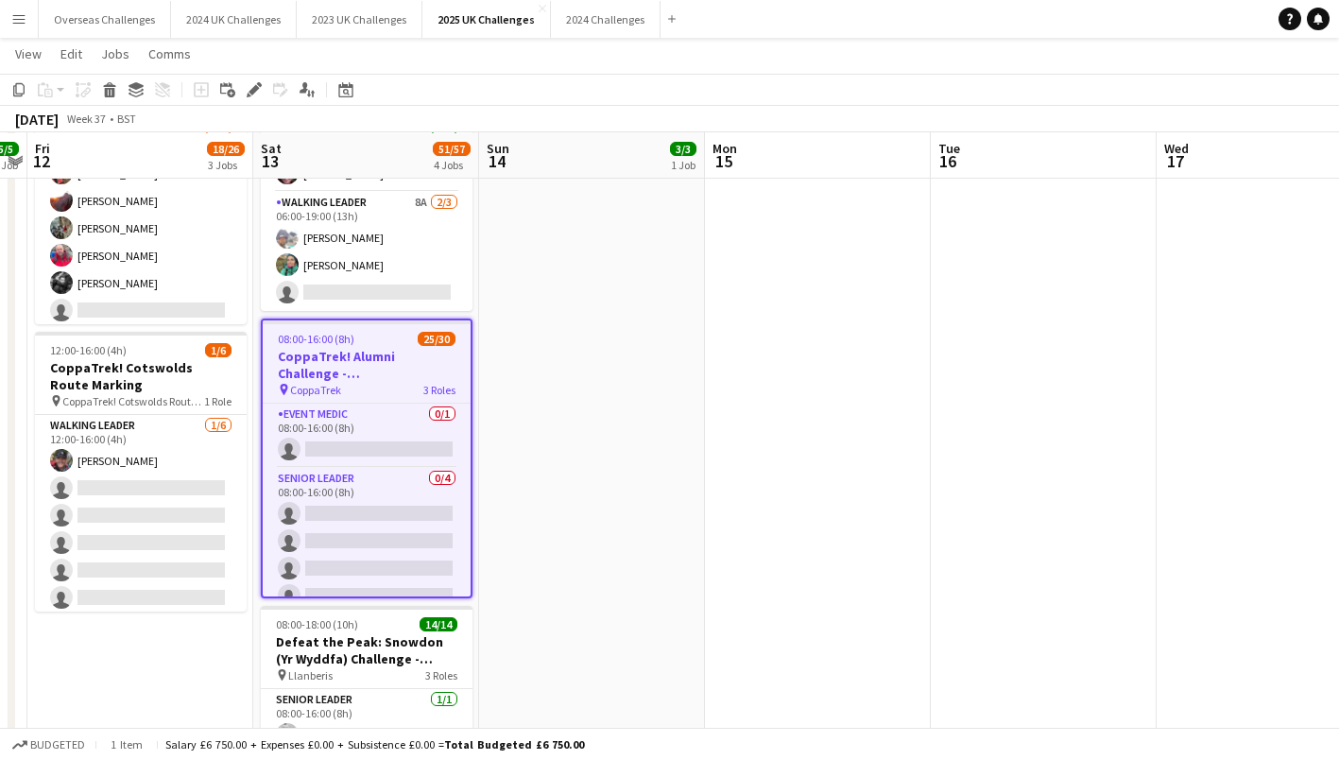
click at [255, 89] on icon at bounding box center [254, 90] width 10 height 10
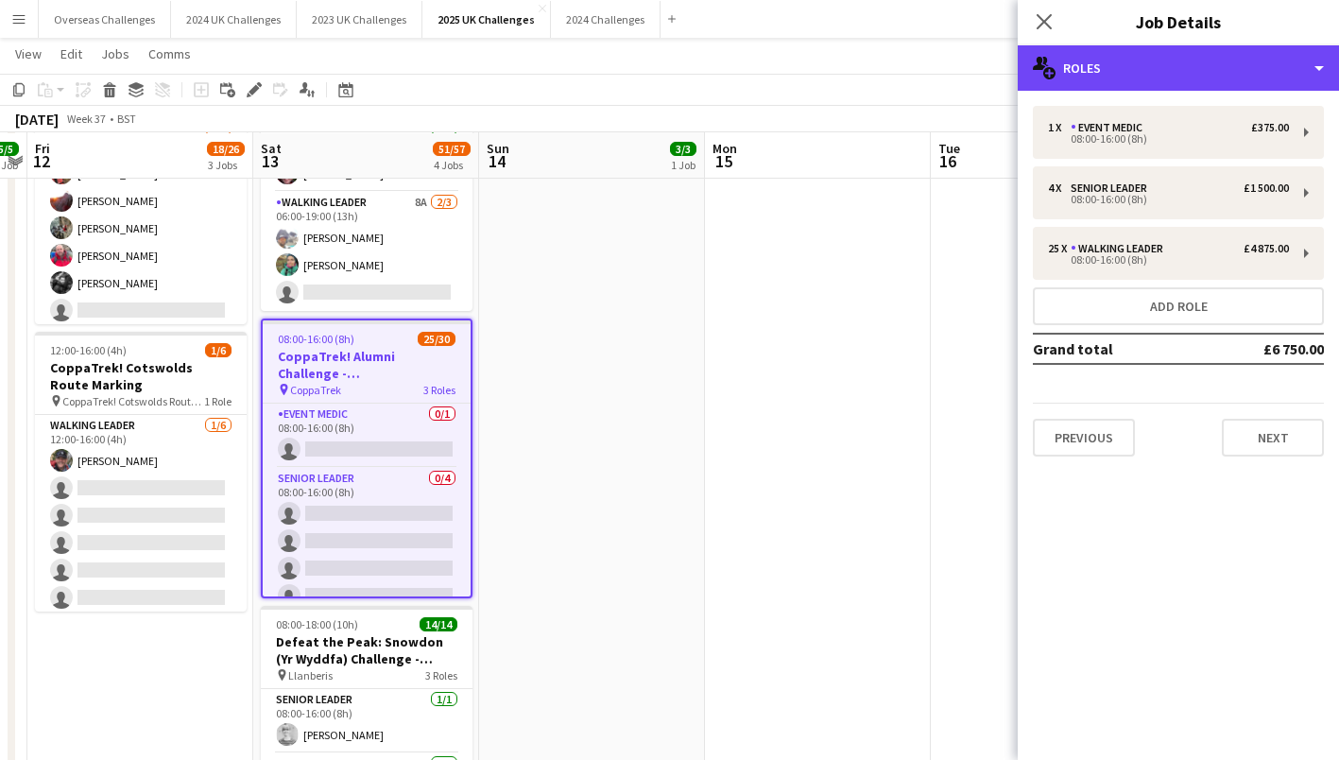
click at [1229, 76] on div "multiple-users-add Roles" at bounding box center [1178, 67] width 321 height 45
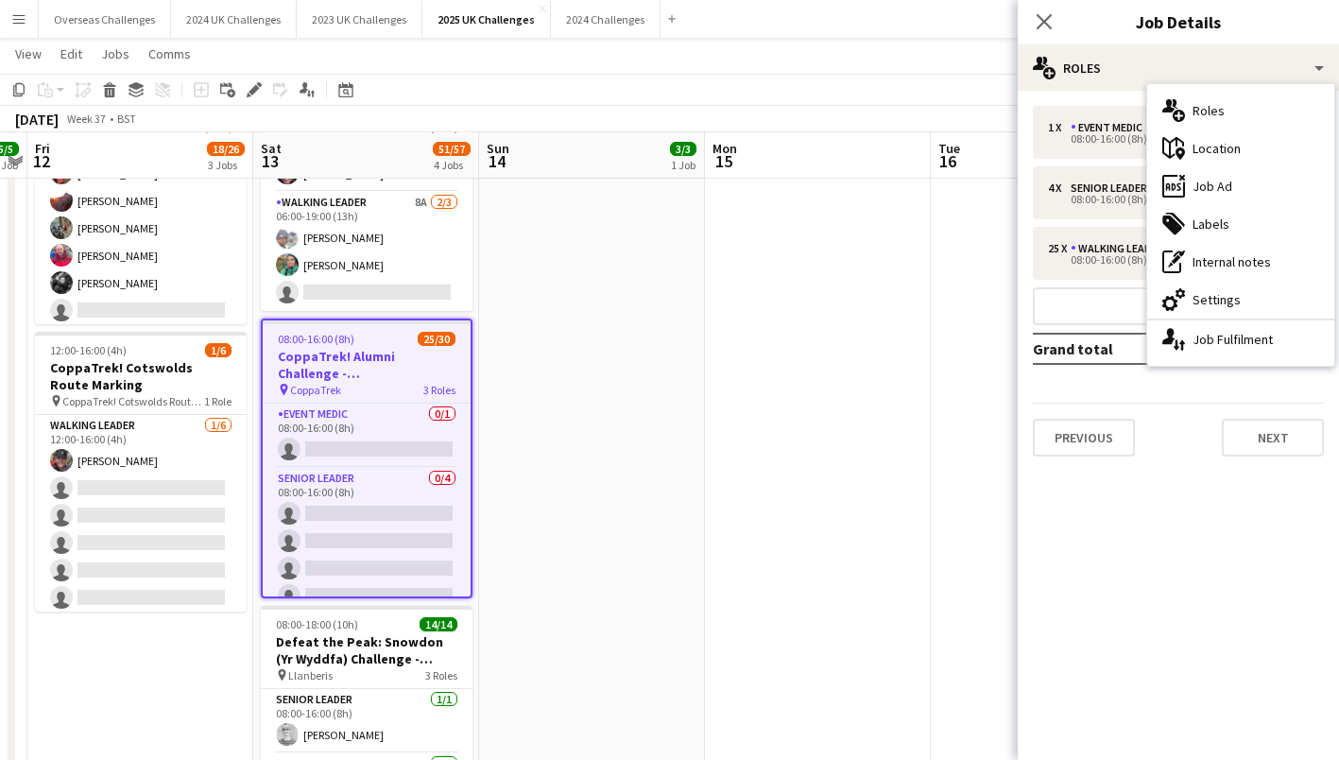
click at [1229, 189] on div "ads-window Job Ad" at bounding box center [1240, 186] width 187 height 38
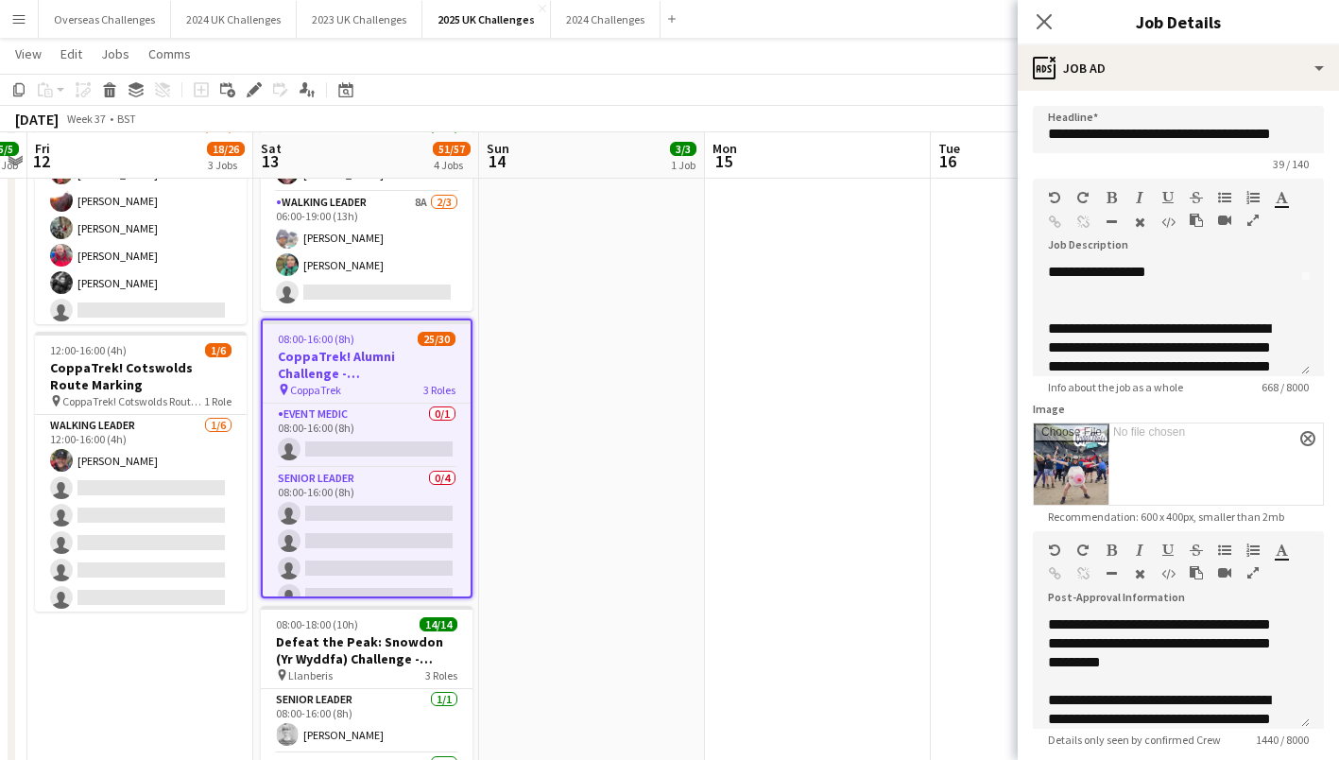
scroll to position [355, 0]
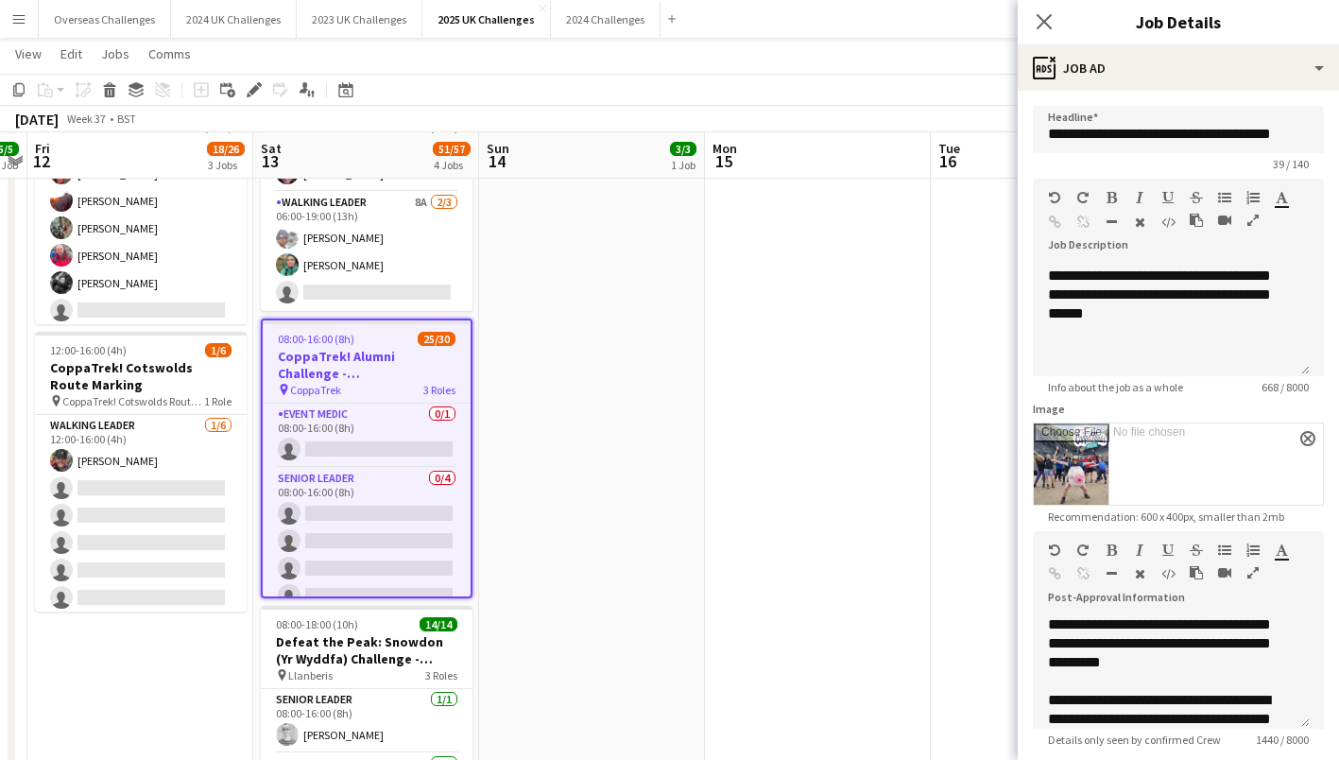
click at [386, 431] on app-card-role "Event Medic 0/1 08:00-16:00 (8h) single-neutral-actions" at bounding box center [367, 436] width 208 height 64
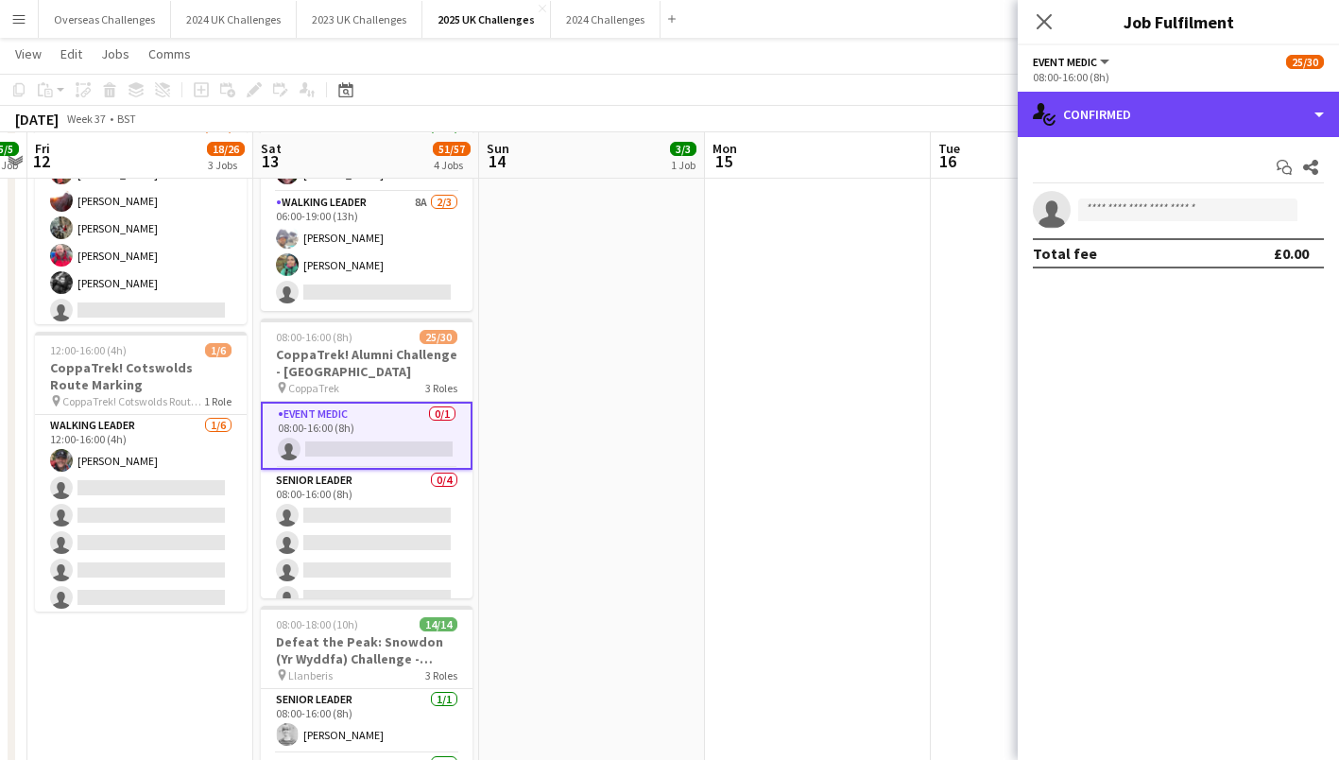
click at [1162, 127] on div "single-neutral-actions-check-2 Confirmed" at bounding box center [1178, 114] width 321 height 45
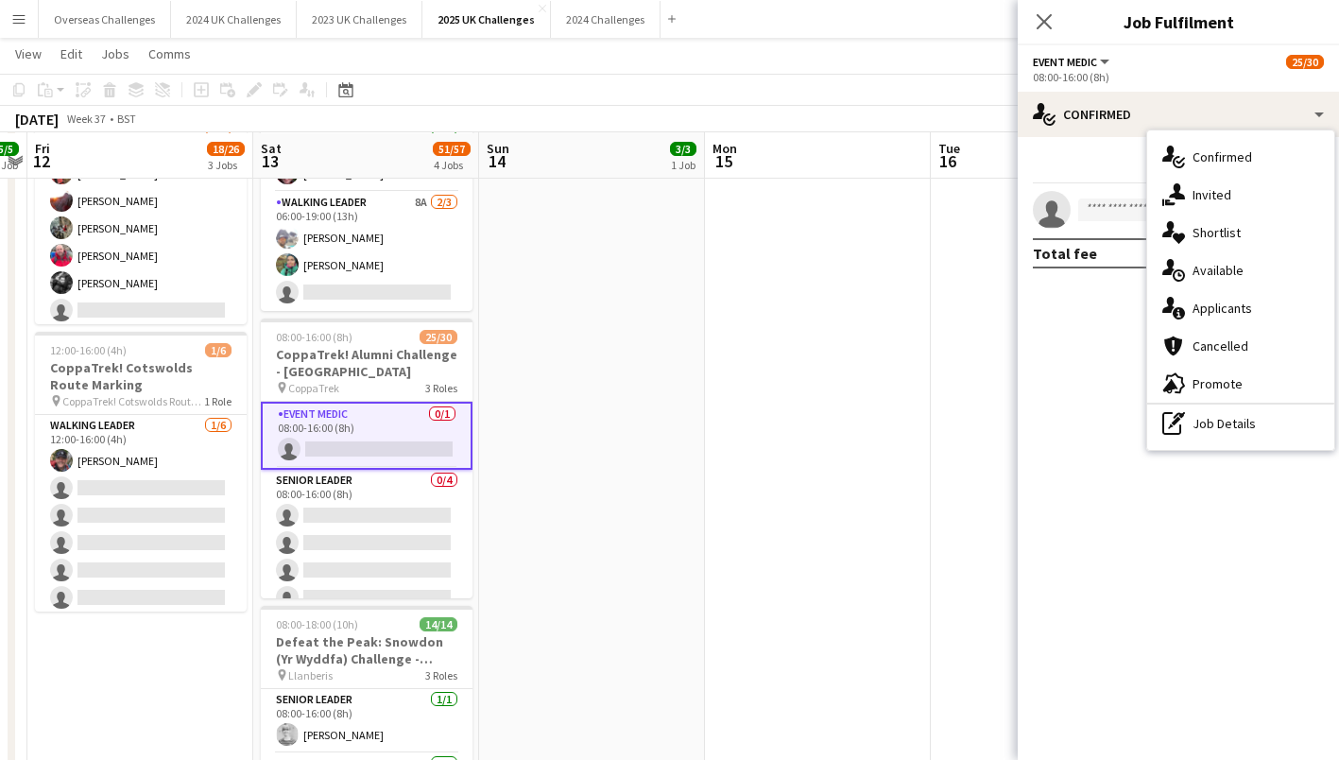
click at [1210, 392] on div "advertising-megaphone Promote" at bounding box center [1240, 384] width 187 height 38
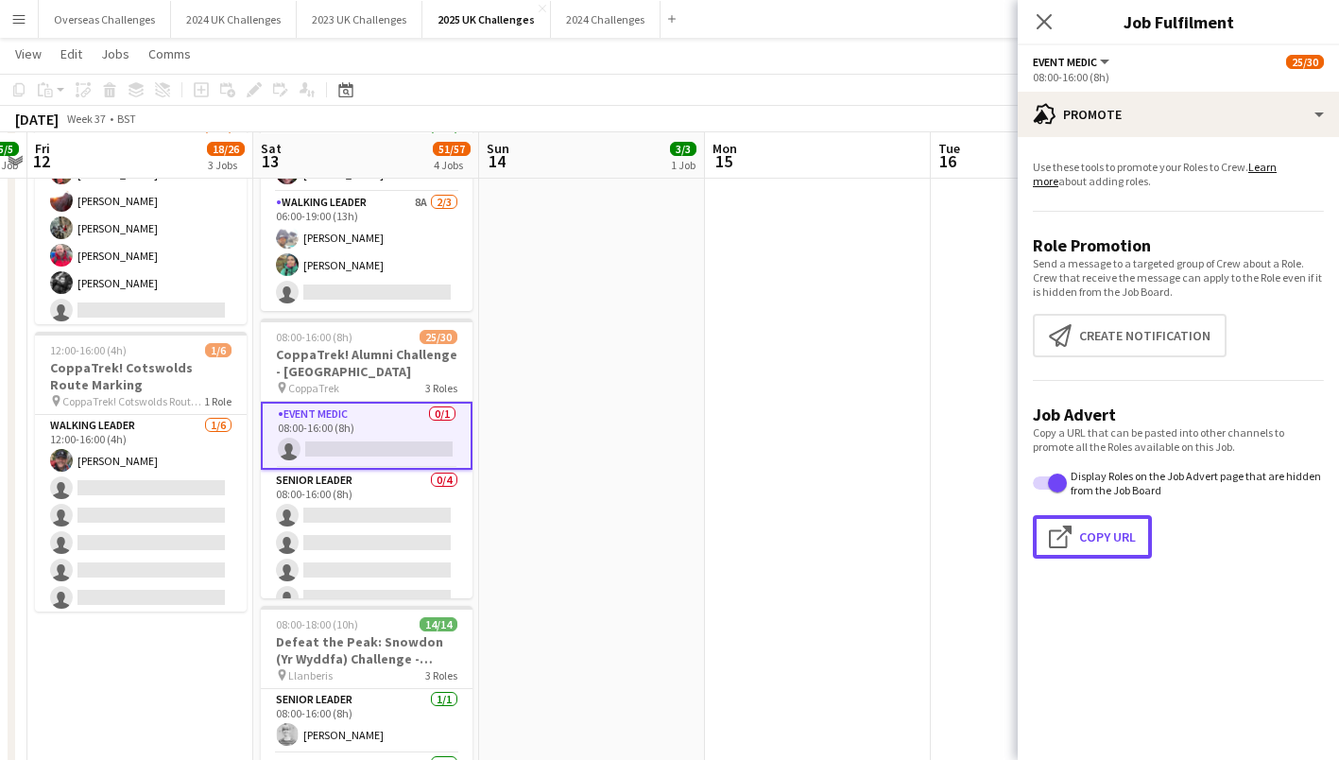
click at [1115, 532] on button "Click to copy URL Copy Url" at bounding box center [1092, 536] width 119 height 43
